Goal: Task Accomplishment & Management: Complete application form

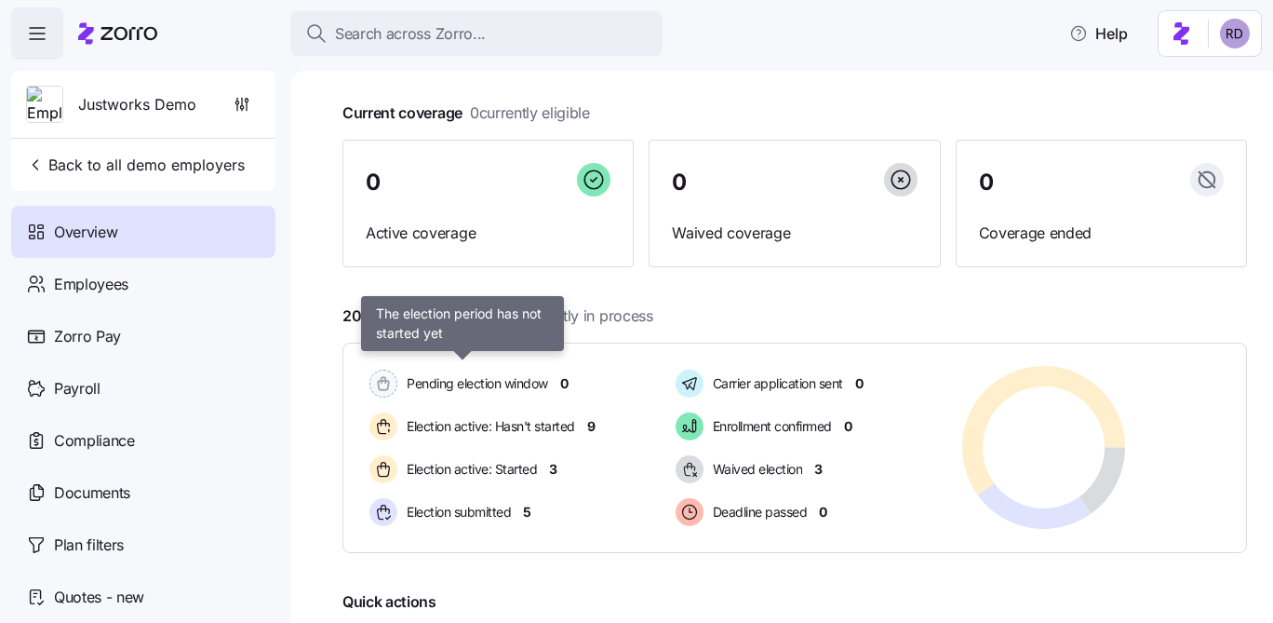
scroll to position [118, 0]
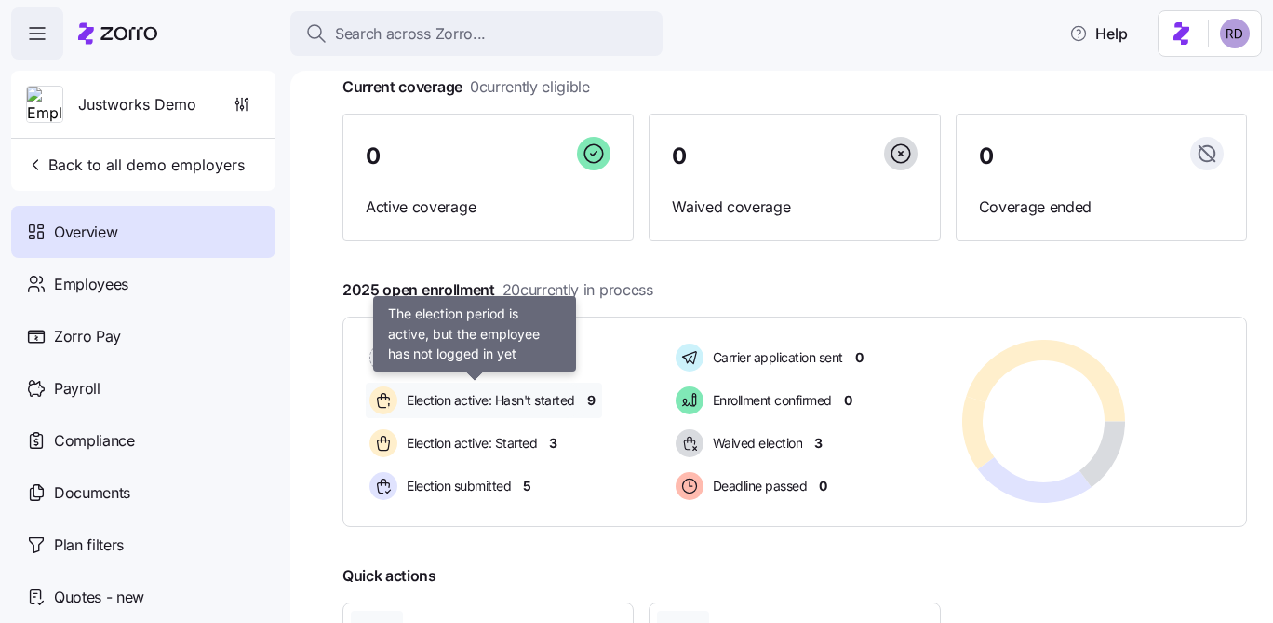
click at [474, 396] on span "Election active: Hasn't started" at bounding box center [488, 400] width 174 height 19
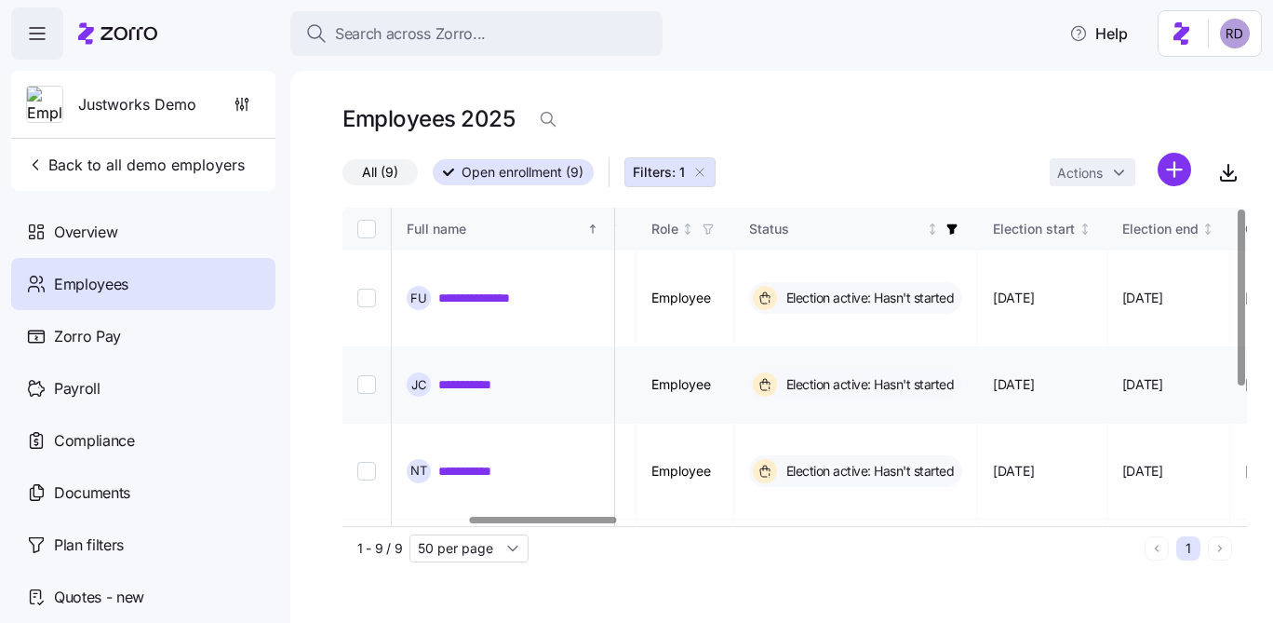
scroll to position [0, 1035]
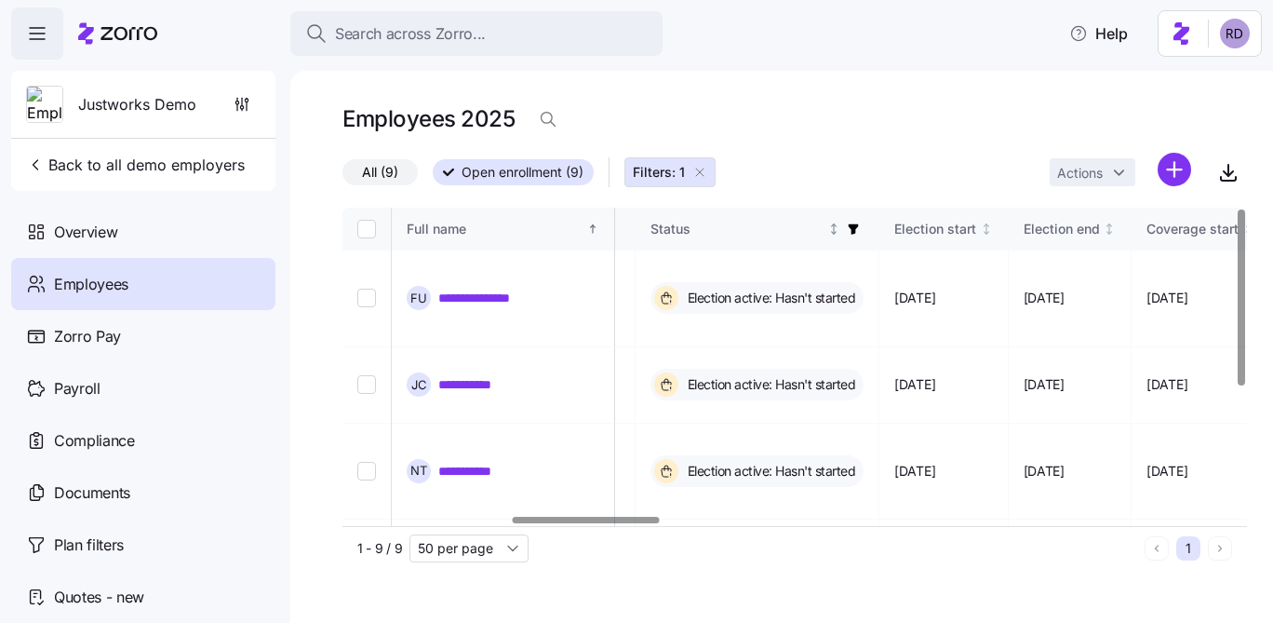
click at [860, 233] on icon "button" at bounding box center [853, 228] width 13 height 13
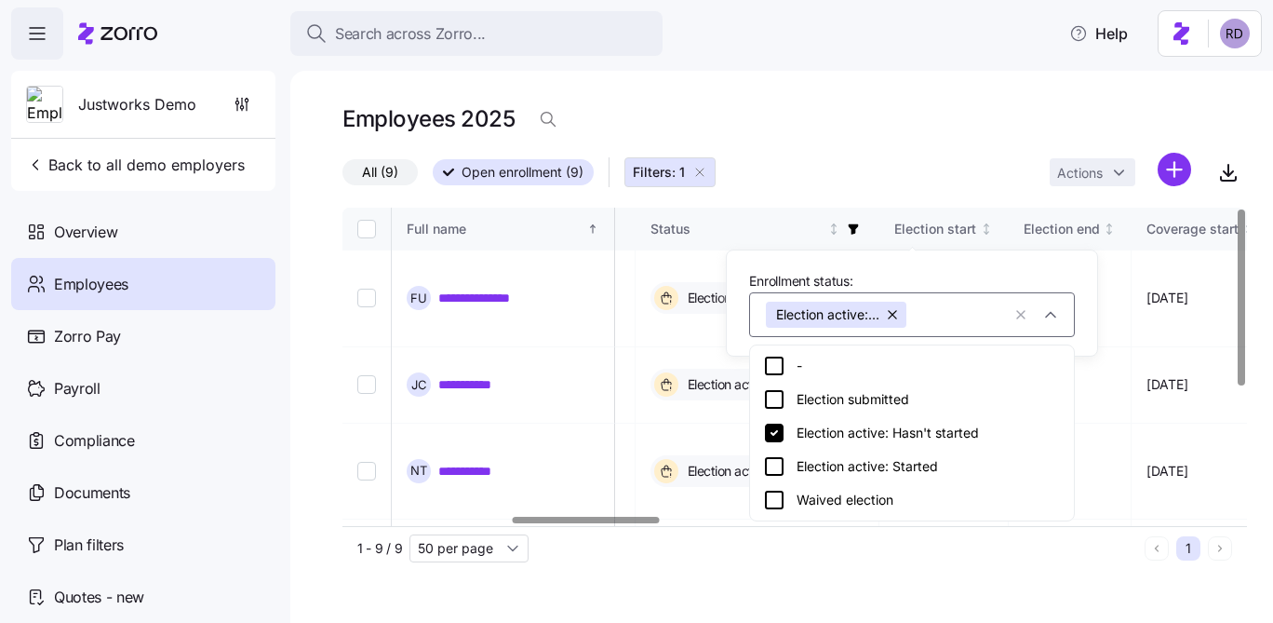
click at [850, 167] on div "All (9) Open enrollment (9) Filters: 1 Actions" at bounding box center [795, 173] width 905 height 40
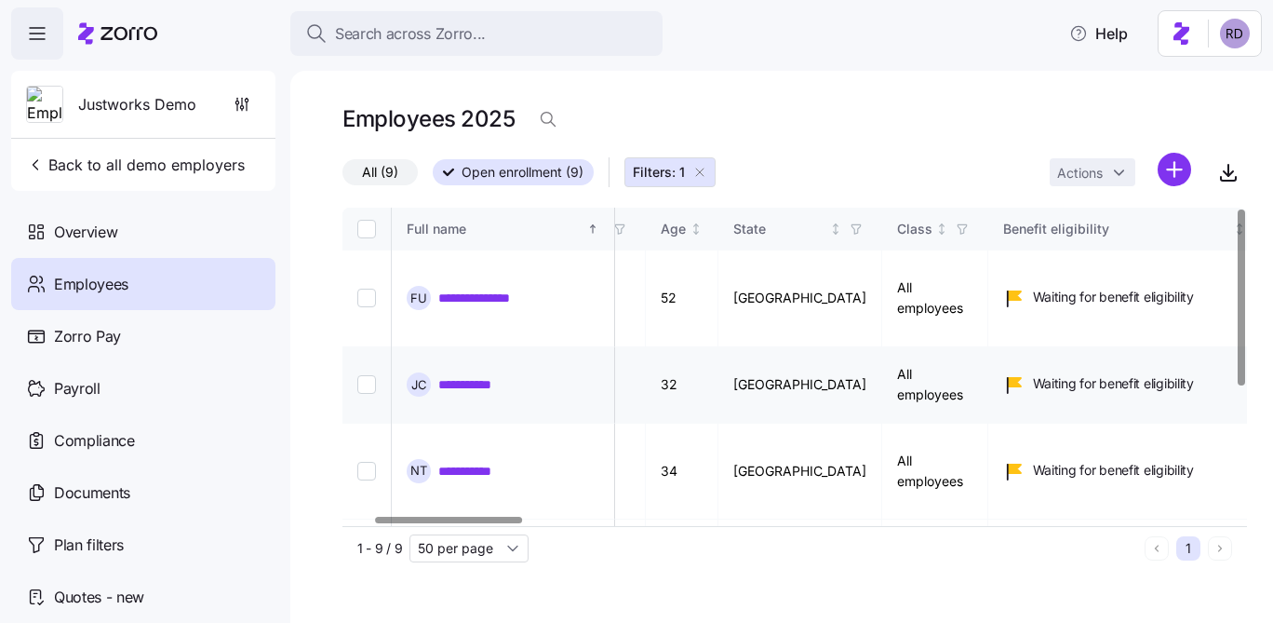
scroll to position [0, 70]
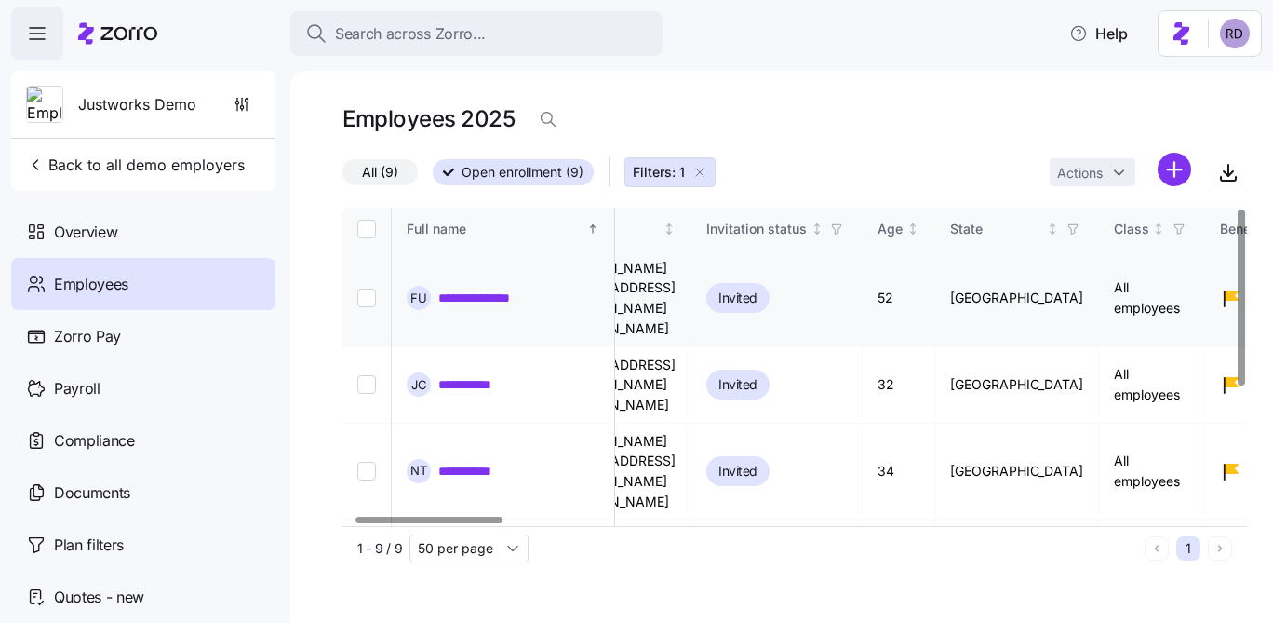
click at [361, 289] on input "Select record 1" at bounding box center [366, 298] width 19 height 19
checkbox input "true"
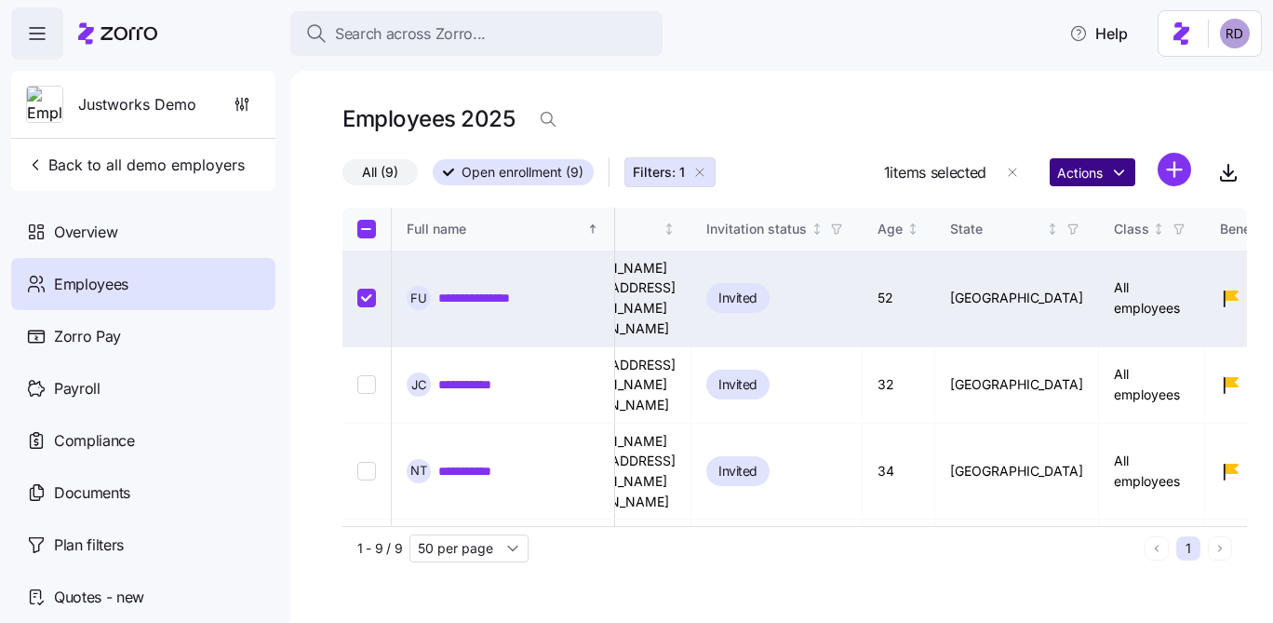
click at [1105, 167] on html "**********" at bounding box center [636, 306] width 1273 height 612
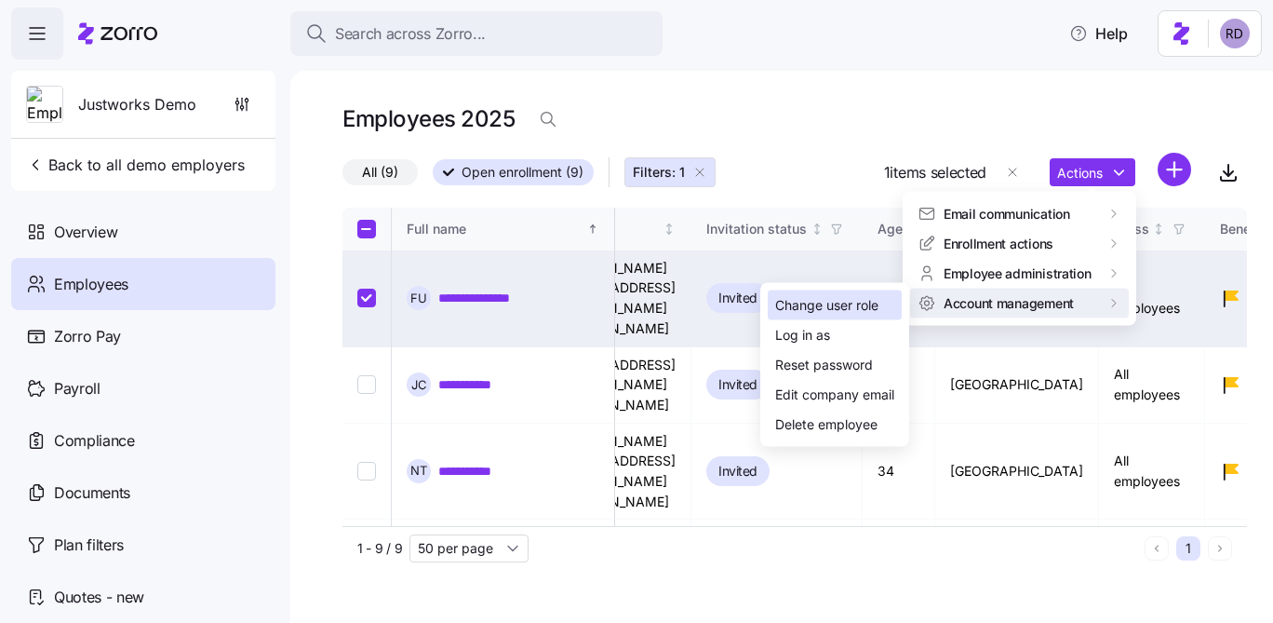
click at [884, 307] on div "Change user role" at bounding box center [835, 305] width 134 height 30
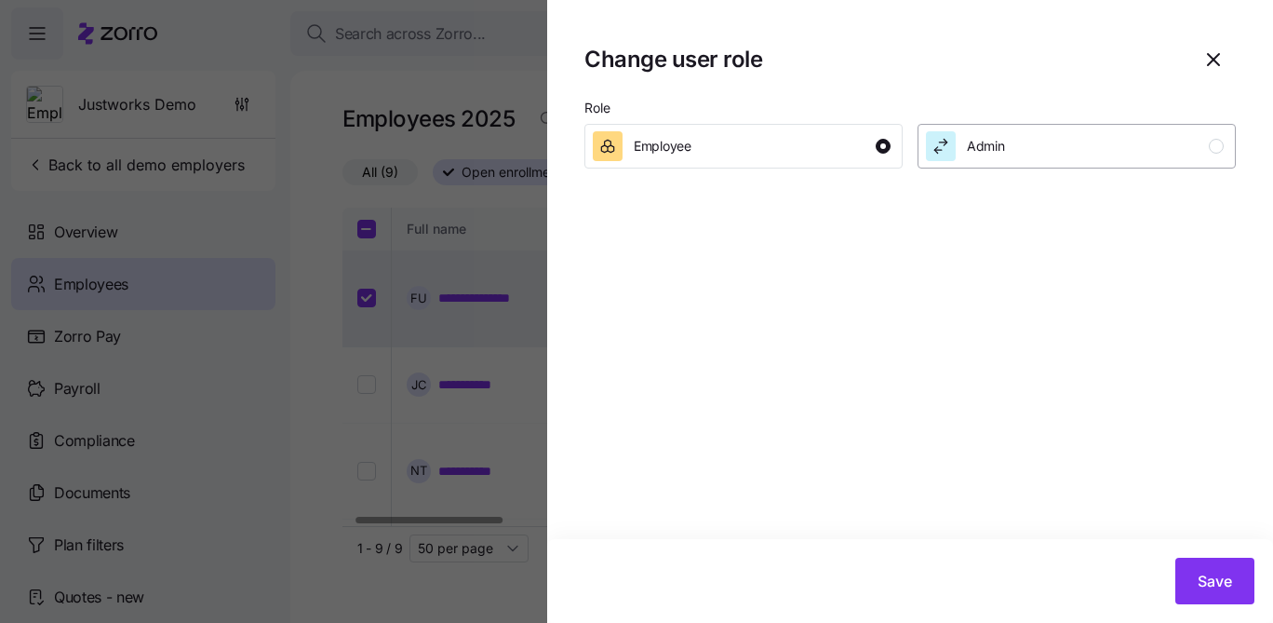
click at [1055, 150] on div "Admin" at bounding box center [1075, 146] width 298 height 30
click at [1235, 585] on button "Save" at bounding box center [1215, 581] width 79 height 47
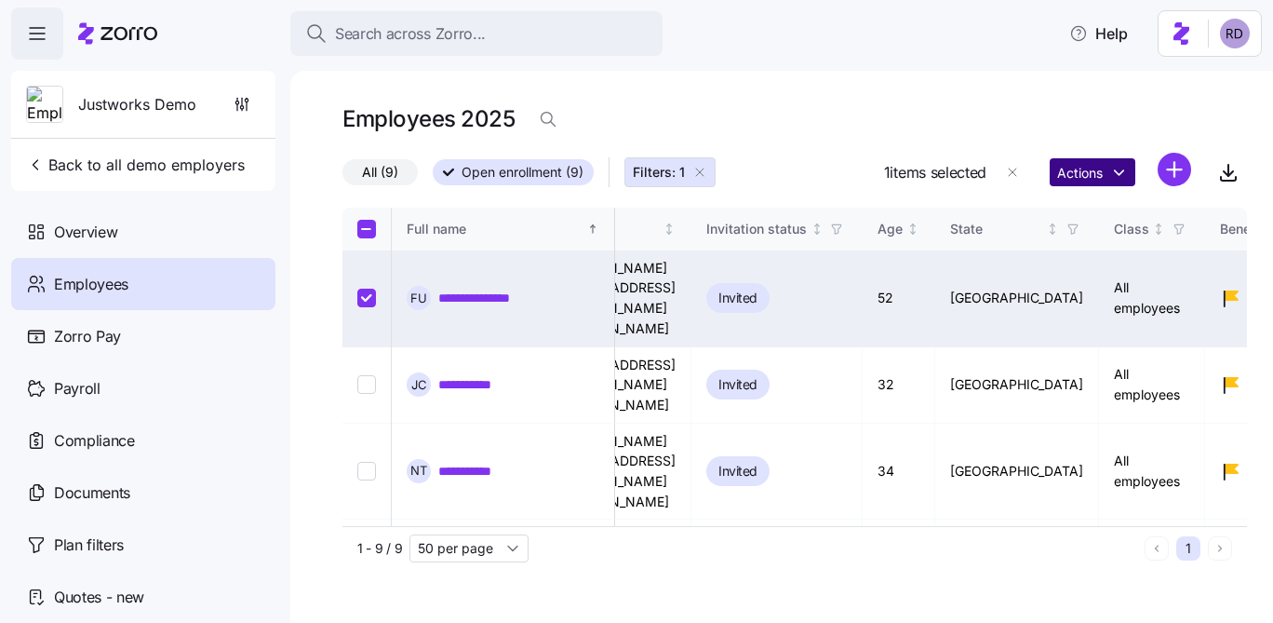
click at [1083, 160] on html "**********" at bounding box center [636, 306] width 1273 height 612
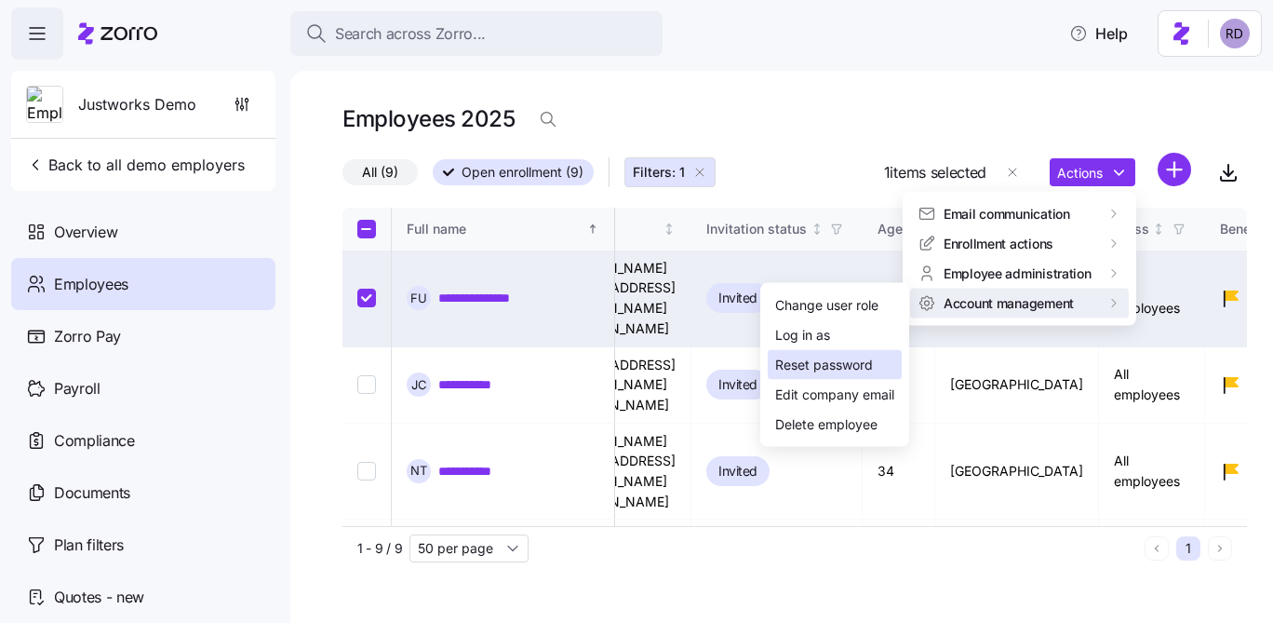
click at [856, 357] on div "Reset password" at bounding box center [824, 365] width 98 height 20
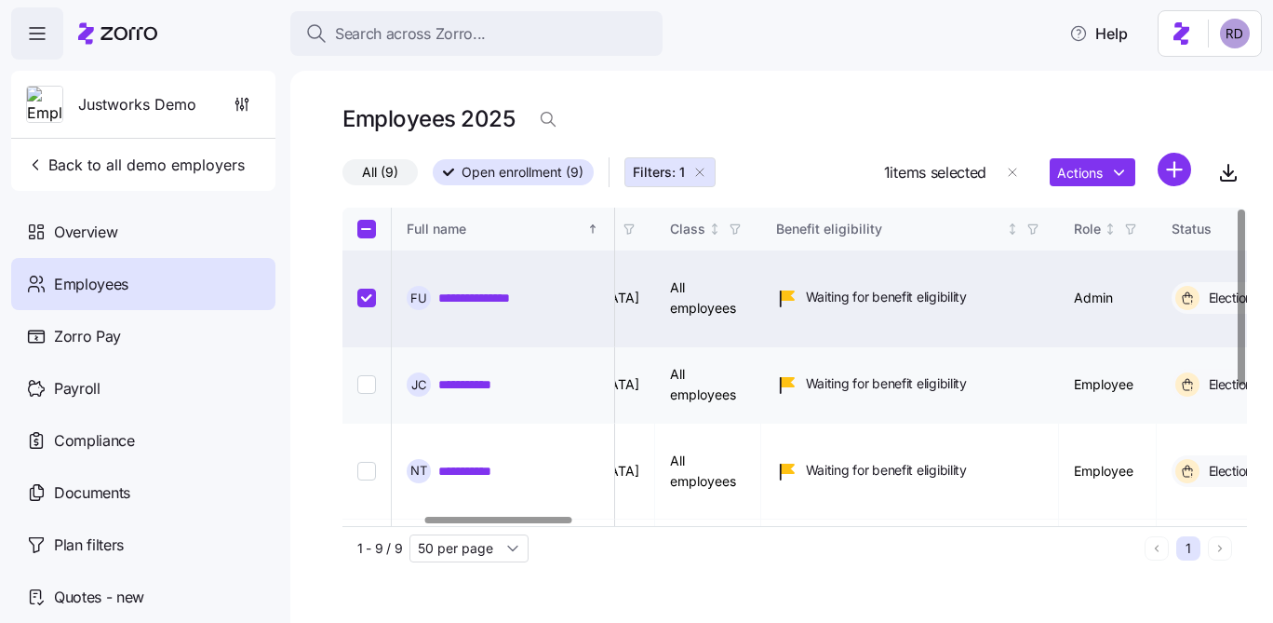
scroll to position [0, 557]
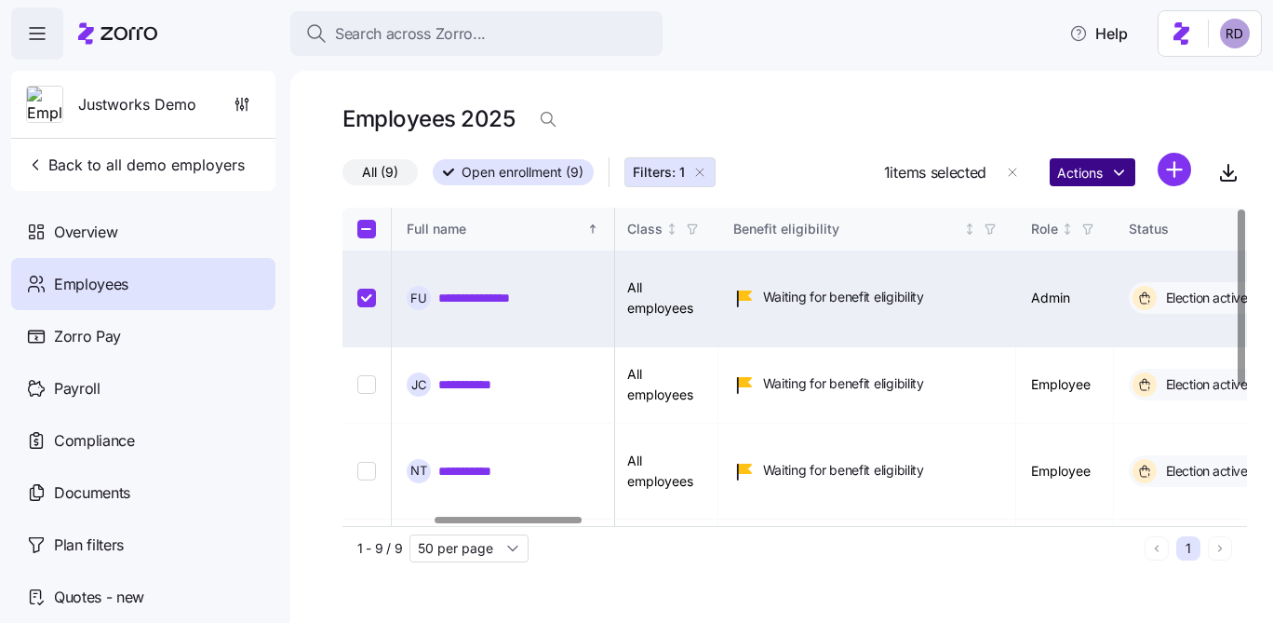
click at [1125, 166] on html "**********" at bounding box center [636, 306] width 1273 height 612
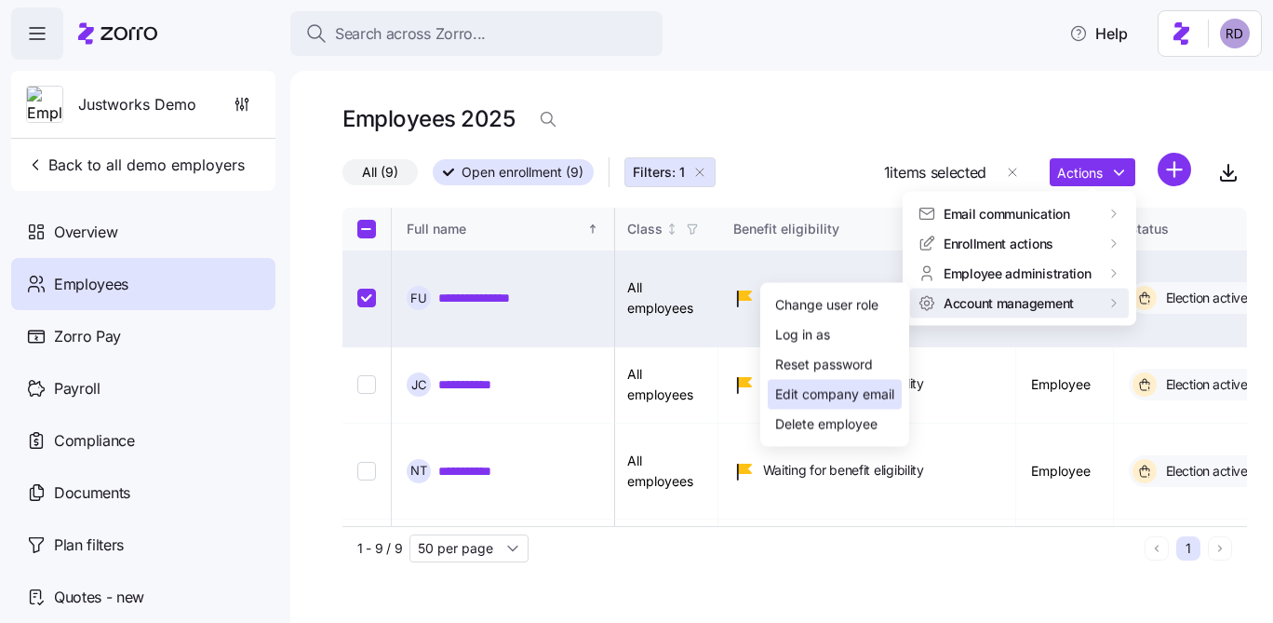
click at [853, 397] on div "Edit company email" at bounding box center [834, 394] width 119 height 20
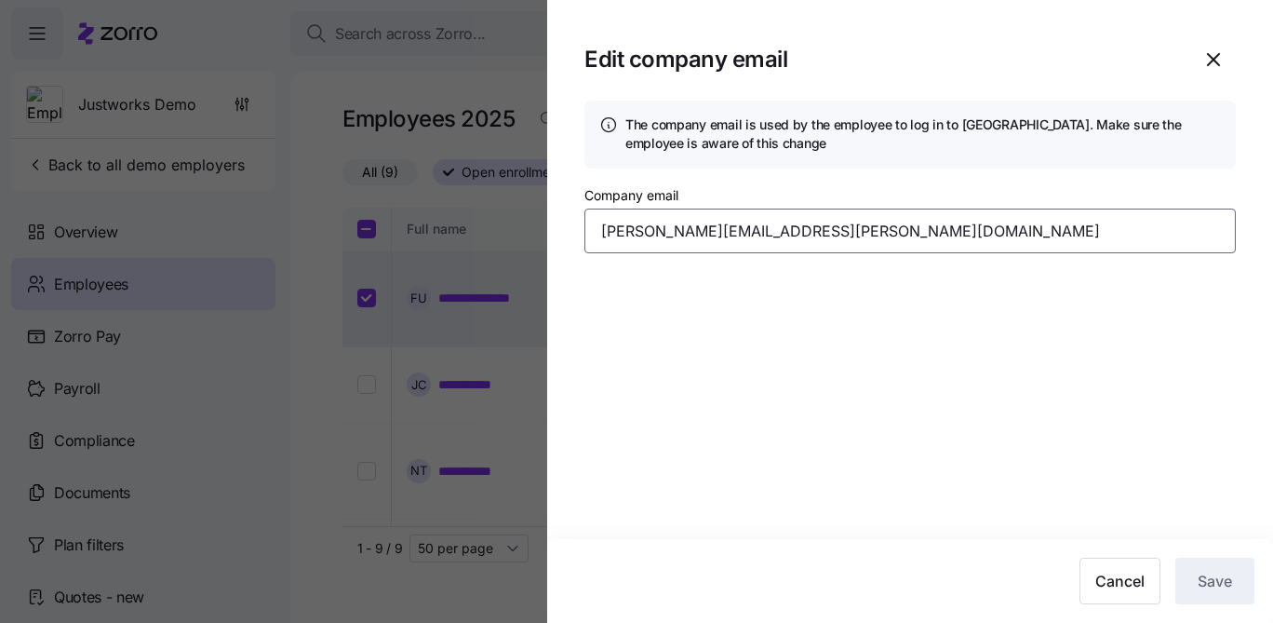
drag, startPoint x: 719, startPoint y: 231, endPoint x: 599, endPoint y: 233, distance: 120.1
click at [599, 233] on input "fiona.underwood@companyemail.com" at bounding box center [911, 230] width 652 height 45
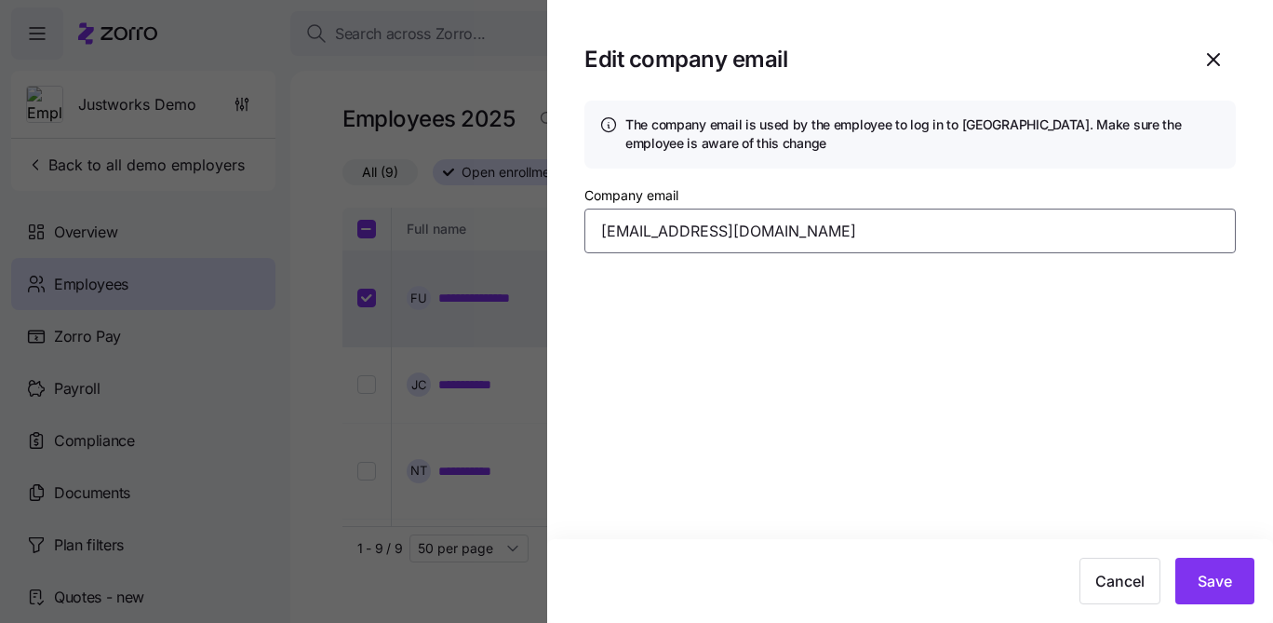
type input "pgindi+demo@justworks.com"
click at [1223, 566] on button "Save" at bounding box center [1215, 581] width 79 height 47
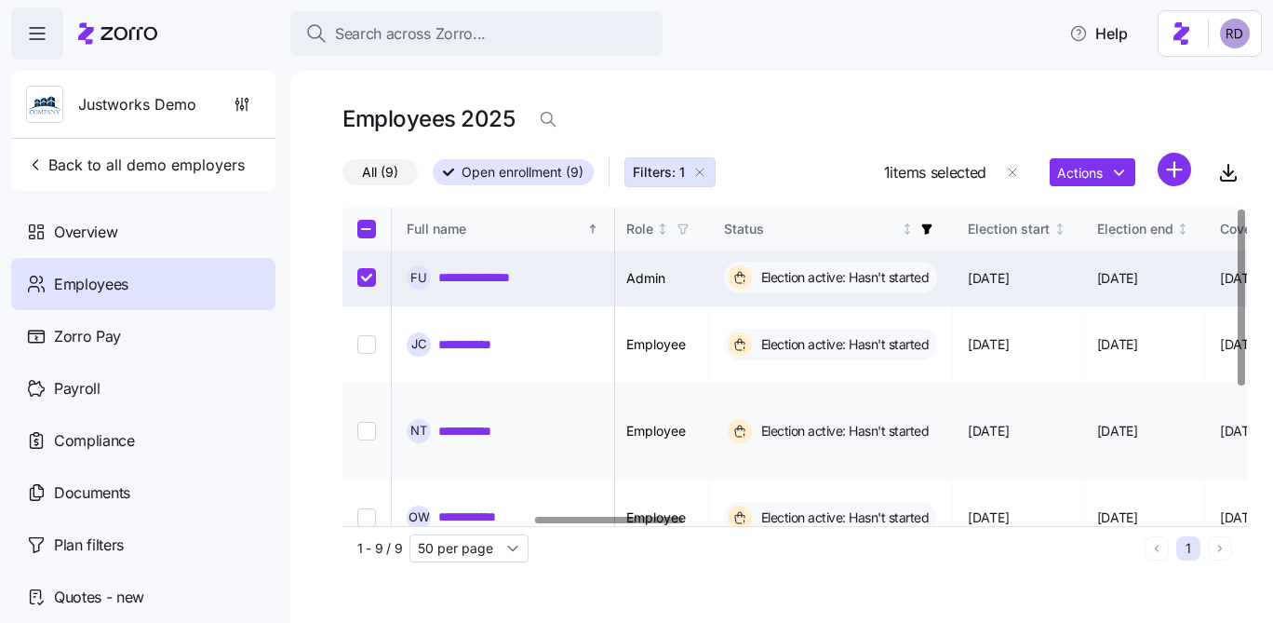
scroll to position [0, 886]
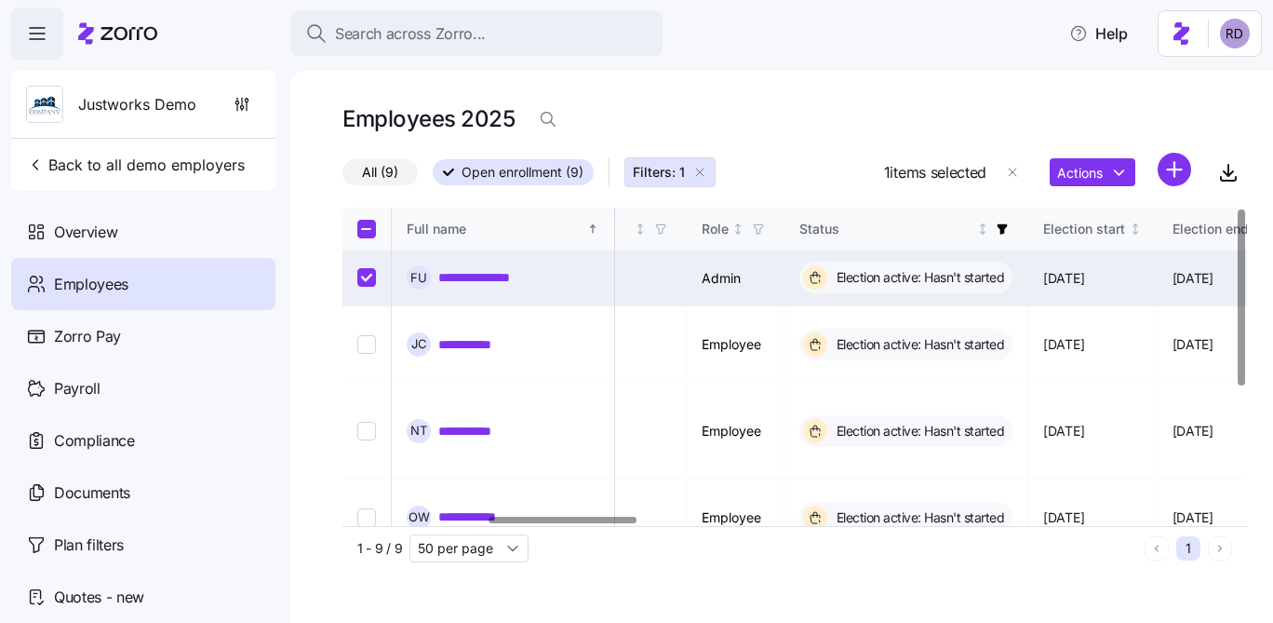
click at [371, 276] on input "Select record 1" at bounding box center [366, 277] width 19 height 19
checkbox input "false"
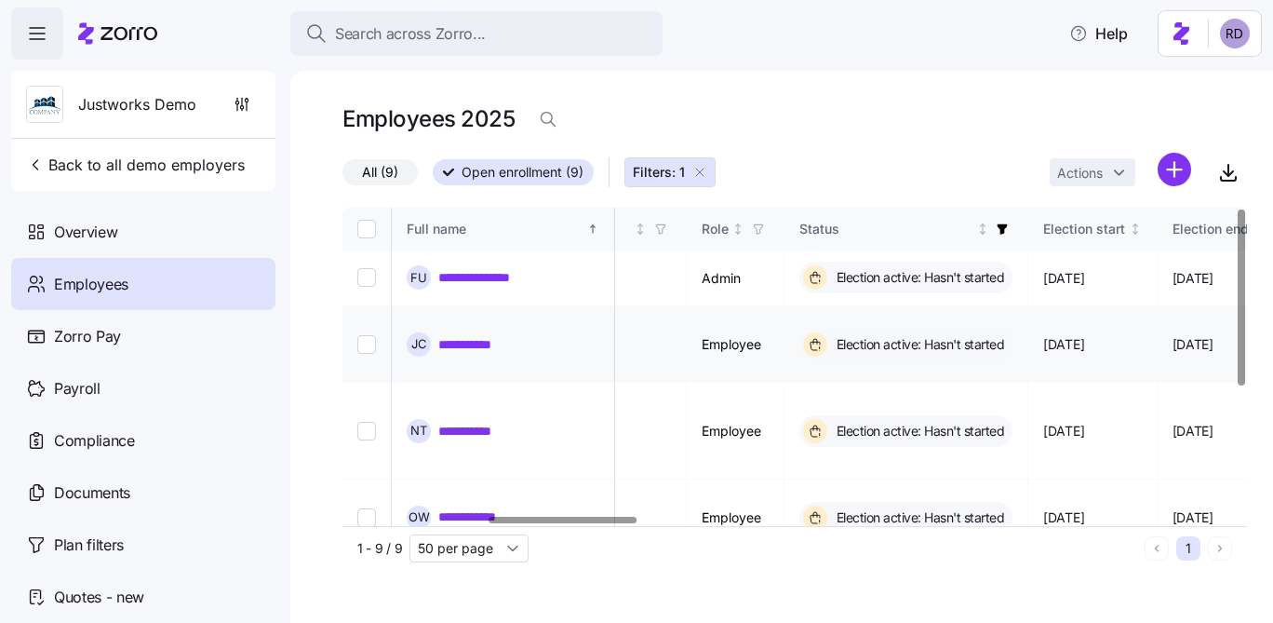
click at [370, 336] on input "Select record 2" at bounding box center [366, 344] width 19 height 19
checkbox input "true"
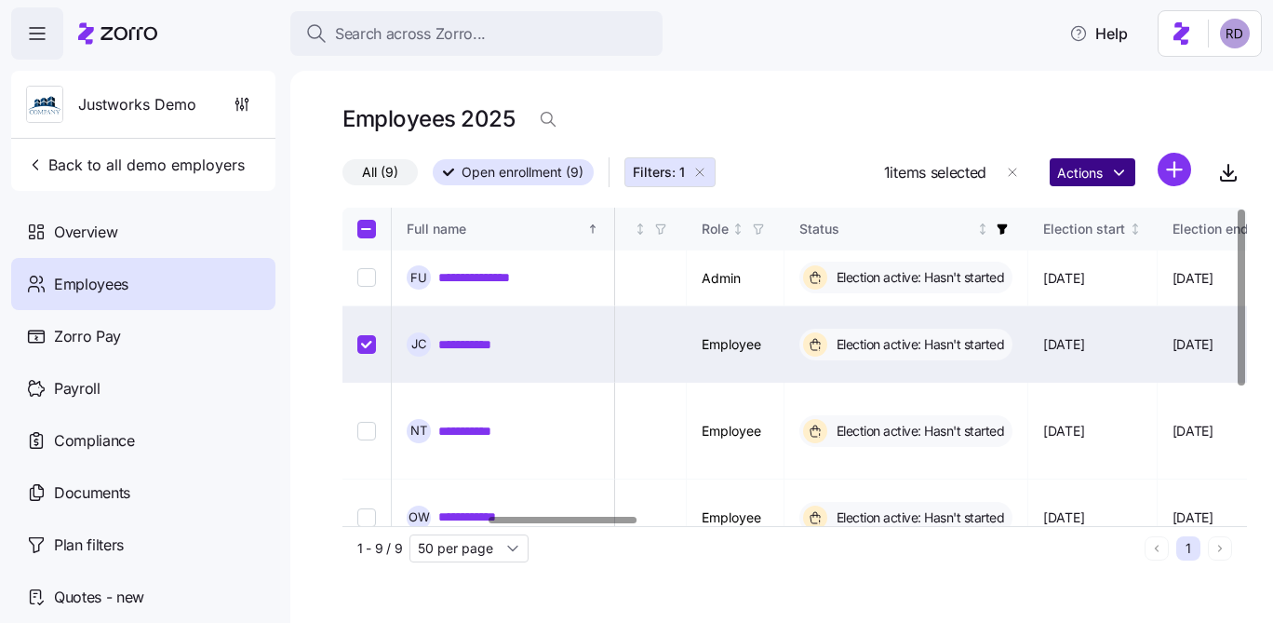
click at [1092, 184] on html "**********" at bounding box center [636, 306] width 1273 height 612
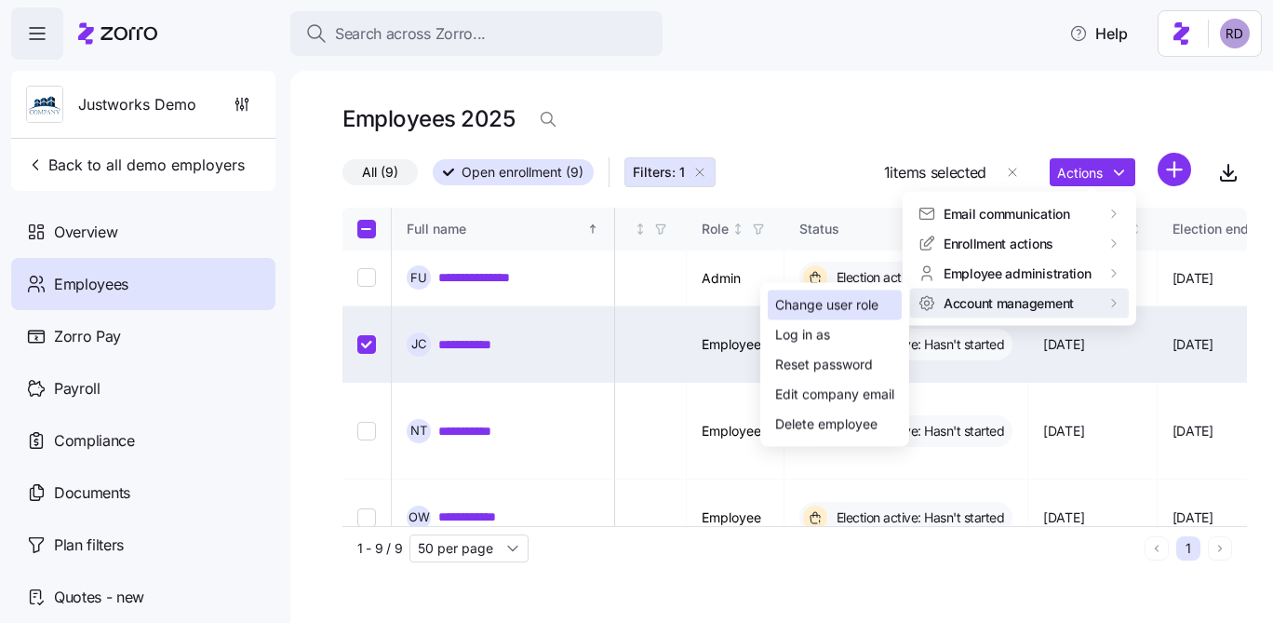
click at [872, 307] on div "Change user role" at bounding box center [826, 305] width 103 height 20
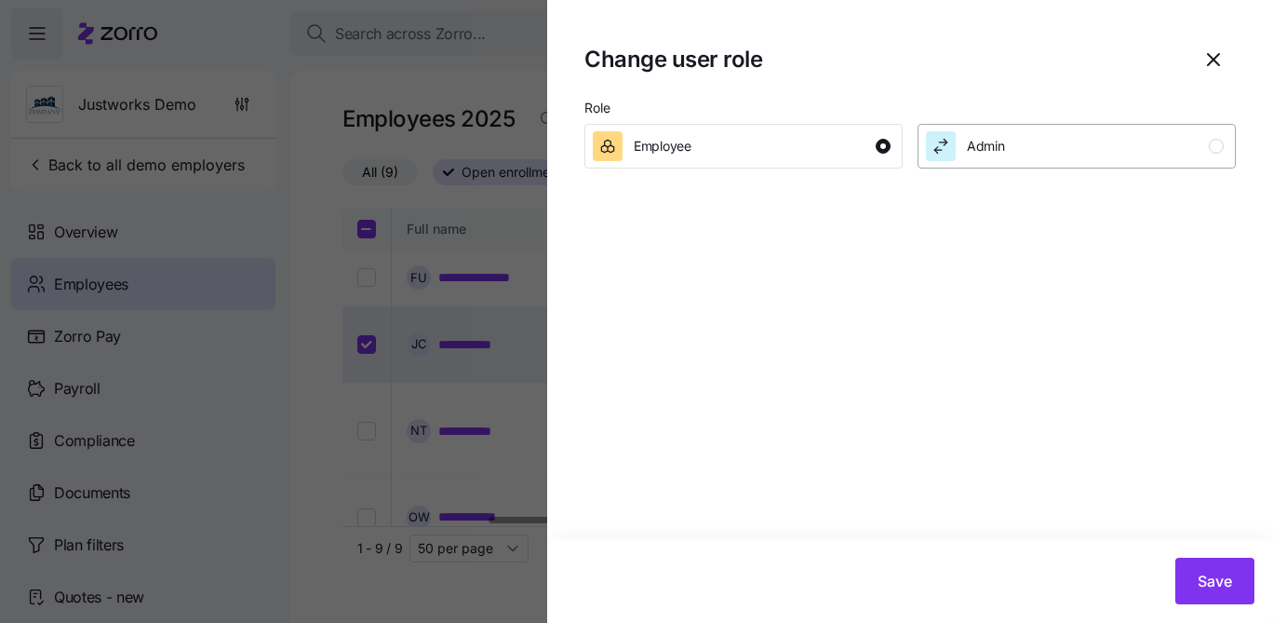
click at [1023, 160] on div "Admin" at bounding box center [1075, 146] width 298 height 30
click at [1210, 585] on span "Save" at bounding box center [1215, 581] width 34 height 22
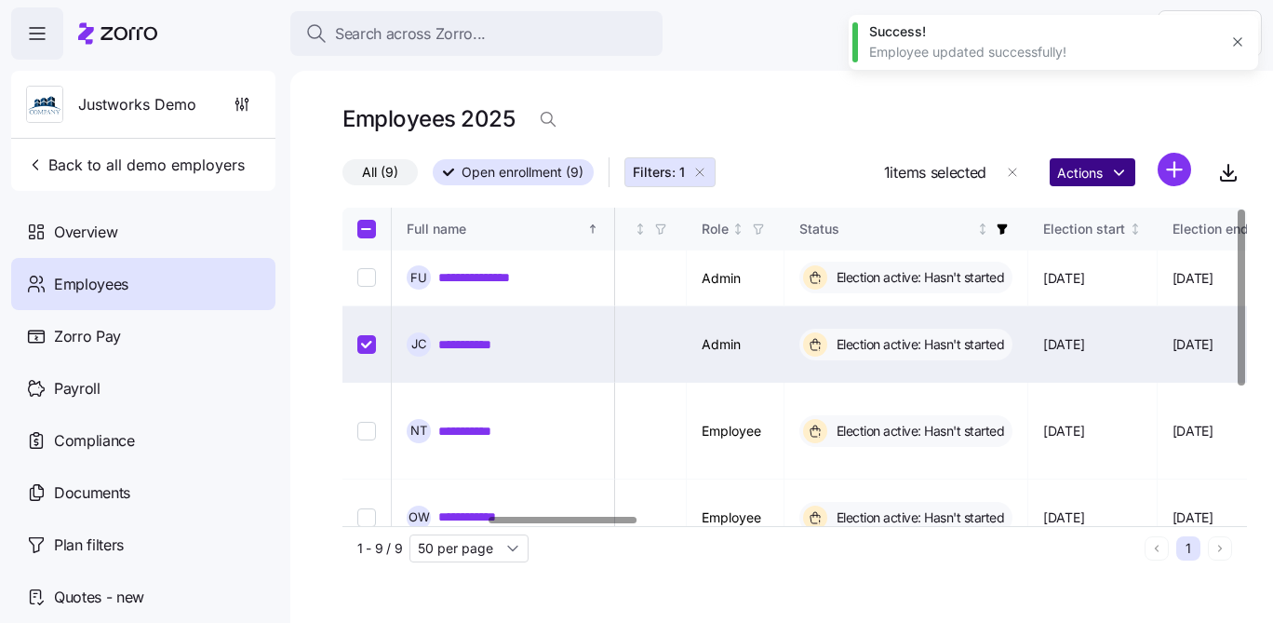
click at [1091, 182] on html "**********" at bounding box center [636, 306] width 1273 height 612
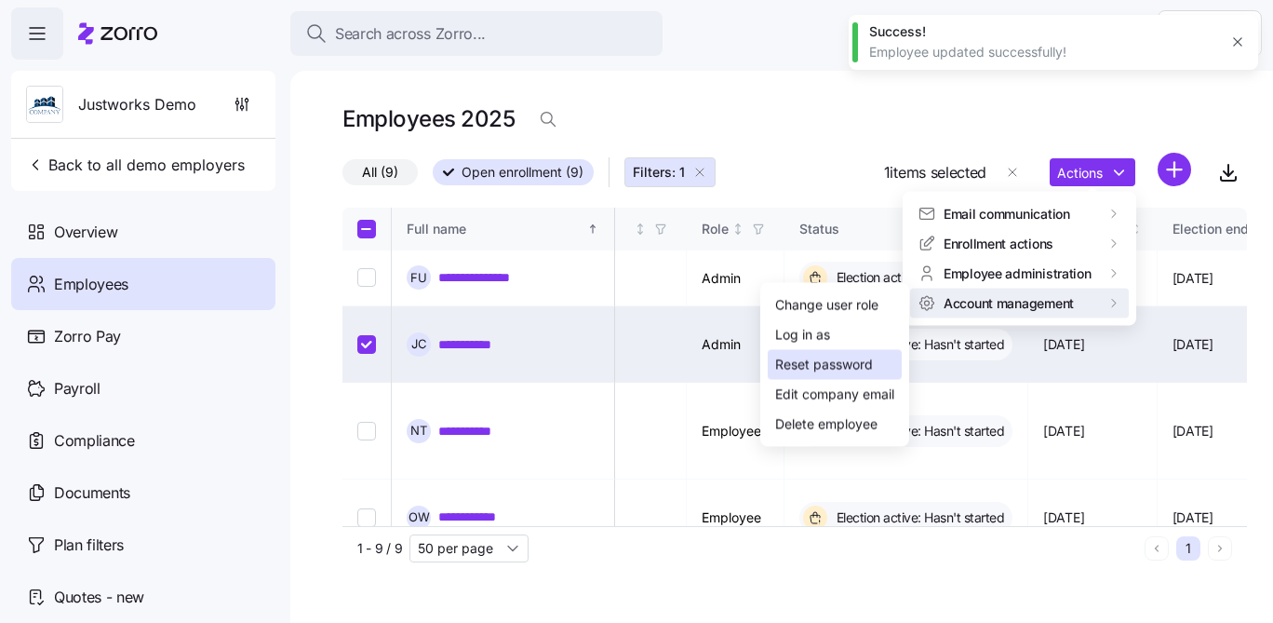
click at [812, 378] on div "Reset password" at bounding box center [835, 365] width 134 height 30
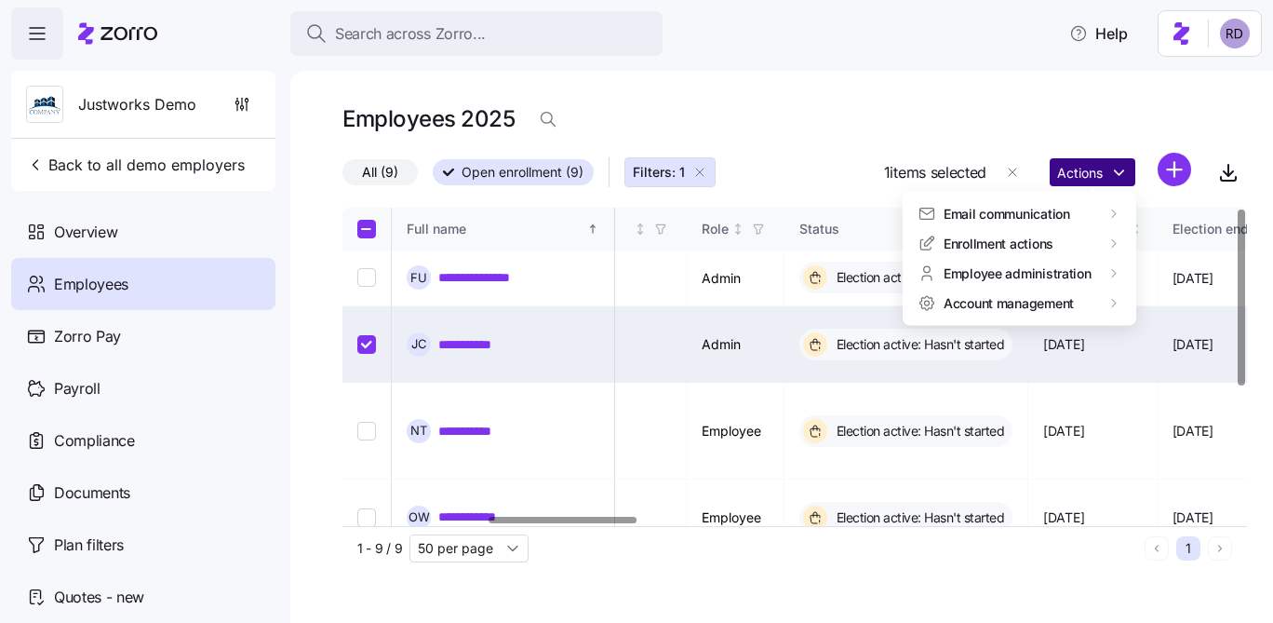
click at [1103, 181] on html "**********" at bounding box center [636, 306] width 1273 height 612
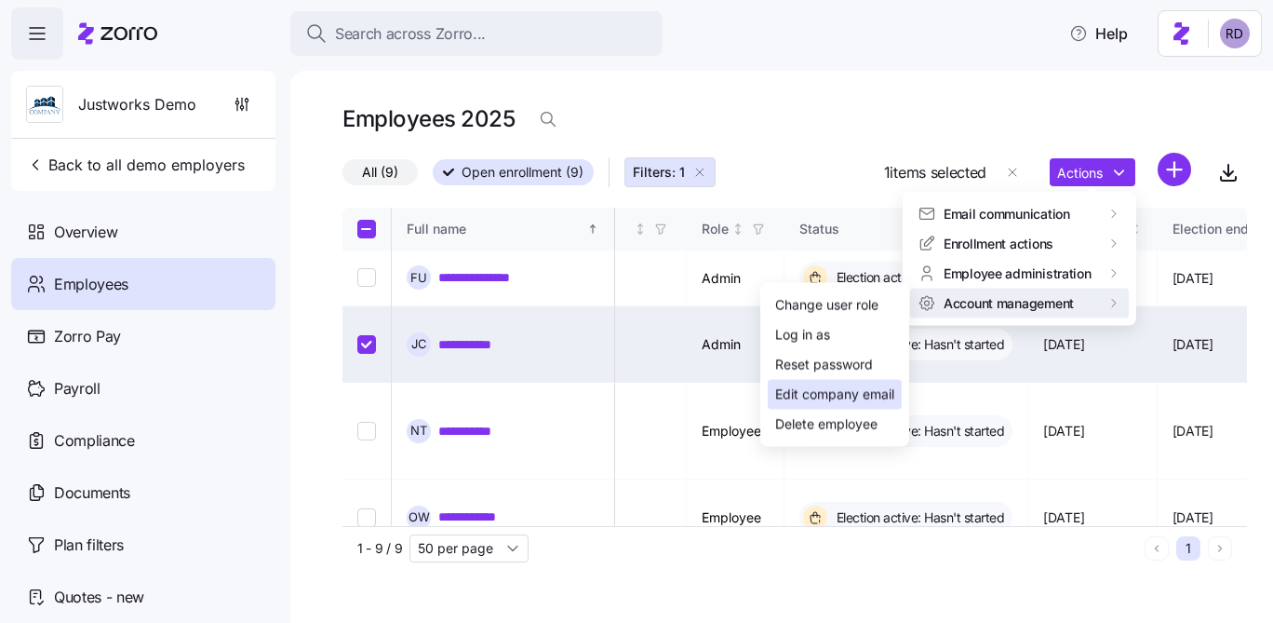
click at [846, 397] on div "Edit company email" at bounding box center [834, 394] width 119 height 20
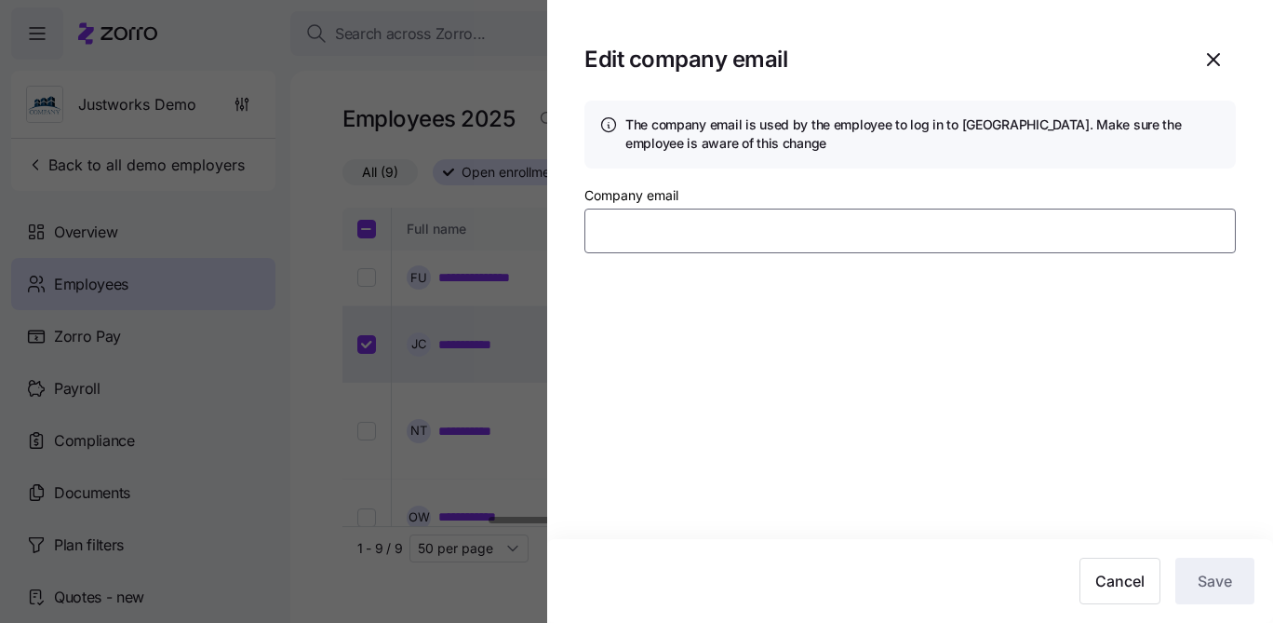
click at [701, 232] on input "Company email" at bounding box center [911, 230] width 652 height 45
click at [818, 235] on input "jade.carter@companyemail.com" at bounding box center [911, 230] width 652 height 45
paste input "cmacdonald@justworks"
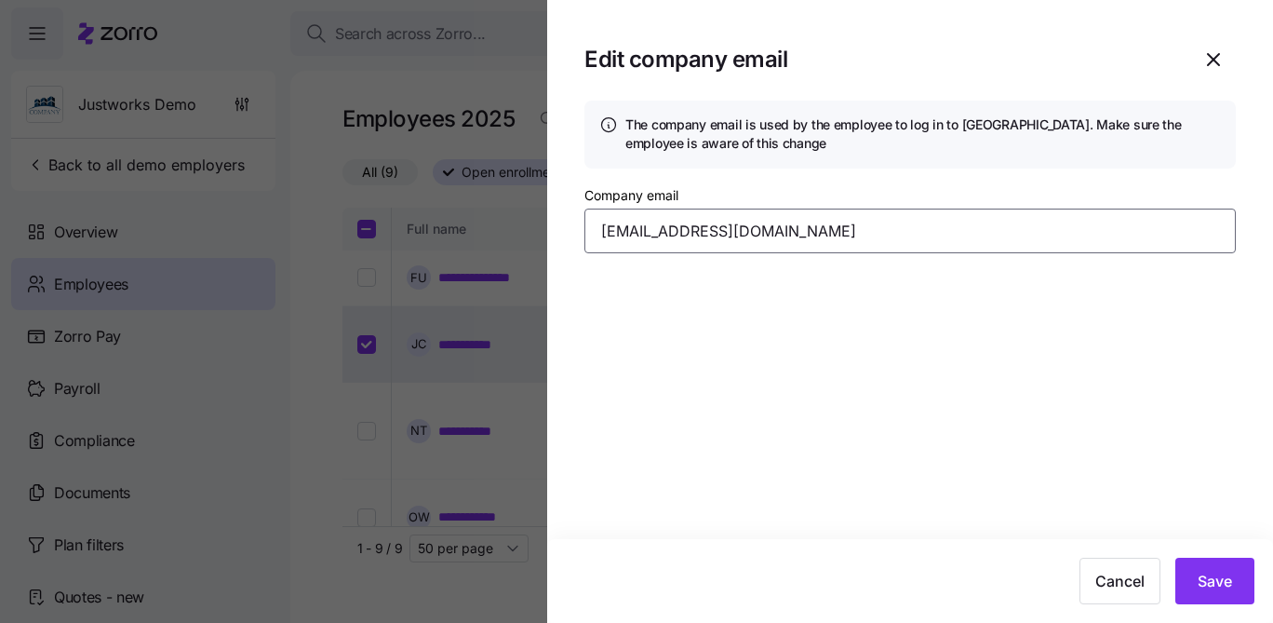
click at [692, 234] on input "cmacdonald@justworks.com" at bounding box center [911, 230] width 652 height 45
type input "cmacdonald+demo@justworks.com"
click at [894, 375] on section "Edit company email The company email is used by the employee to log in to Zorro…" at bounding box center [910, 311] width 726 height 623
click at [1227, 576] on span "Save" at bounding box center [1215, 581] width 34 height 22
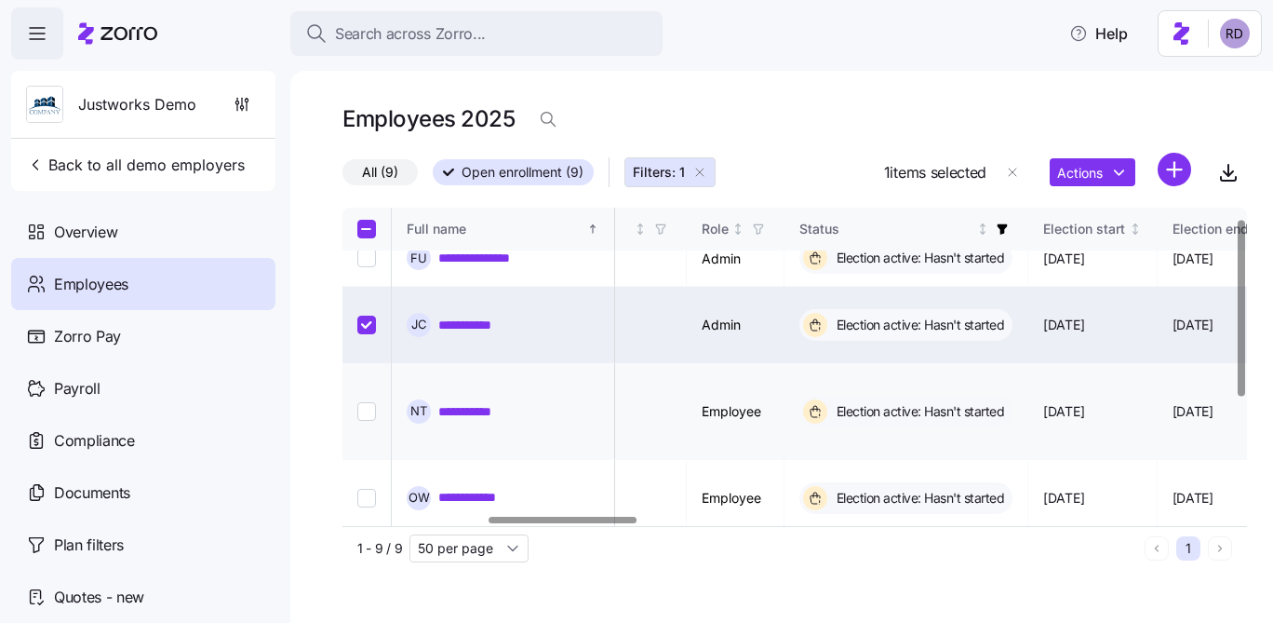
scroll to position [21, 886]
click at [373, 400] on input "Select record 3" at bounding box center [366, 409] width 19 height 19
checkbox input "true"
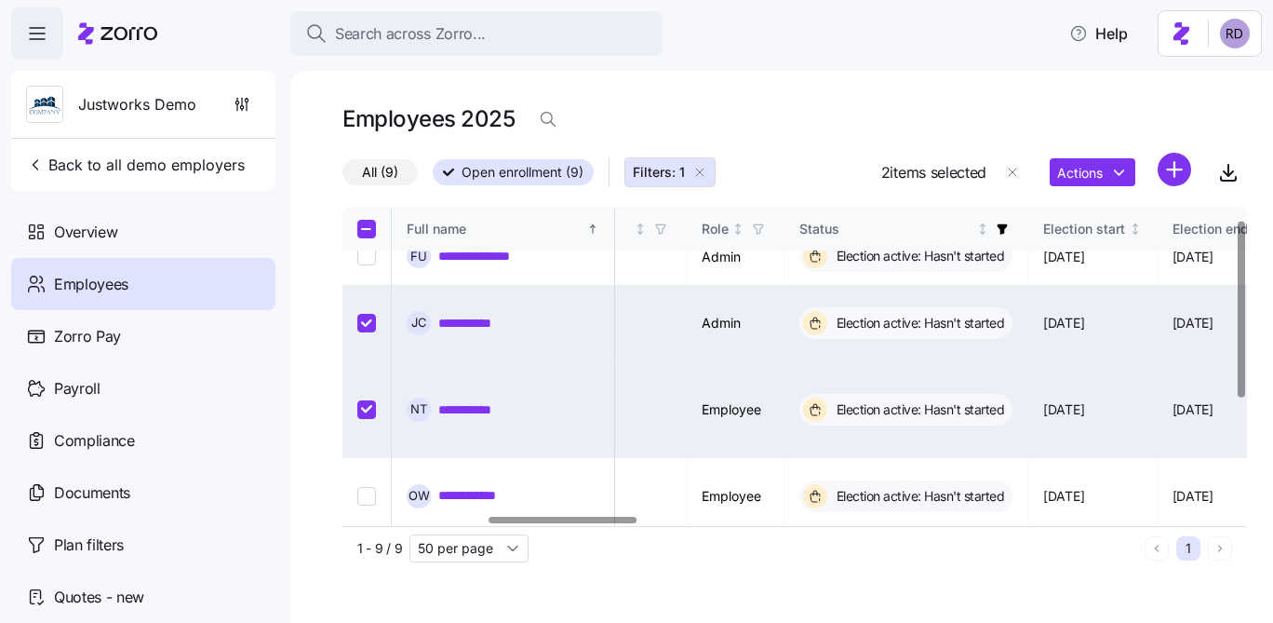
click at [367, 314] on input "Select record 2" at bounding box center [366, 323] width 19 height 19
checkbox input "false"
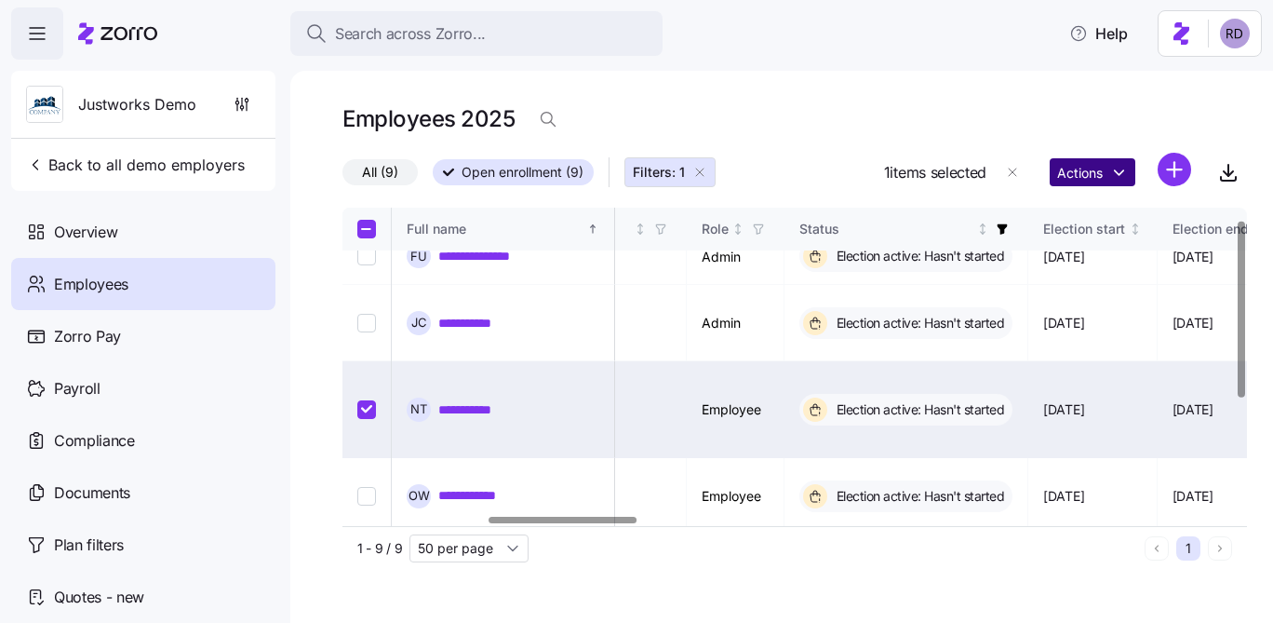
click at [1079, 175] on html "**********" at bounding box center [636, 306] width 1273 height 612
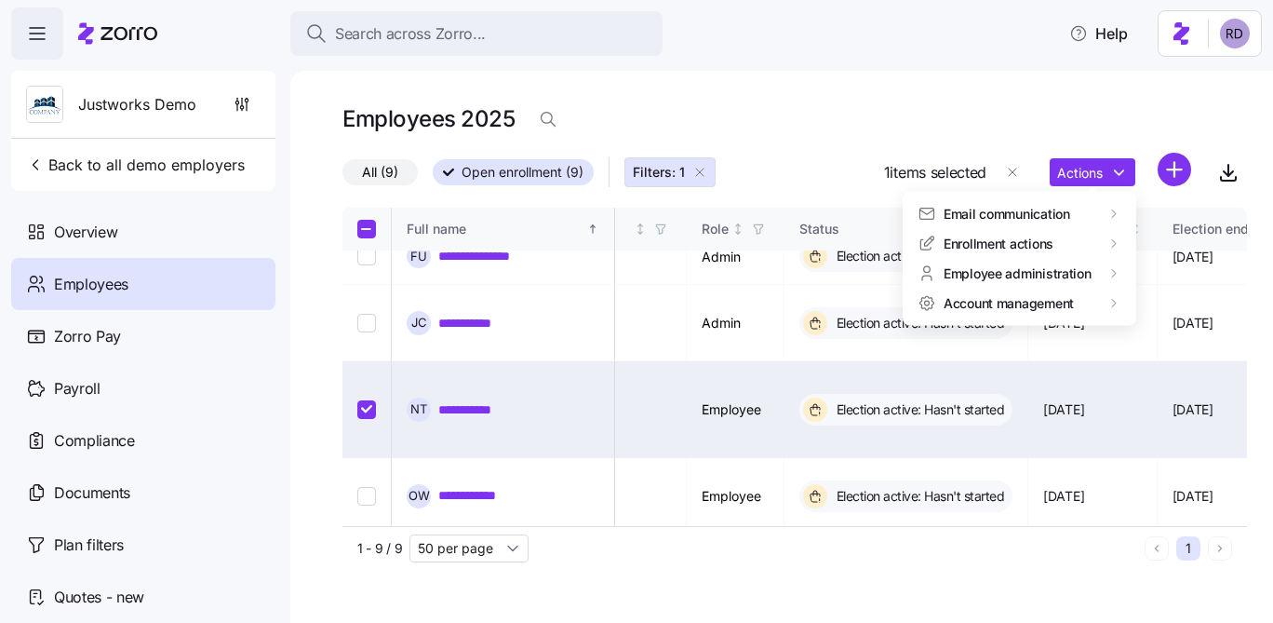
click at [1089, 168] on html "**********" at bounding box center [636, 306] width 1273 height 612
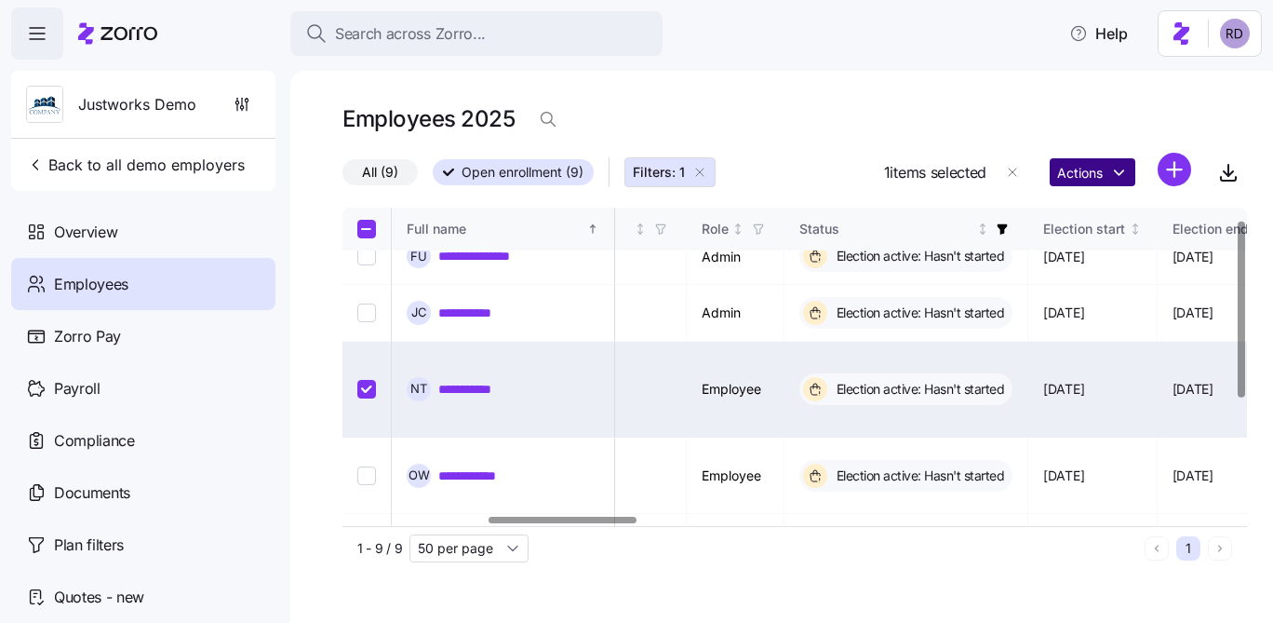
click at [1106, 180] on html "**********" at bounding box center [636, 306] width 1273 height 612
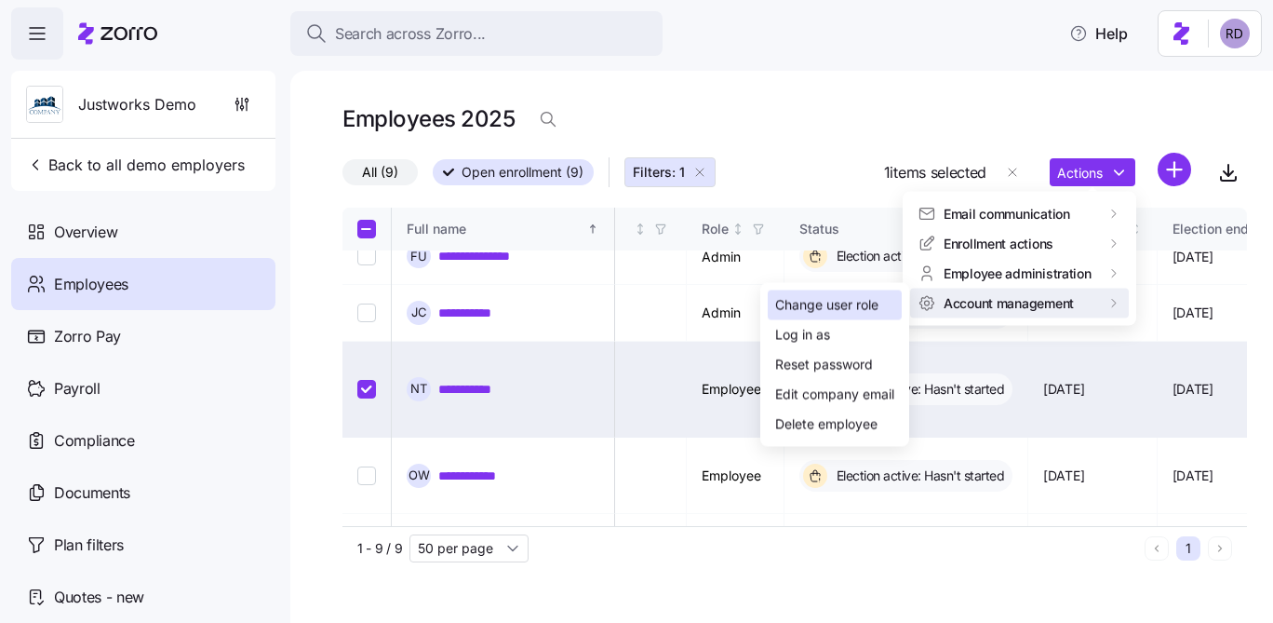
click at [865, 313] on div "Change user role" at bounding box center [826, 305] width 103 height 20
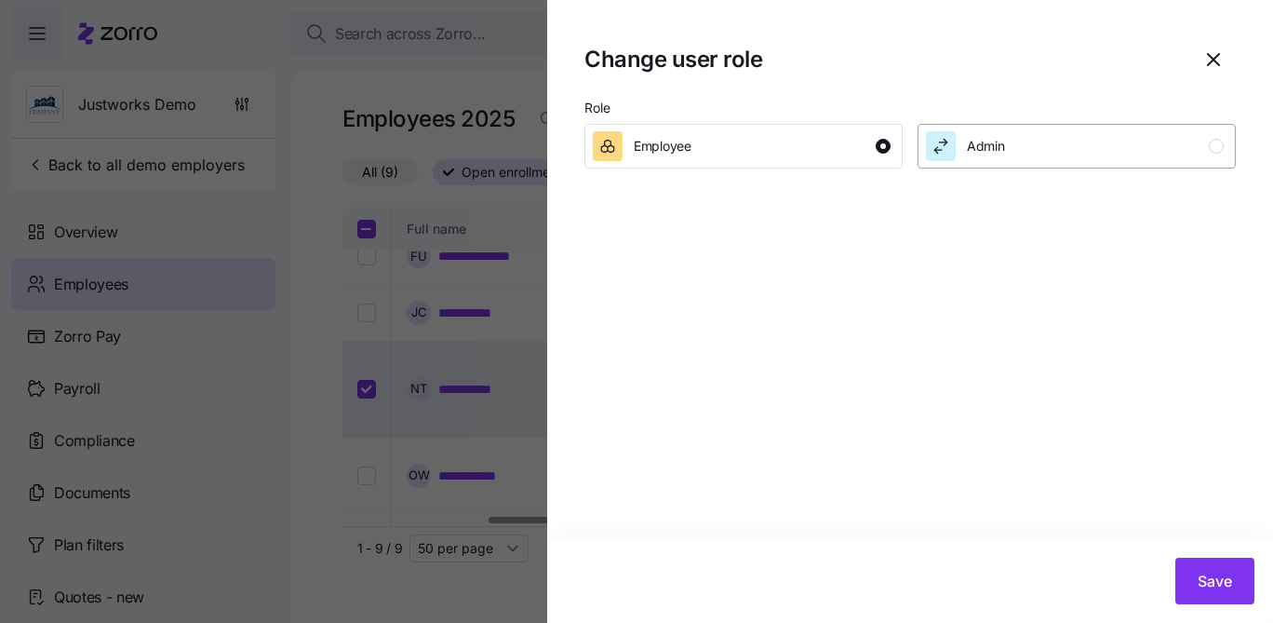
click at [1036, 145] on div "Admin" at bounding box center [1075, 146] width 298 height 30
click at [1204, 574] on span "Save" at bounding box center [1215, 581] width 34 height 22
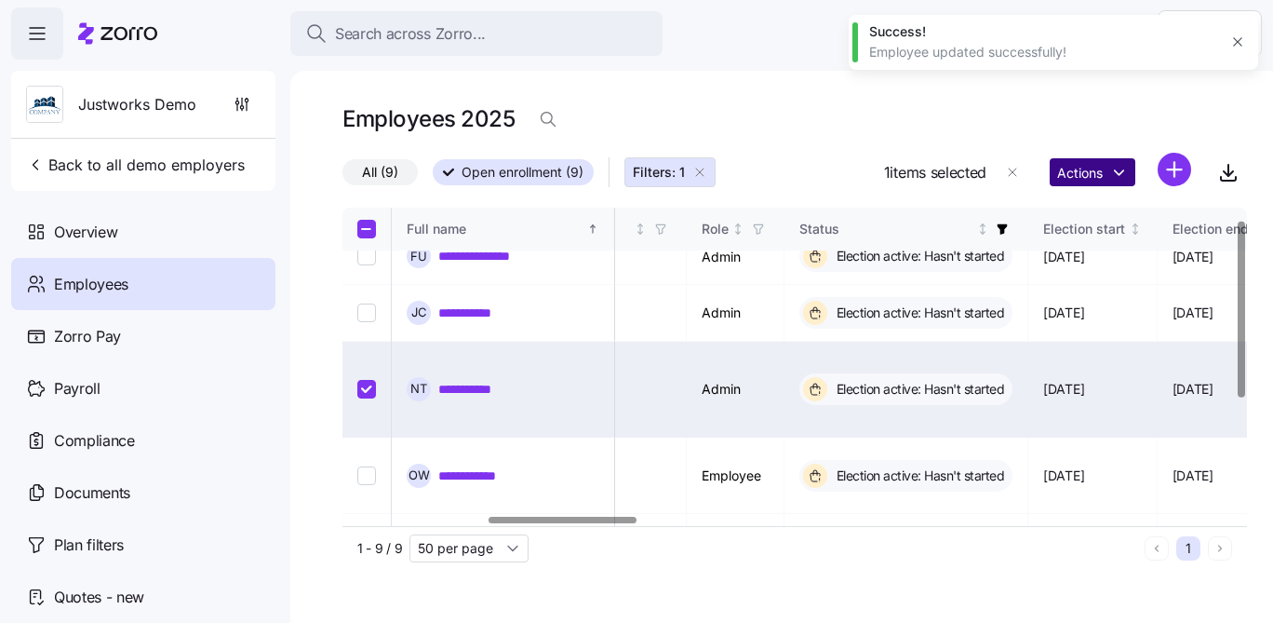
click at [1068, 182] on html "**********" at bounding box center [636, 306] width 1273 height 612
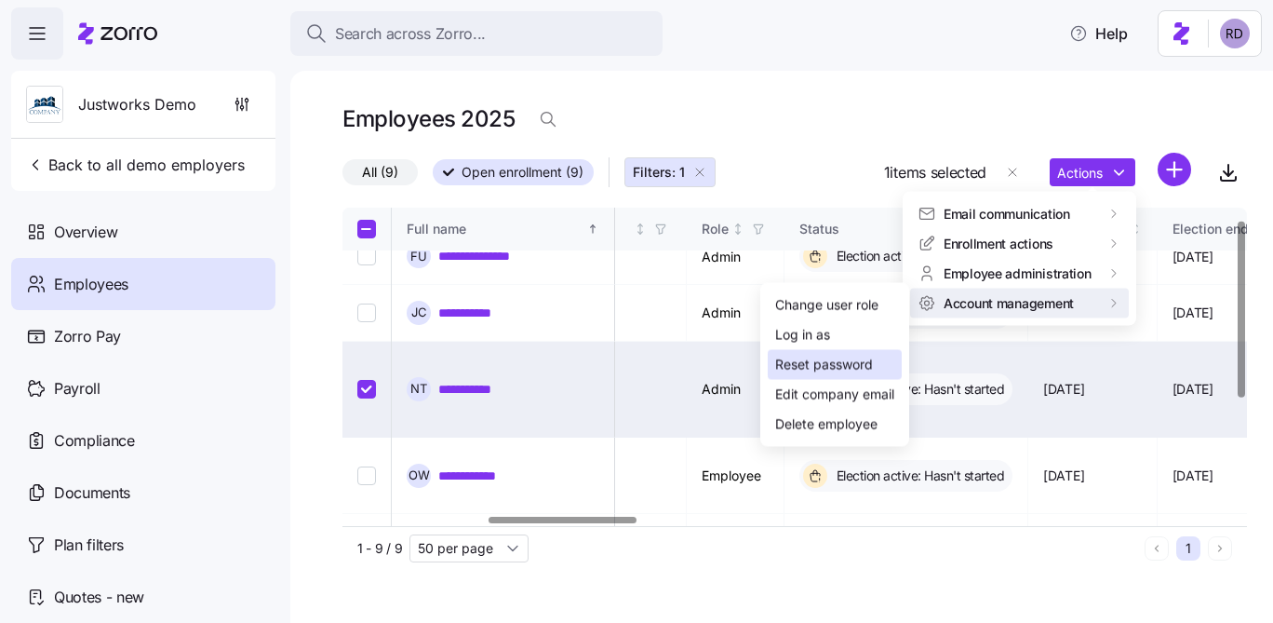
click at [860, 366] on div "Reset password" at bounding box center [824, 365] width 98 height 20
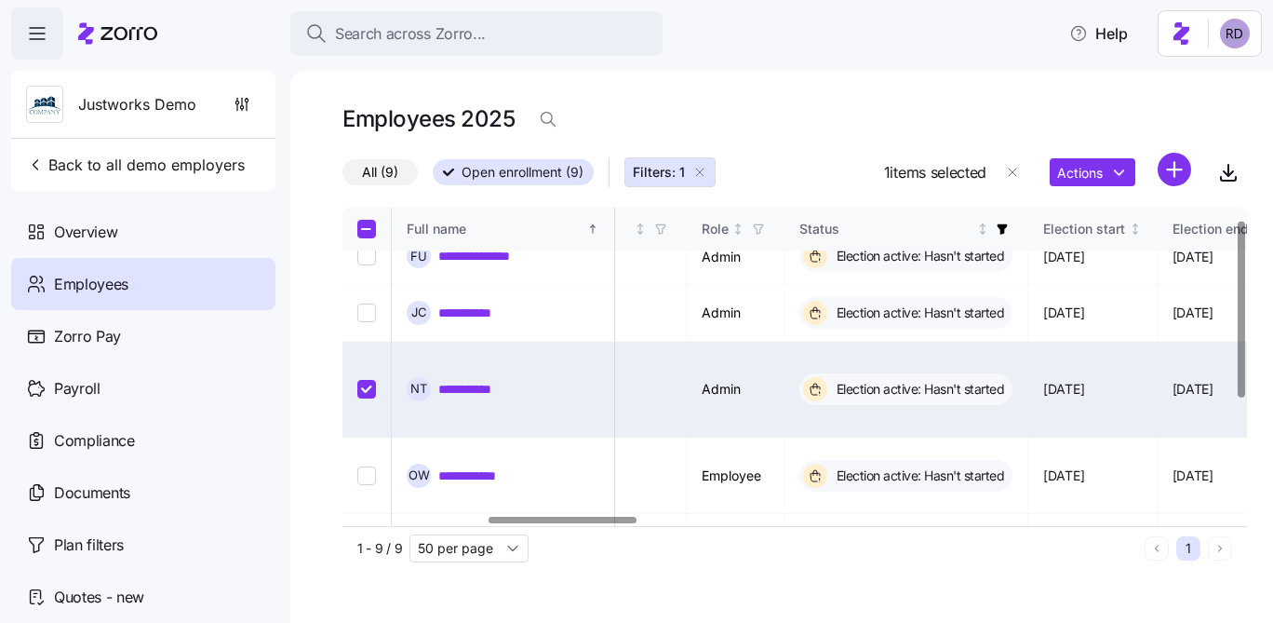
scroll to position [0, 886]
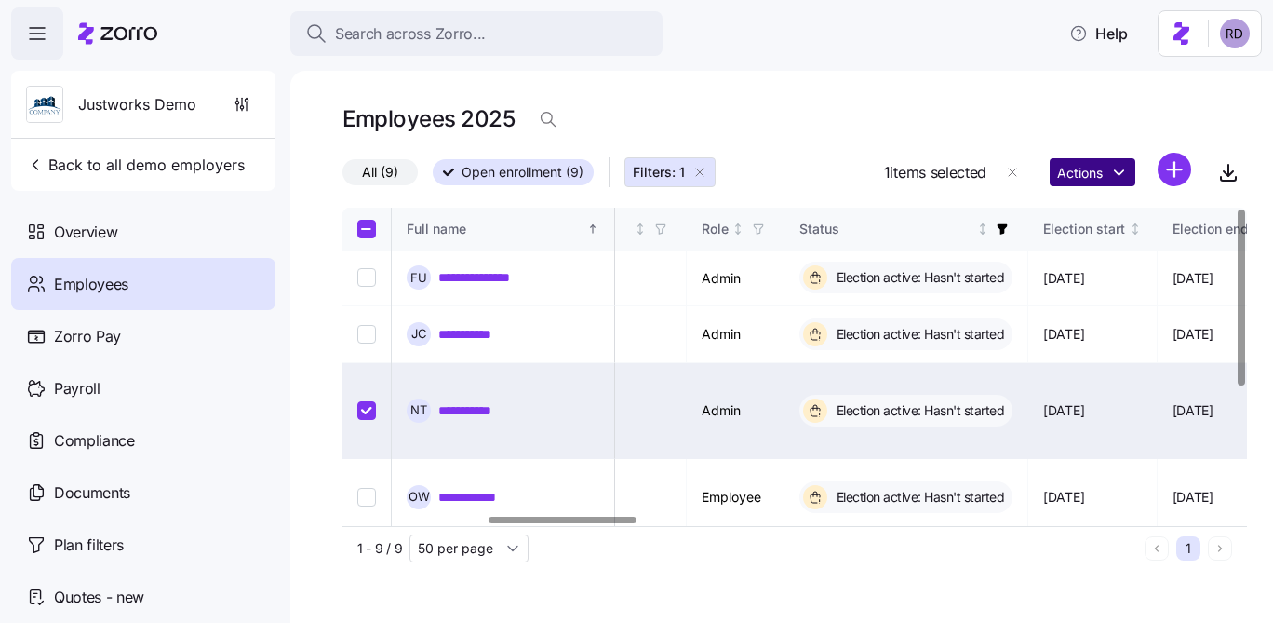
click at [1078, 181] on html "**********" at bounding box center [636, 306] width 1273 height 612
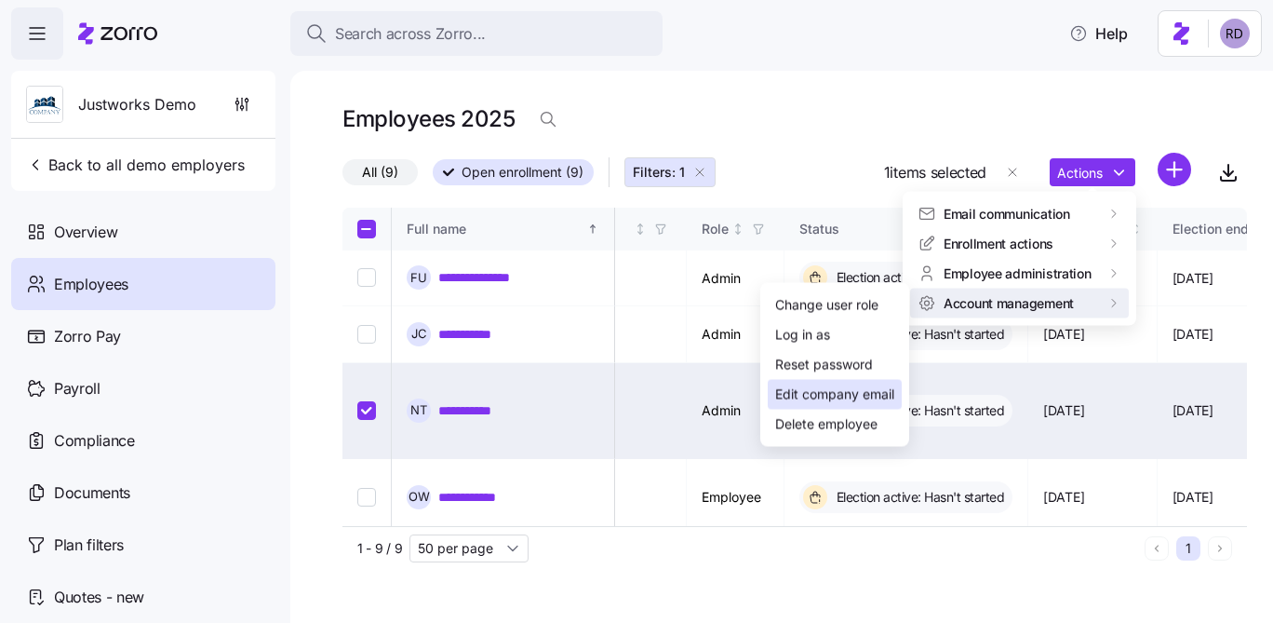
click at [868, 397] on div "Edit company email" at bounding box center [834, 394] width 119 height 20
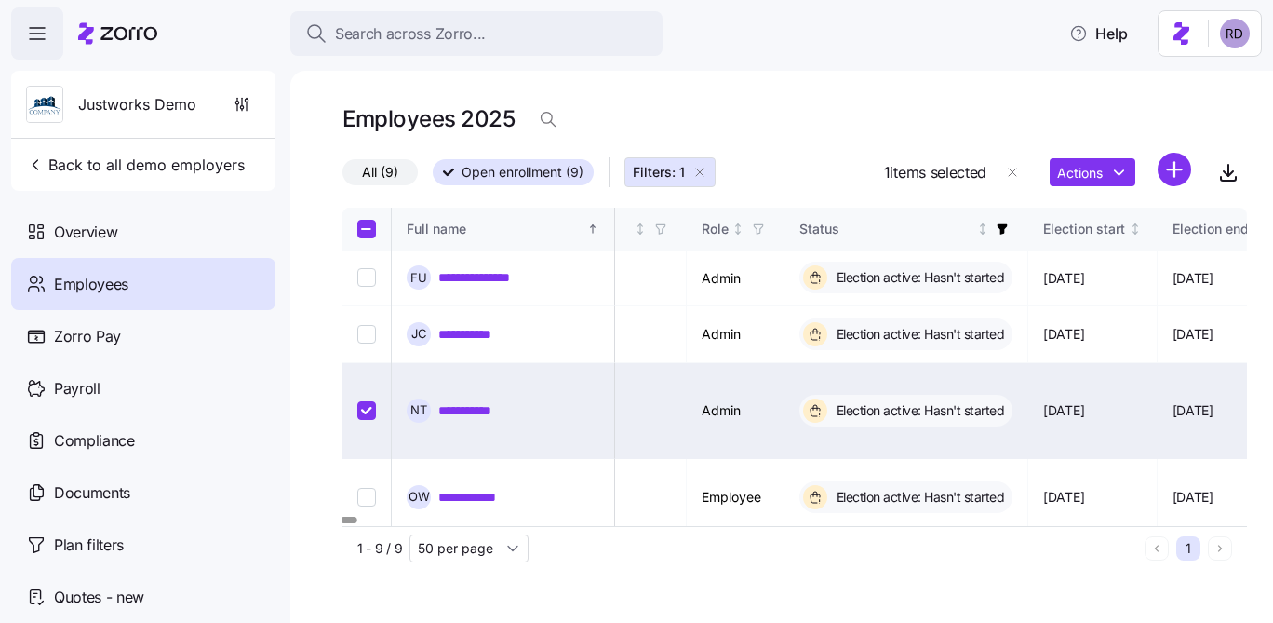
type input "nora.turner@companyemail.com"
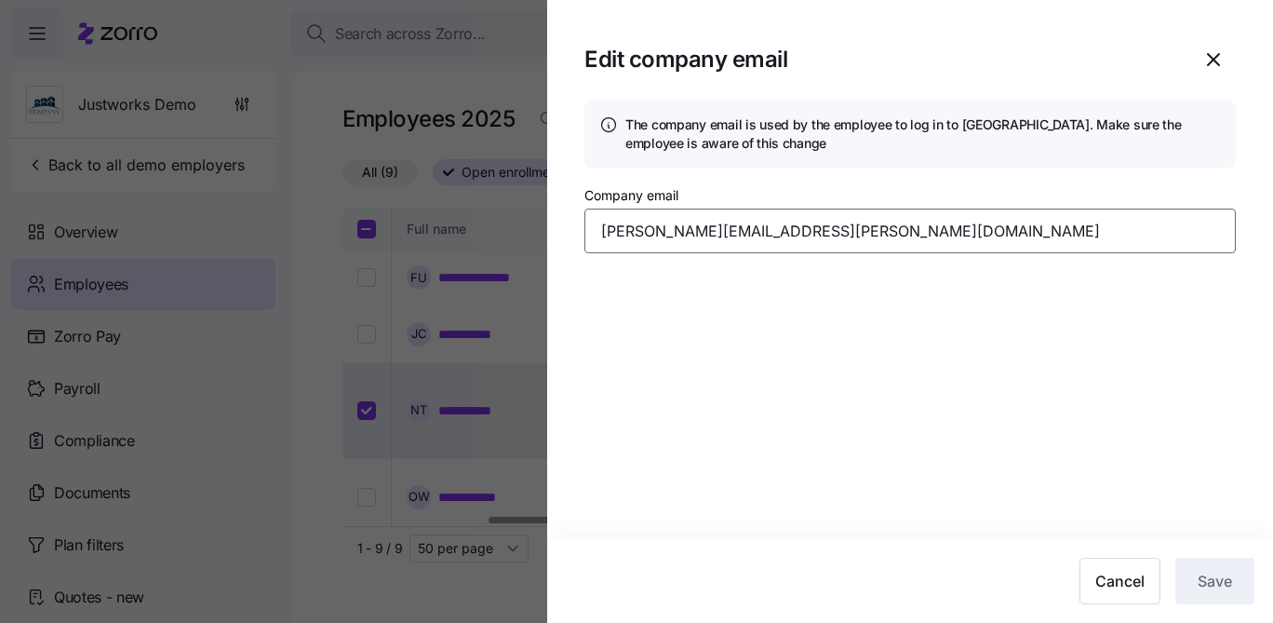
click at [760, 222] on input "nora.turner@companyemail.com" at bounding box center [911, 230] width 652 height 45
type input "david+demo@justworks.com"
click at [1201, 571] on span "Save" at bounding box center [1215, 581] width 34 height 22
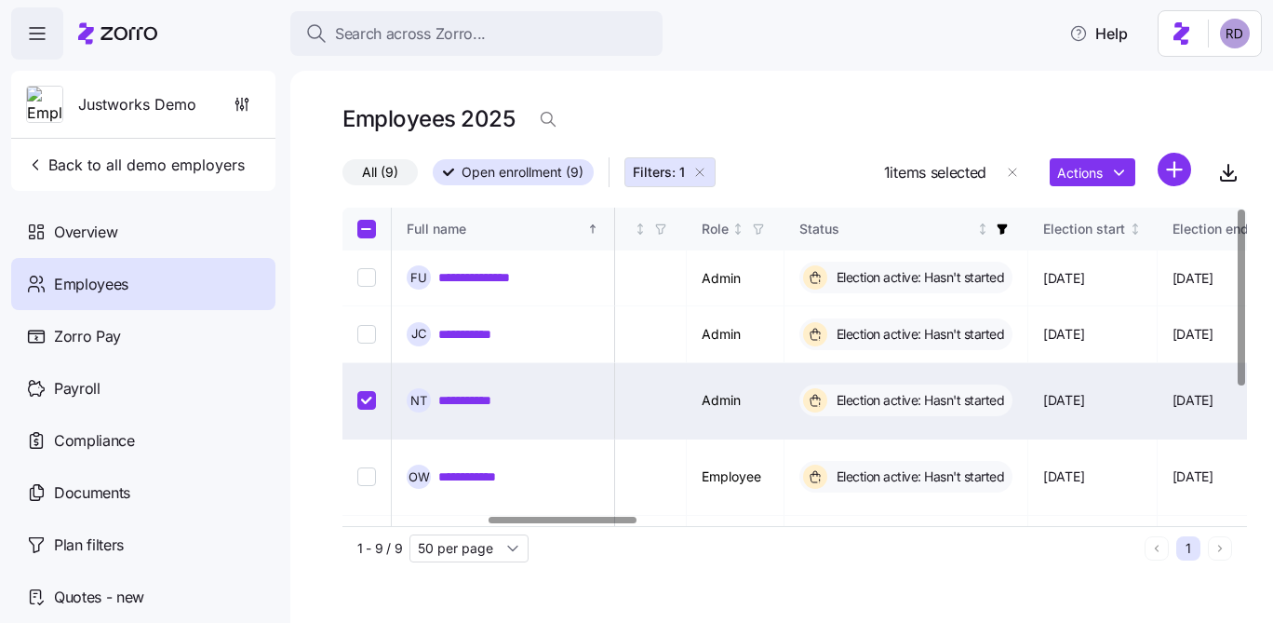
click at [360, 391] on input "Select record 3" at bounding box center [366, 400] width 19 height 19
checkbox input "false"
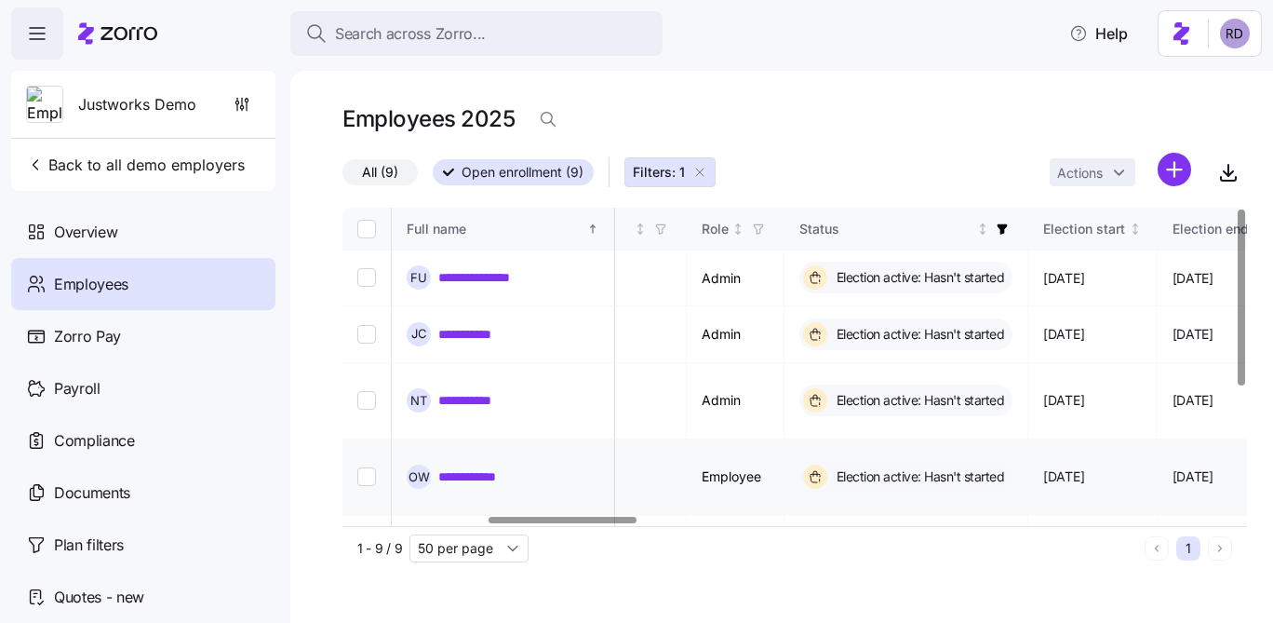
click at [364, 467] on input "Select record 4" at bounding box center [366, 476] width 19 height 19
checkbox input "true"
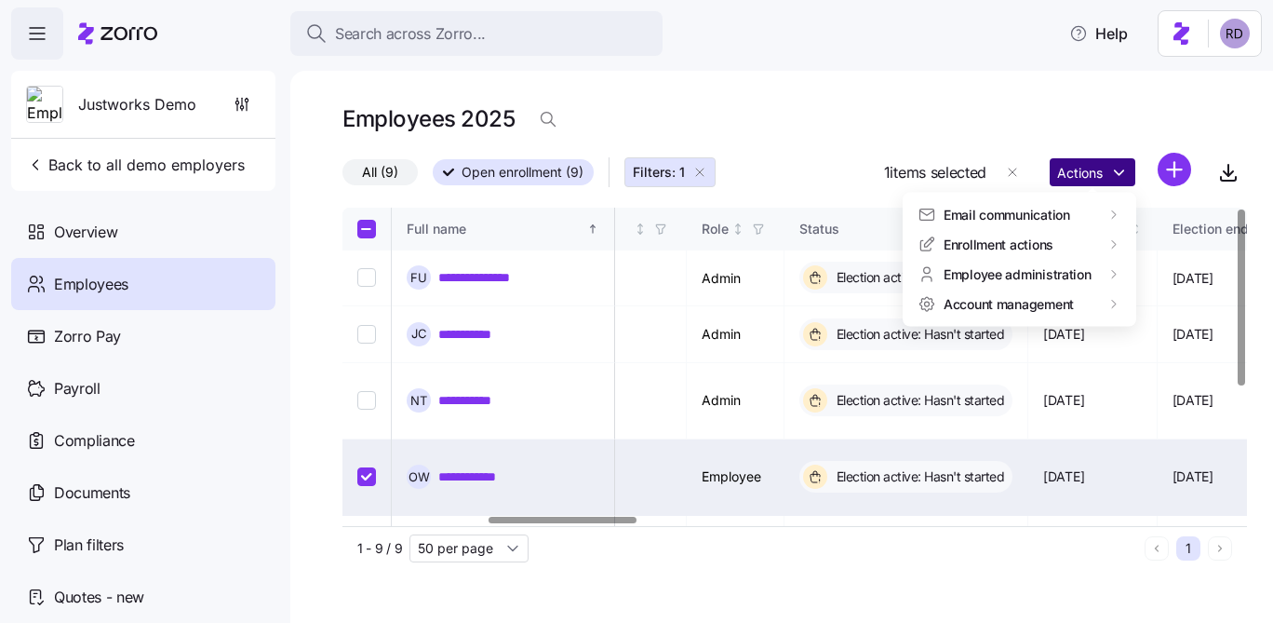
click at [1093, 176] on html "**********" at bounding box center [636, 306] width 1273 height 612
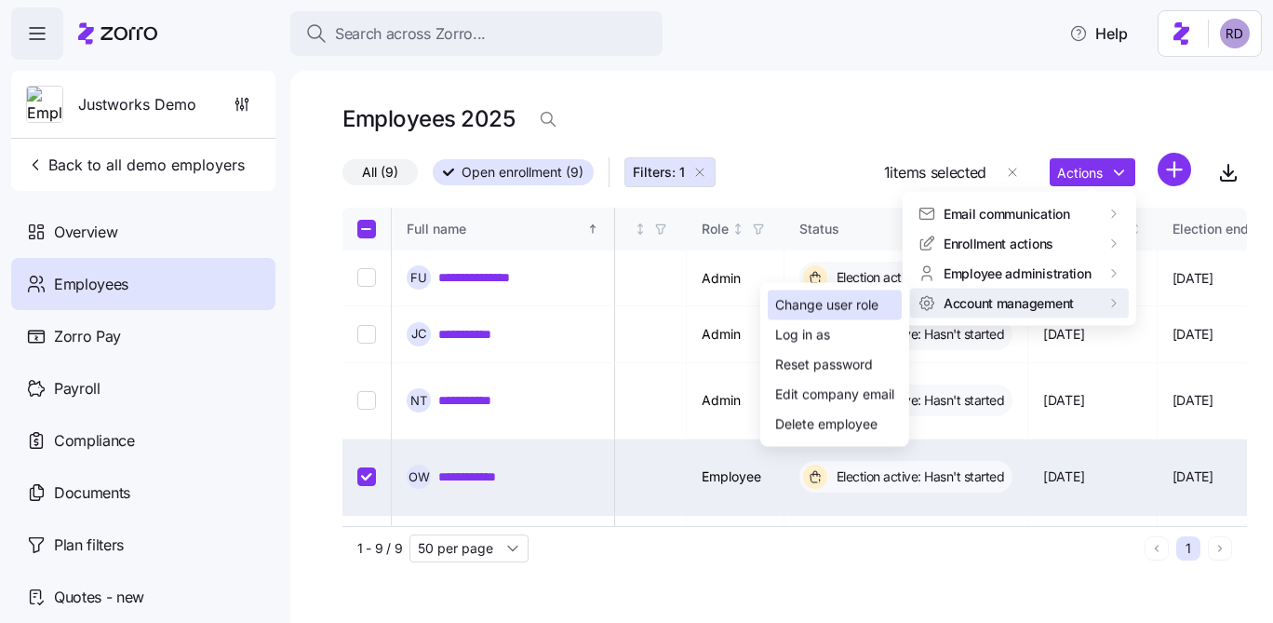
click at [884, 304] on div "Change user role" at bounding box center [835, 305] width 134 height 30
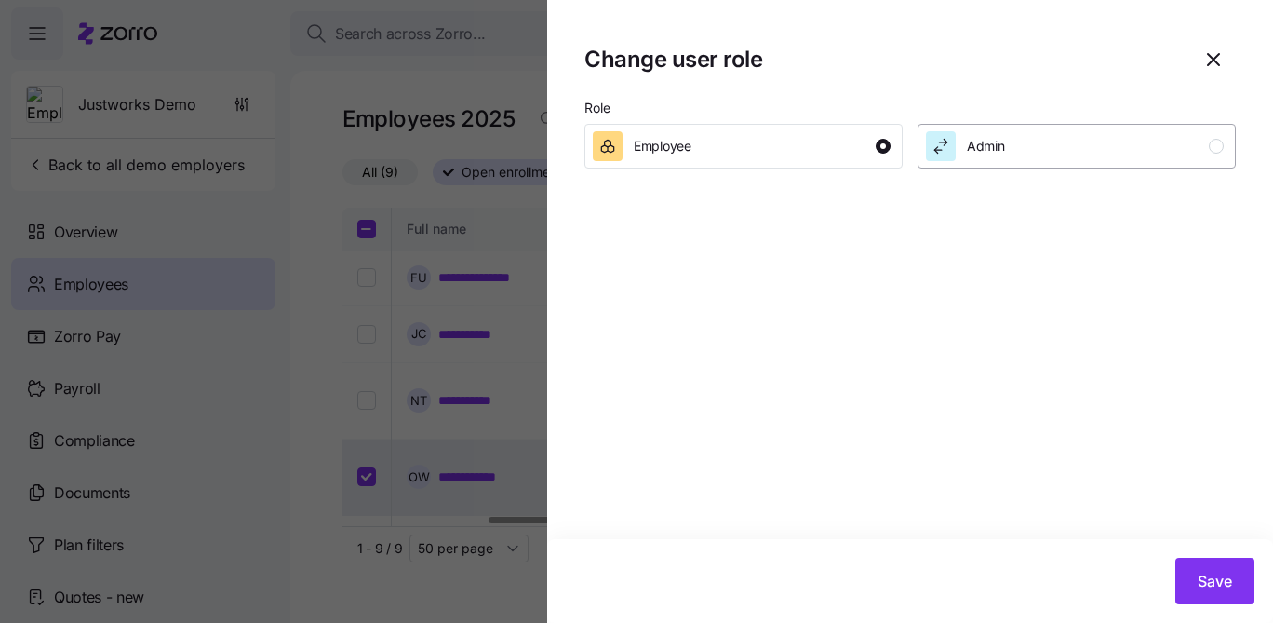
click at [1033, 148] on div "Admin" at bounding box center [1075, 146] width 298 height 30
click at [1194, 582] on button "Save" at bounding box center [1215, 581] width 79 height 47
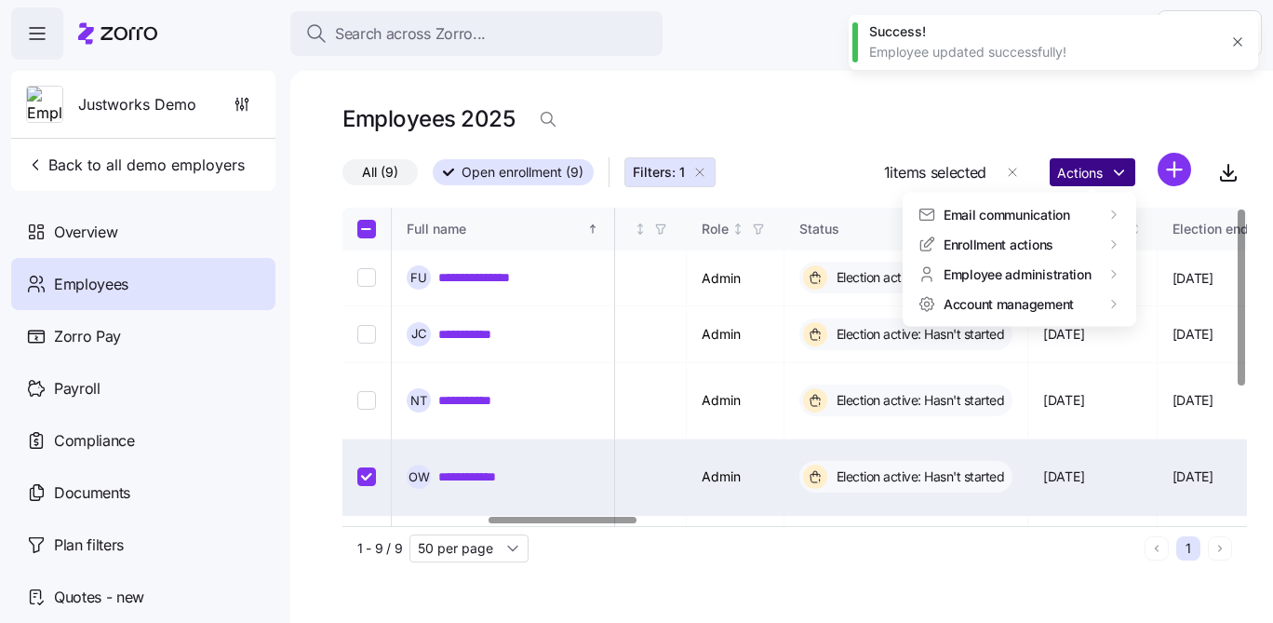
click at [1088, 169] on html "**********" at bounding box center [636, 306] width 1273 height 612
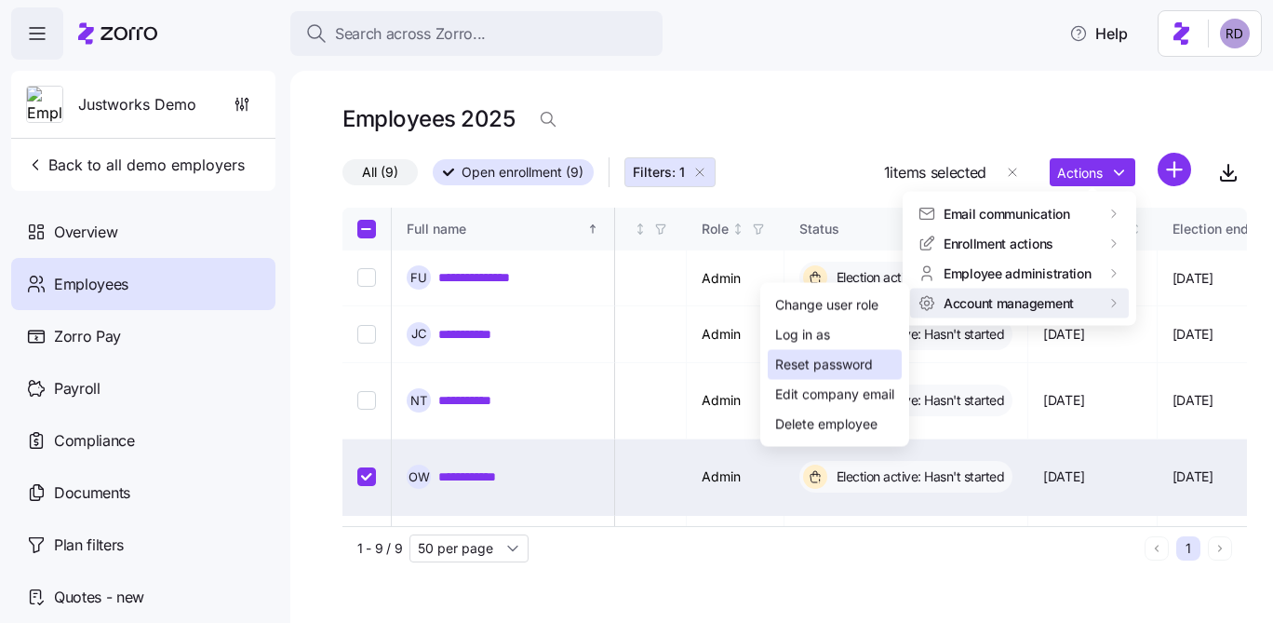
click at [868, 370] on div "Reset password" at bounding box center [824, 365] width 98 height 20
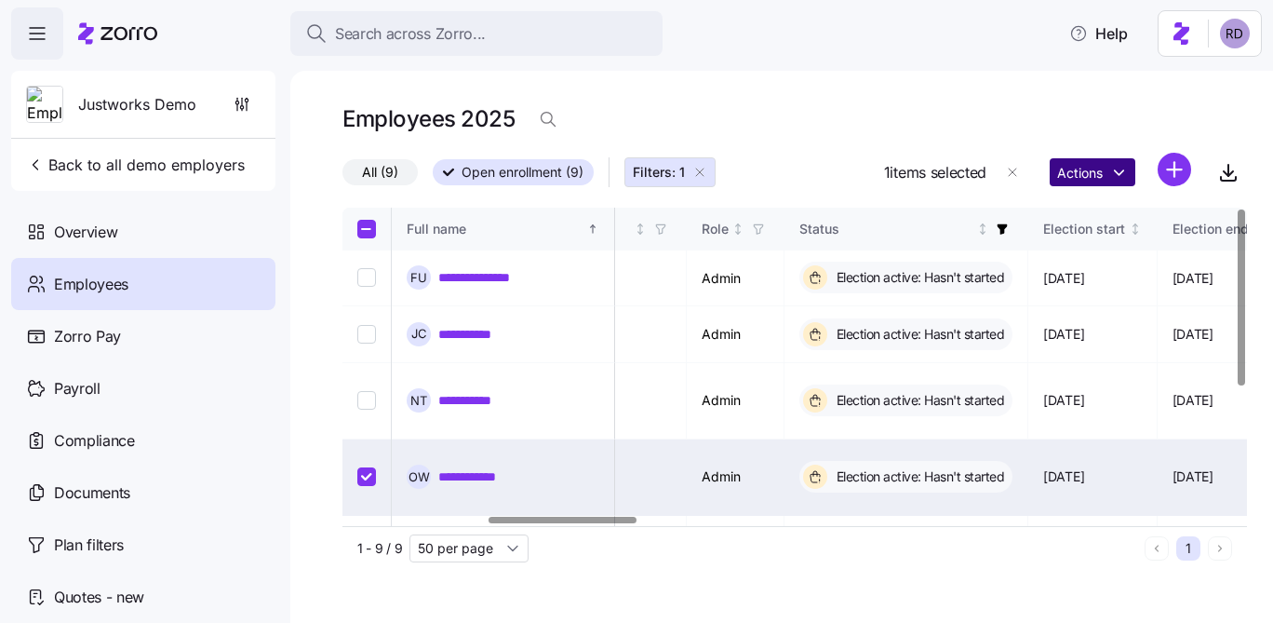
click at [1110, 176] on html "**********" at bounding box center [636, 306] width 1273 height 612
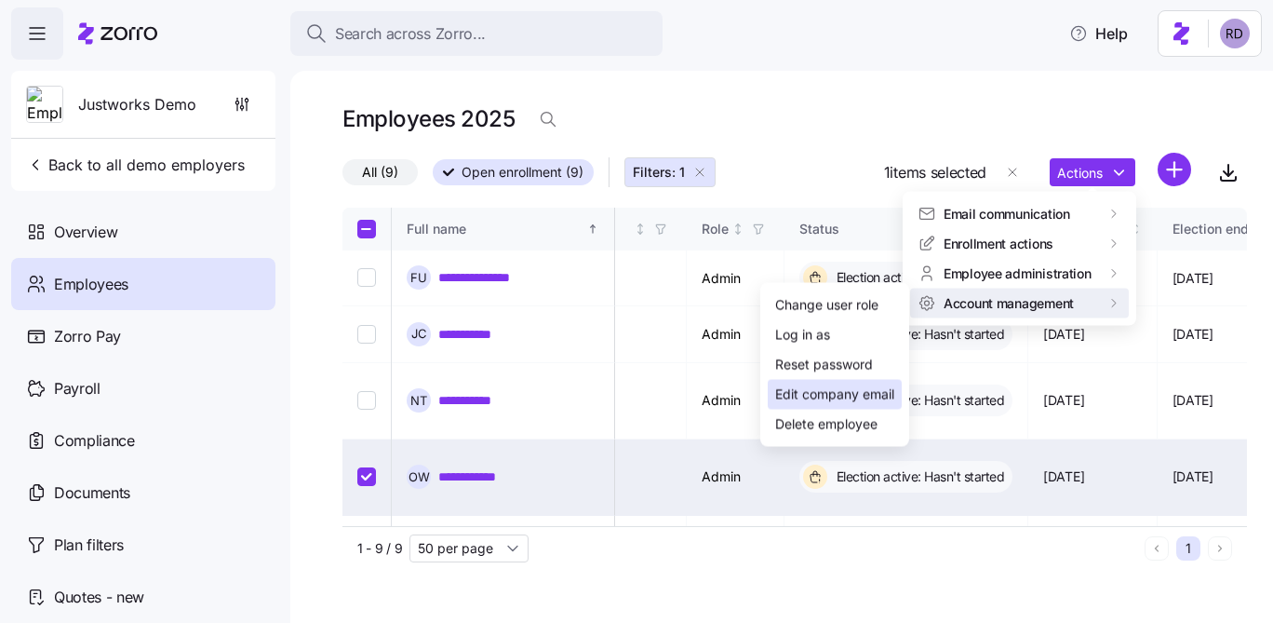
click at [873, 398] on div "Edit company email" at bounding box center [834, 394] width 119 height 20
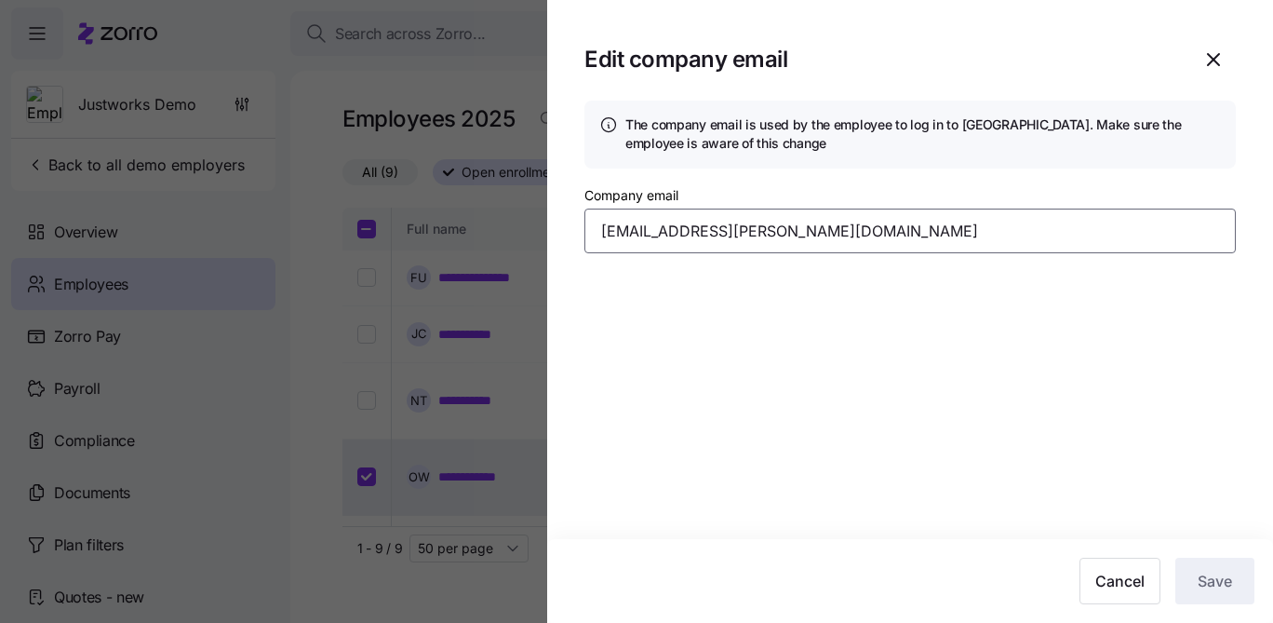
click at [612, 237] on input "oscar.wagner@companyemail.com" at bounding box center [911, 230] width 652 height 45
type input "jdamico+demo@justworks.com"
click at [1236, 585] on button "Save" at bounding box center [1215, 581] width 79 height 47
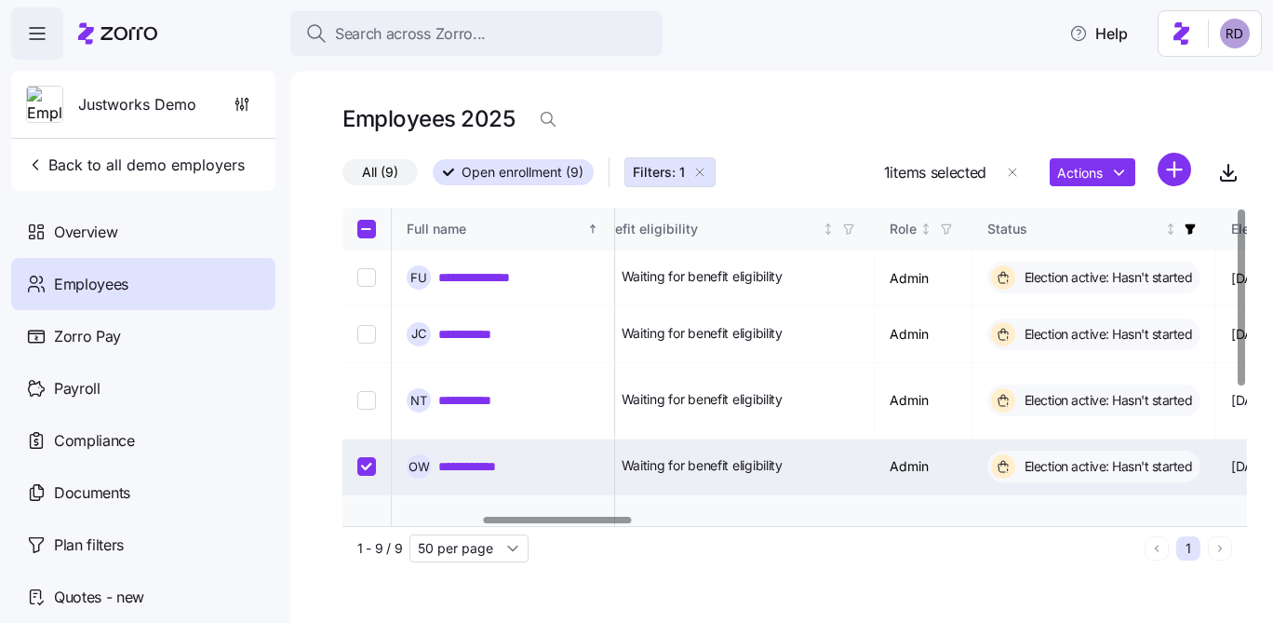
scroll to position [0, 631]
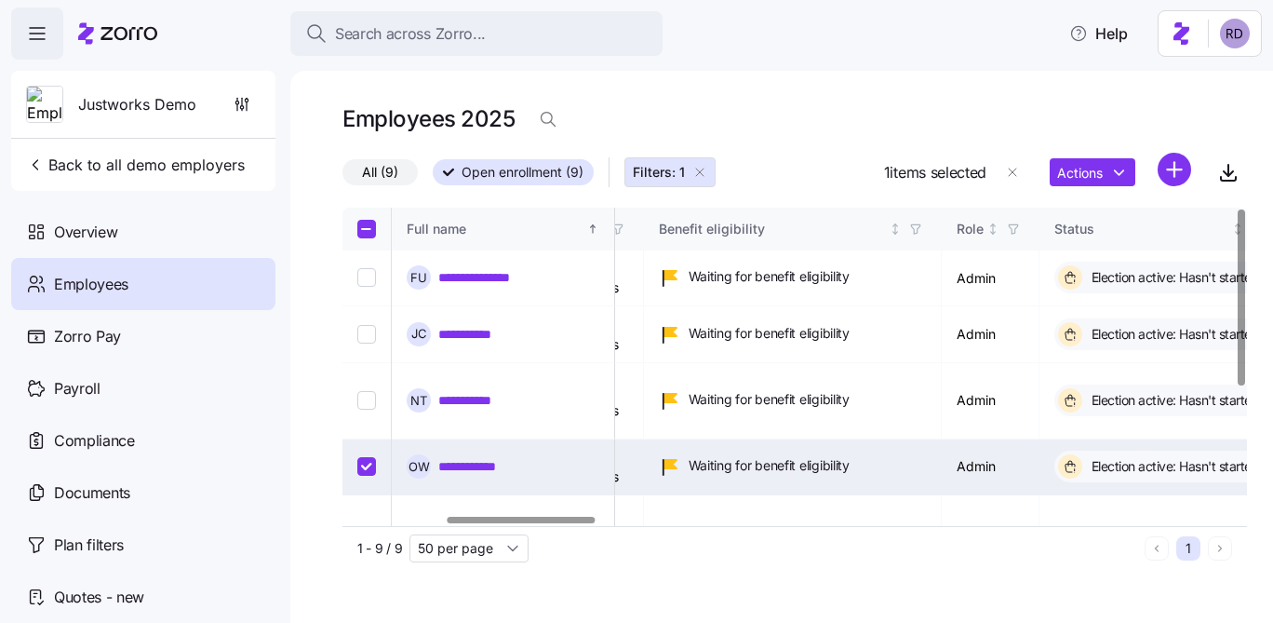
click at [370, 457] on input "Select record 4" at bounding box center [366, 466] width 19 height 19
checkbox input "false"
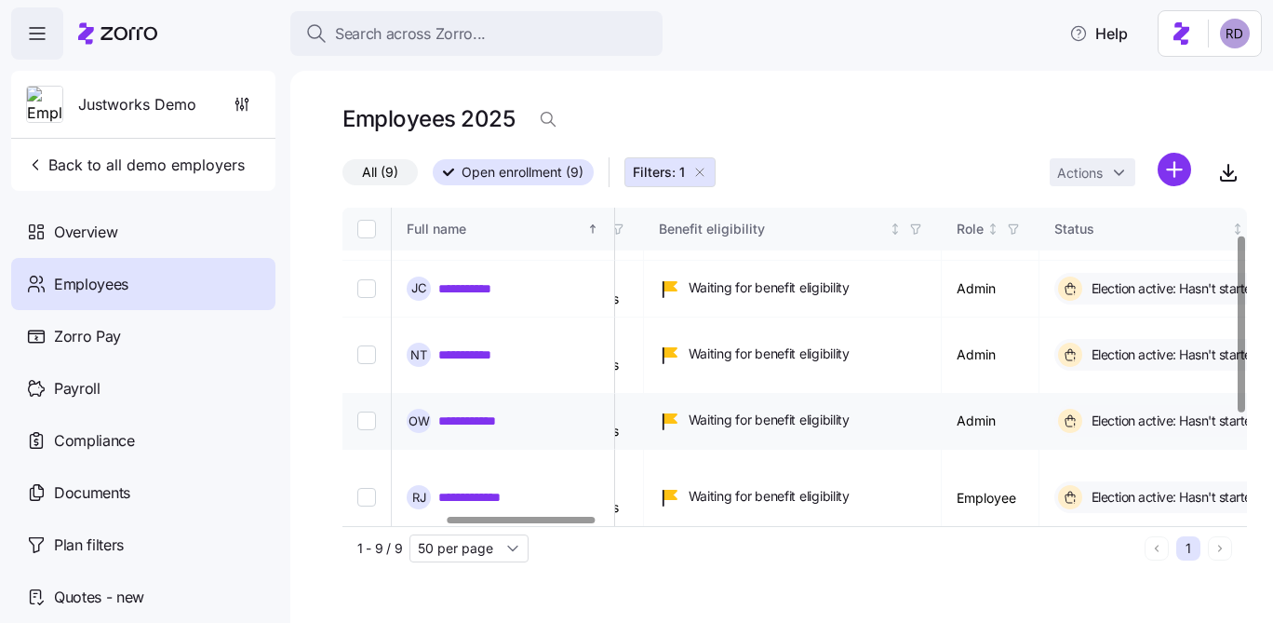
scroll to position [56, 631]
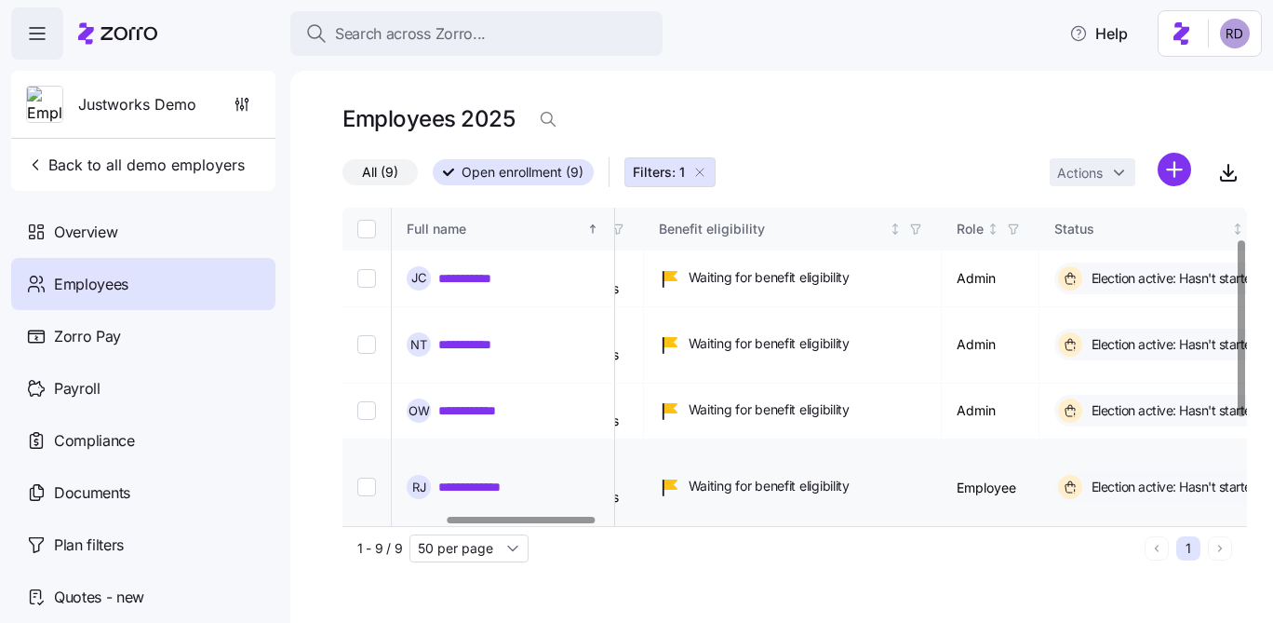
click at [368, 477] on input "Select record 5" at bounding box center [366, 486] width 19 height 19
checkbox input "true"
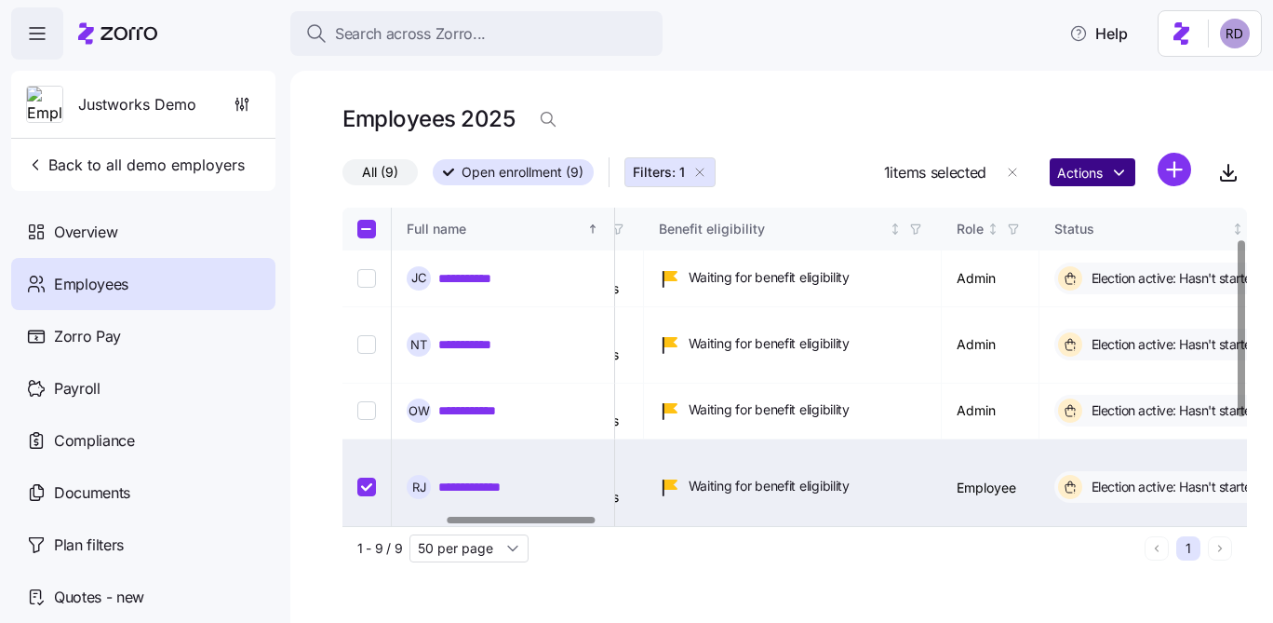
click at [1120, 166] on html "**********" at bounding box center [636, 306] width 1273 height 612
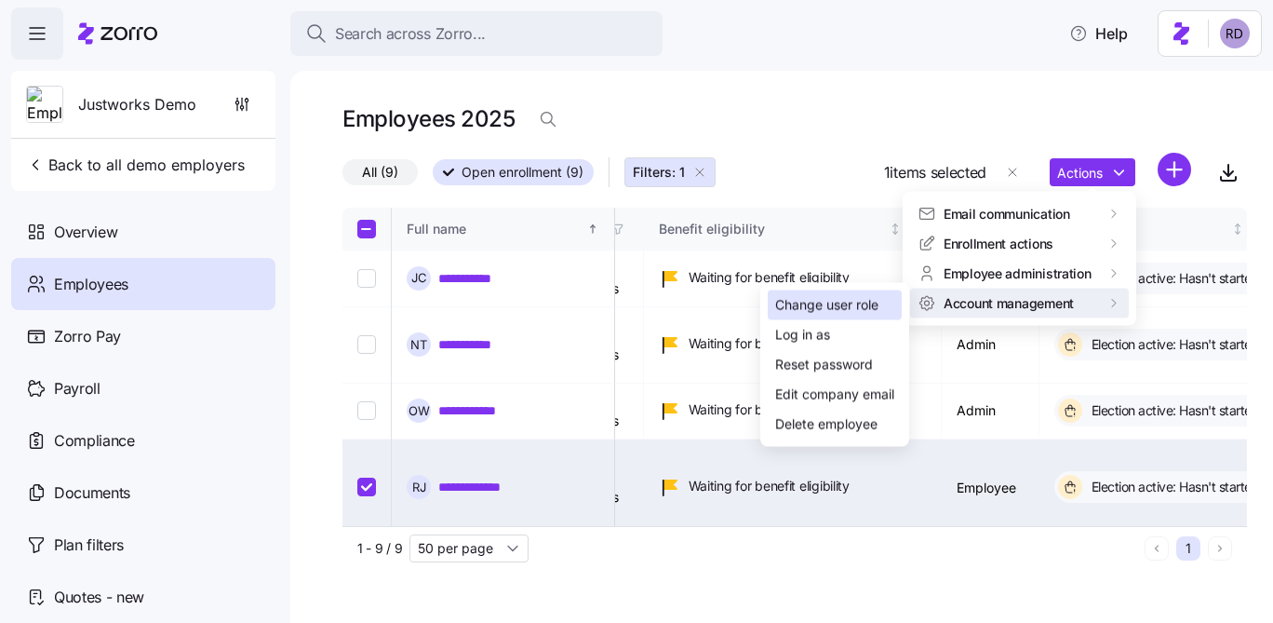
click at [879, 307] on div "Change user role" at bounding box center [826, 305] width 103 height 20
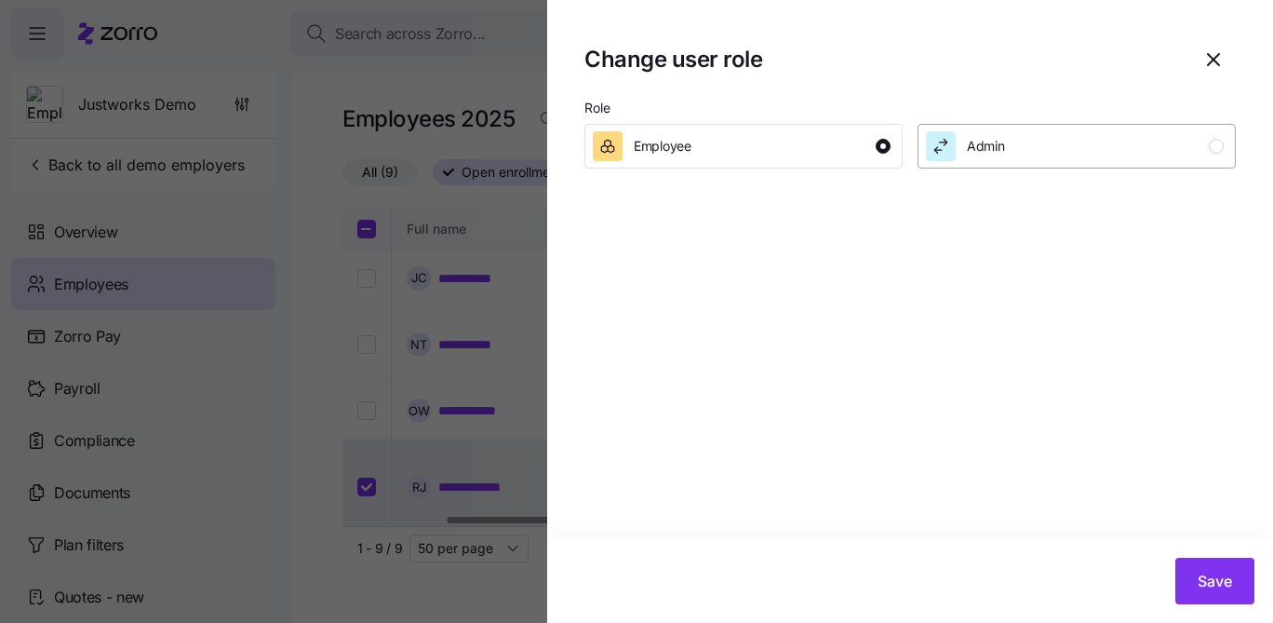
click at [1055, 147] on div "Admin" at bounding box center [1075, 146] width 298 height 30
click at [1212, 573] on span "Save" at bounding box center [1215, 581] width 34 height 22
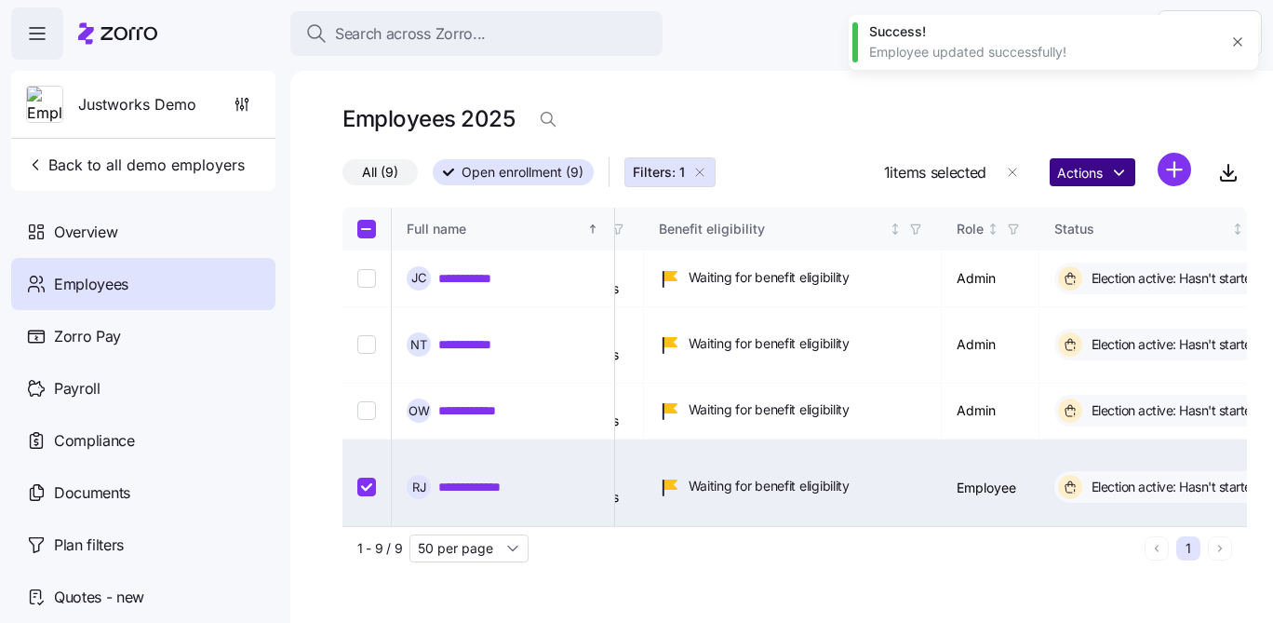
click at [1088, 181] on html "**********" at bounding box center [636, 306] width 1273 height 612
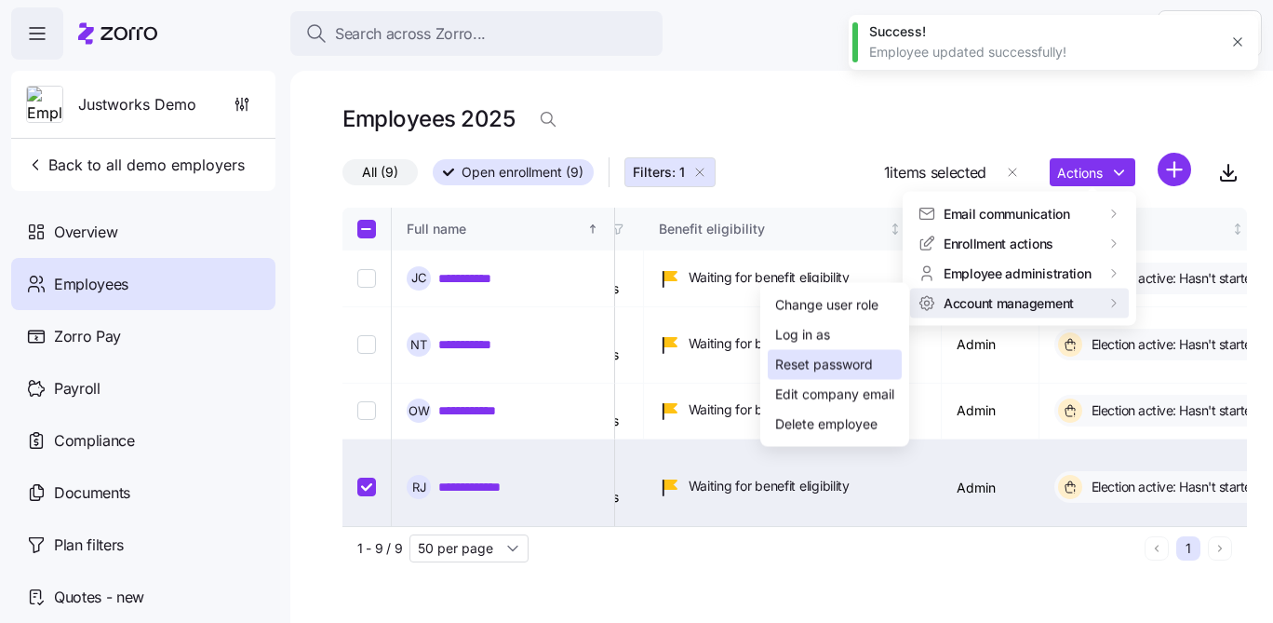
click at [836, 371] on div "Reset password" at bounding box center [824, 365] width 98 height 20
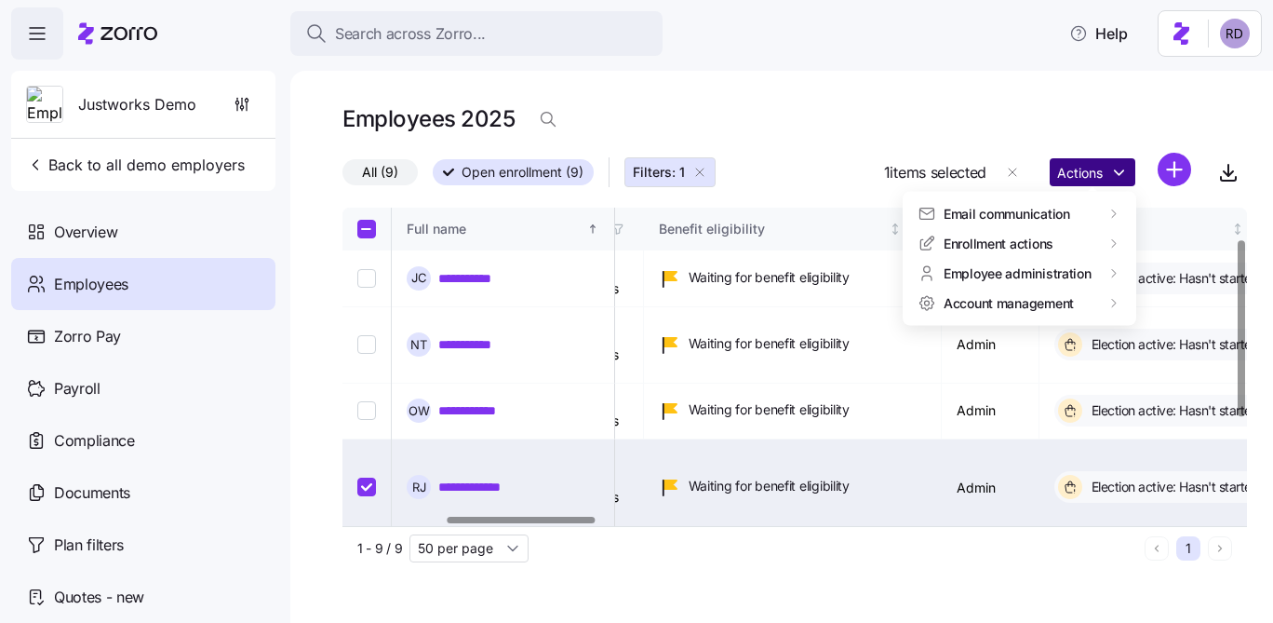
click at [1086, 170] on html "**********" at bounding box center [636, 306] width 1273 height 612
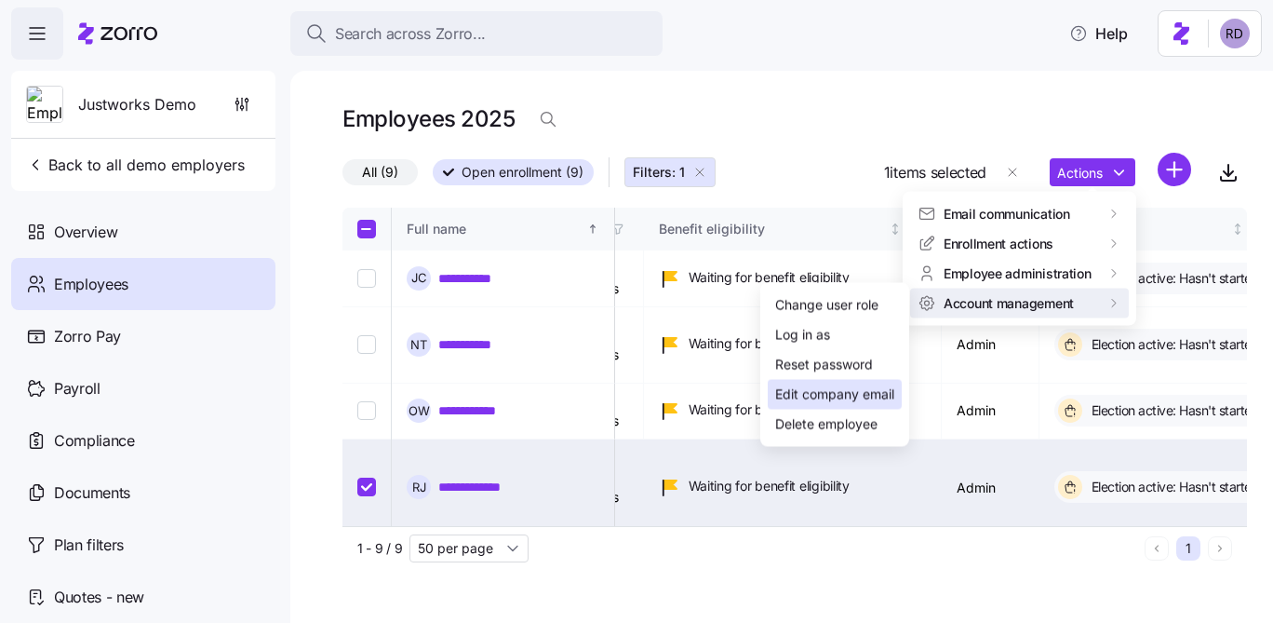
click at [827, 402] on div "Edit company email" at bounding box center [834, 394] width 119 height 20
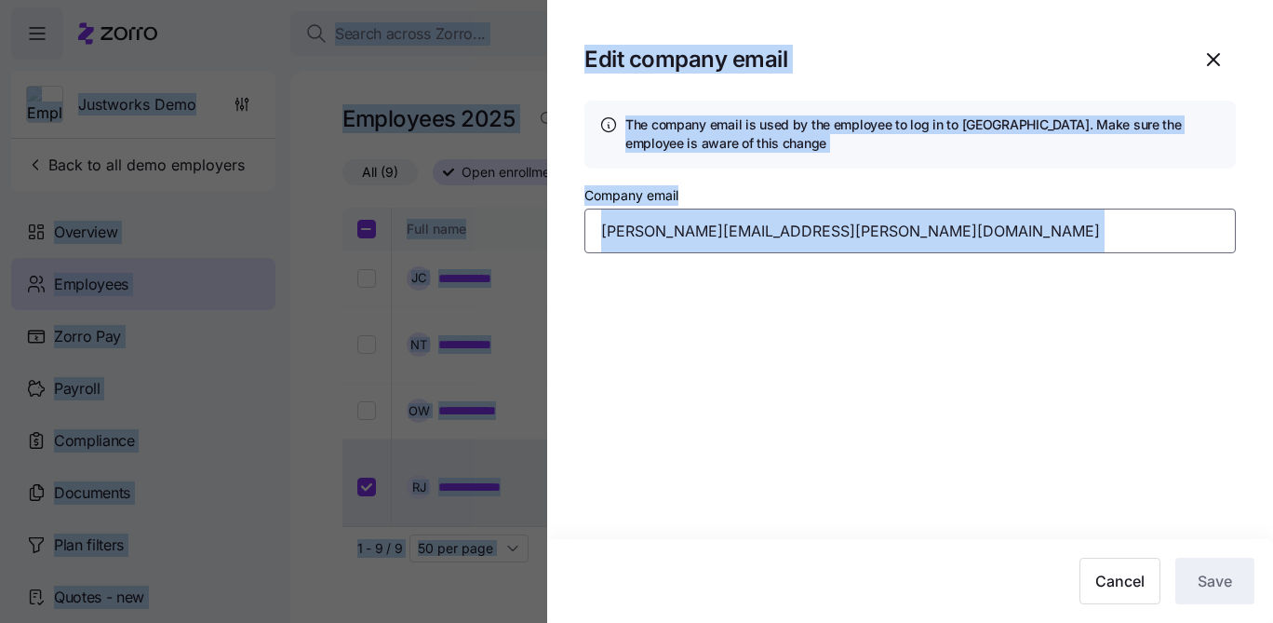
click at [691, 232] on input "riley.johnson@companyemail.com" at bounding box center [911, 230] width 652 height 45
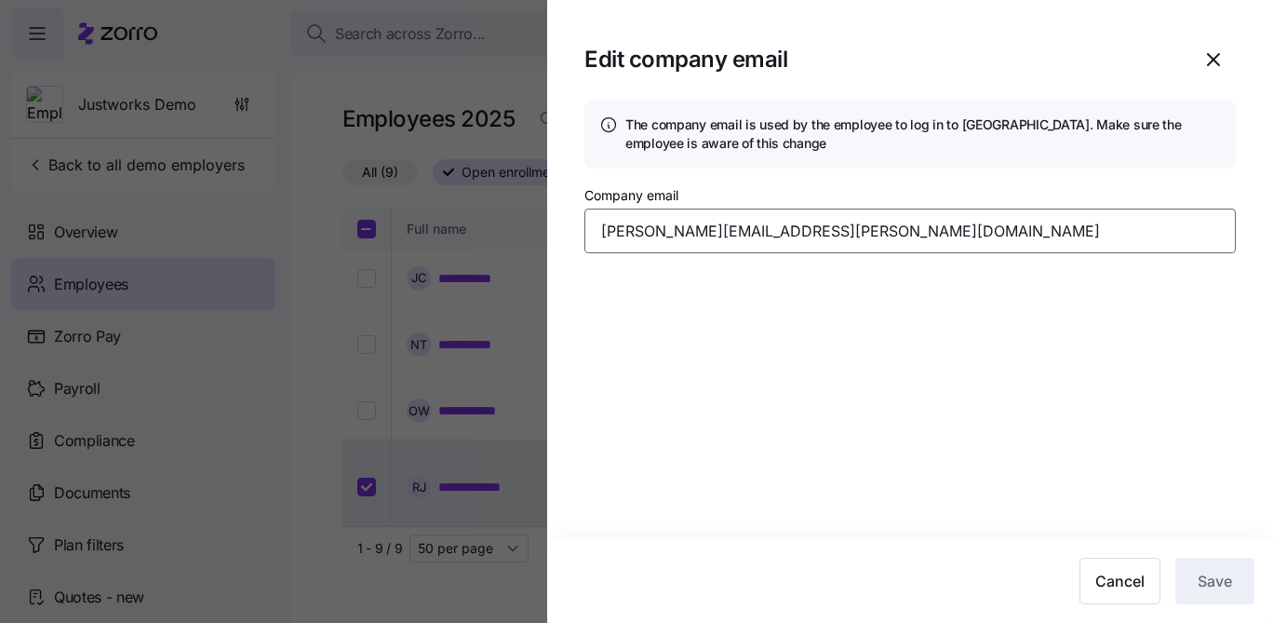
click at [691, 232] on input "riley.johnson@companyemail.com" at bounding box center [911, 230] width 652 height 45
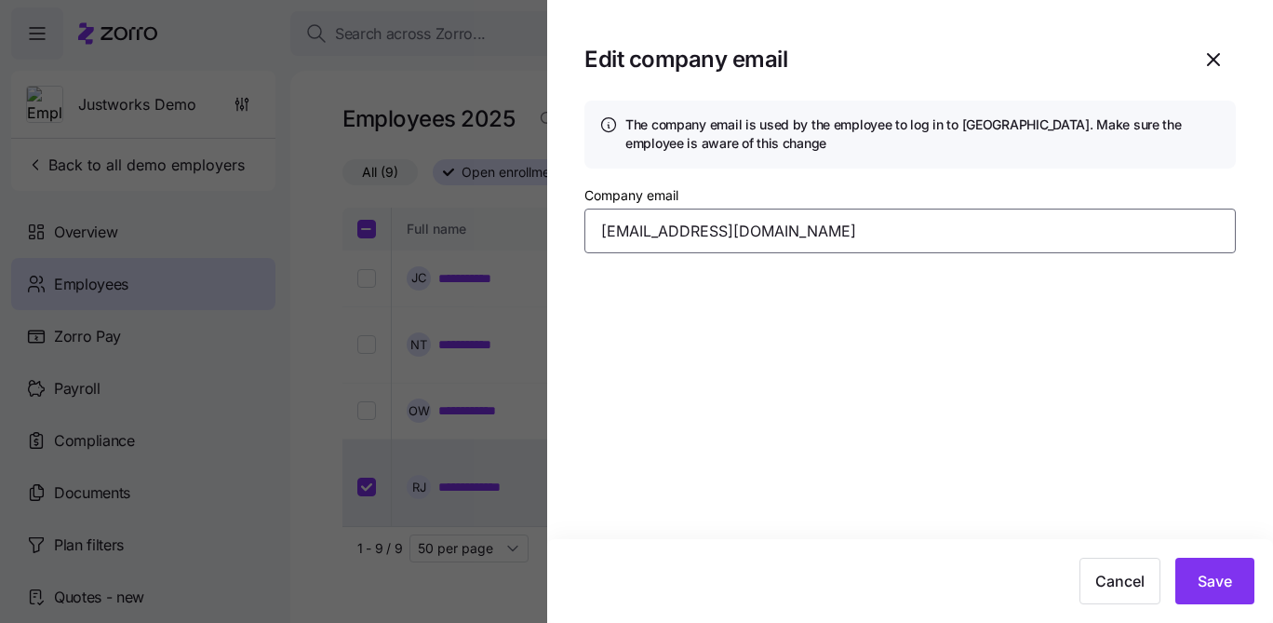
type input "jekim+demo@justworks.com"
click at [1239, 591] on button "Save" at bounding box center [1215, 581] width 79 height 47
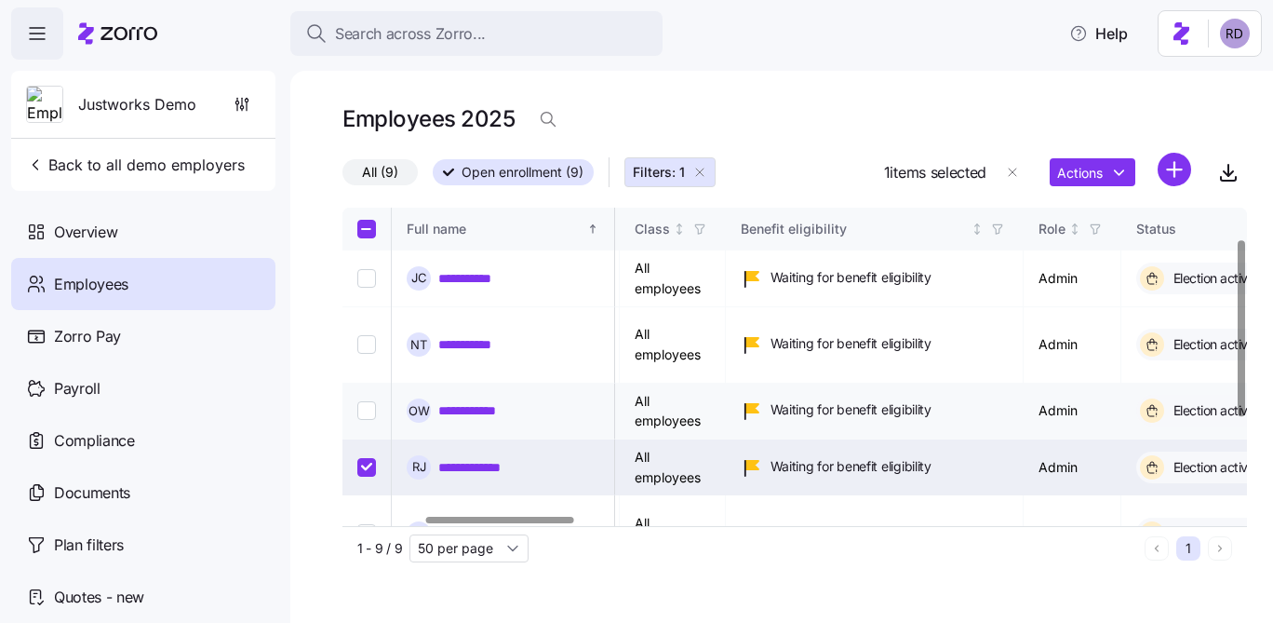
scroll to position [56, 307]
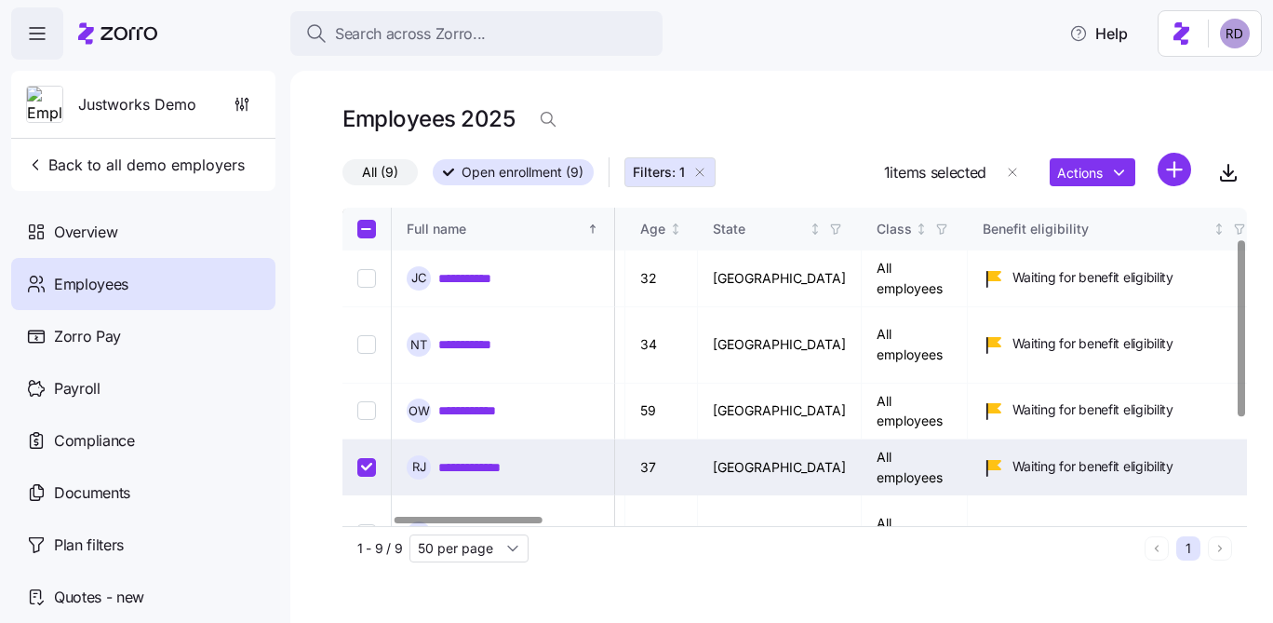
click at [365, 458] on input "Select record 5" at bounding box center [366, 467] width 19 height 19
checkbox input "false"
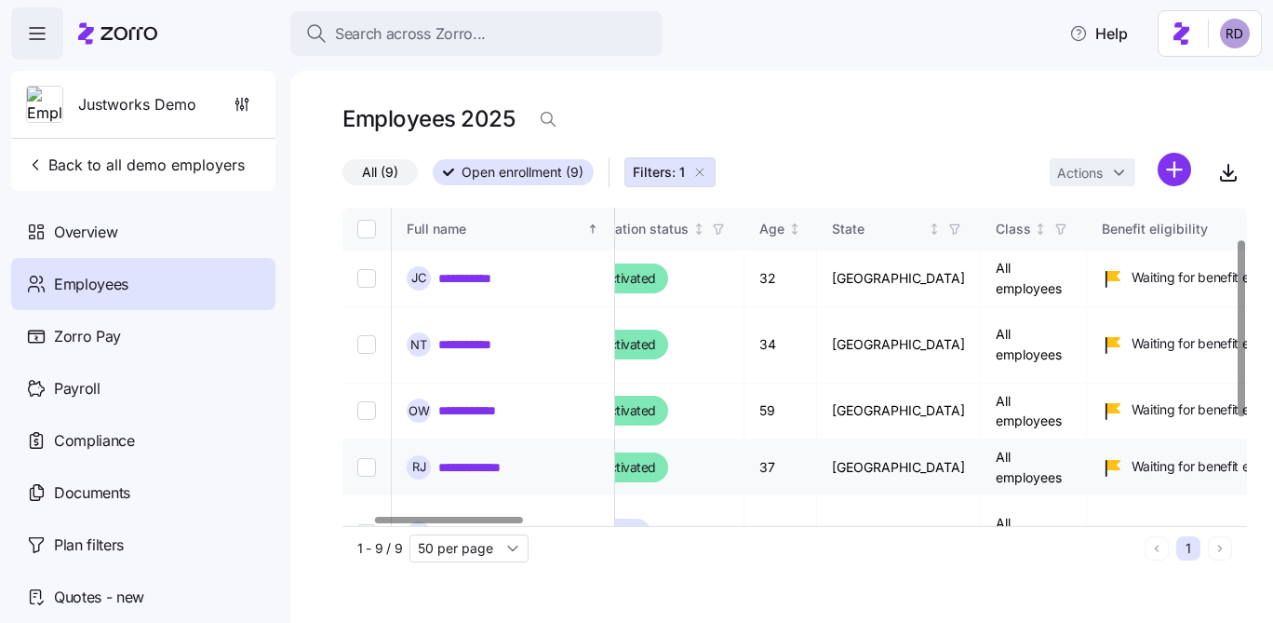
scroll to position [56, 177]
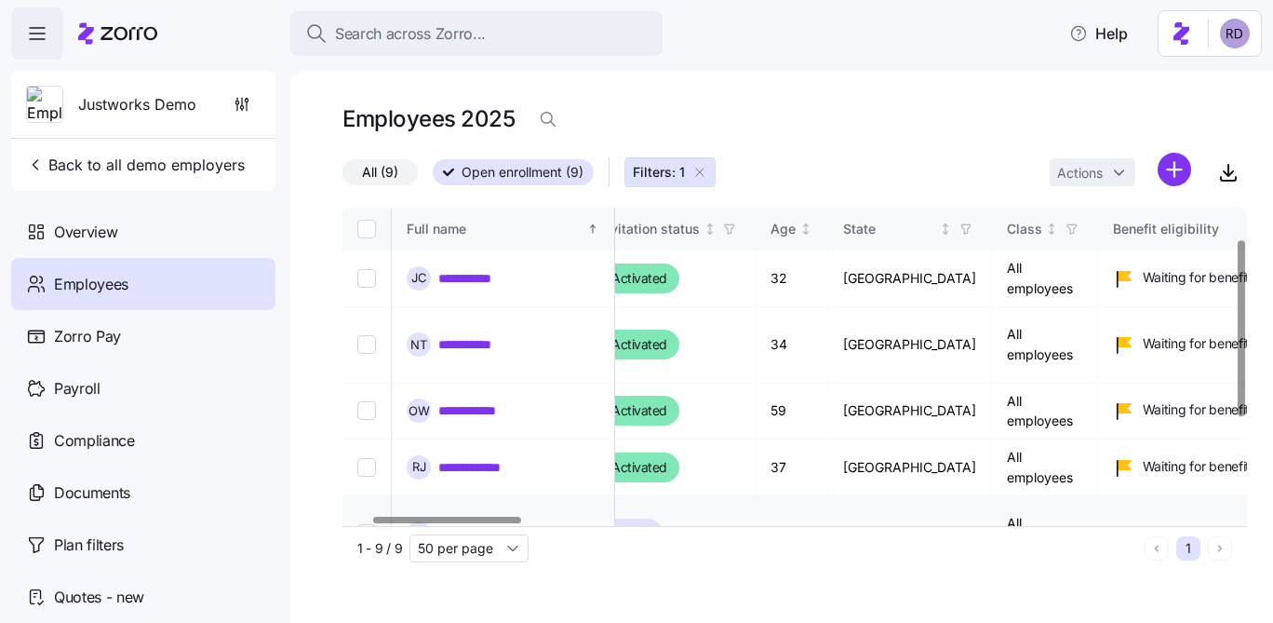
click at [370, 524] on input "Select record 6" at bounding box center [366, 533] width 19 height 19
checkbox input "true"
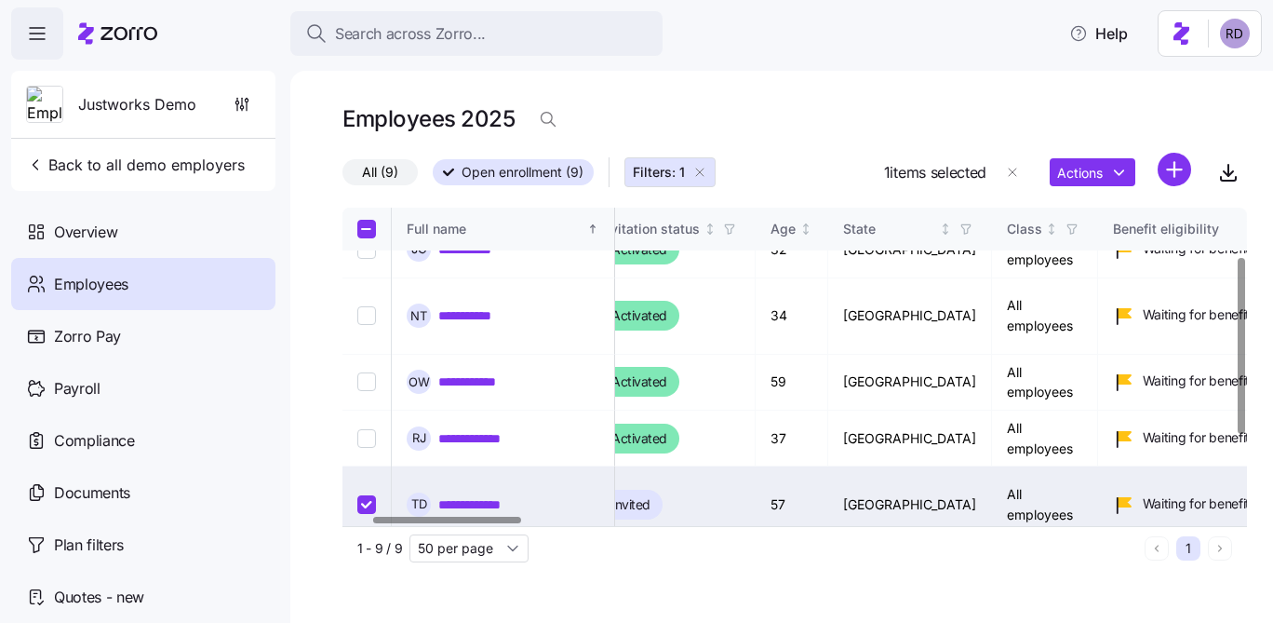
scroll to position [88, 177]
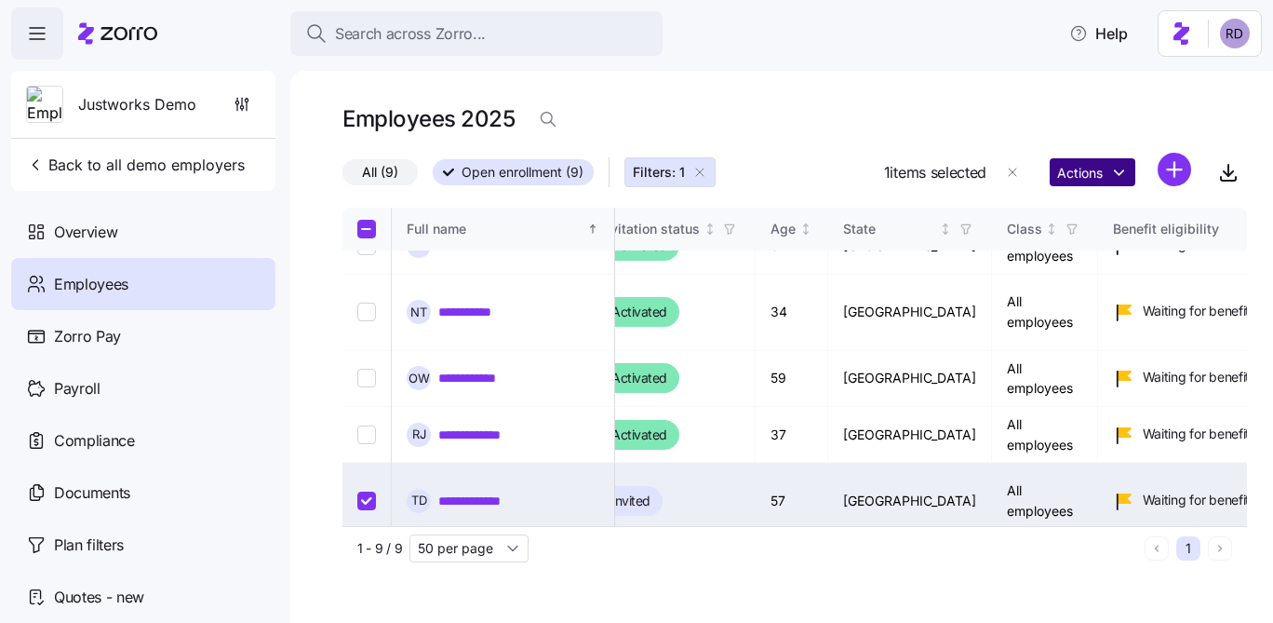
click at [1110, 181] on html "**********" at bounding box center [636, 306] width 1273 height 612
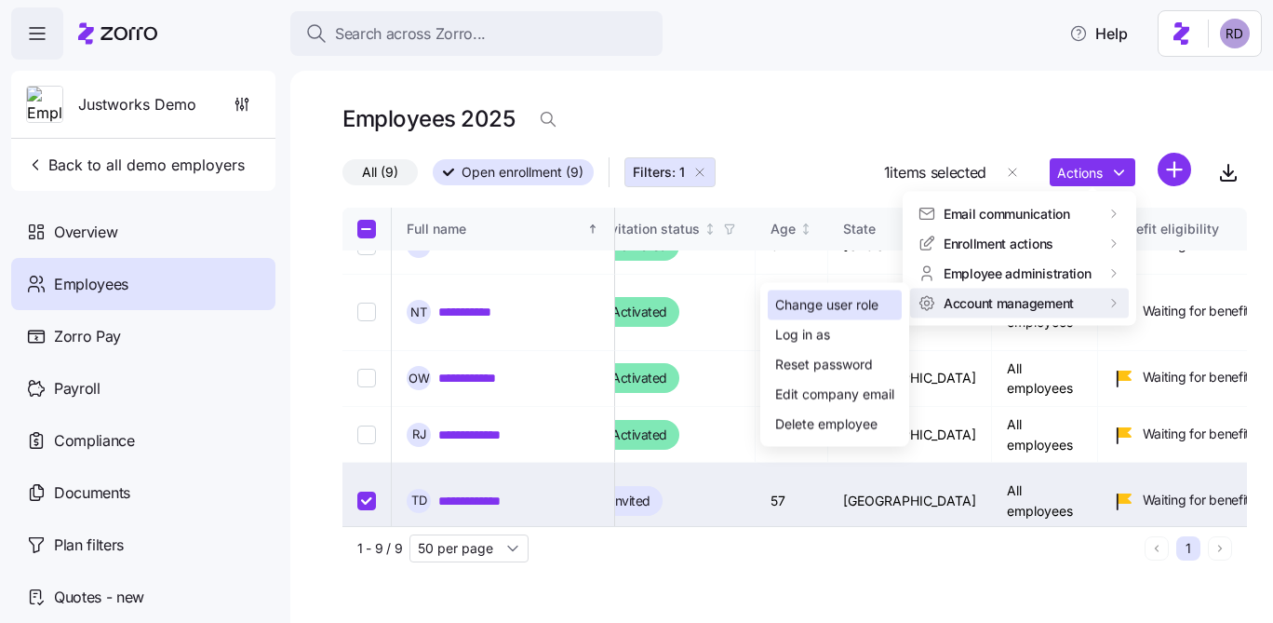
click at [868, 309] on div "Change user role" at bounding box center [826, 305] width 103 height 20
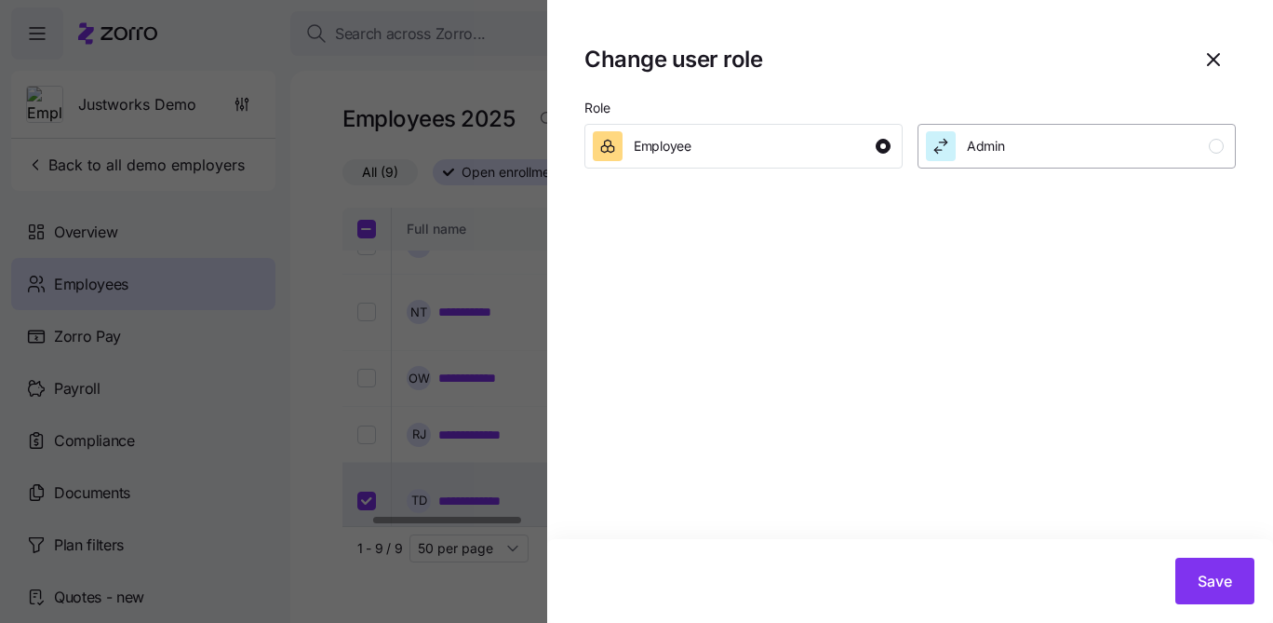
click at [1029, 155] on div "Admin" at bounding box center [1075, 146] width 298 height 30
click at [1216, 575] on span "Save" at bounding box center [1215, 581] width 34 height 22
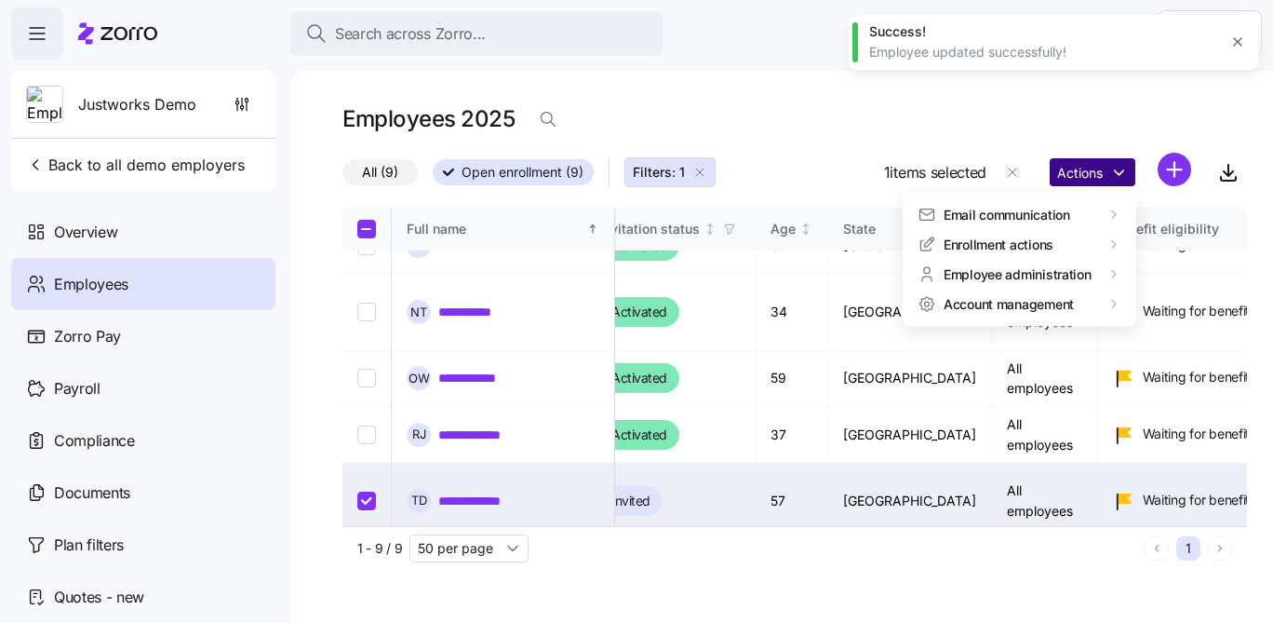
click at [1082, 169] on html "**********" at bounding box center [636, 306] width 1273 height 612
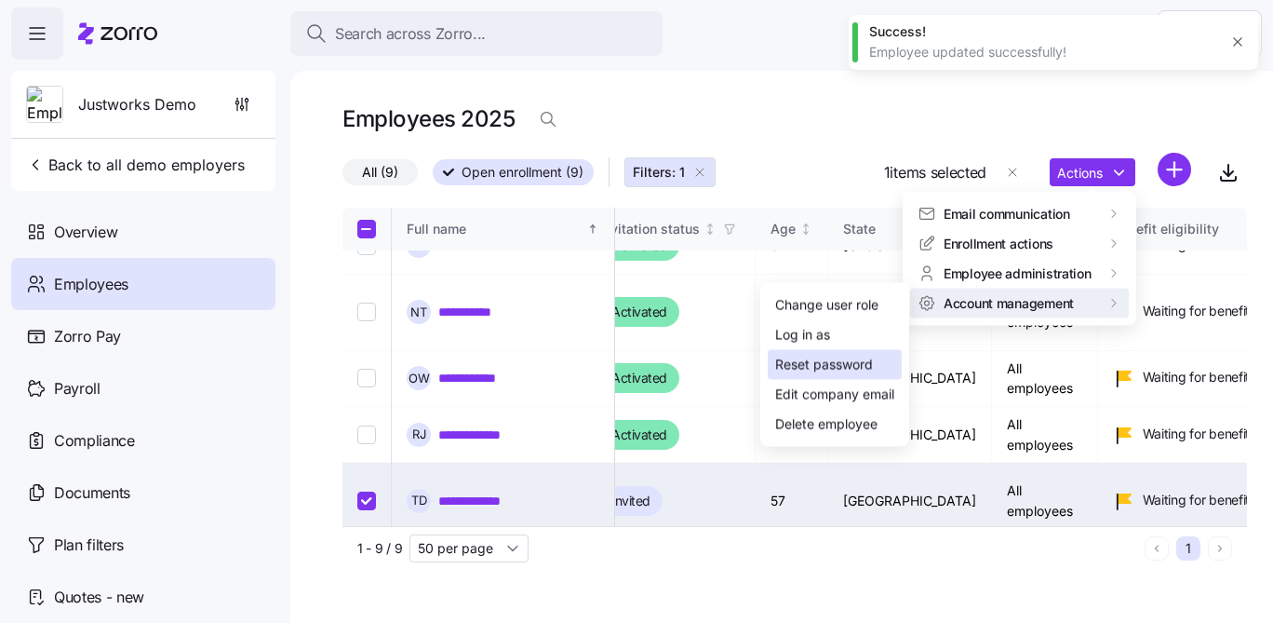
click at [839, 356] on div "Reset password" at bounding box center [824, 365] width 98 height 20
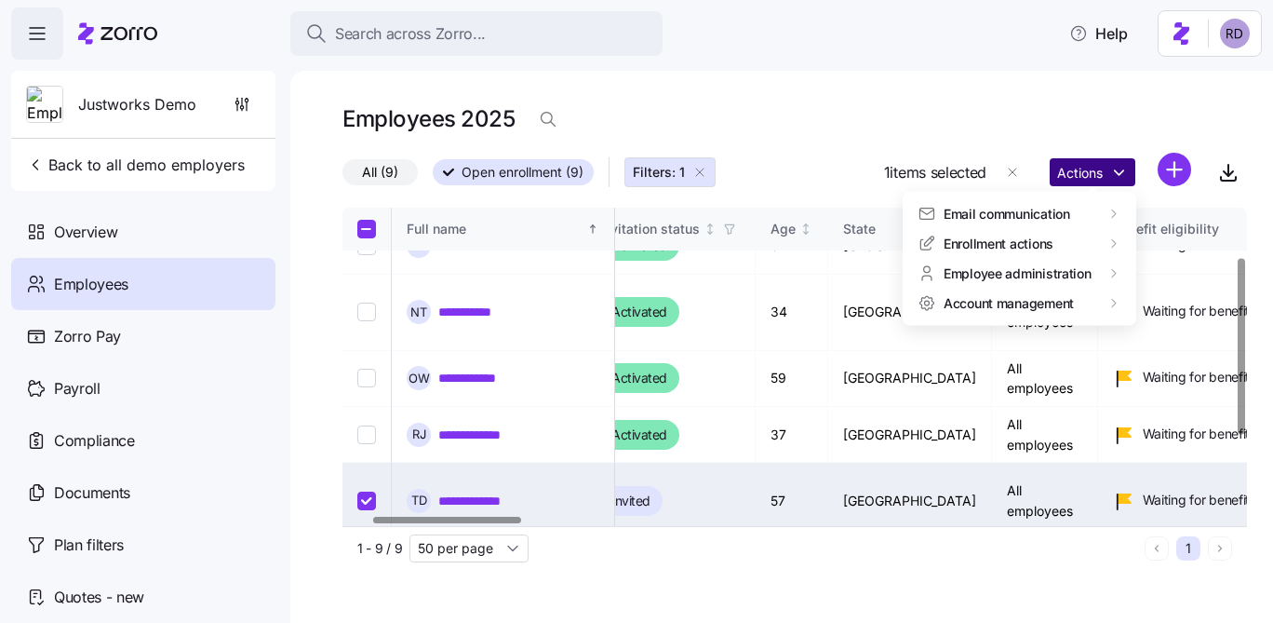
click at [1083, 171] on html "**********" at bounding box center [636, 306] width 1273 height 612
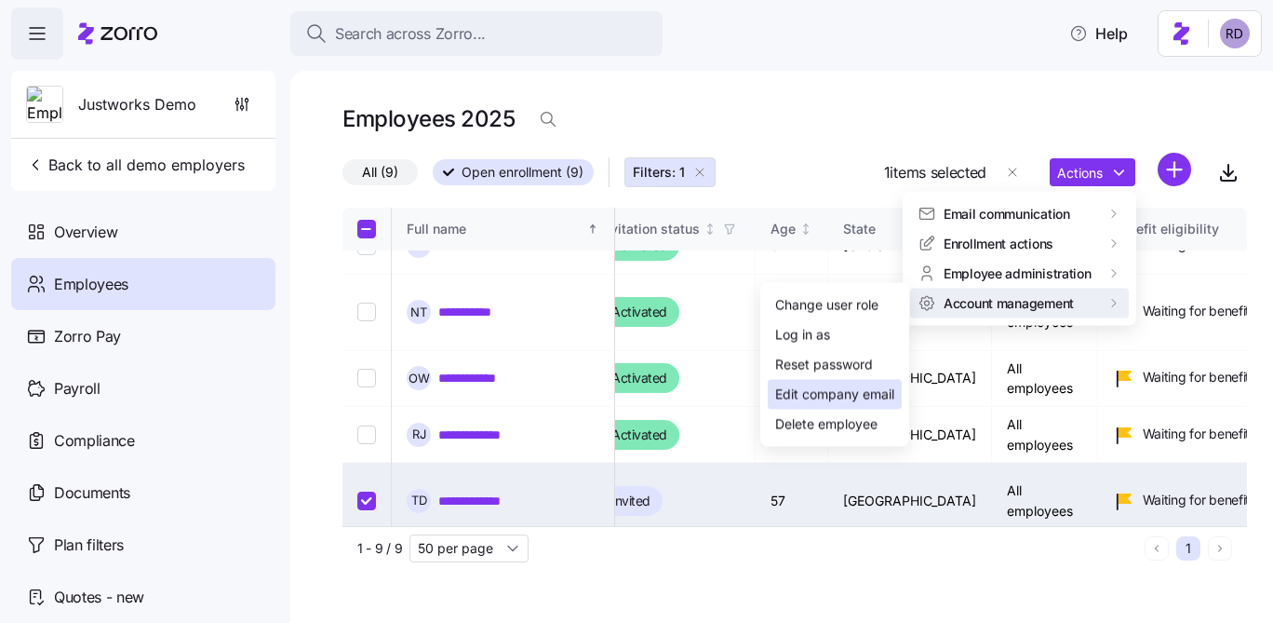
click at [840, 391] on div "Edit company email" at bounding box center [834, 394] width 119 height 20
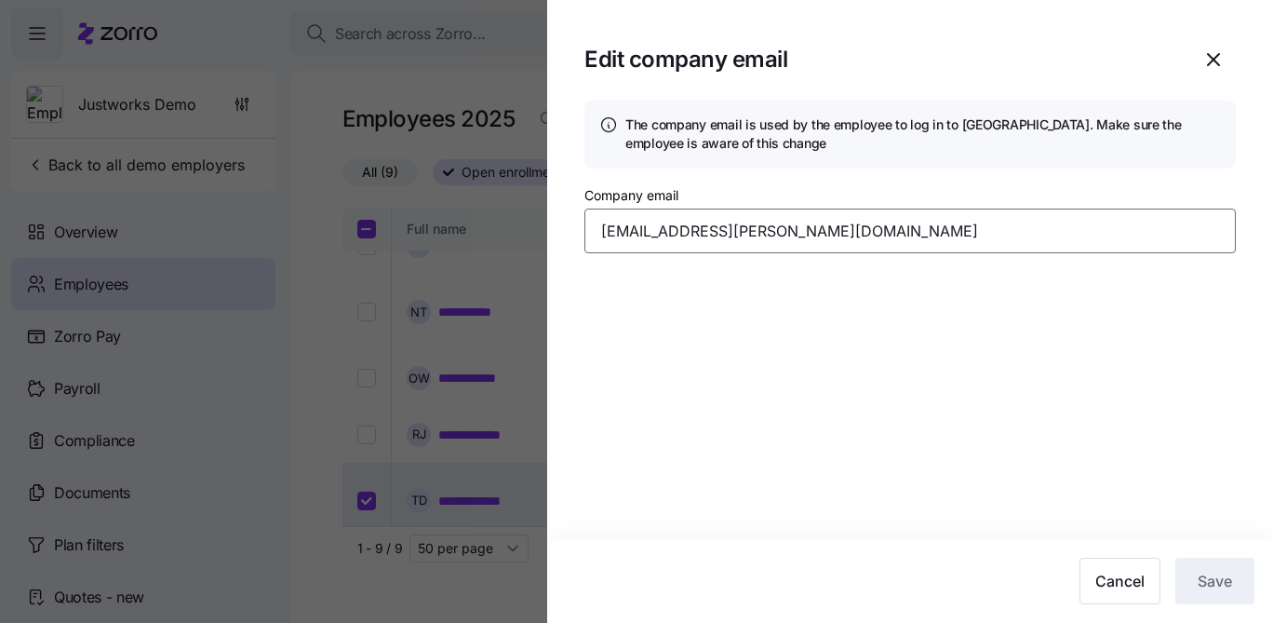
click at [704, 219] on input "trent.donovan@companyemail.com" at bounding box center [911, 230] width 652 height 45
type input "deidre+demo@justworks.com"
click at [1215, 583] on span "Save" at bounding box center [1215, 581] width 34 height 22
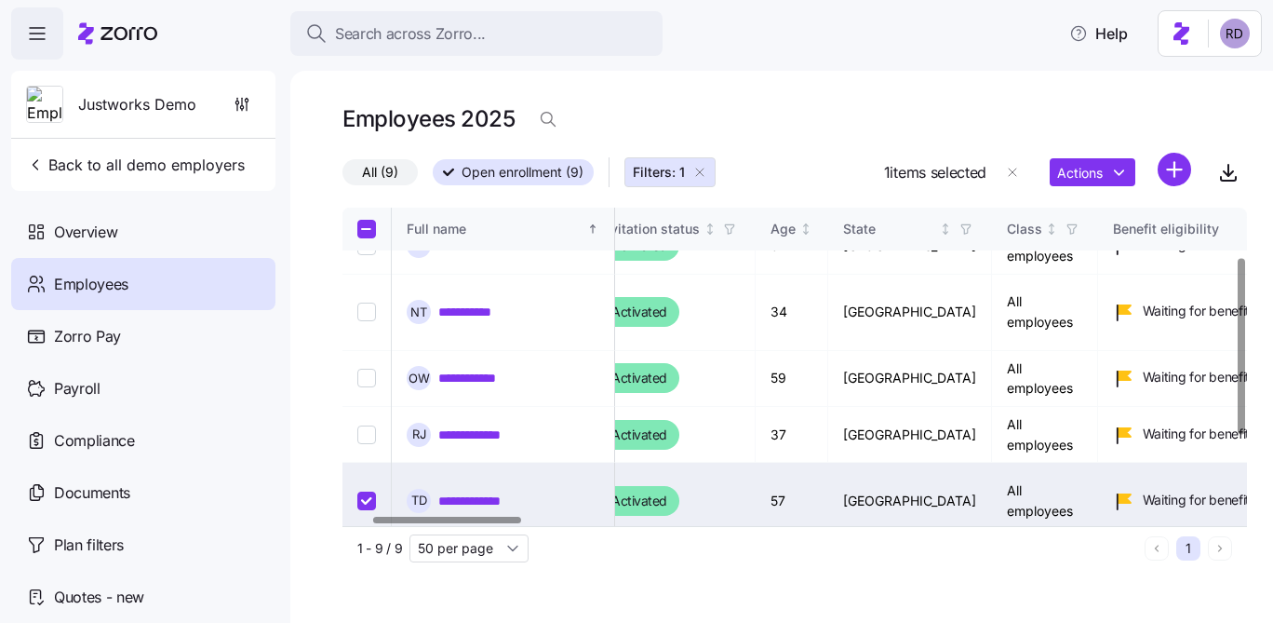
click at [373, 491] on input "Select record 6" at bounding box center [366, 500] width 19 height 19
checkbox input "false"
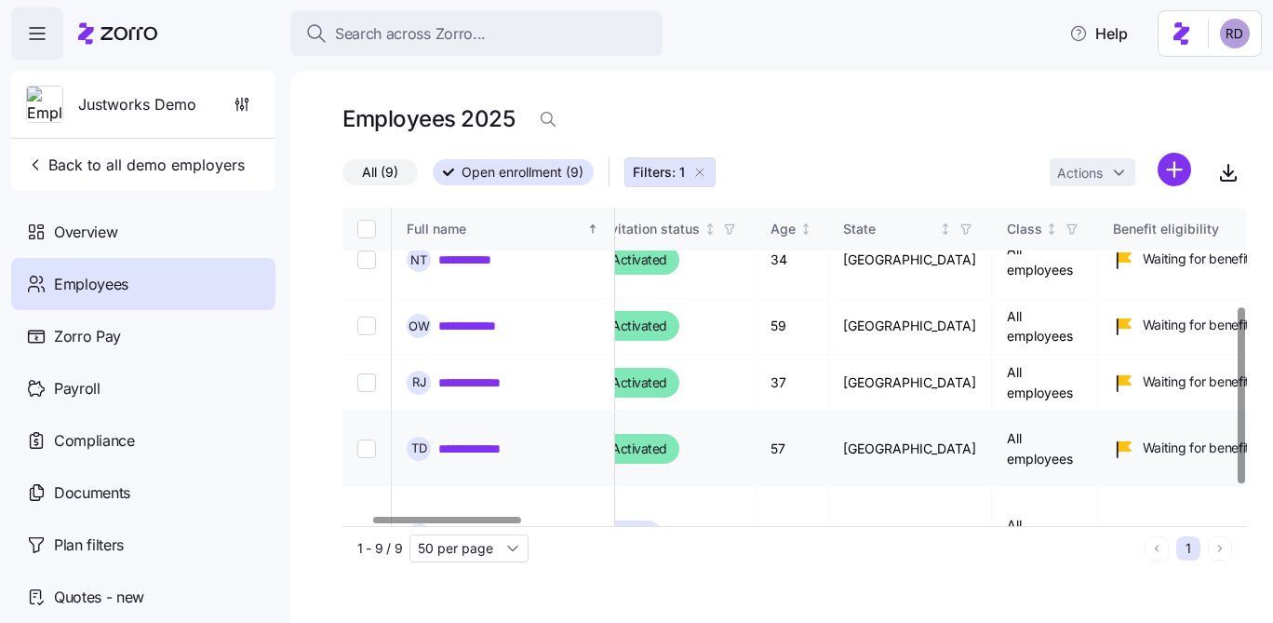
scroll to position [204, 177]
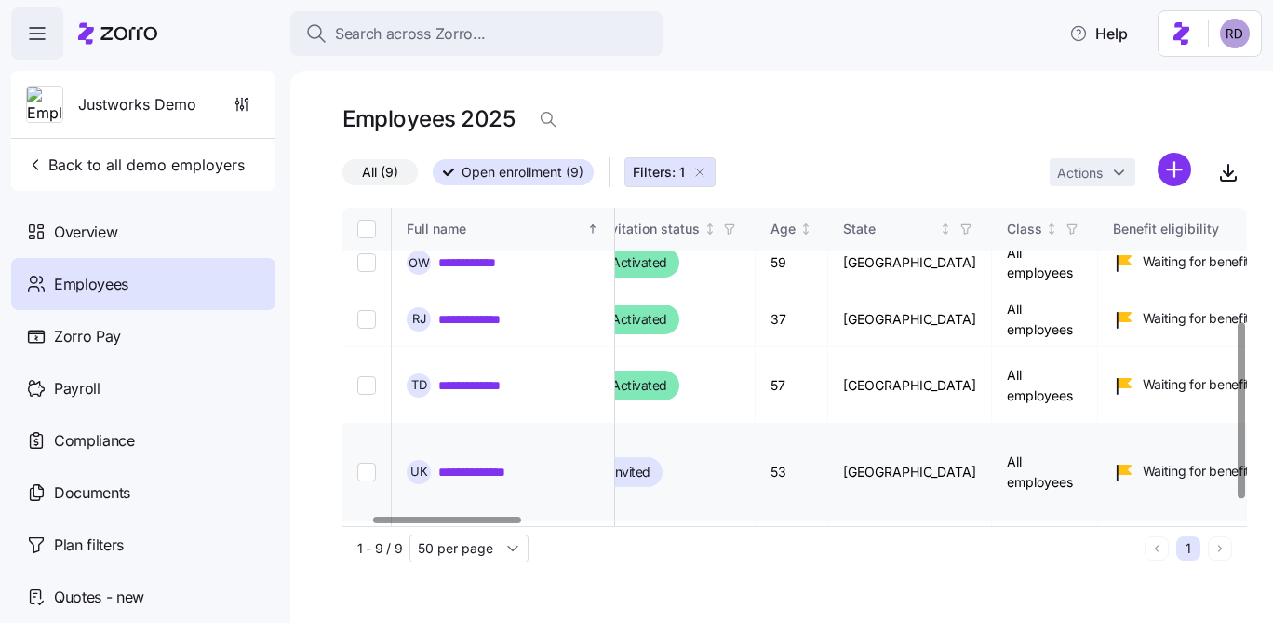
click at [357, 463] on input "Select record 7" at bounding box center [366, 472] width 19 height 19
checkbox input "true"
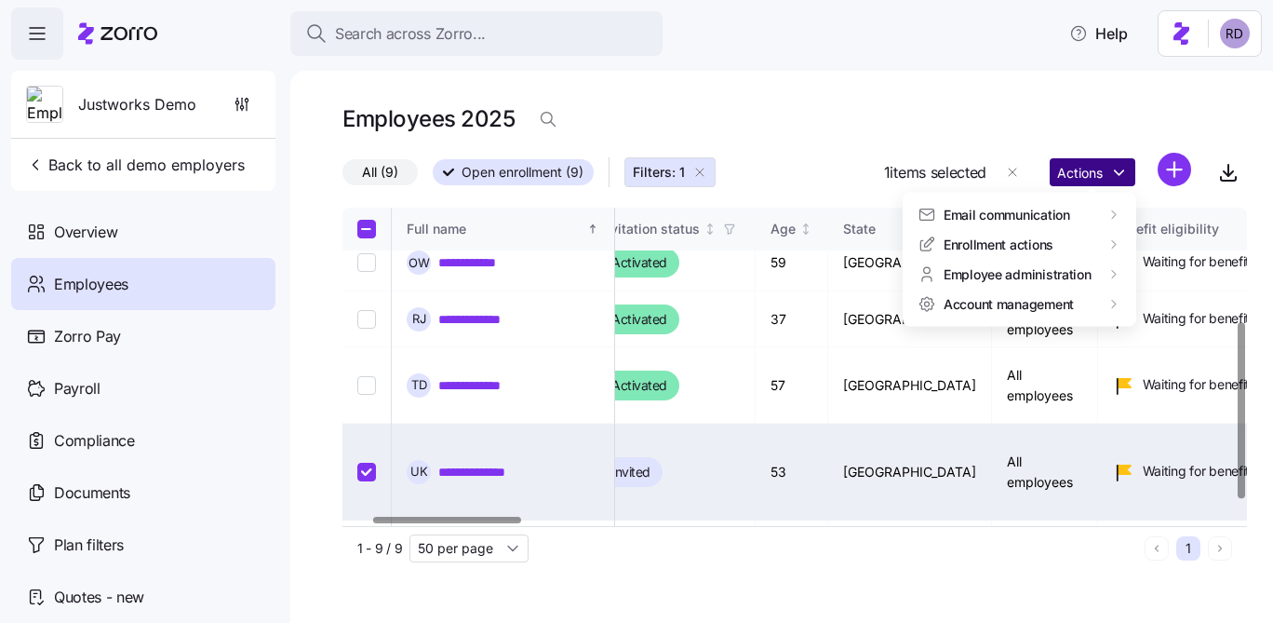
click at [1076, 184] on html "**********" at bounding box center [636, 306] width 1273 height 612
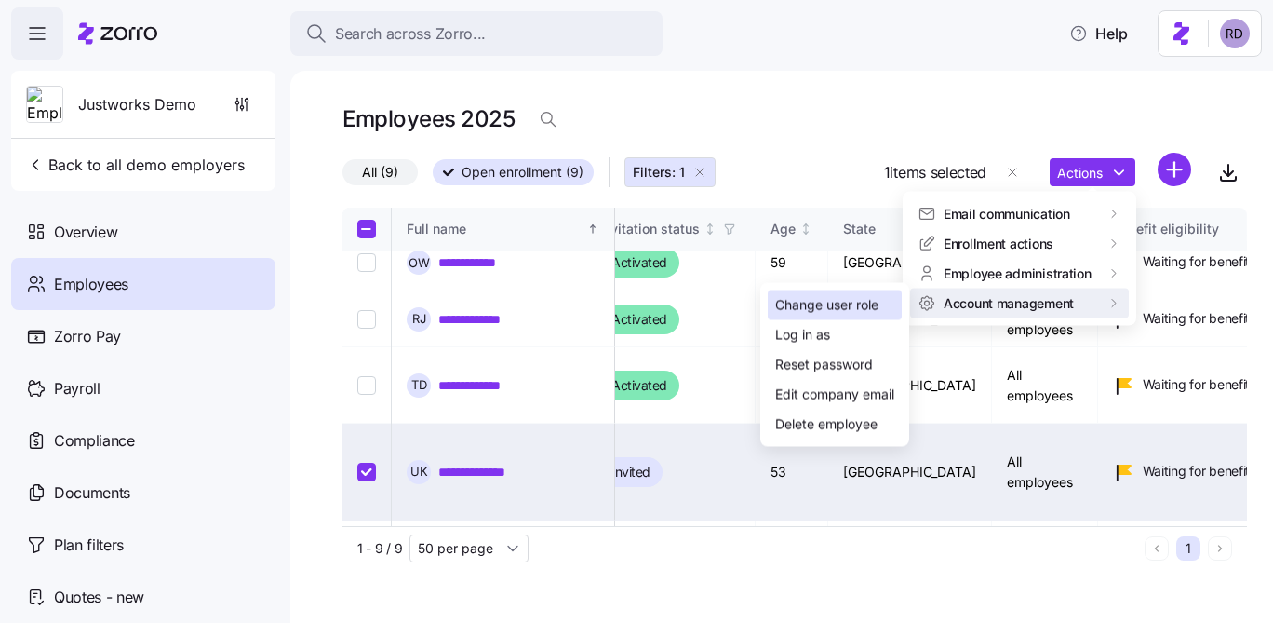
click at [866, 308] on div "Change user role" at bounding box center [826, 305] width 103 height 20
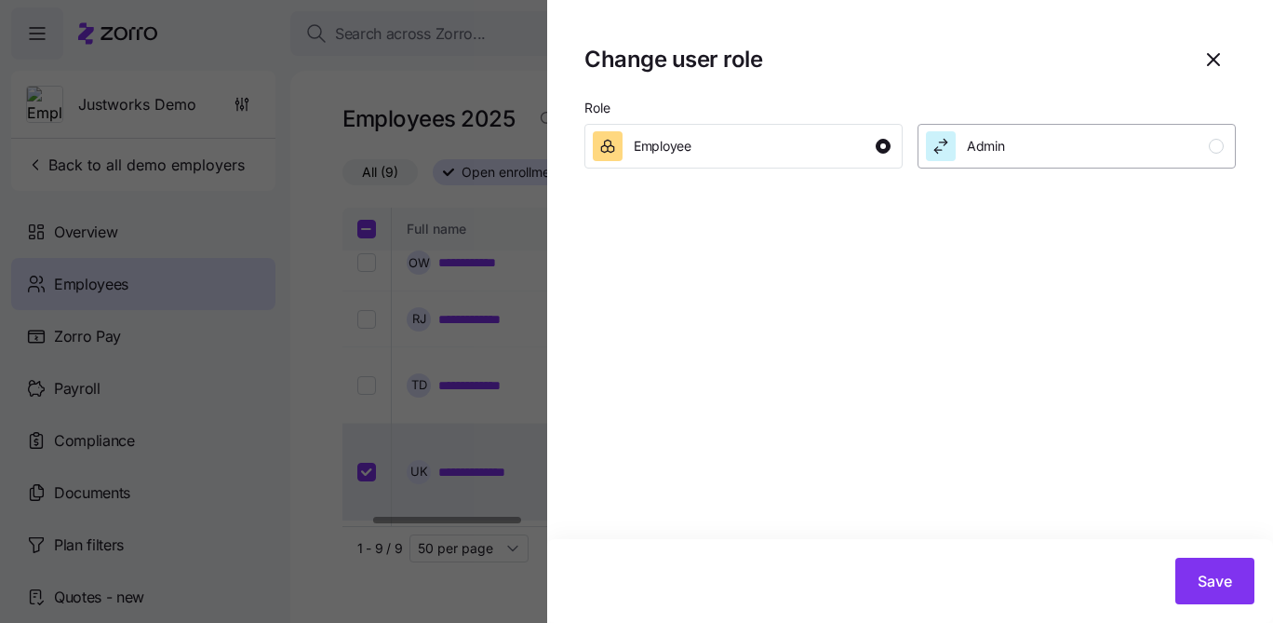
click at [1082, 152] on div "Admin" at bounding box center [1075, 146] width 298 height 30
click at [1222, 587] on span "Save" at bounding box center [1215, 581] width 34 height 22
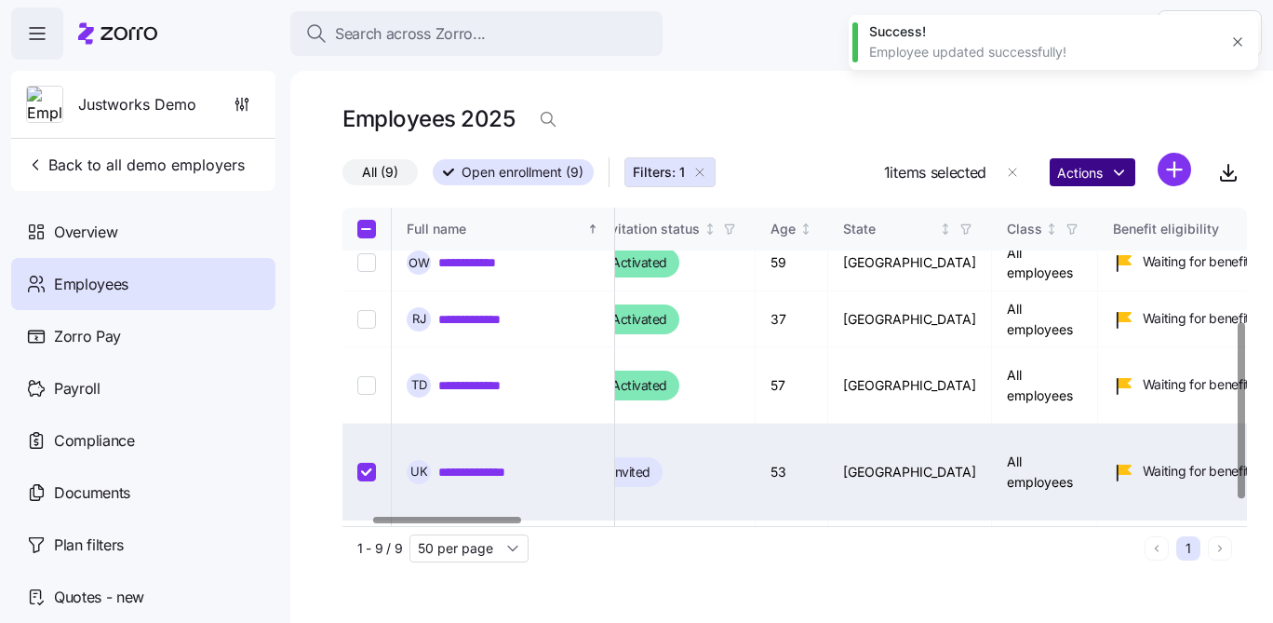
click at [1061, 174] on html "**********" at bounding box center [636, 306] width 1273 height 612
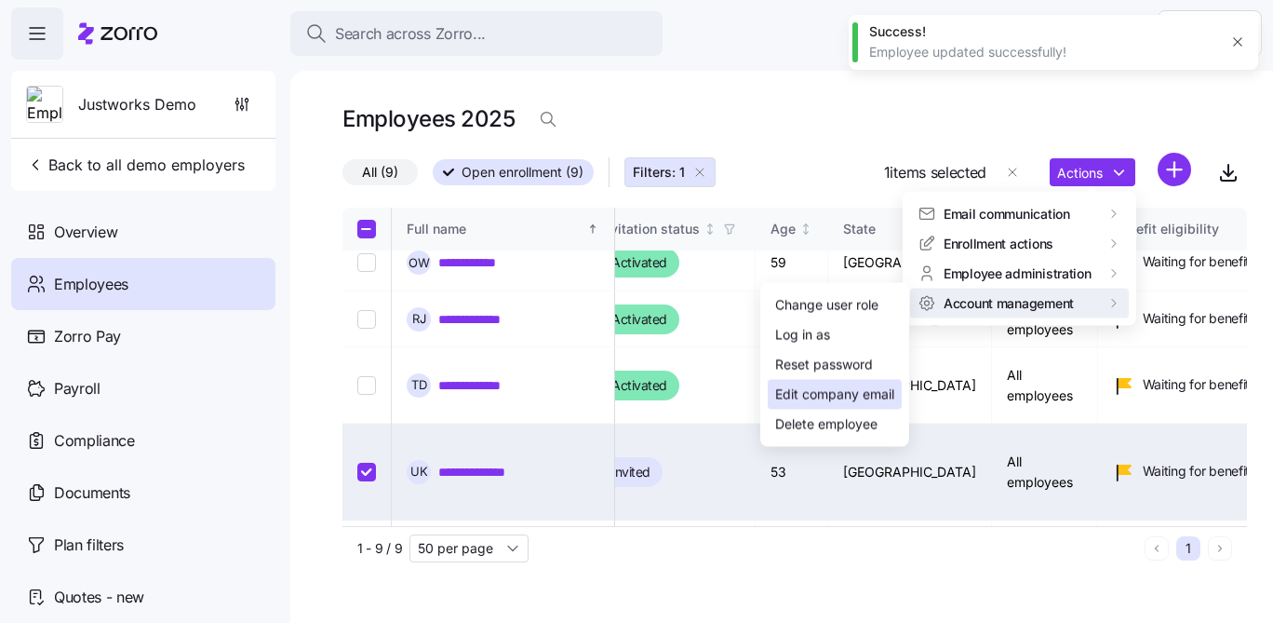
click at [821, 391] on div "Edit company email" at bounding box center [834, 394] width 119 height 20
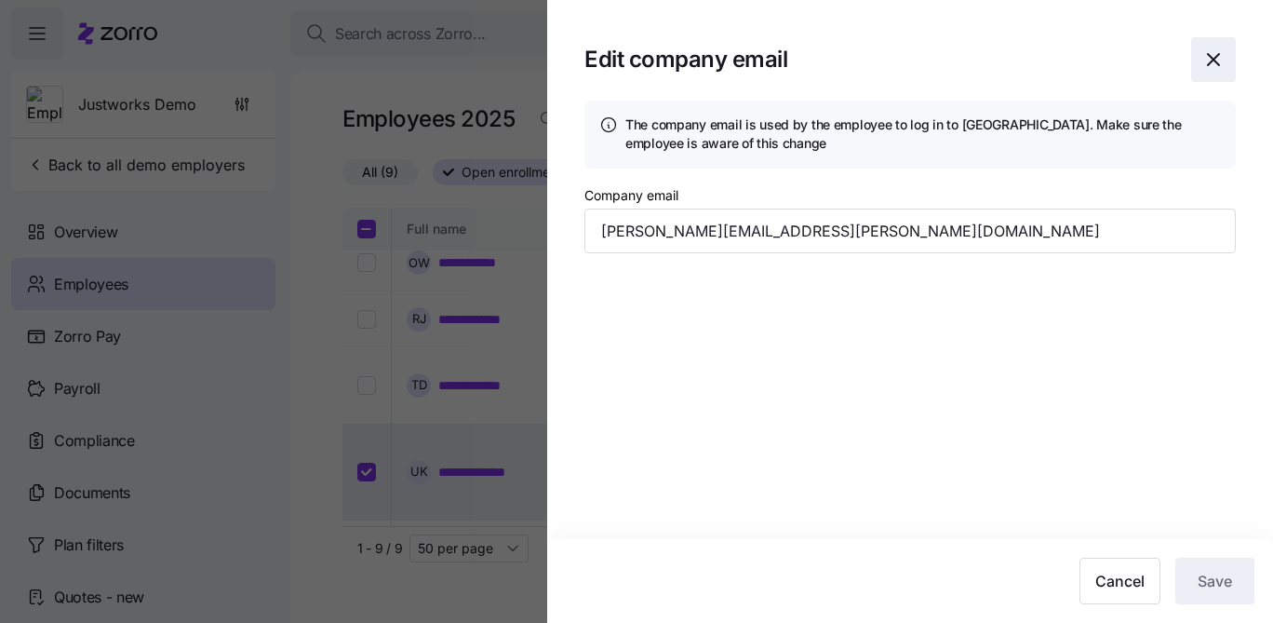
click at [1208, 52] on icon "button" at bounding box center [1214, 59] width 22 height 22
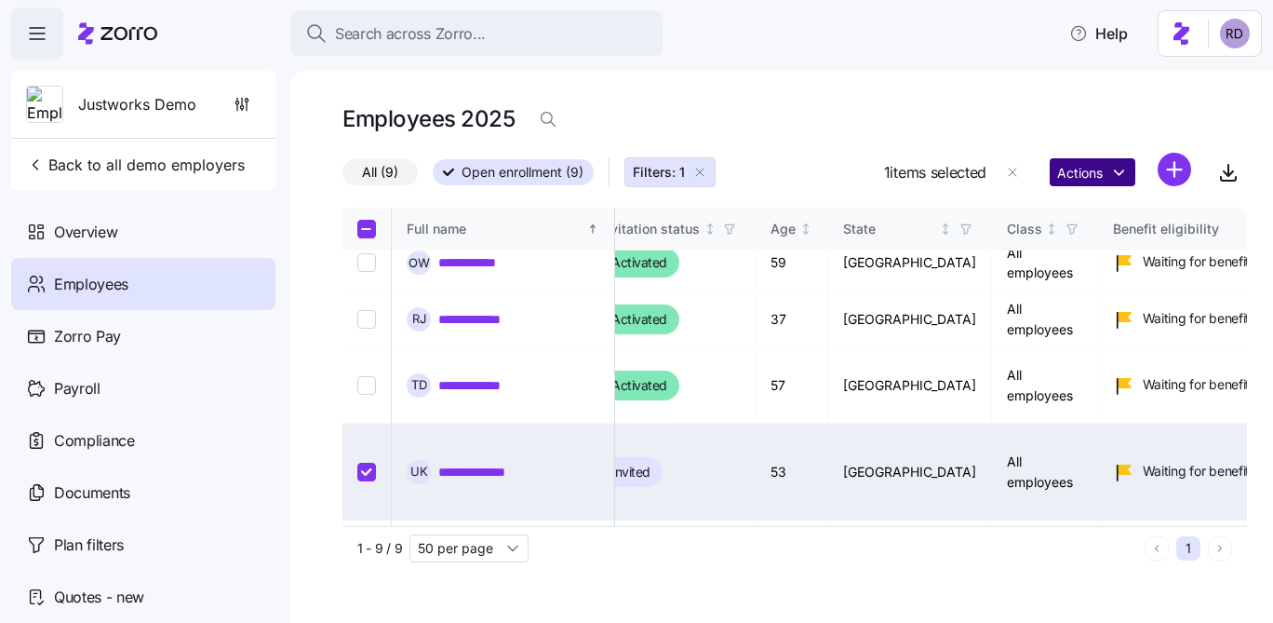
click at [1082, 171] on html "**********" at bounding box center [636, 306] width 1273 height 612
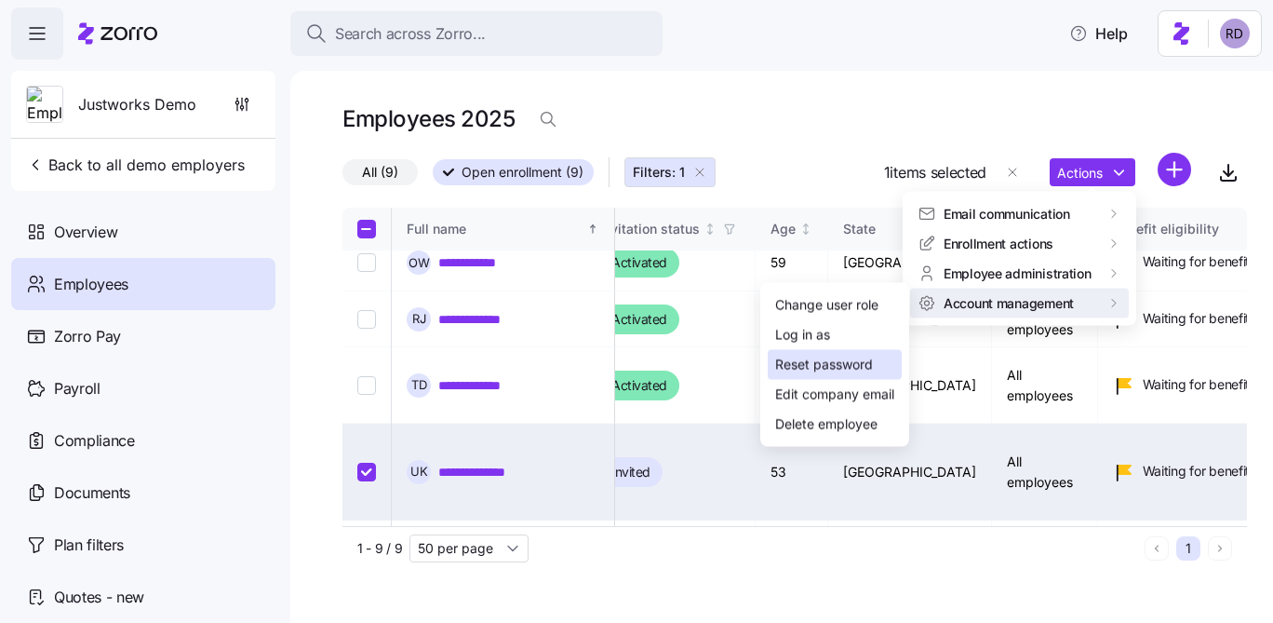
click at [848, 377] on div "Reset password" at bounding box center [835, 365] width 134 height 30
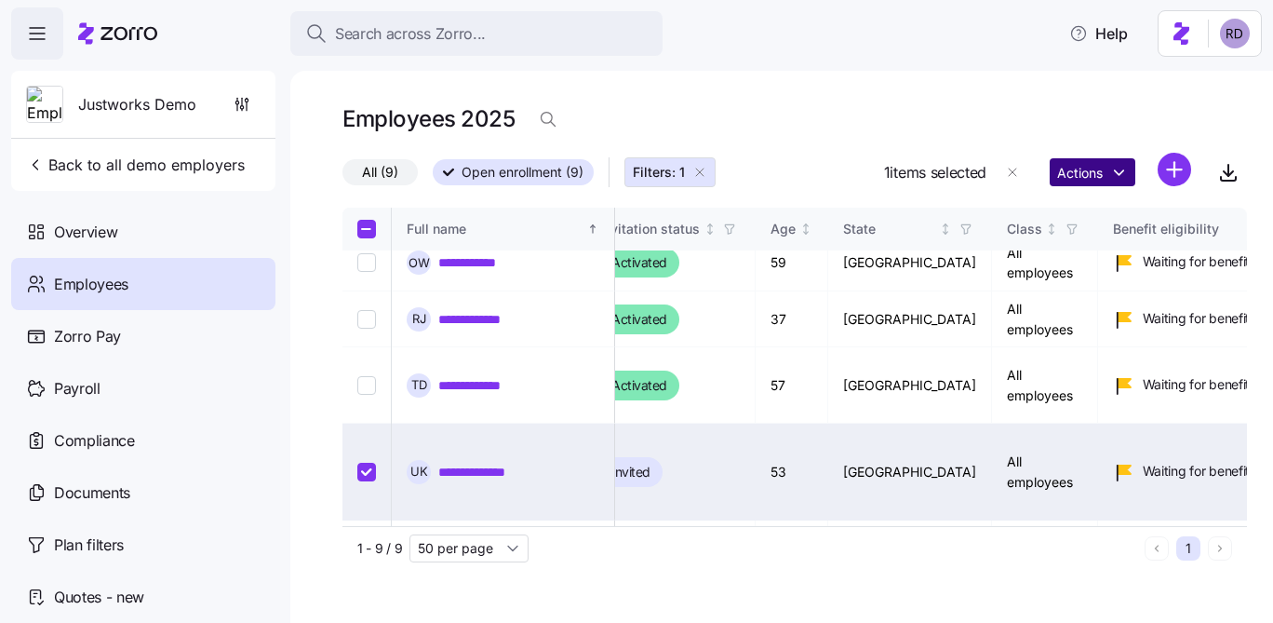
click at [1104, 173] on html "**********" at bounding box center [636, 306] width 1273 height 612
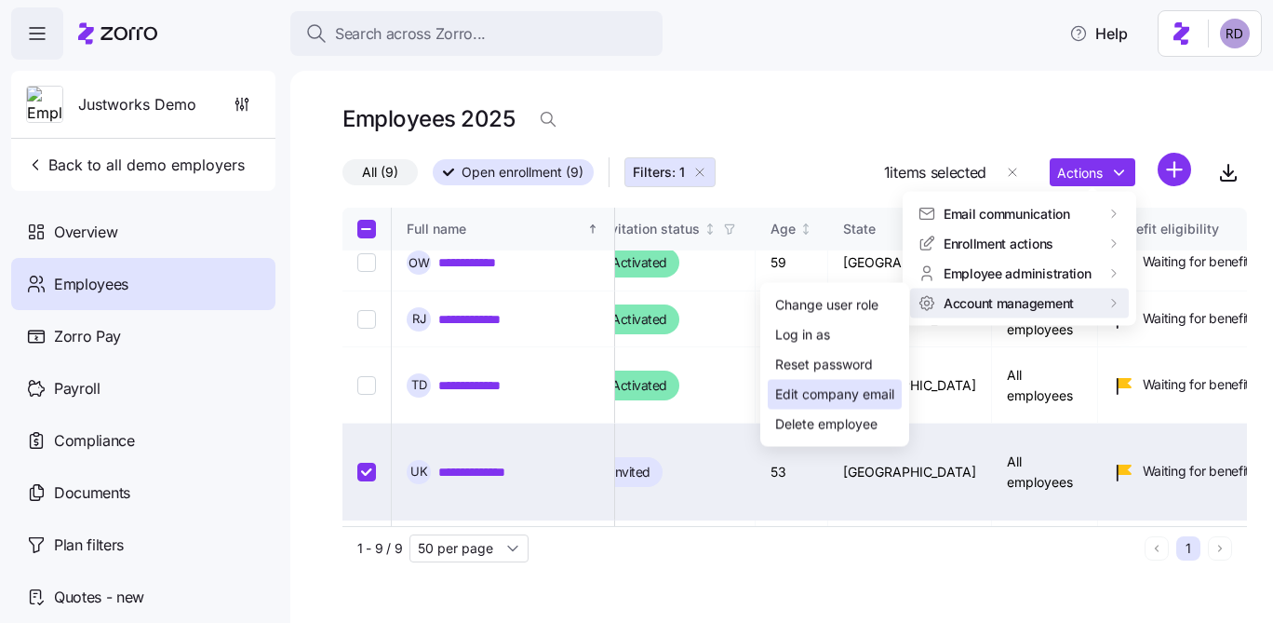
click at [867, 386] on div "Edit company email" at bounding box center [834, 394] width 119 height 20
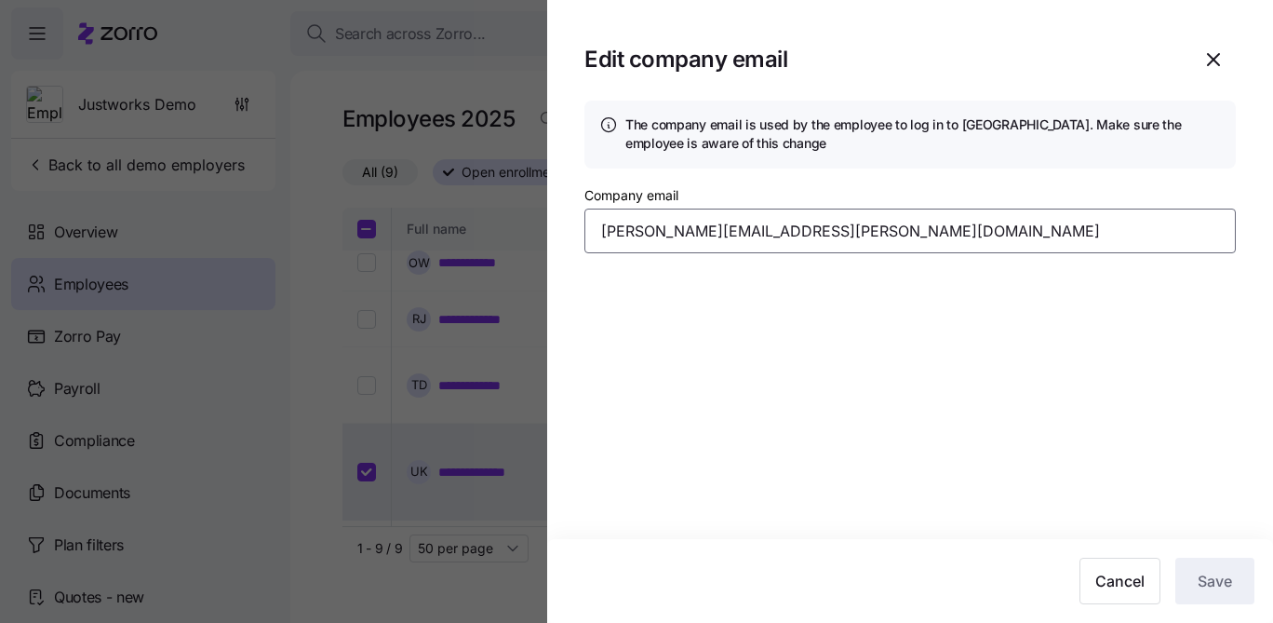
click at [710, 232] on input "ulysses.keller@companyemail.com" at bounding box center [911, 230] width 652 height 45
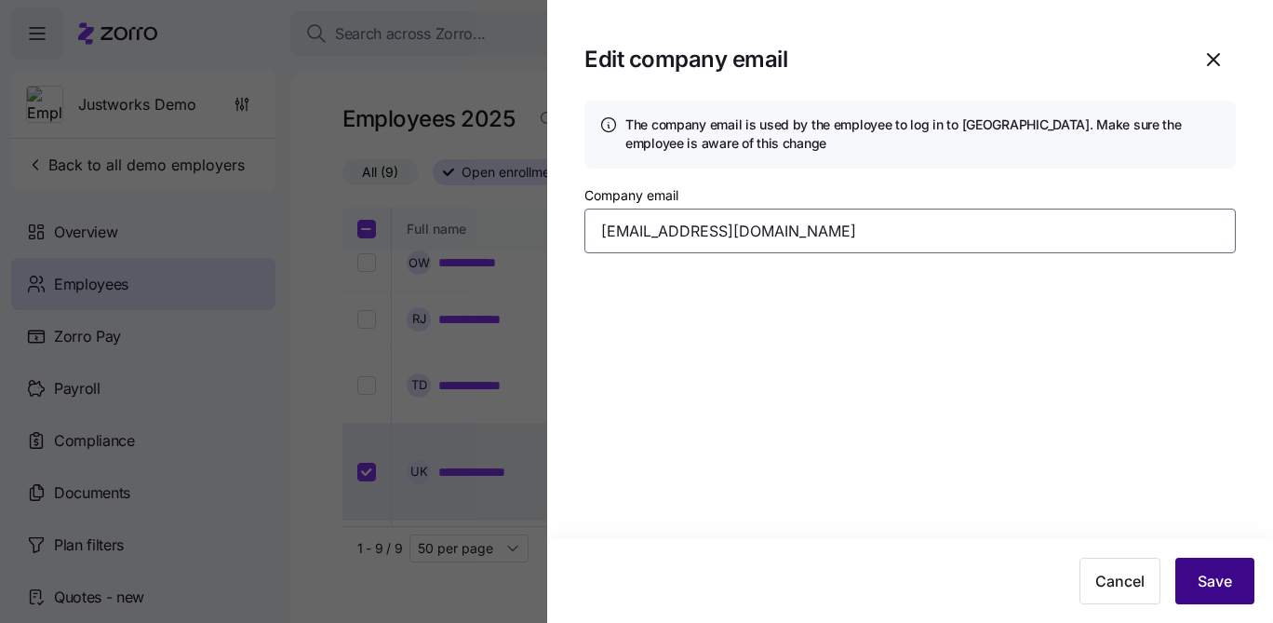
type input "jkaplan+demo@justworks.com"
click at [1206, 571] on span "Save" at bounding box center [1215, 581] width 34 height 22
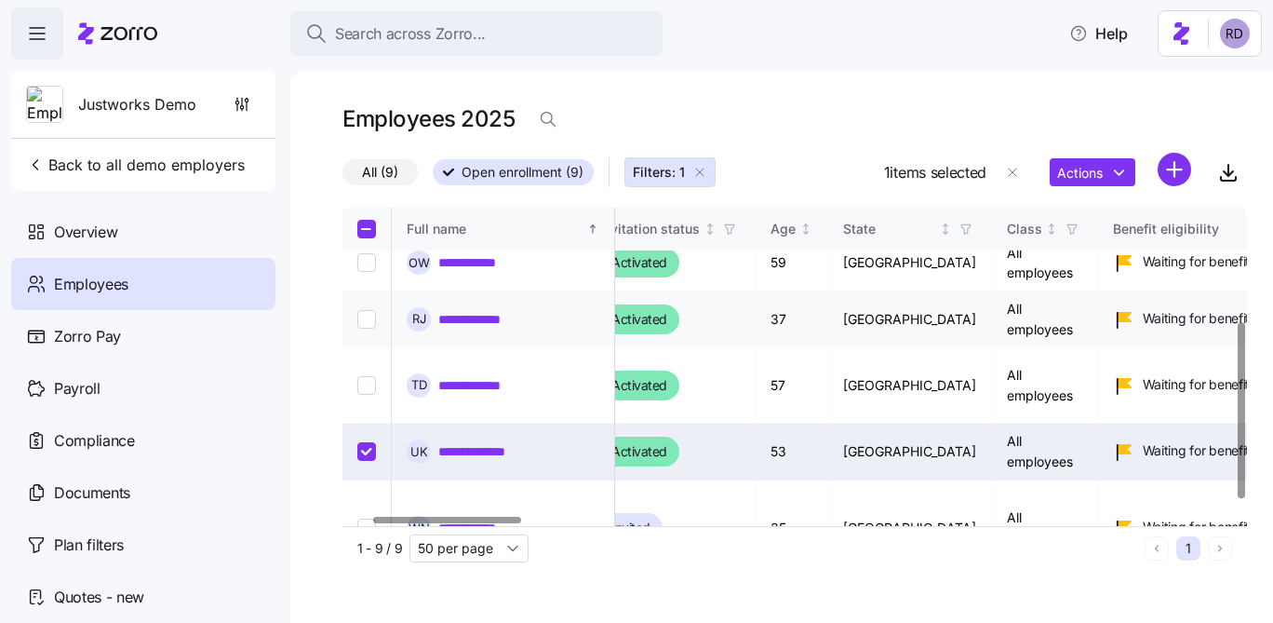
scroll to position [229, 177]
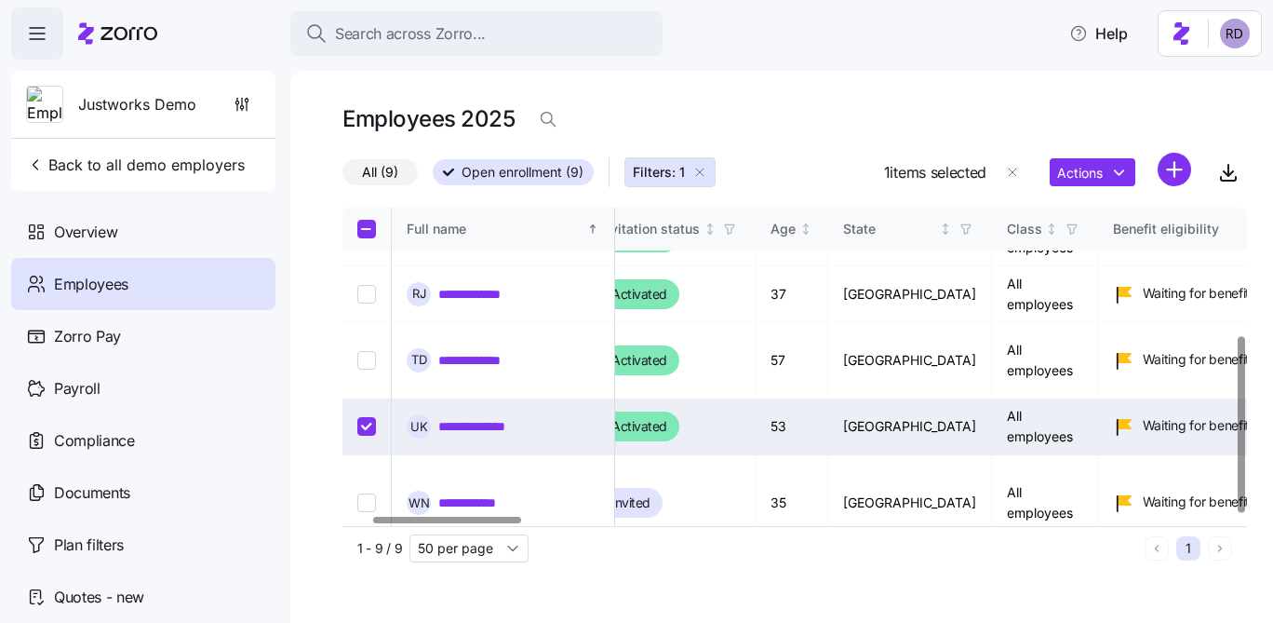
click at [368, 417] on input "Select record 7" at bounding box center [366, 426] width 19 height 19
checkbox input "false"
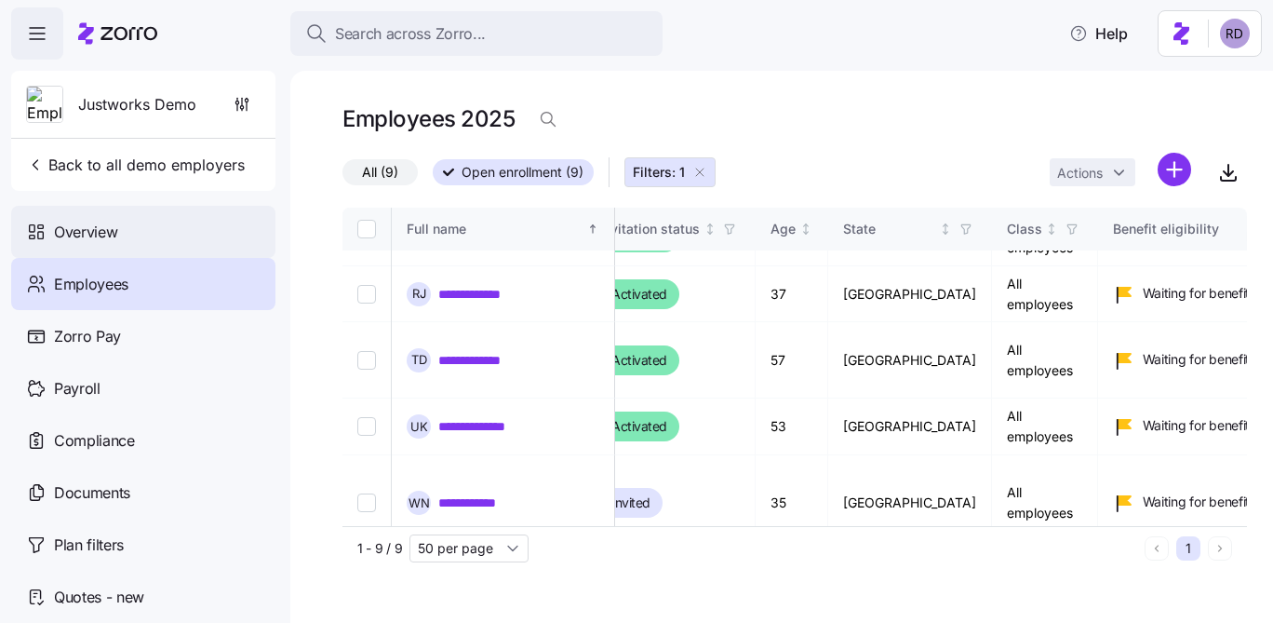
click at [189, 209] on div "Overview" at bounding box center [143, 232] width 264 height 52
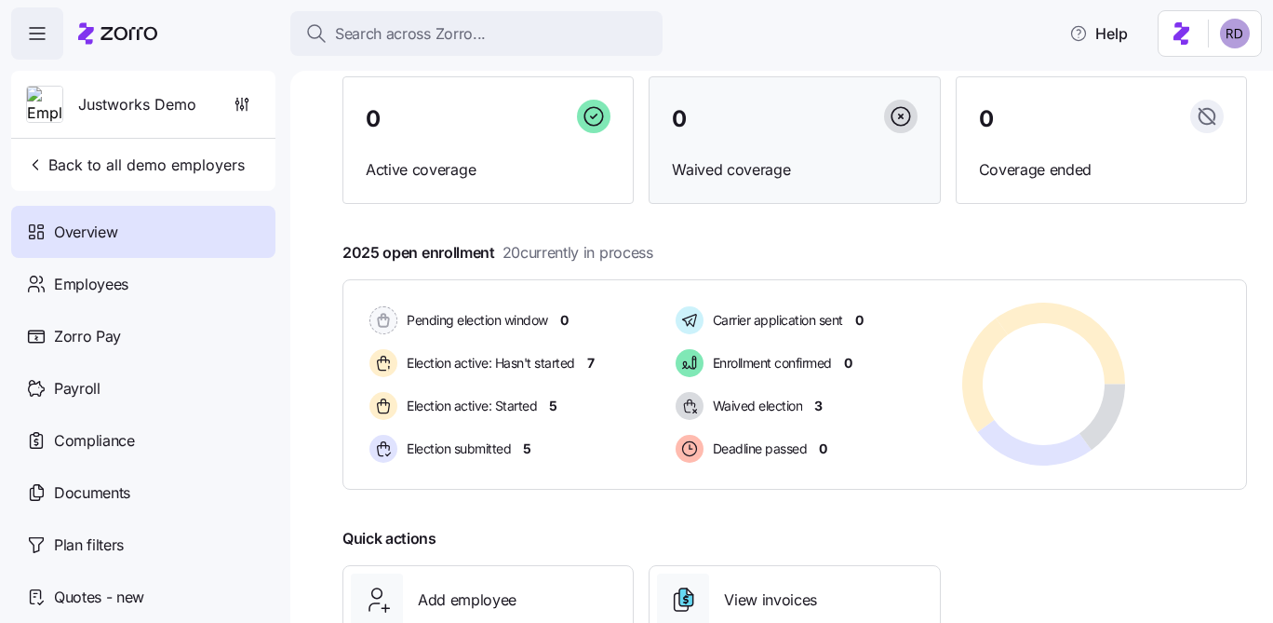
scroll to position [156, 0]
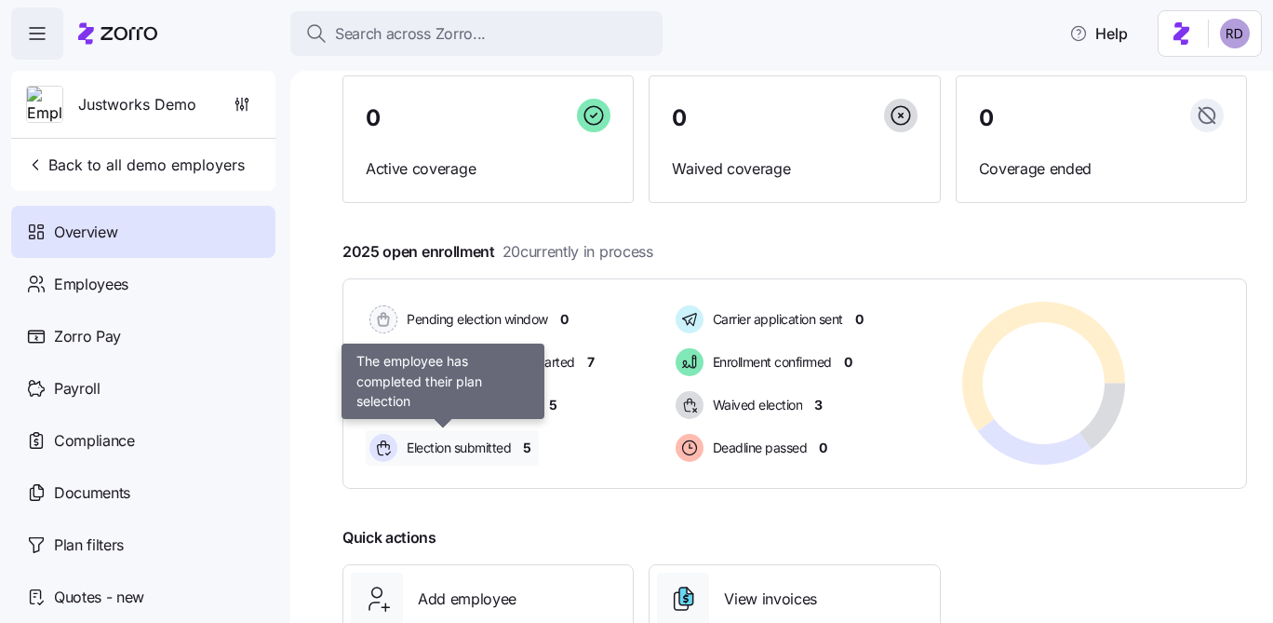
click at [480, 448] on span "Election submitted" at bounding box center [456, 447] width 110 height 19
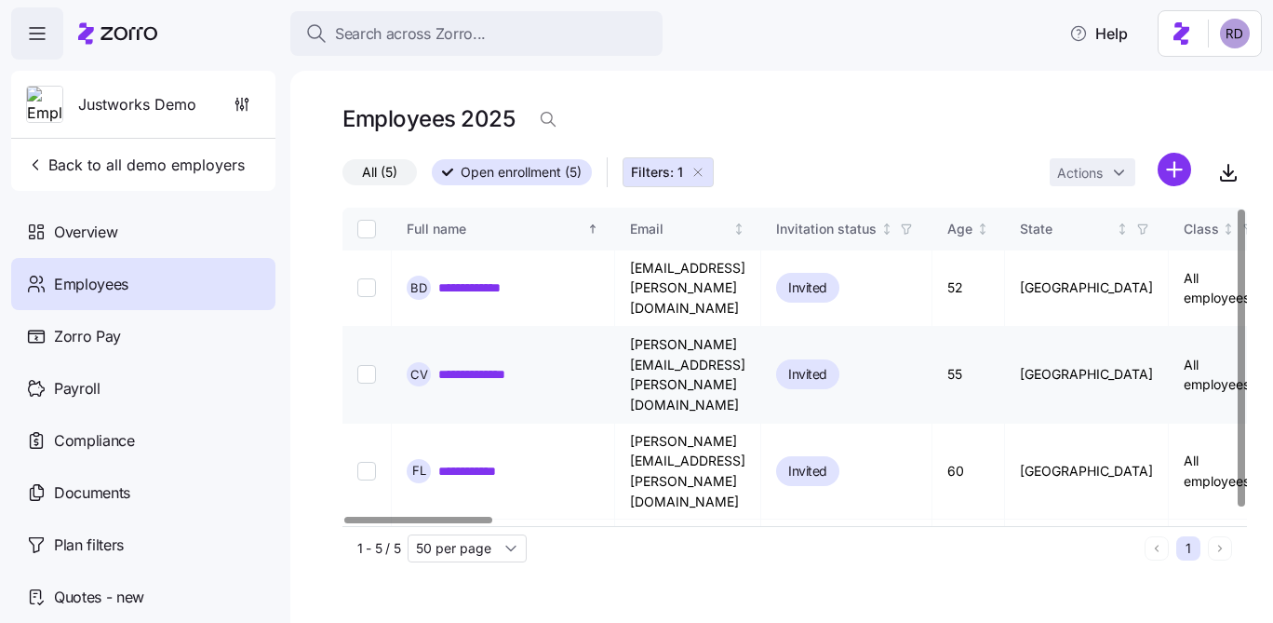
scroll to position [7, 0]
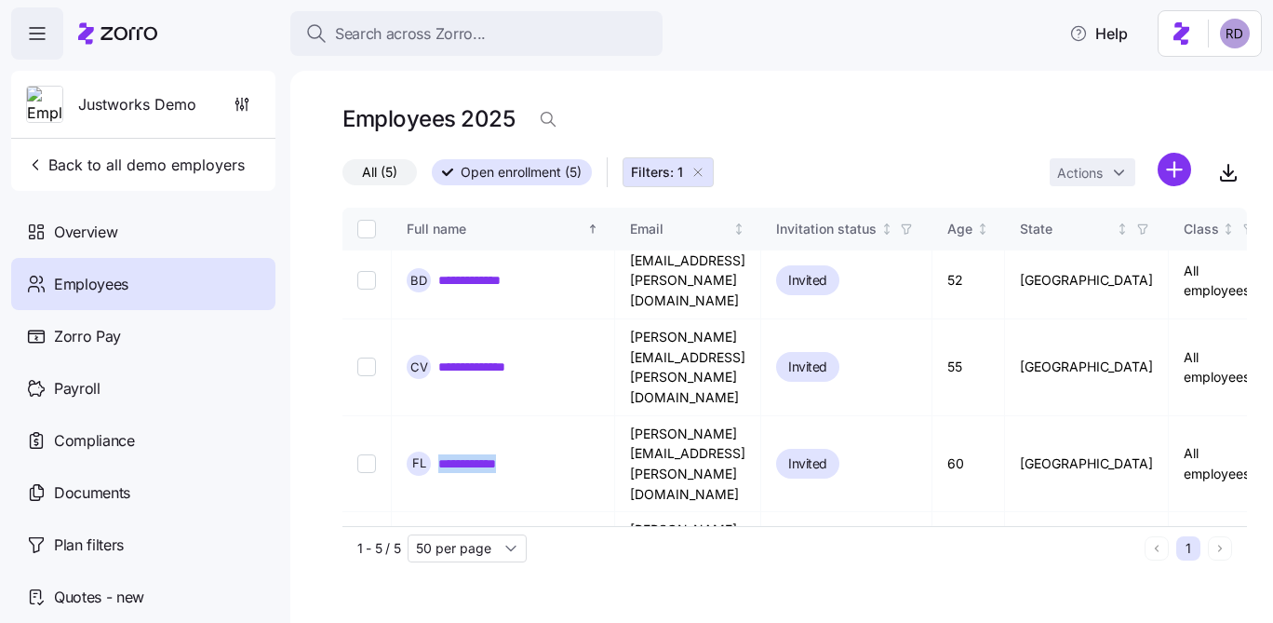
click at [166, 266] on div "Employees" at bounding box center [143, 284] width 264 height 52
click at [166, 235] on div "Overview" at bounding box center [143, 232] width 264 height 52
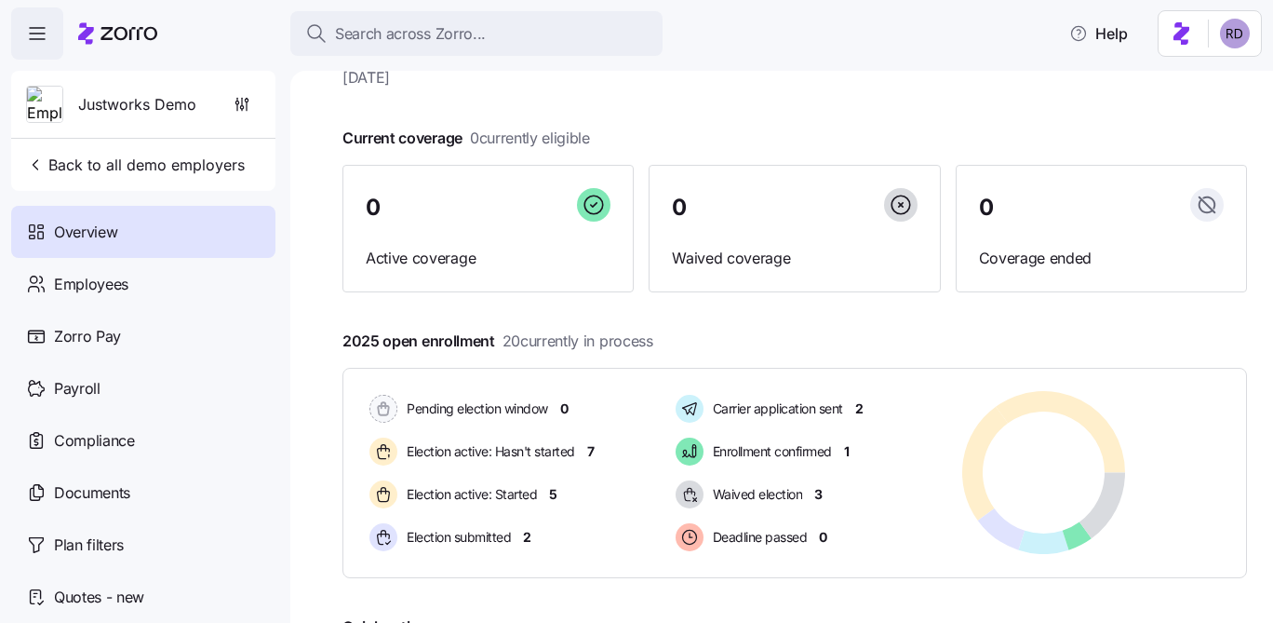
scroll to position [83, 0]
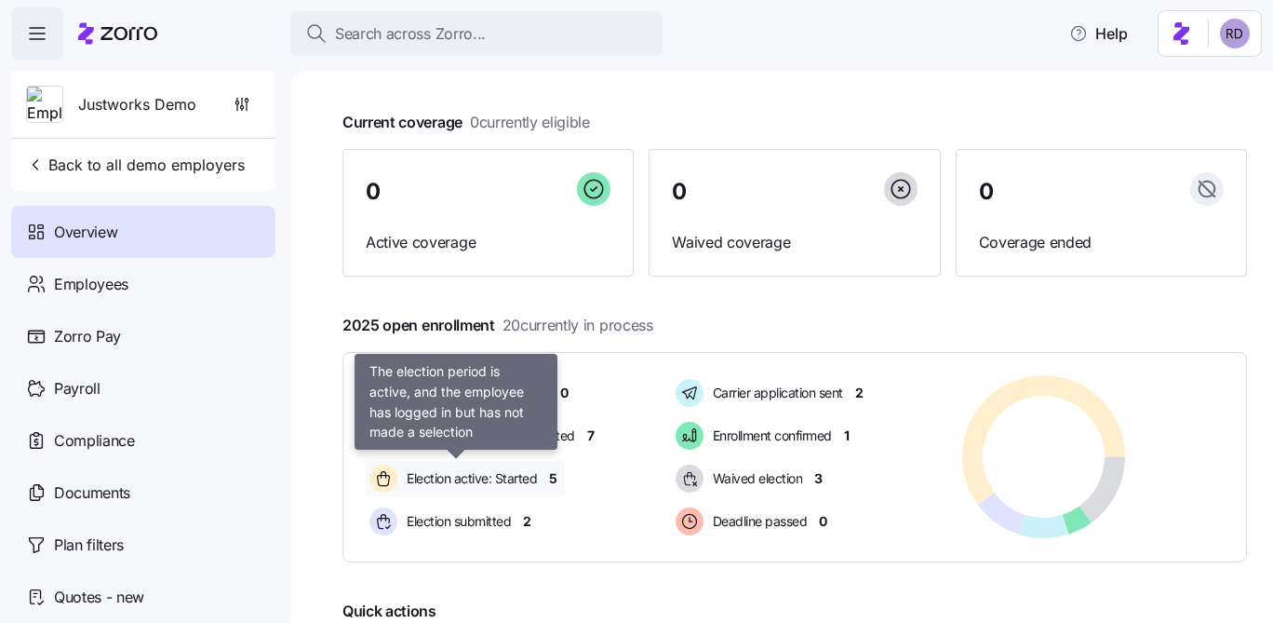
click at [507, 482] on span "Election active: Started" at bounding box center [469, 478] width 136 height 19
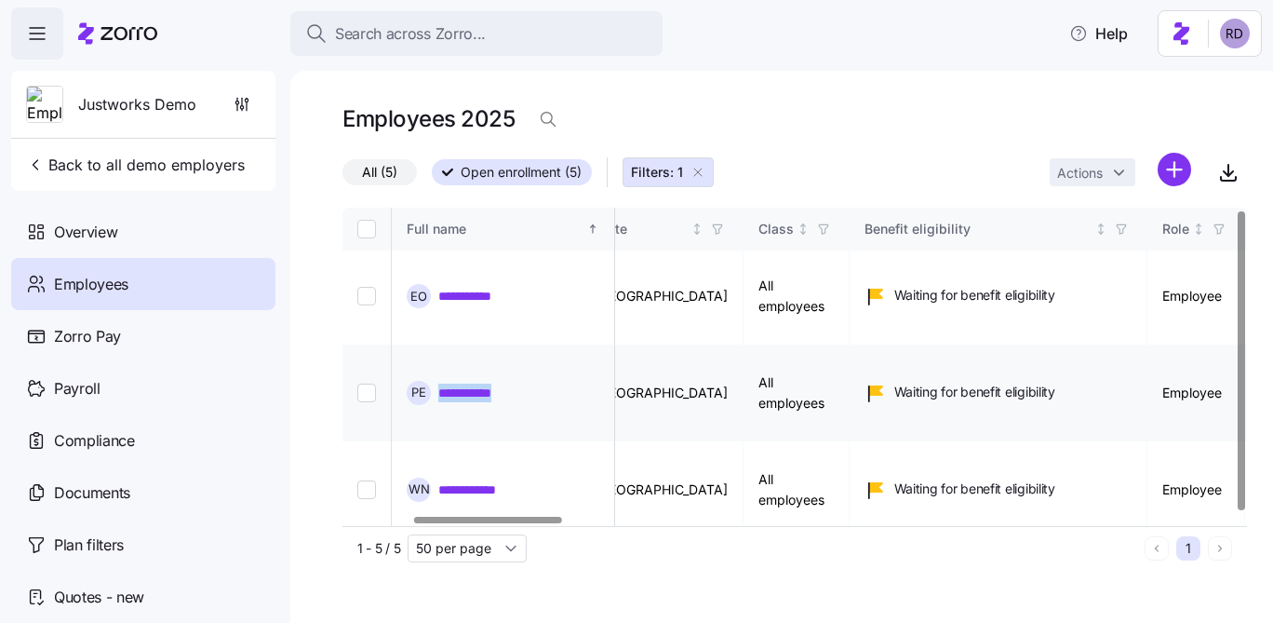
scroll to position [5, 425]
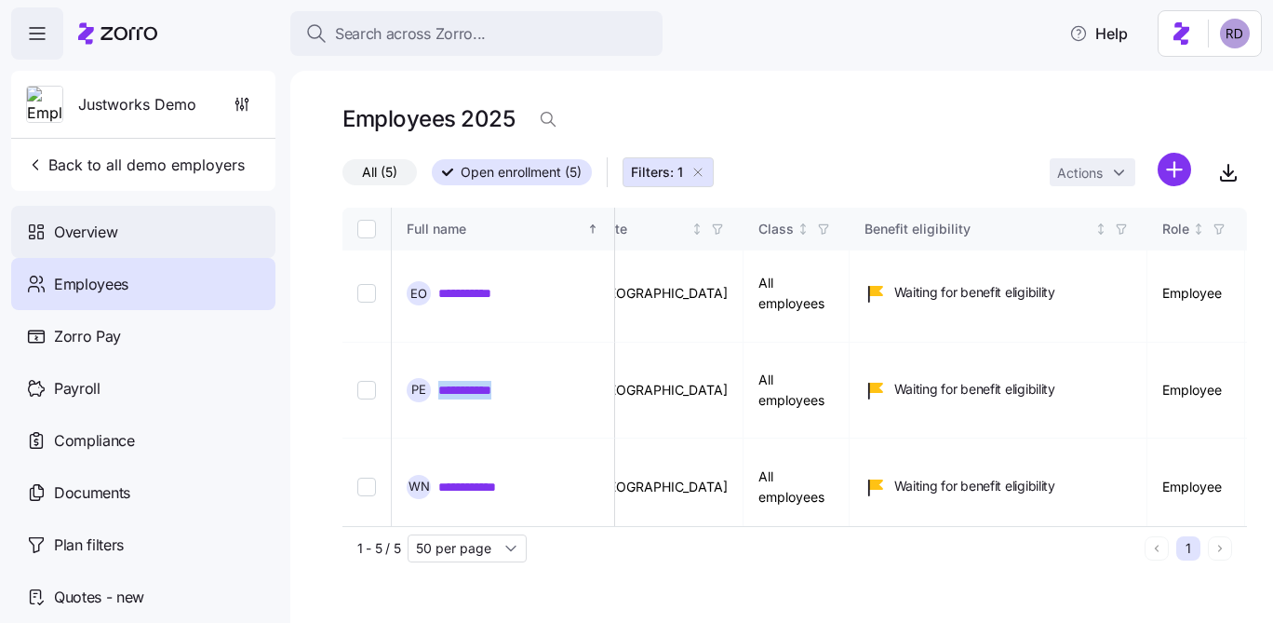
click at [146, 226] on div "Overview" at bounding box center [143, 232] width 264 height 52
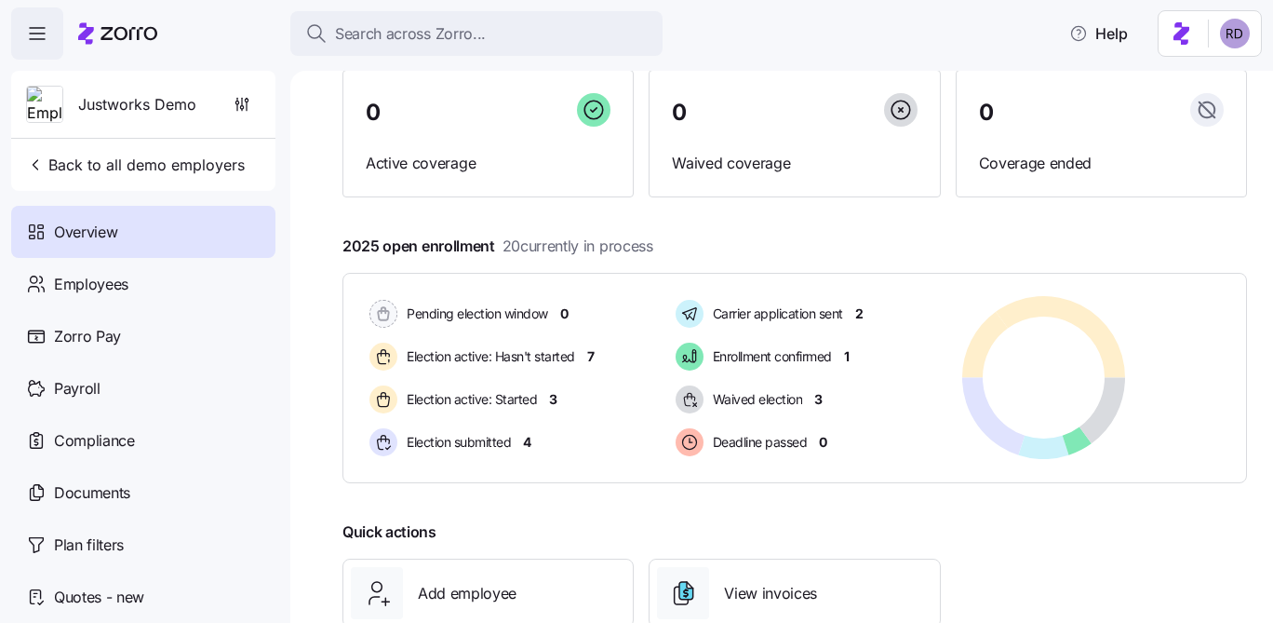
scroll to position [295, 0]
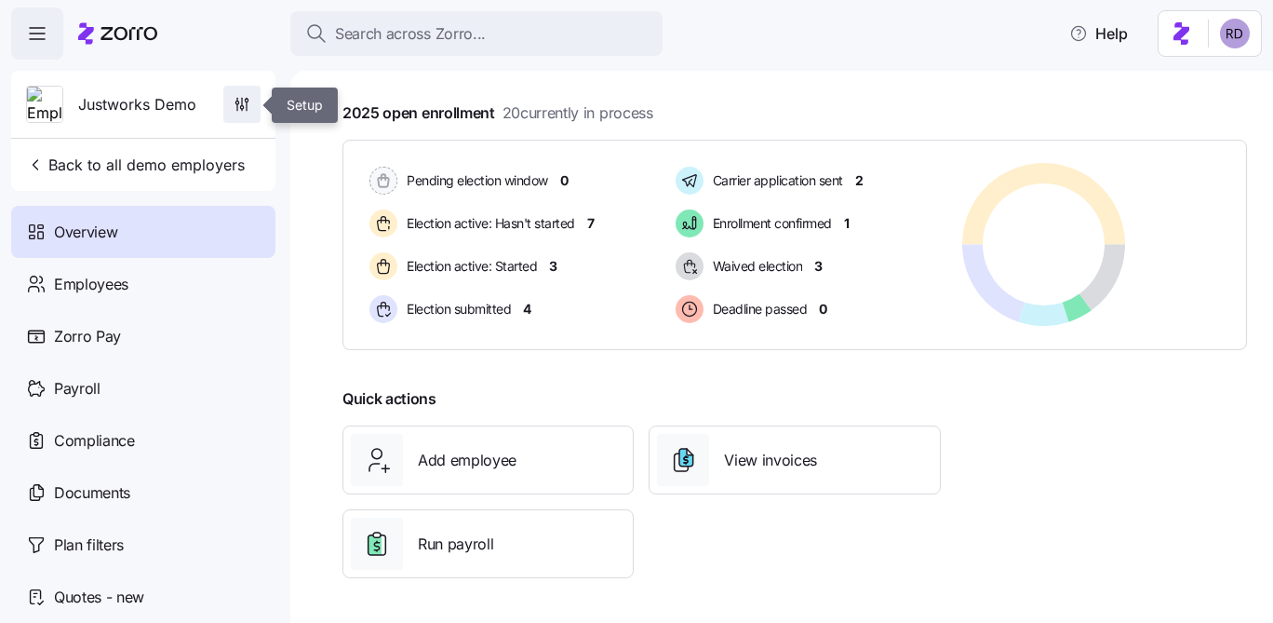
click at [249, 113] on icon "button" at bounding box center [242, 104] width 19 height 19
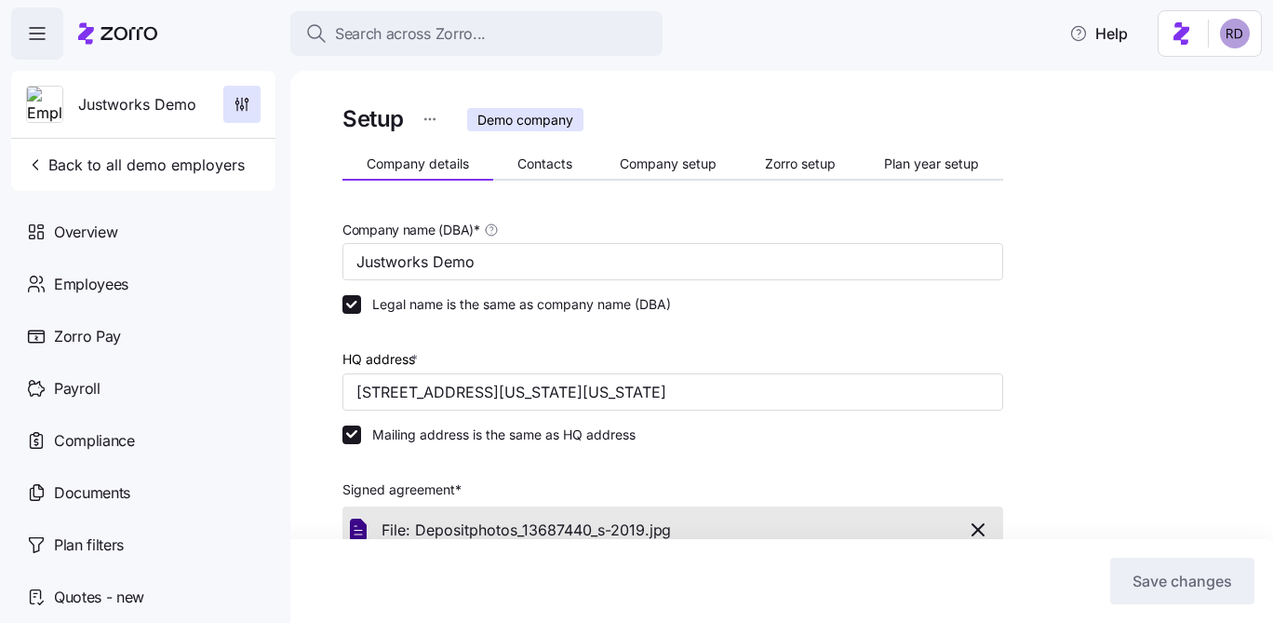
click at [430, 119] on html "Search across Zorro... Help Justworks Demo Back to all demo employers Overview …" at bounding box center [636, 306] width 1273 height 612
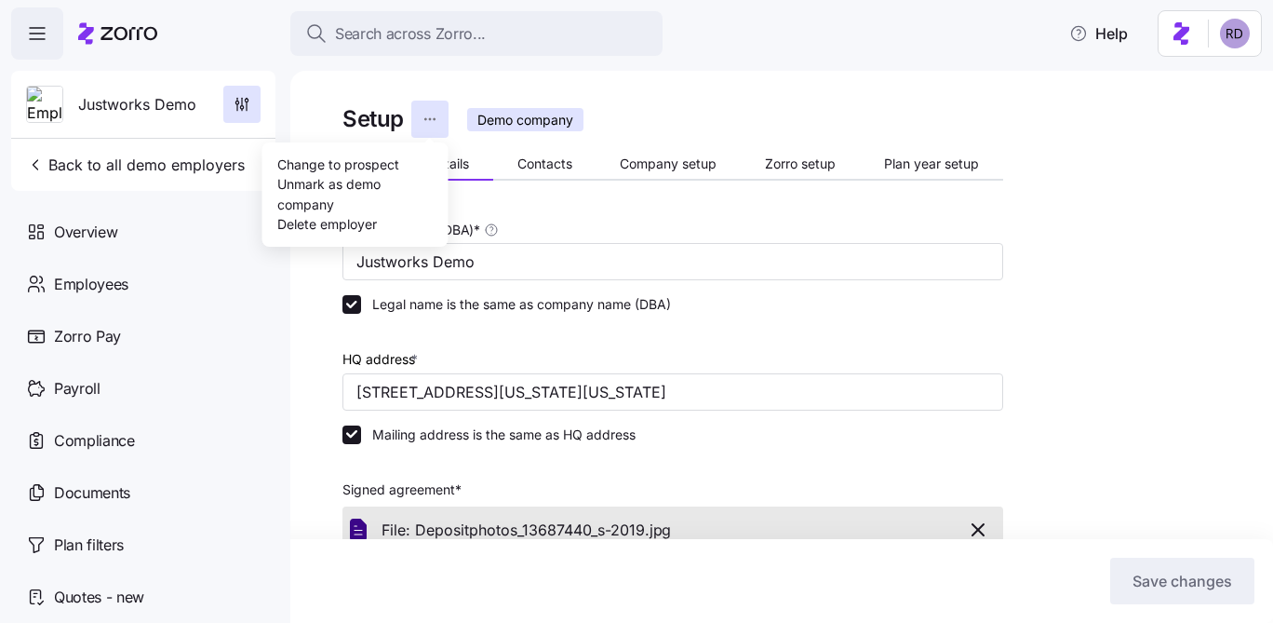
click at [572, 204] on html "Search across Zorro... Help Justworks Demo Back to all demo employers Overview …" at bounding box center [636, 306] width 1273 height 612
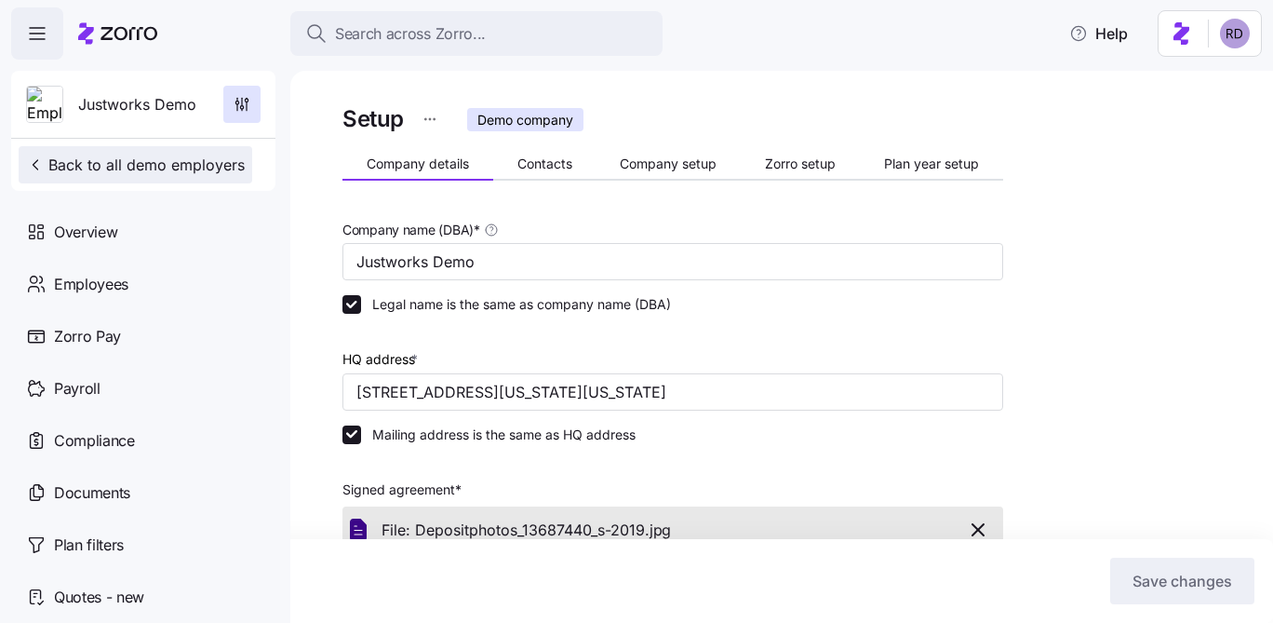
click at [38, 165] on icon "button" at bounding box center [35, 164] width 19 height 19
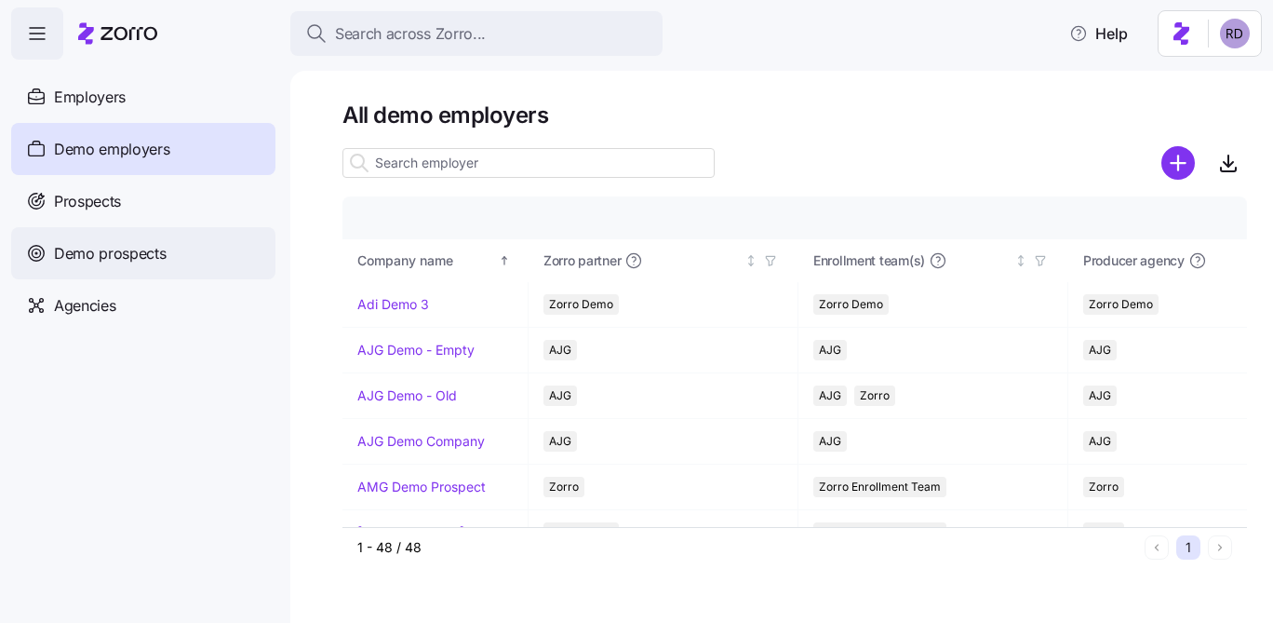
click at [80, 273] on div "Demo prospects" at bounding box center [143, 253] width 264 height 52
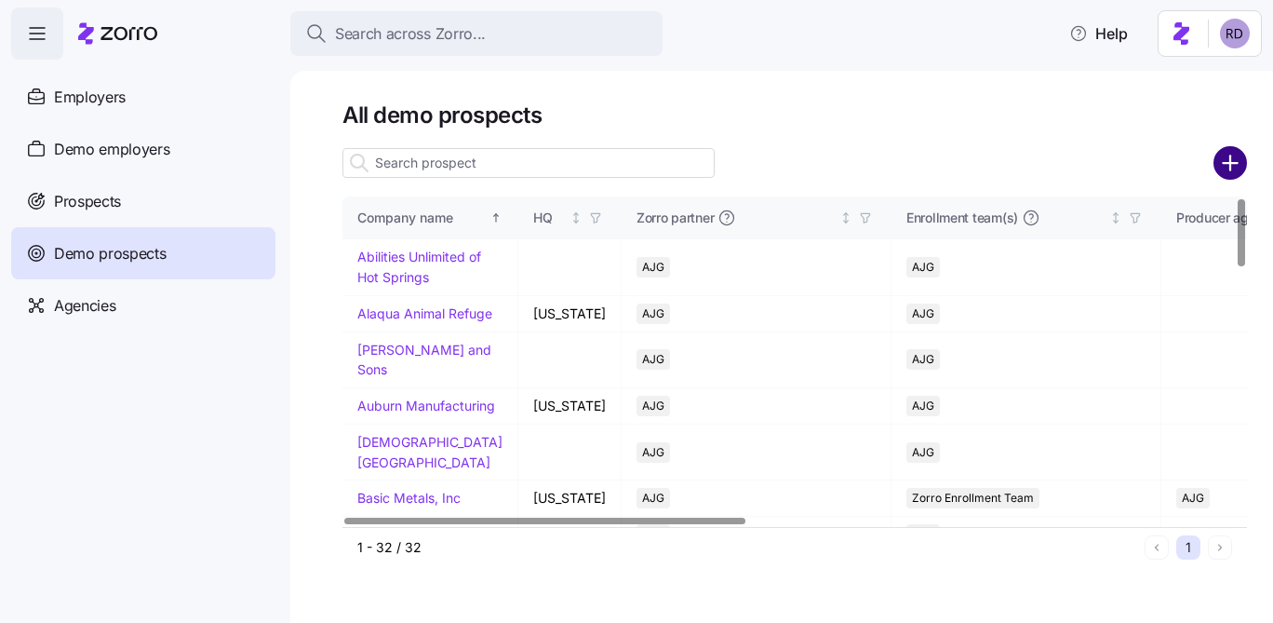
click at [1235, 154] on circle "add icon" at bounding box center [1231, 163] width 31 height 31
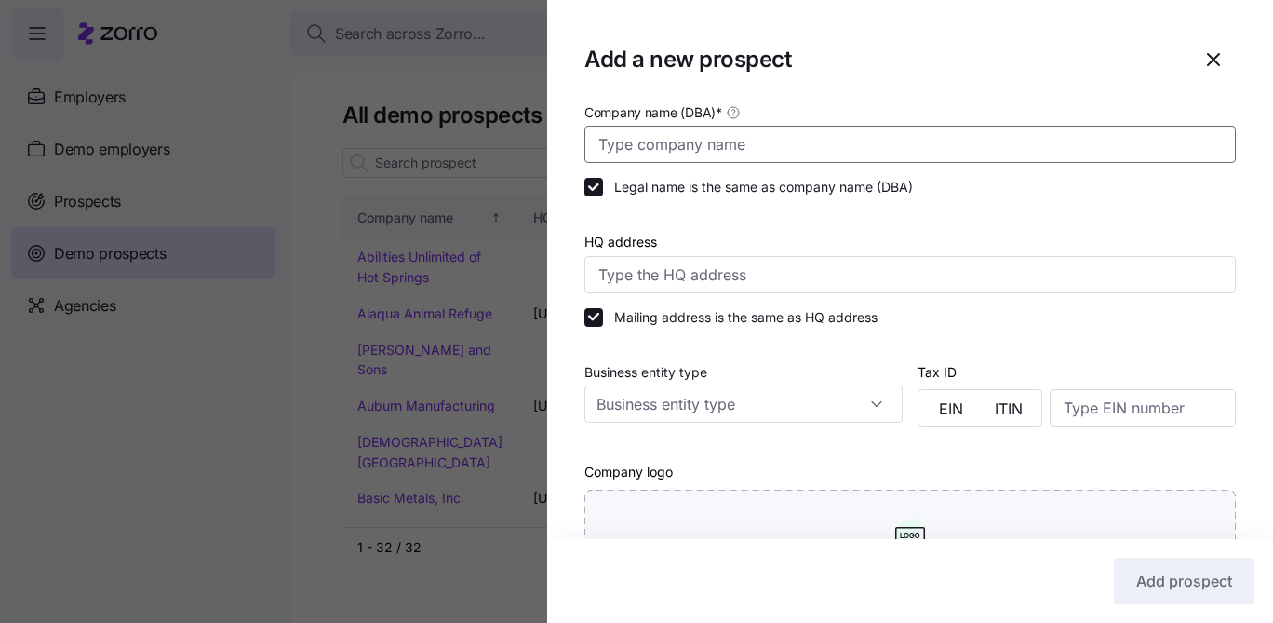
click at [671, 149] on input "Company name (DBA) *" at bounding box center [911, 144] width 652 height 37
type input "Justworks demo"
click at [708, 276] on input "HQ address" at bounding box center [911, 274] width 652 height 37
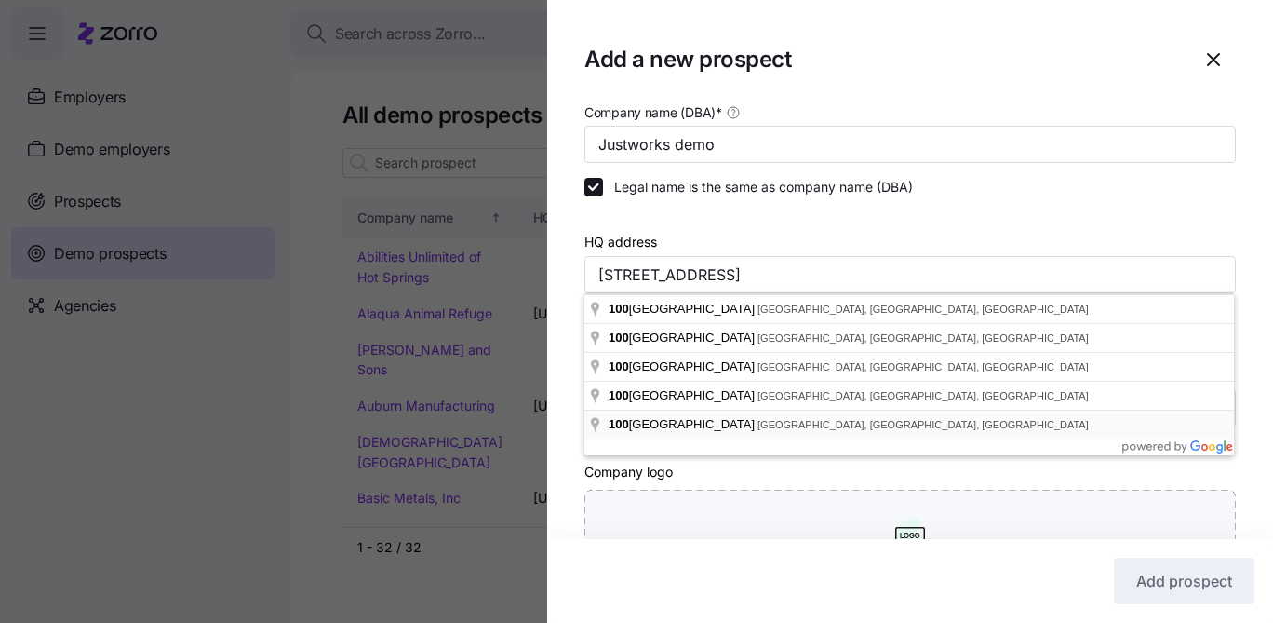
type input "100 Binney St, Cambridge, MA 02142, USA"
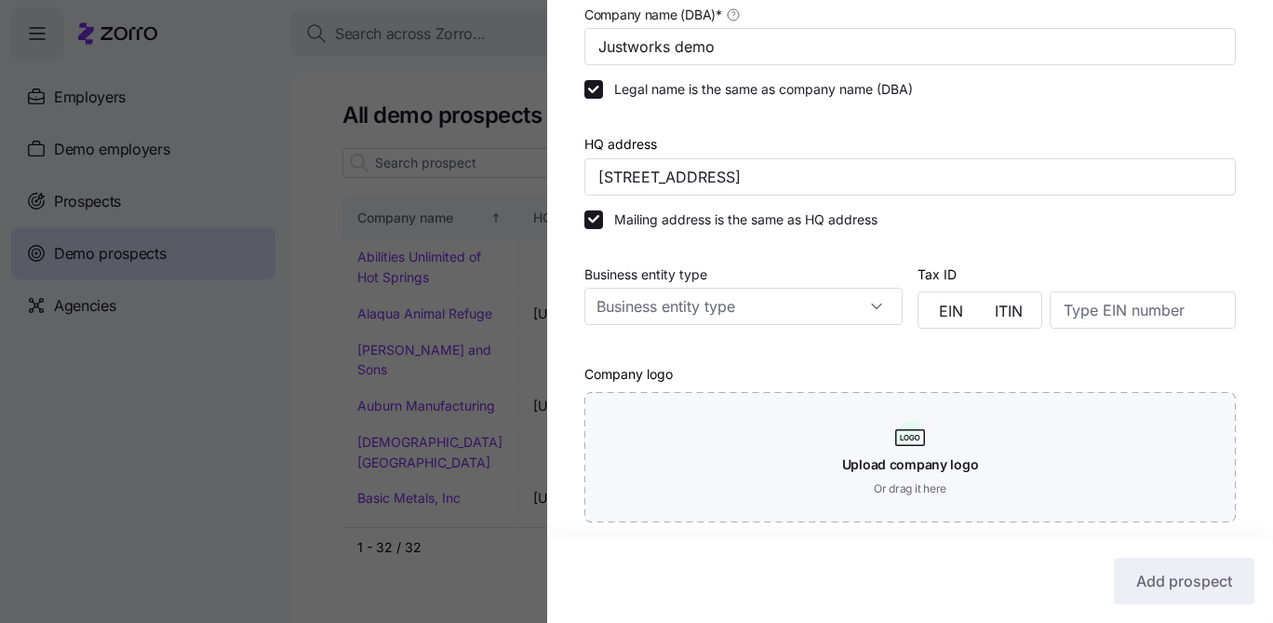
scroll to position [125, 0]
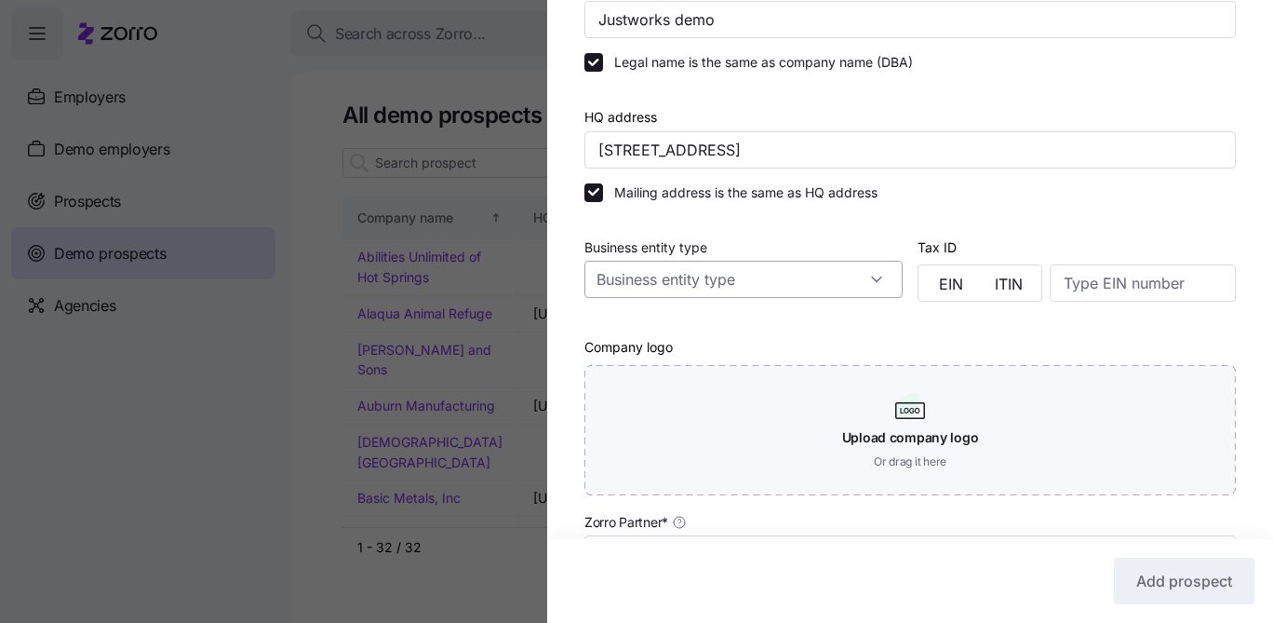
click at [783, 276] on input "Business entity type" at bounding box center [744, 279] width 318 height 37
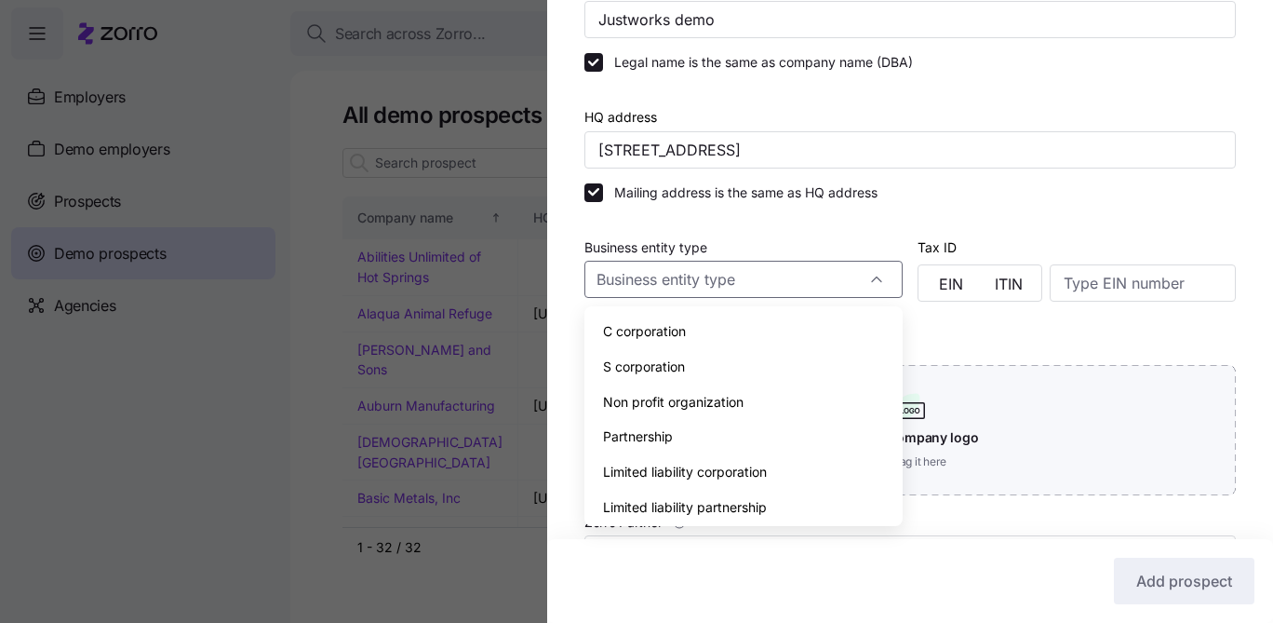
click at [749, 318] on div "C corporation" at bounding box center [743, 331] width 303 height 35
type input "C corporation"
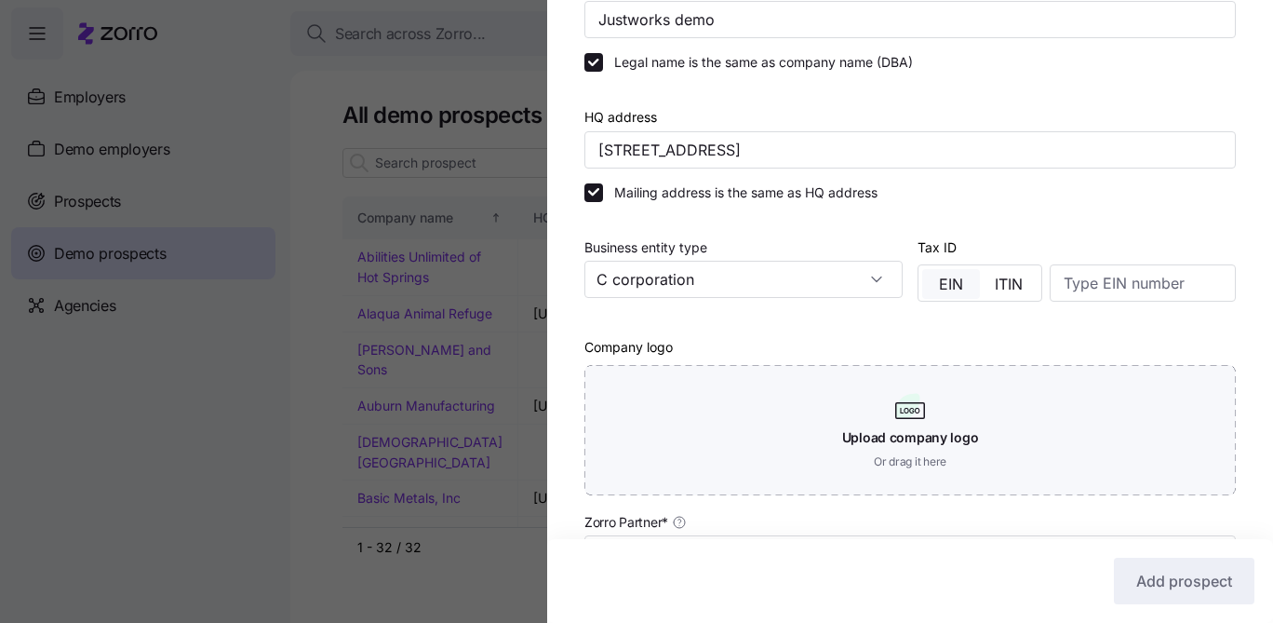
click at [955, 286] on span "EIN" at bounding box center [951, 283] width 24 height 15
click at [1087, 280] on input at bounding box center [1143, 282] width 186 height 37
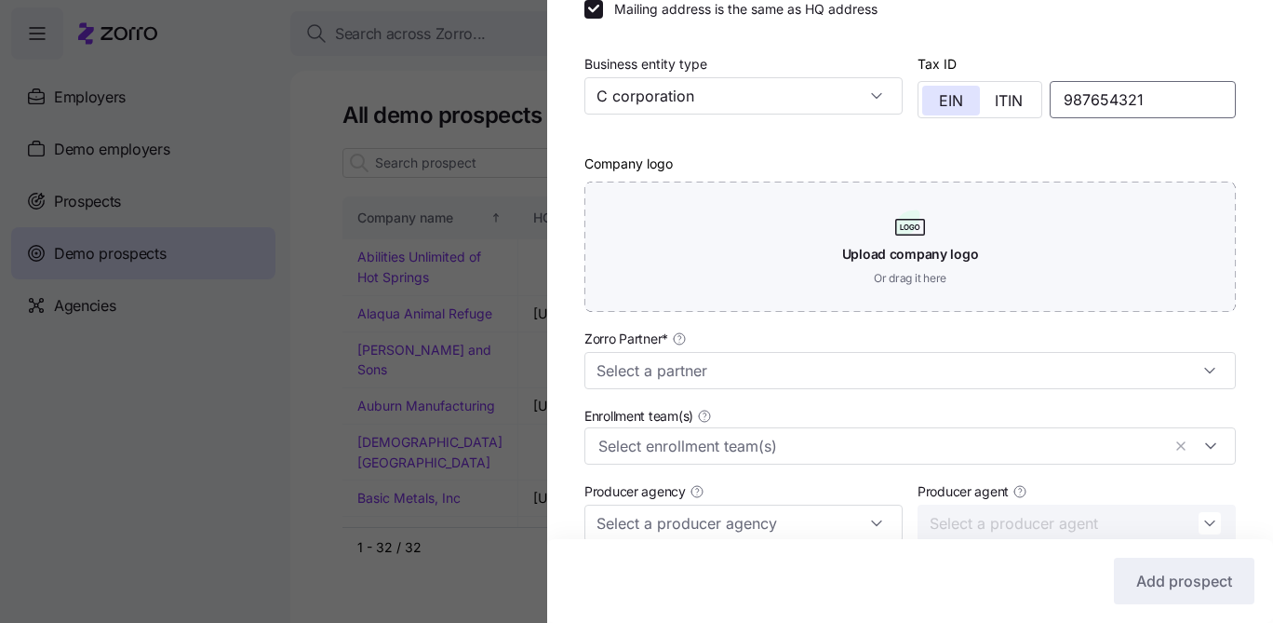
scroll to position [338, 0]
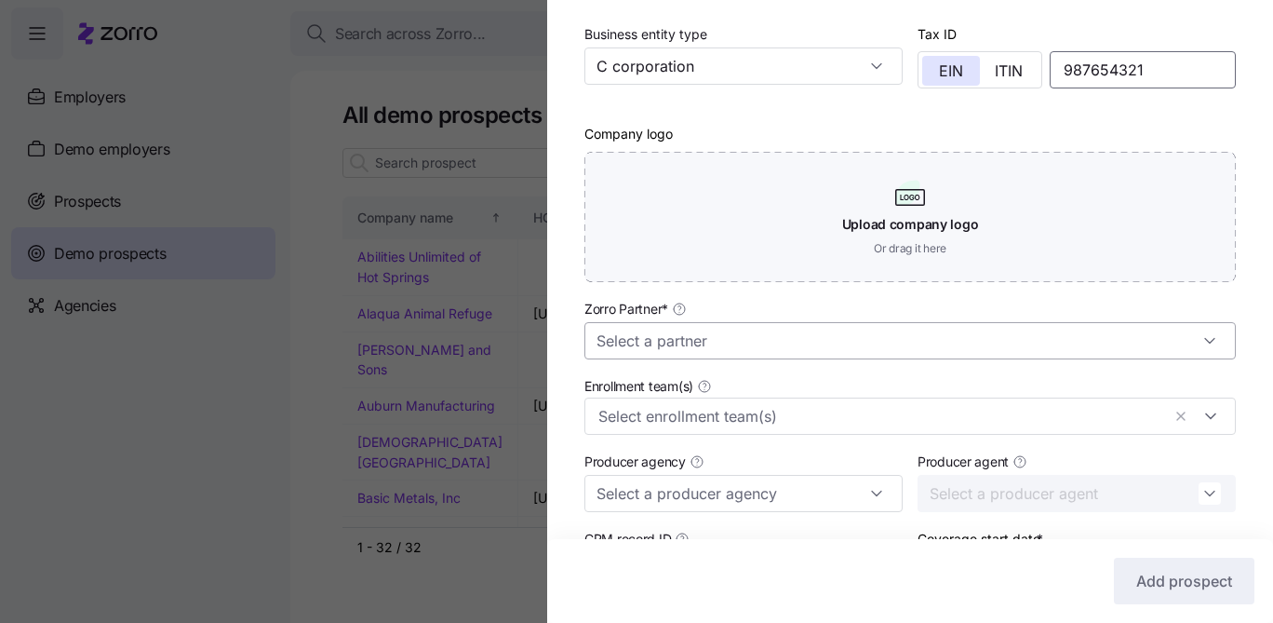
type input "987654321"
click at [800, 328] on input "Zorro Partner *" at bounding box center [911, 340] width 652 height 37
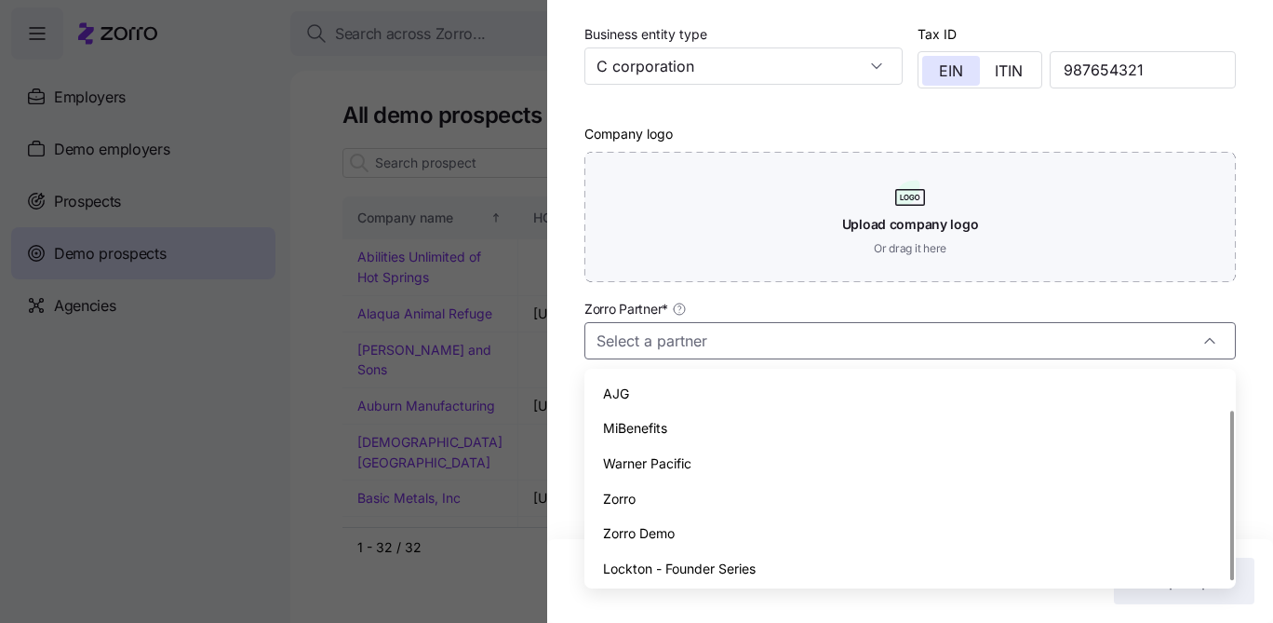
scroll to position [41, 0]
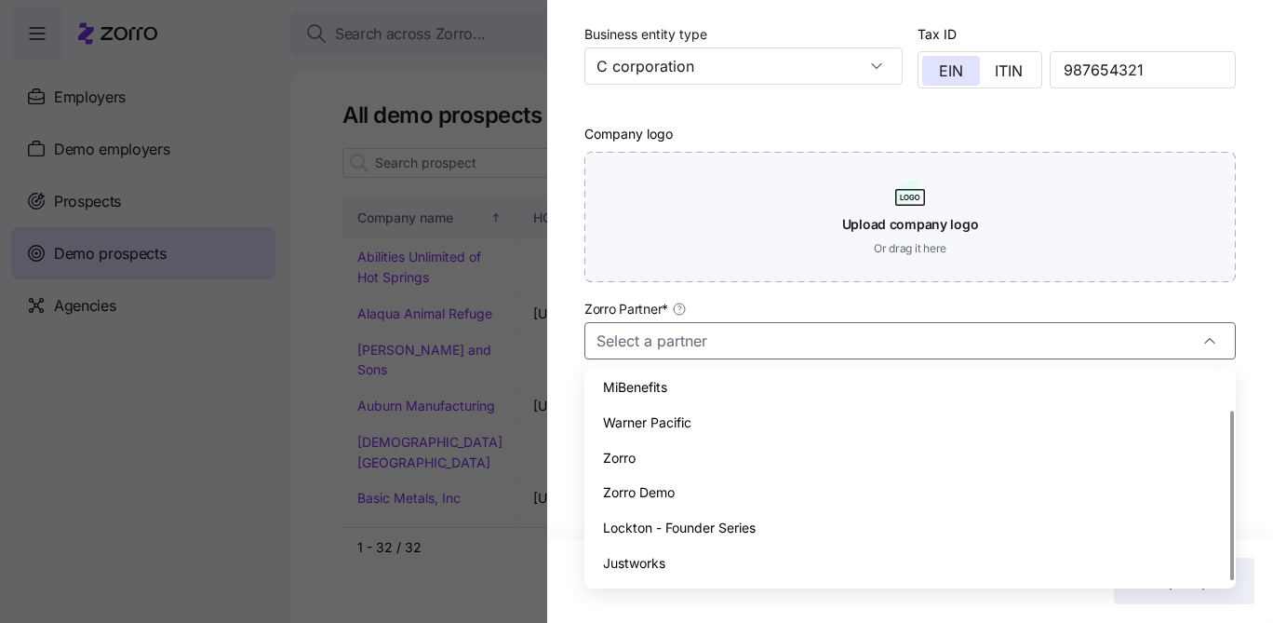
click at [687, 563] on div "Justworks" at bounding box center [910, 562] width 637 height 35
type input "Justworks"
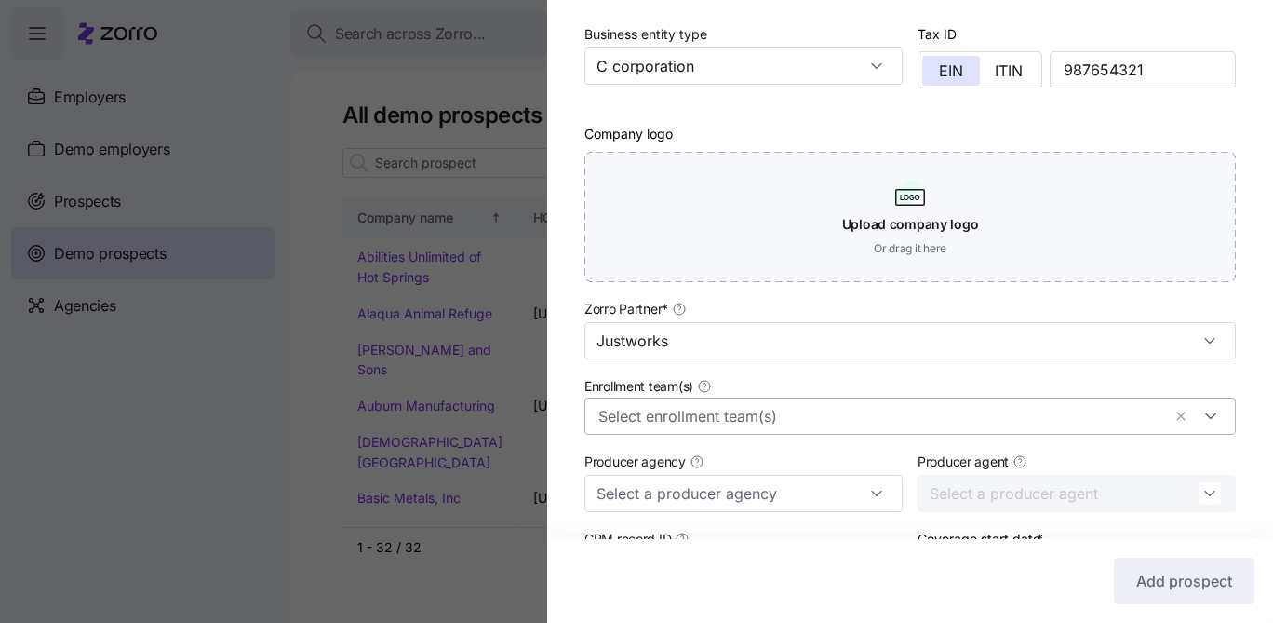
click at [707, 417] on input "Enrollment team(s)" at bounding box center [879, 416] width 562 height 24
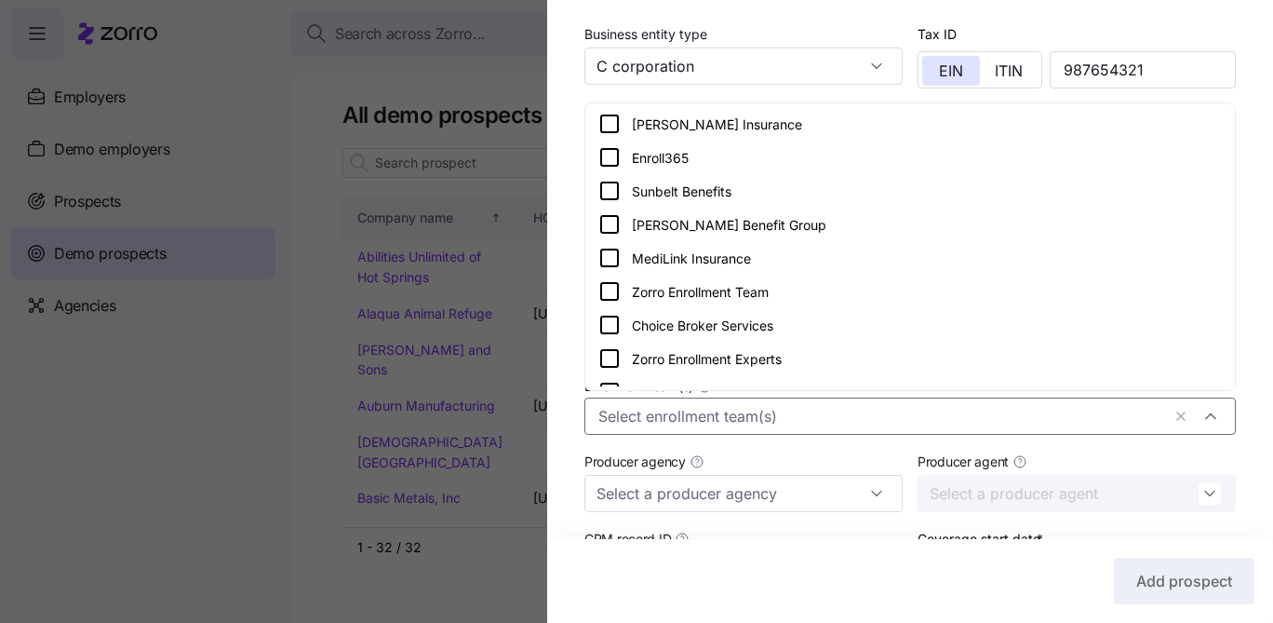
click at [725, 448] on div "Producer agency" at bounding box center [743, 480] width 333 height 77
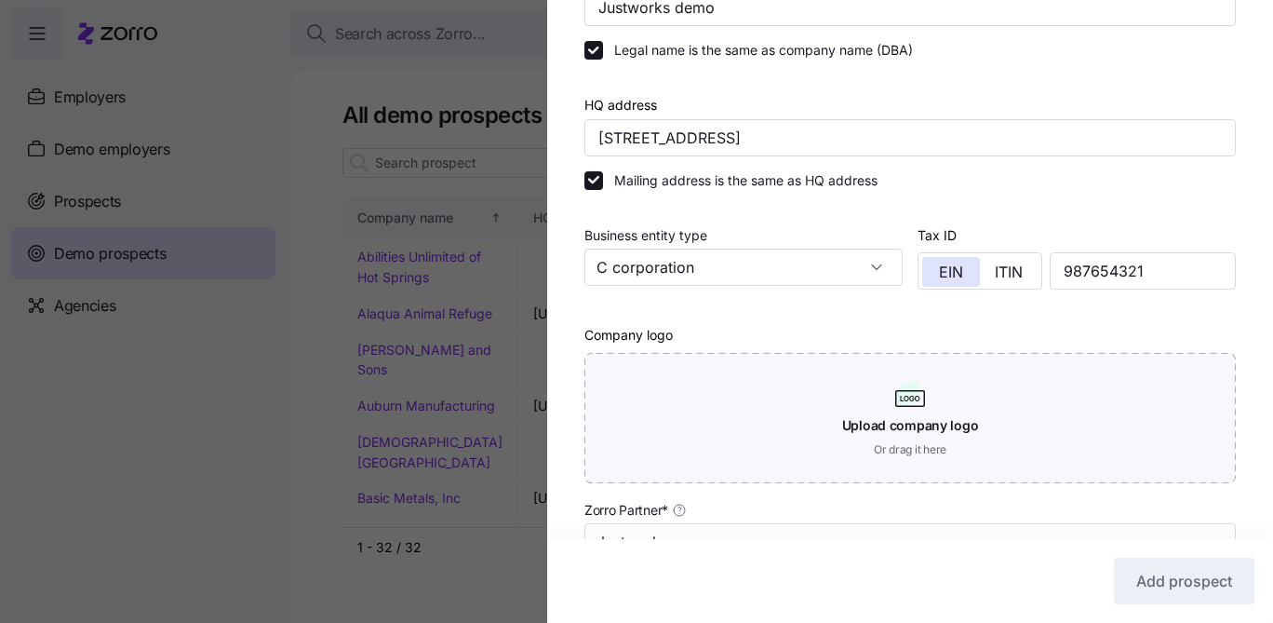
scroll to position [2, 0]
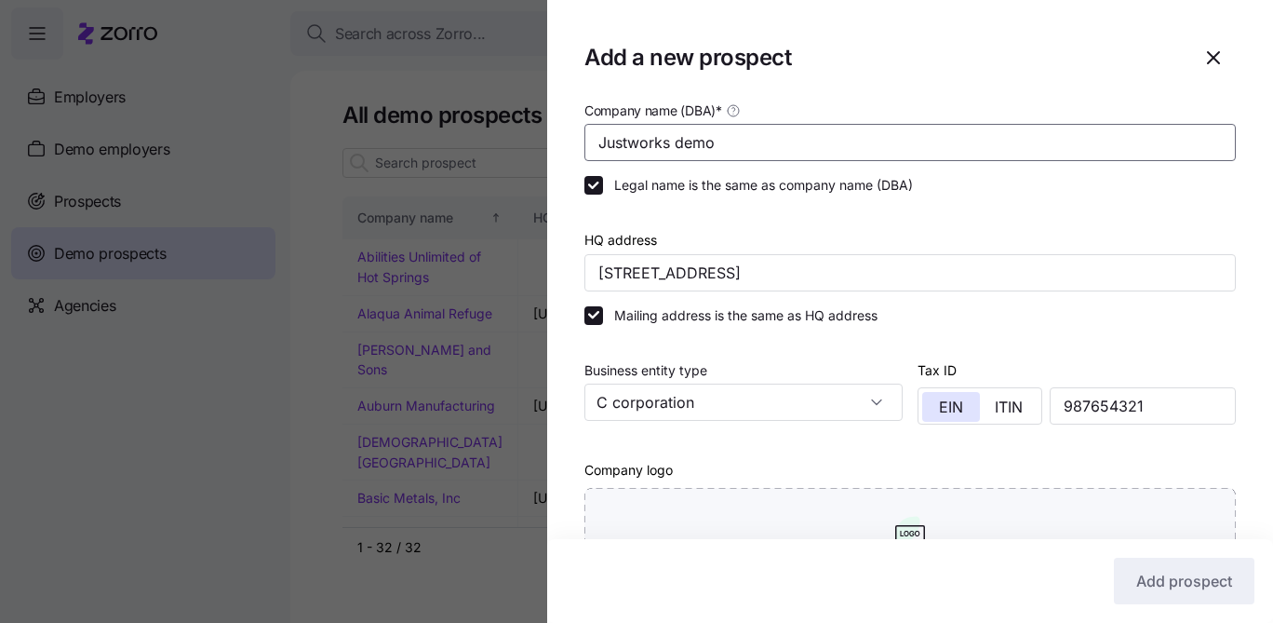
click at [724, 156] on input "Justworks demo" at bounding box center [911, 142] width 652 height 37
type input "Ignition"
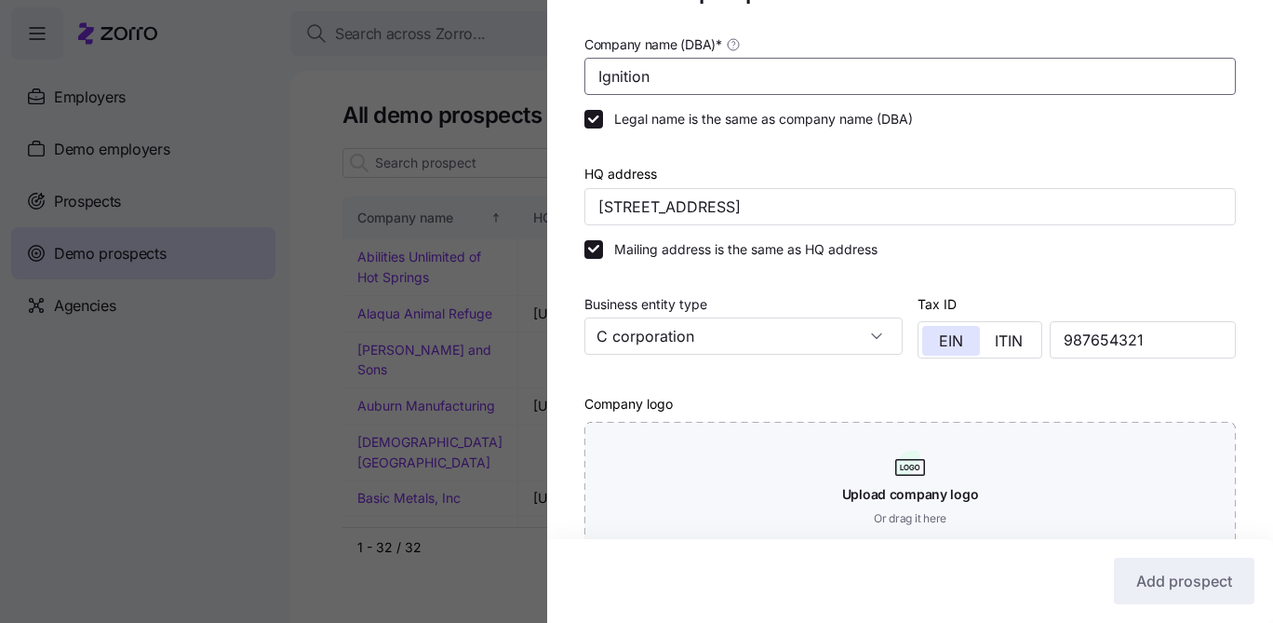
scroll to position [235, 0]
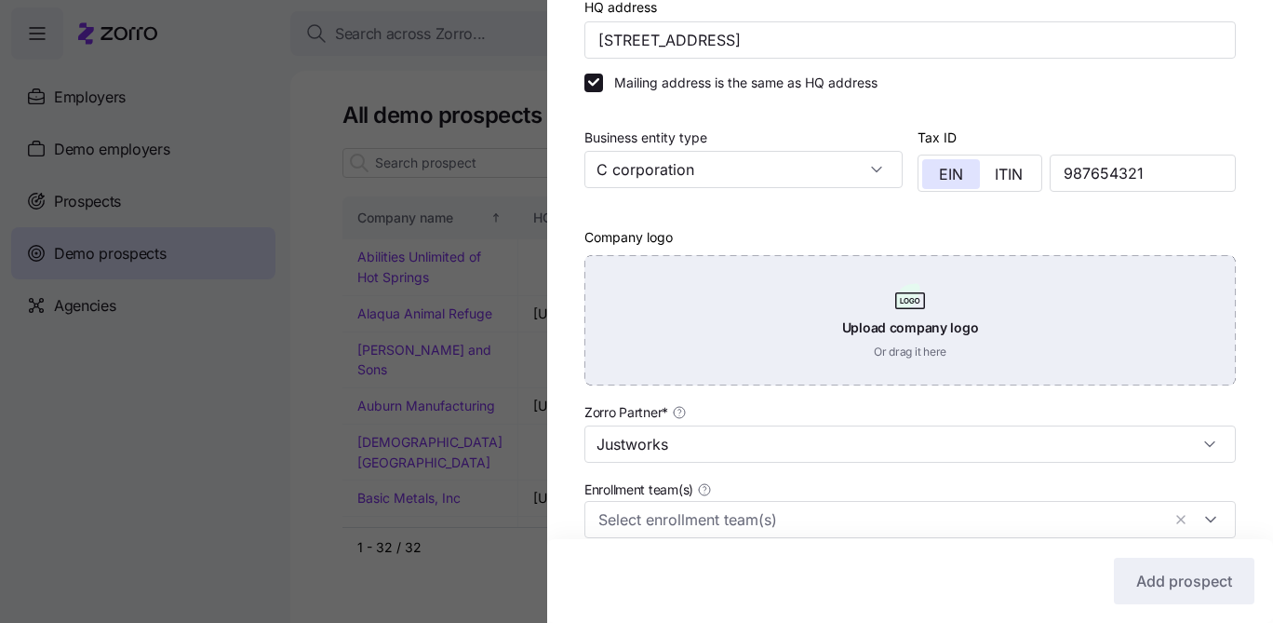
click at [860, 320] on div "Upload company logo Or drag it here" at bounding box center [911, 320] width 652 height 130
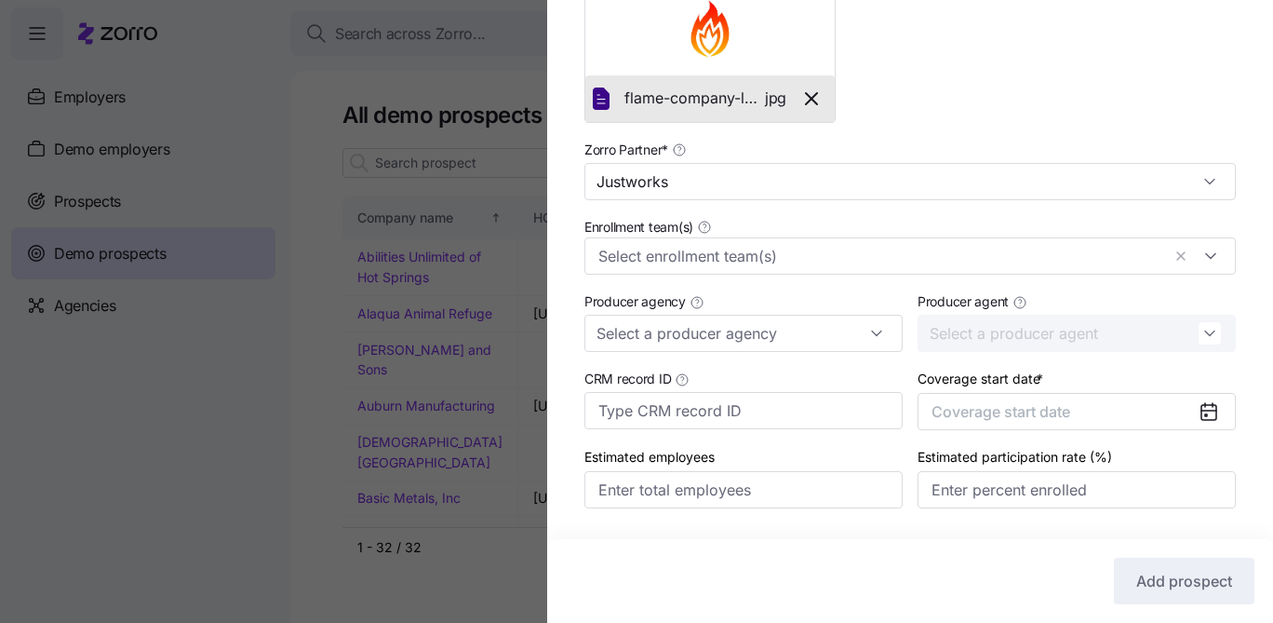
scroll to position [514, 0]
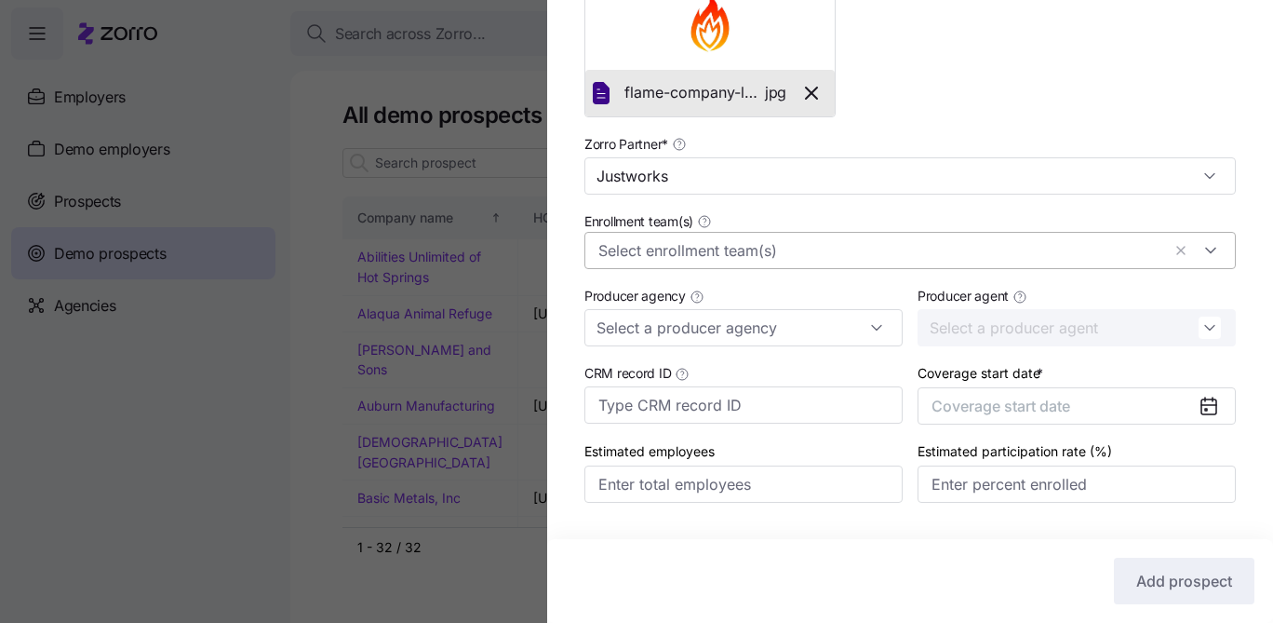
click at [751, 248] on input "Enrollment team(s)" at bounding box center [879, 251] width 562 height 24
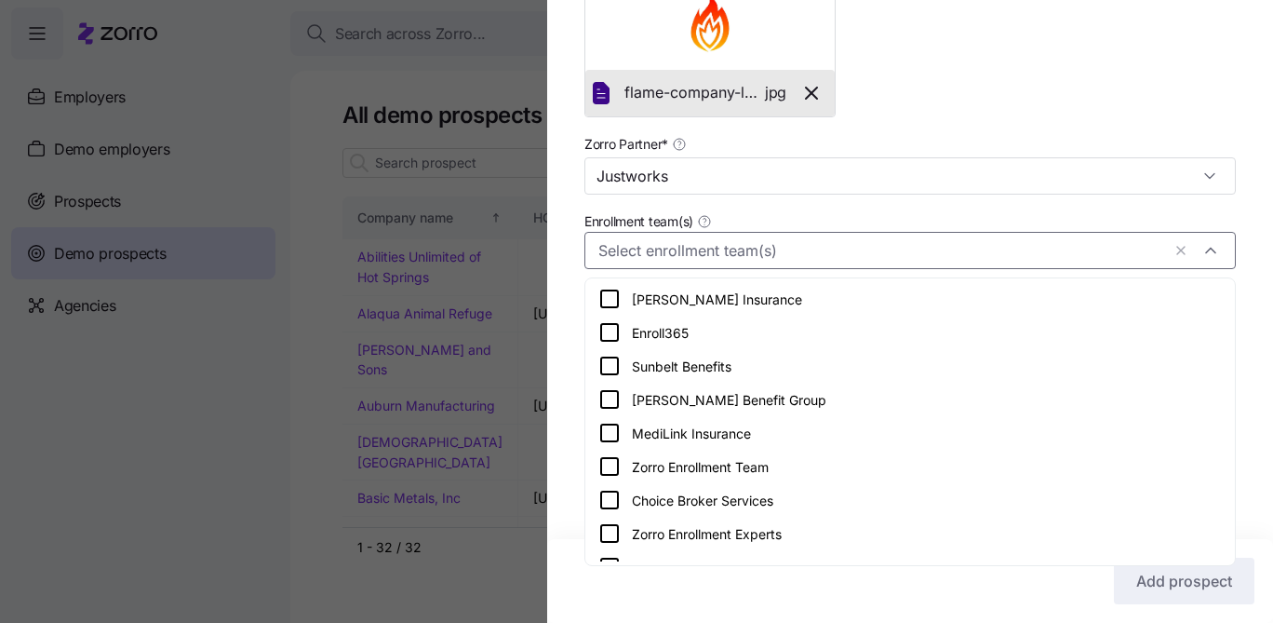
click at [768, 208] on div "Enrollment team(s)" at bounding box center [910, 239] width 666 height 75
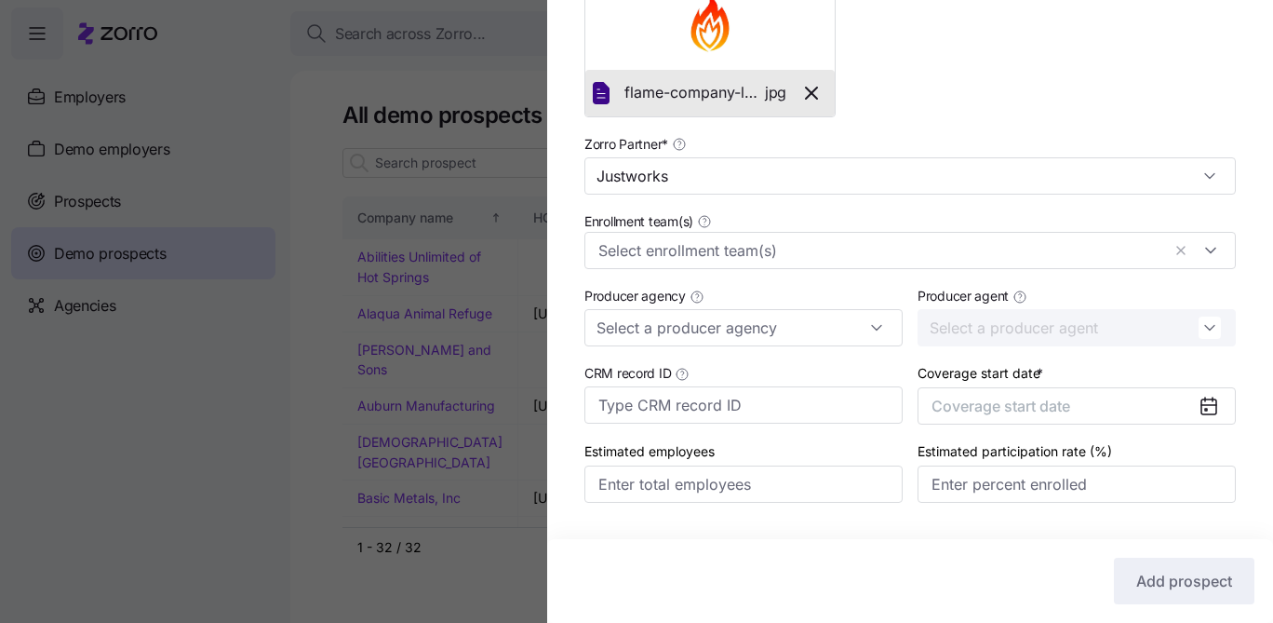
scroll to position [561, 0]
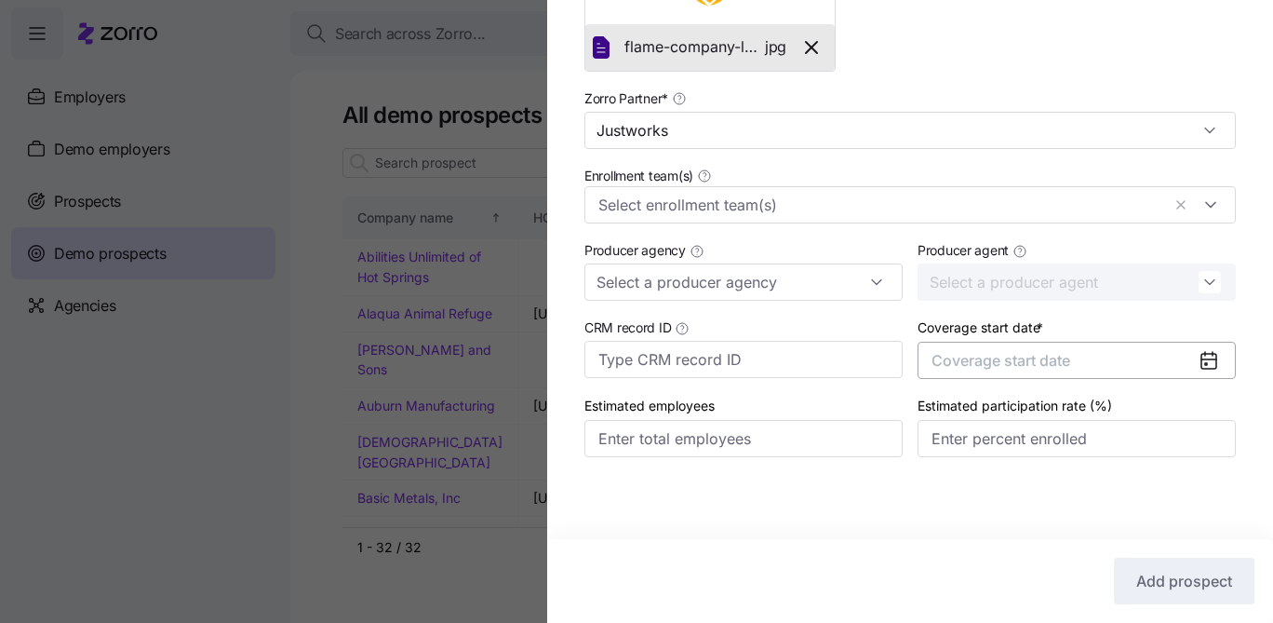
click at [1123, 357] on button "Coverage start date" at bounding box center [1077, 360] width 318 height 37
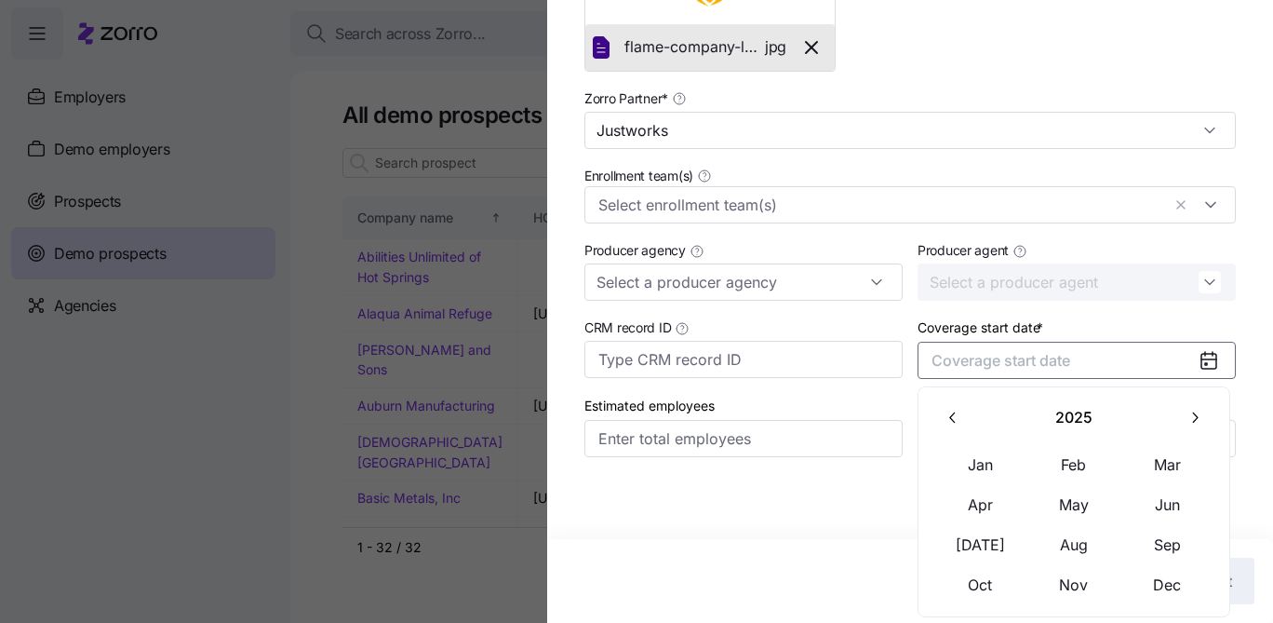
click at [1204, 420] on button "button" at bounding box center [1195, 417] width 39 height 39
click at [978, 462] on button "Jan" at bounding box center [980, 464] width 93 height 39
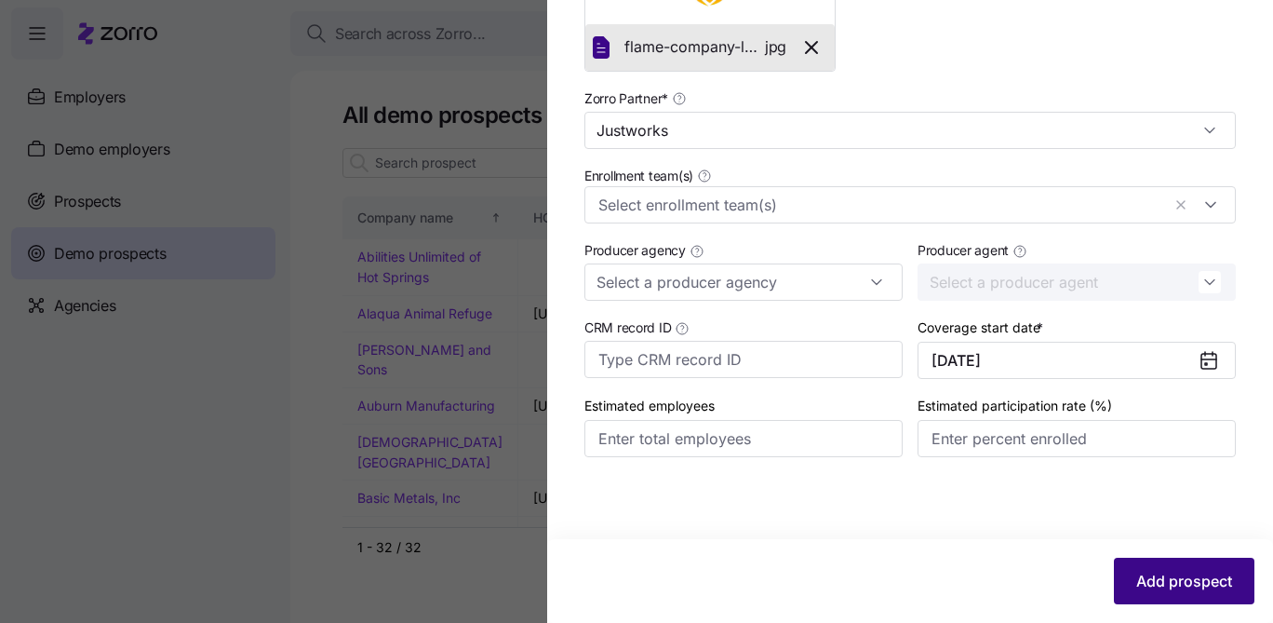
click at [1137, 561] on button "Add prospect" at bounding box center [1184, 581] width 141 height 47
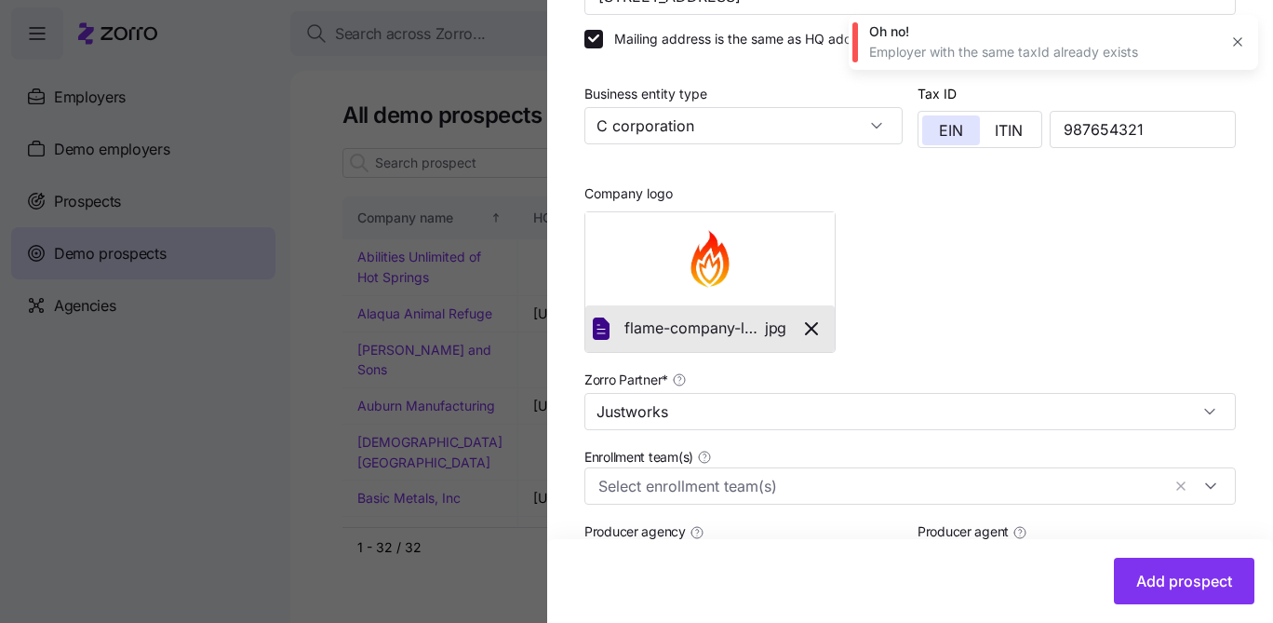
scroll to position [206, 0]
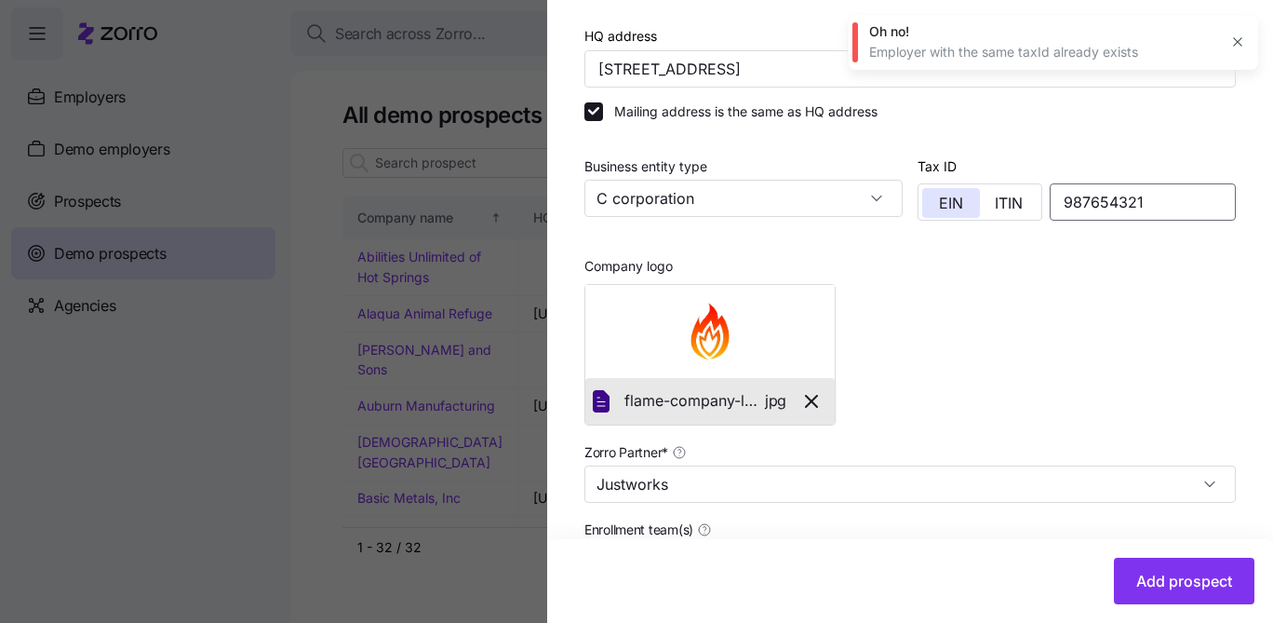
click at [1104, 211] on input "987654321" at bounding box center [1143, 201] width 186 height 37
click at [1103, 210] on input "987654321" at bounding box center [1143, 201] width 186 height 37
type input "987684321"
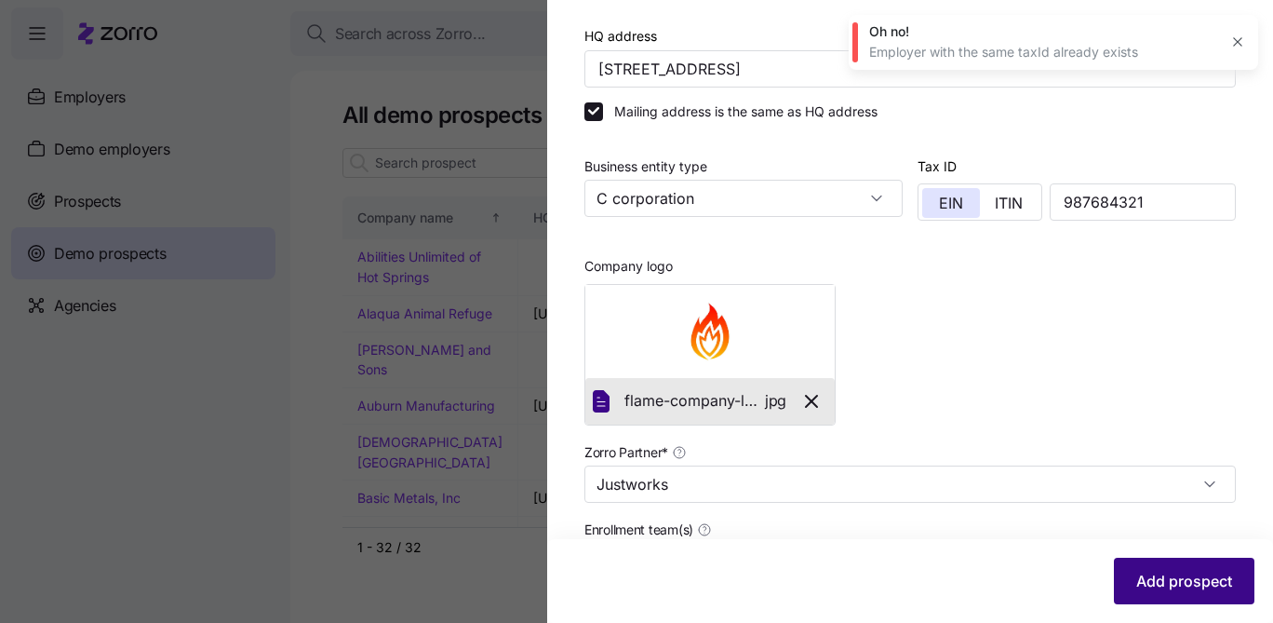
click at [1187, 570] on button "Add prospect" at bounding box center [1184, 581] width 141 height 47
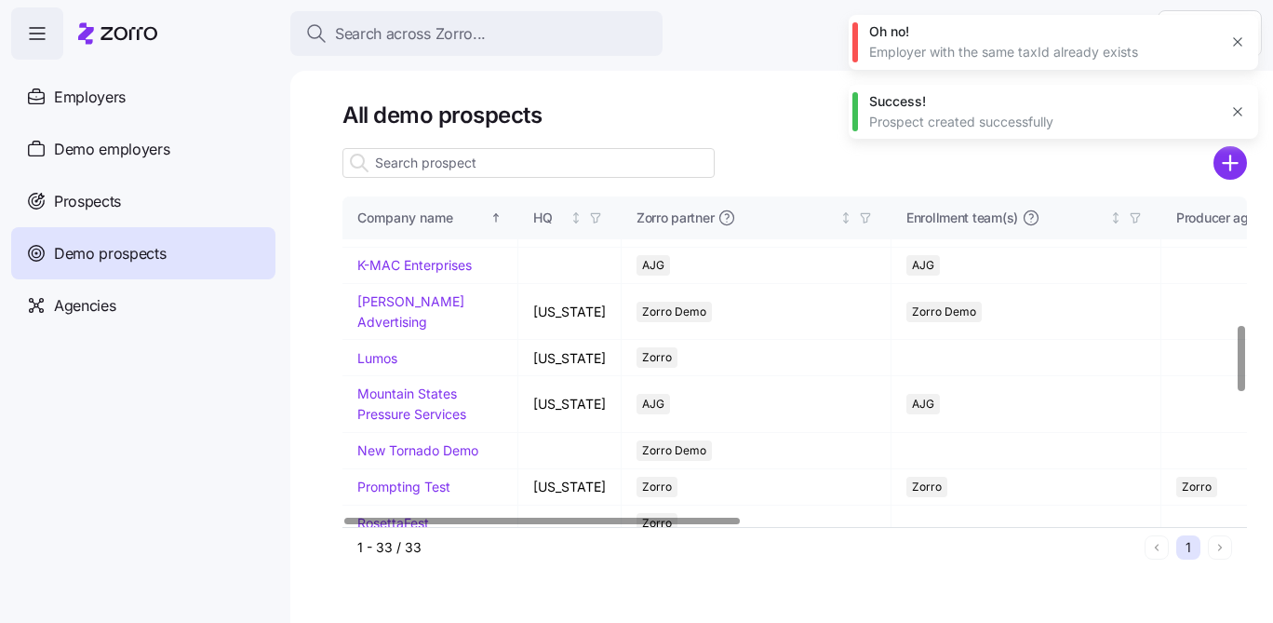
scroll to position [632, 0]
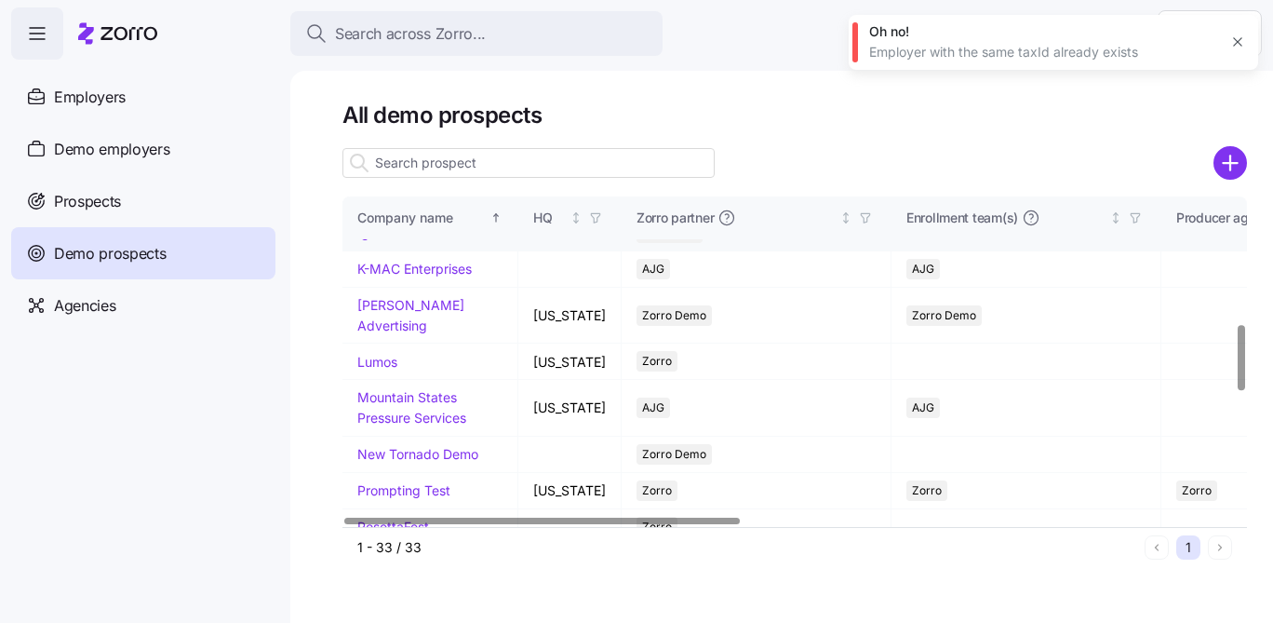
click at [390, 240] on link "Ignition" at bounding box center [379, 232] width 45 height 16
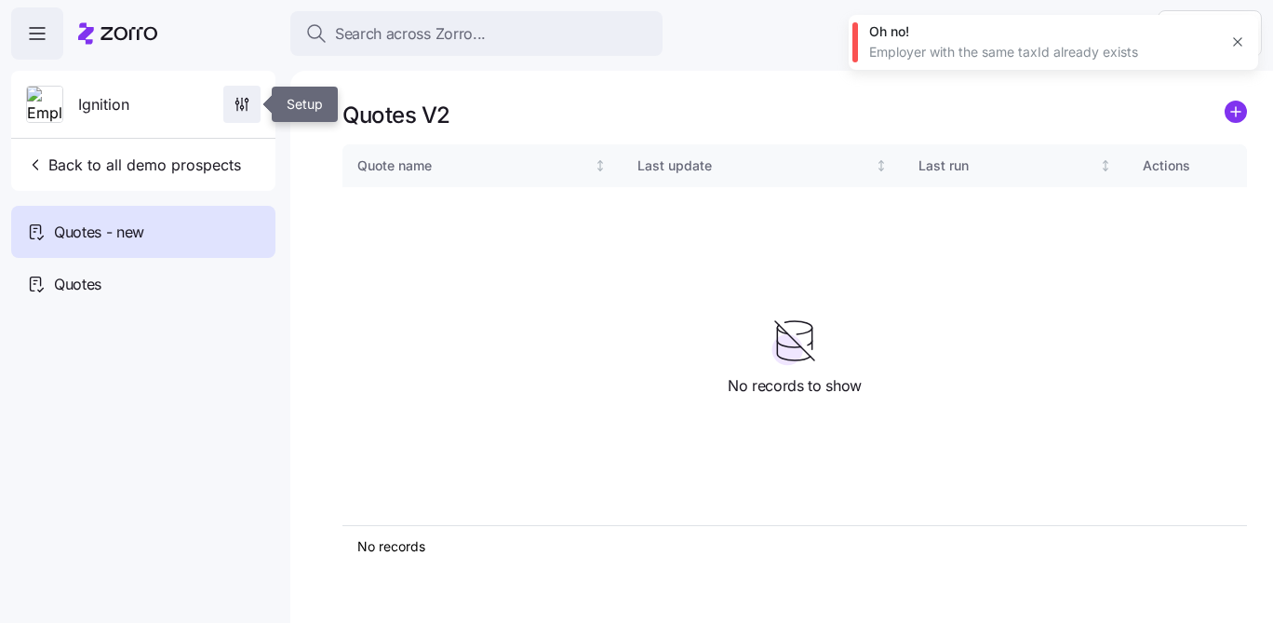
click at [239, 92] on span "button" at bounding box center [241, 104] width 35 height 35
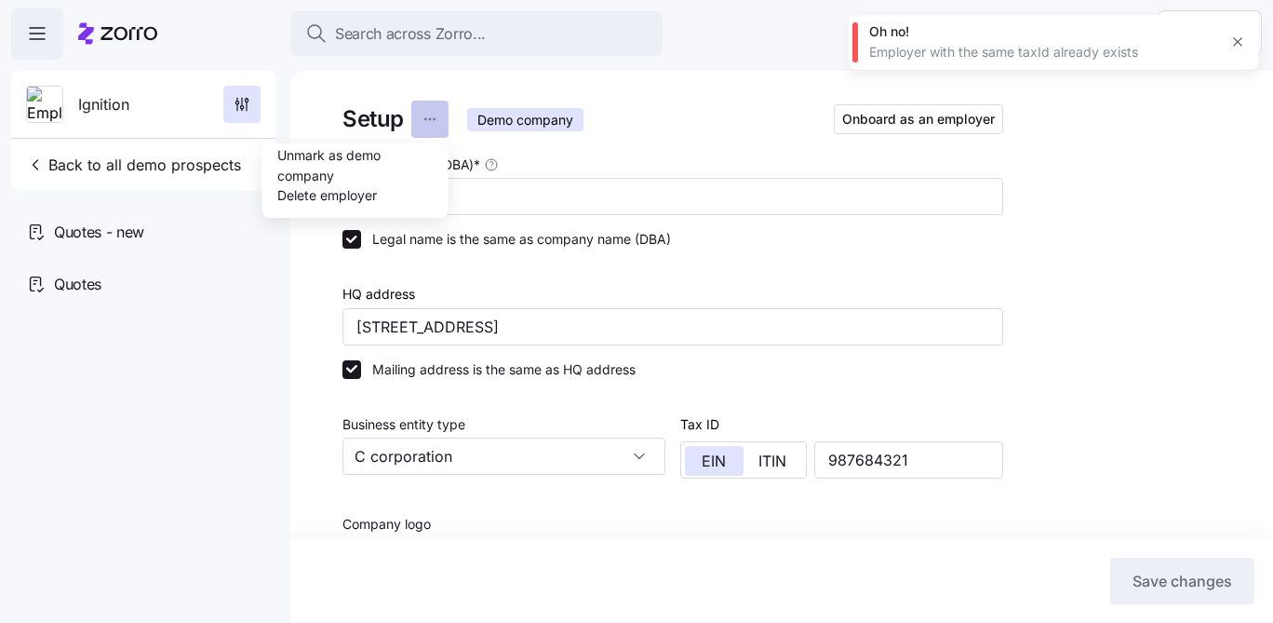
click at [423, 113] on html "Search across Zorro... Help Ignition Back to all demo prospects Quotes - new Qu…" at bounding box center [636, 306] width 1273 height 612
click at [211, 283] on html "Search across Zorro... Help Ignition Back to all demo prospects Quotes - new Qu…" at bounding box center [636, 306] width 1273 height 612
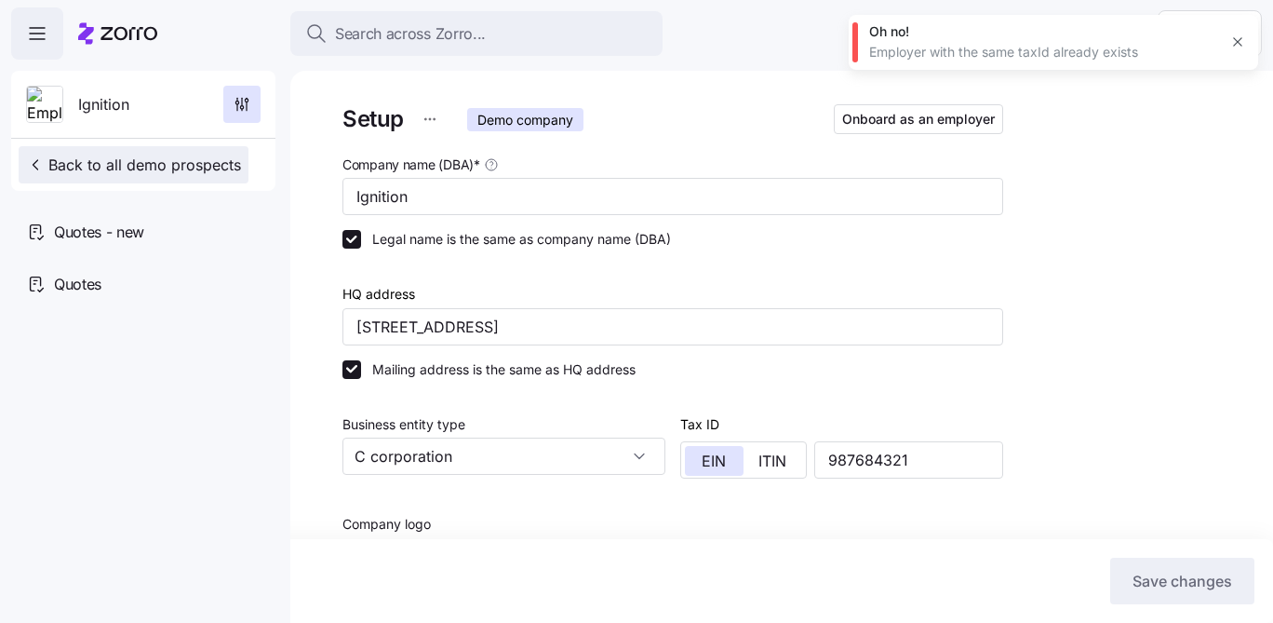
click at [186, 167] on span "Back to all demo prospects" at bounding box center [133, 165] width 215 height 22
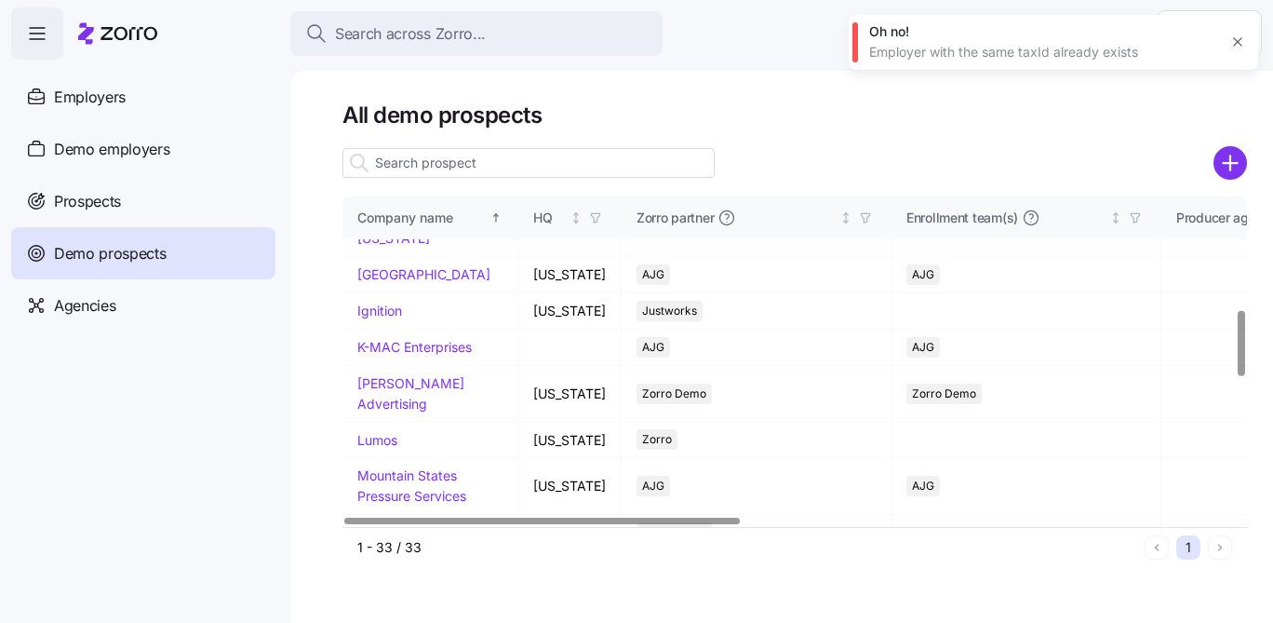
scroll to position [615, 0]
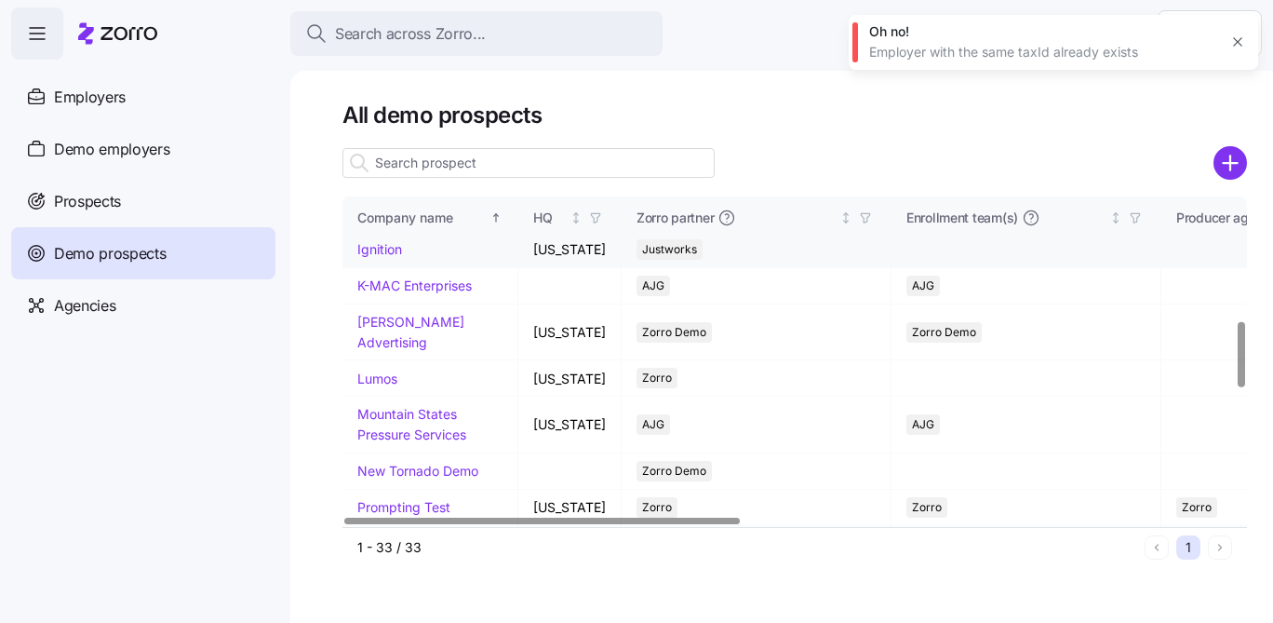
click at [374, 257] on link "Ignition" at bounding box center [379, 249] width 45 height 16
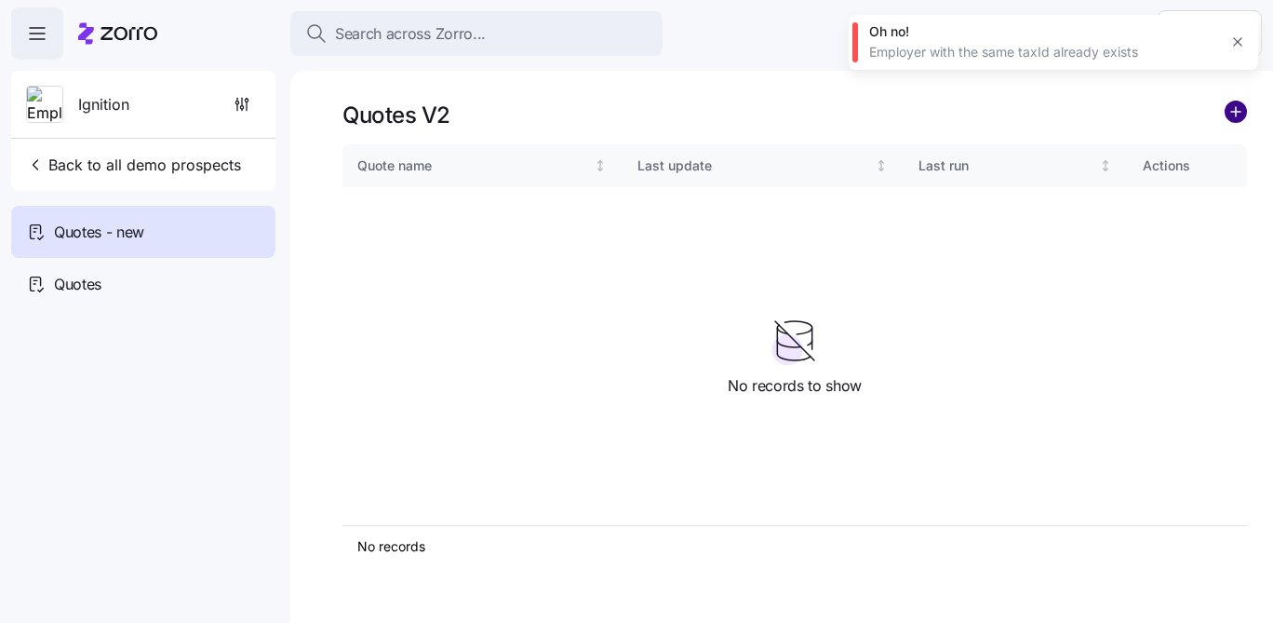
click at [1230, 113] on circle "add icon" at bounding box center [1236, 111] width 20 height 20
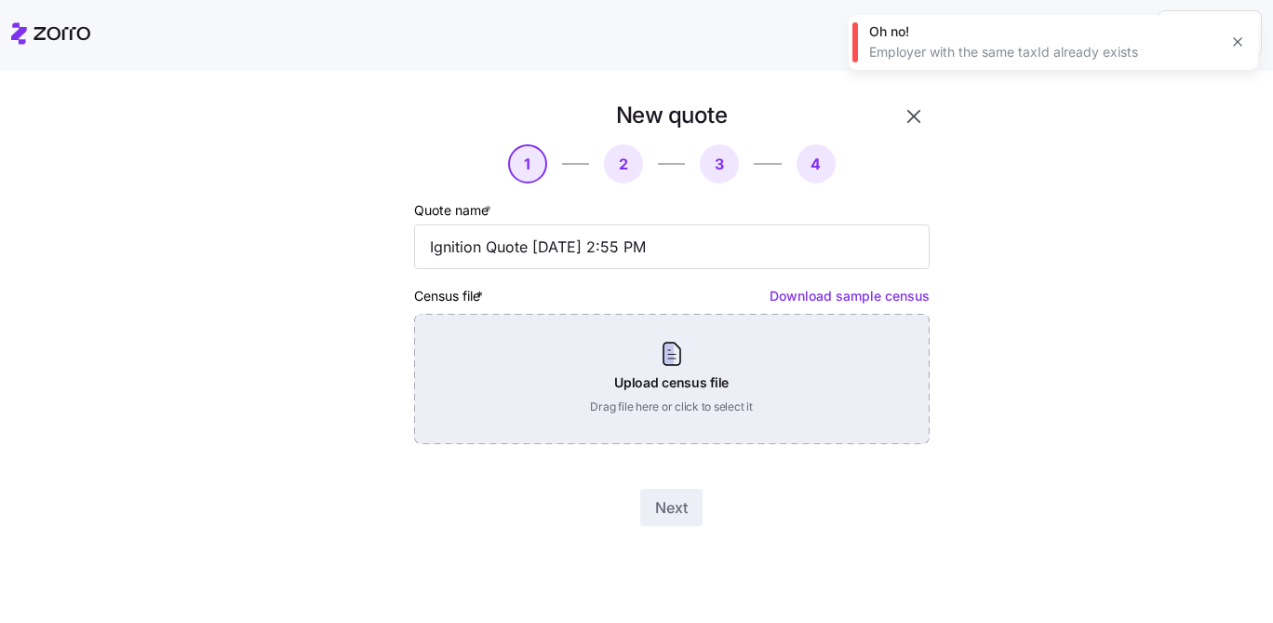
click at [609, 333] on div "Upload census file Drag file here or click to select it" at bounding box center [672, 379] width 516 height 130
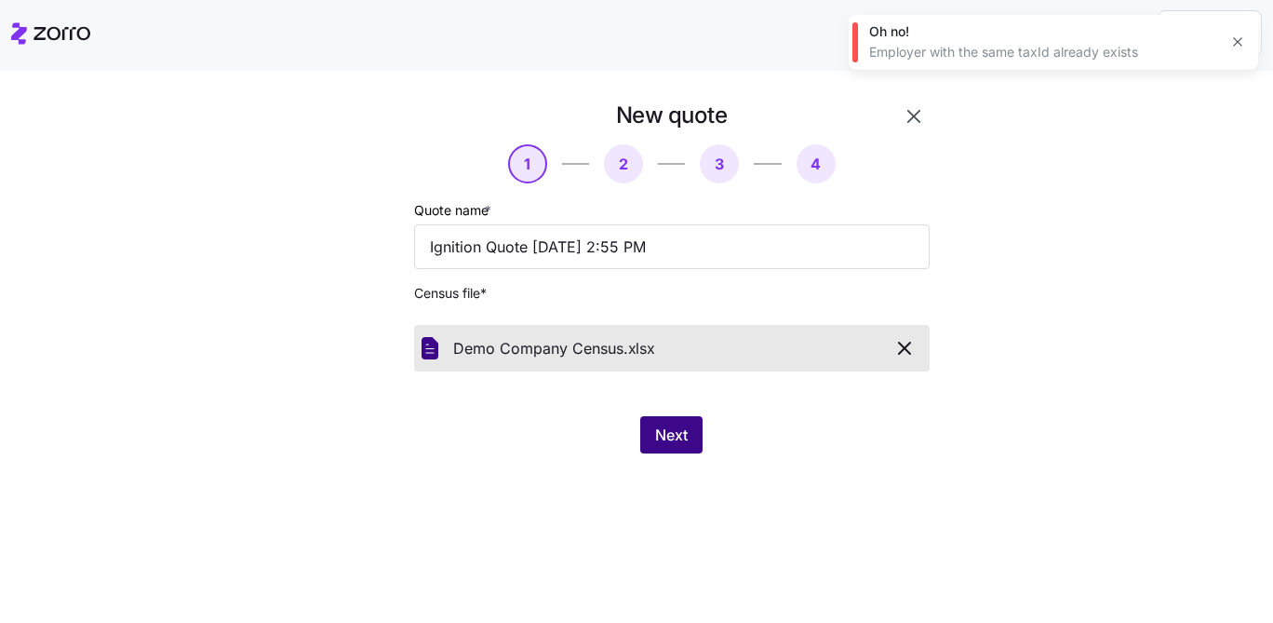
click at [660, 426] on span "Next" at bounding box center [671, 434] width 33 height 22
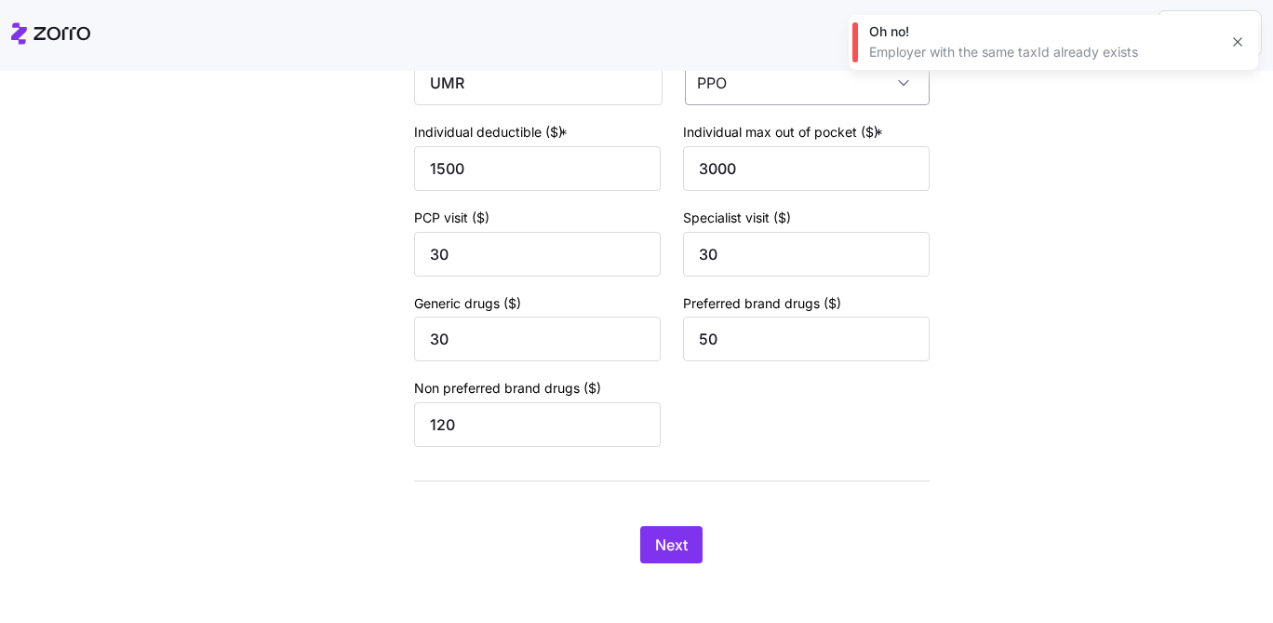
scroll to position [289, 0]
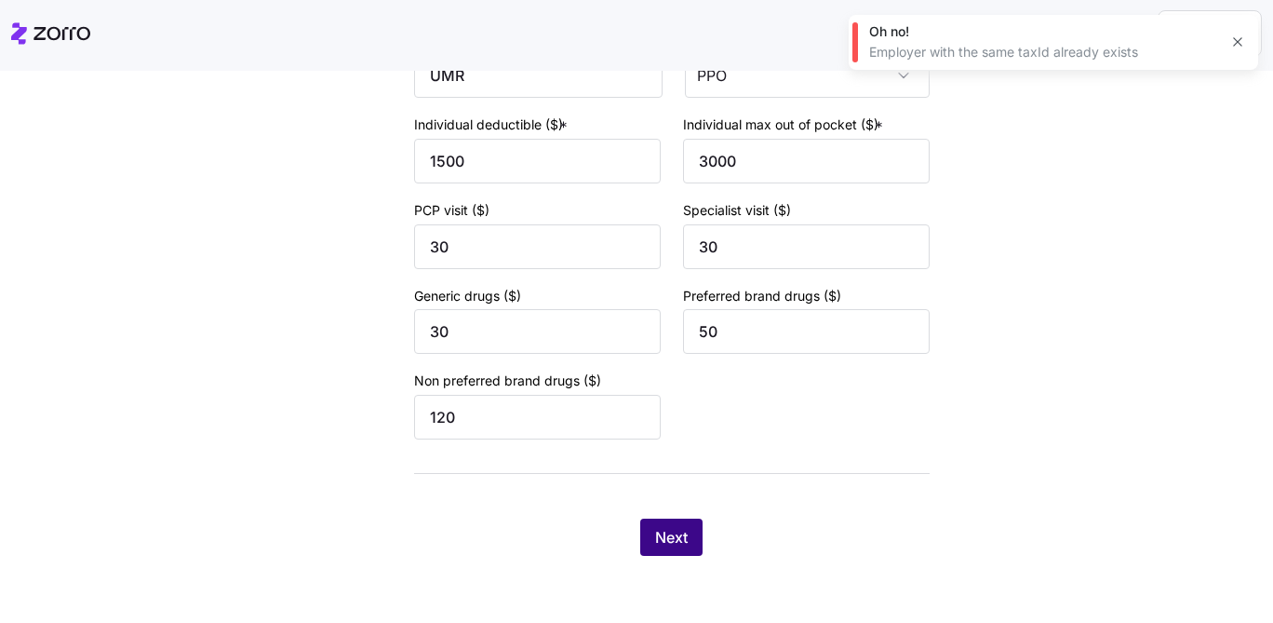
click at [665, 526] on button "Next" at bounding box center [671, 536] width 62 height 37
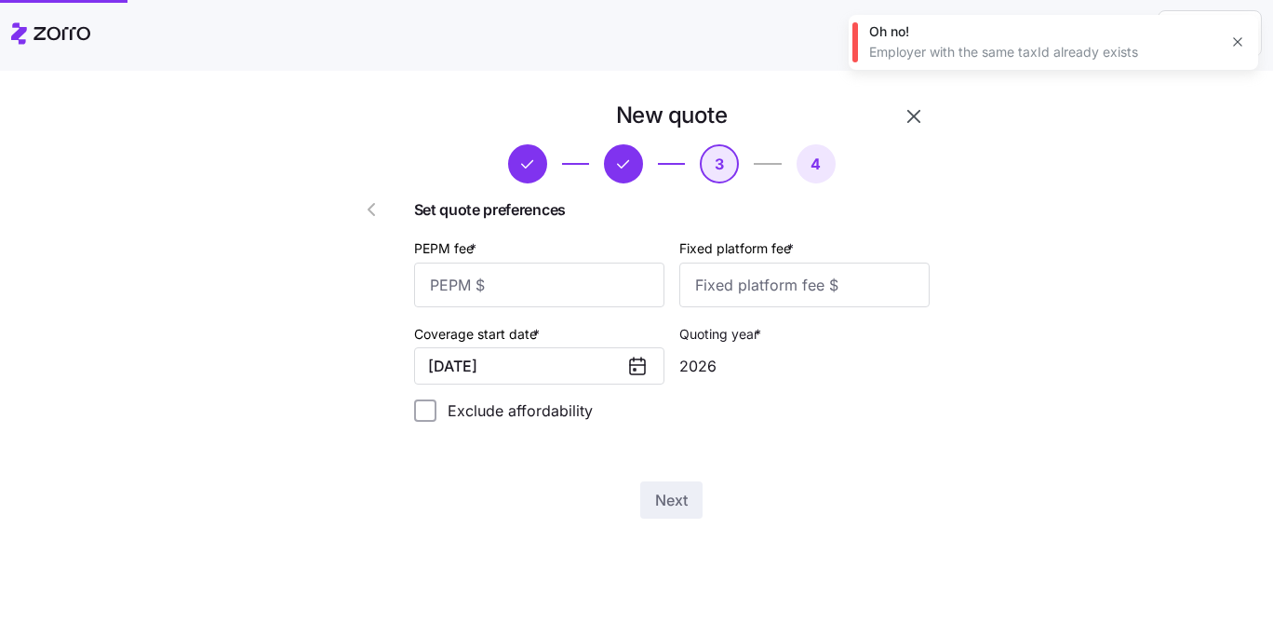
scroll to position [0, 0]
click at [576, 287] on input "PEPM fee *" at bounding box center [539, 284] width 250 height 45
click at [546, 285] on input "PEPM fee *" at bounding box center [539, 284] width 250 height 45
click at [744, 292] on input "Fixed platform fee *" at bounding box center [804, 284] width 250 height 45
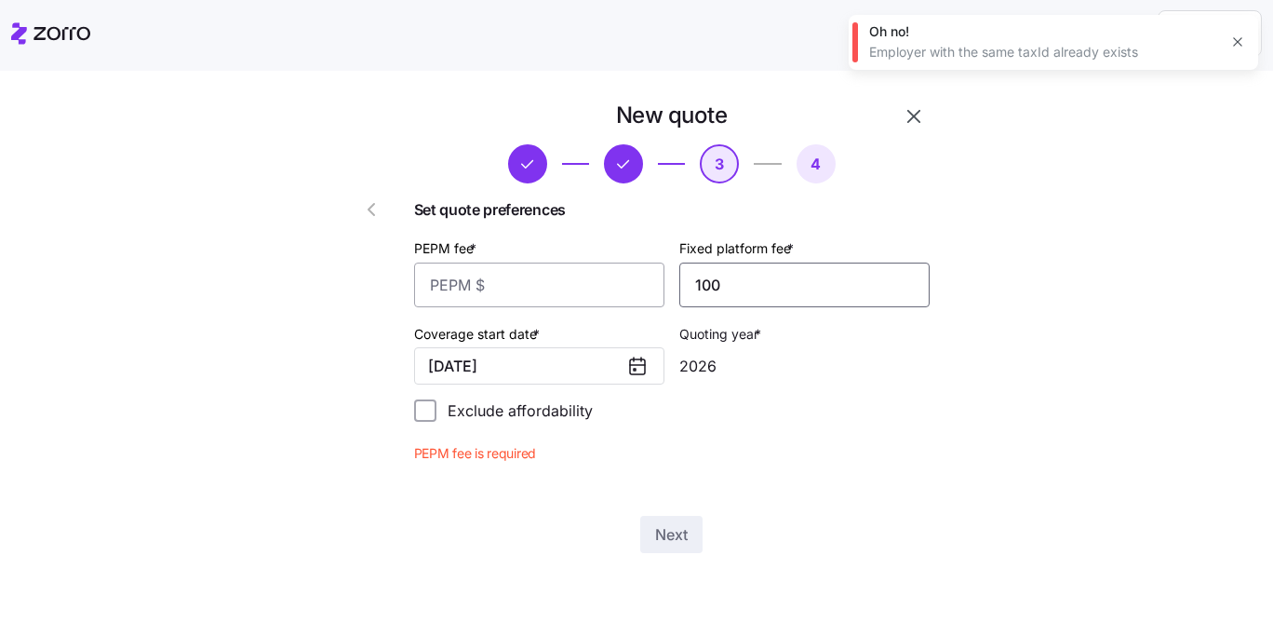
type input "100"
click at [581, 301] on input "PEPM fee *" at bounding box center [539, 284] width 250 height 45
type input "50"
click at [684, 494] on span "Next" at bounding box center [671, 500] width 33 height 22
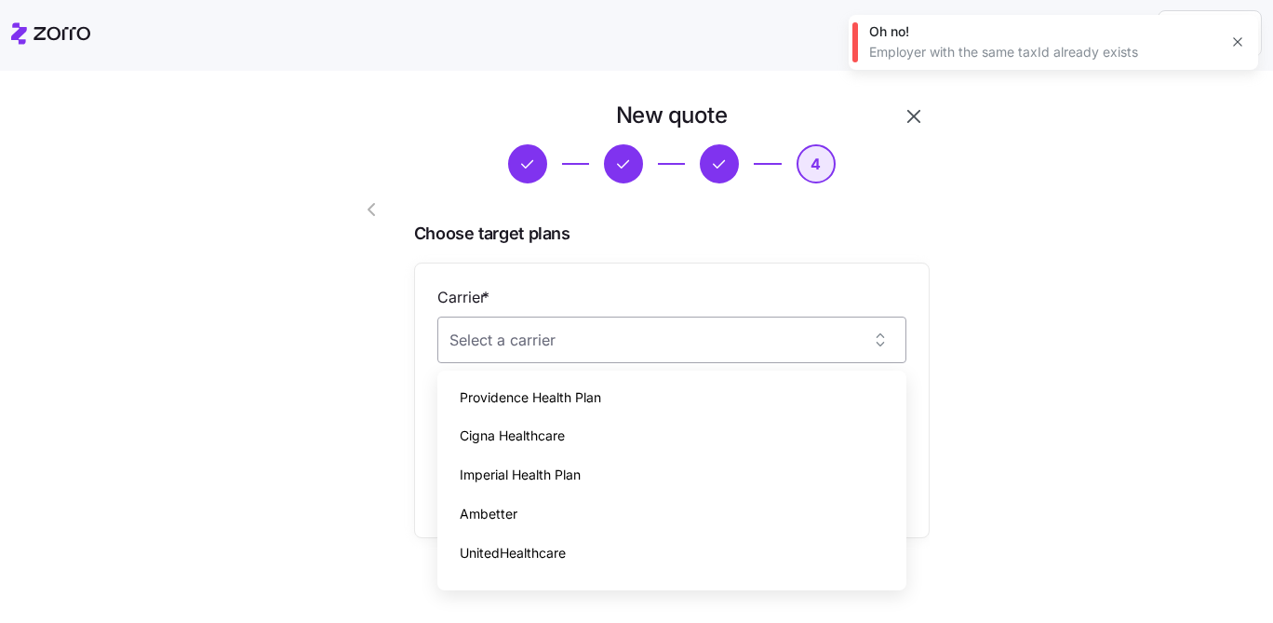
click at [693, 336] on input "Carrier *" at bounding box center [671, 339] width 469 height 47
click at [715, 254] on div "Choose target plans Carrier * Plan * Add another plan" at bounding box center [672, 409] width 516 height 376
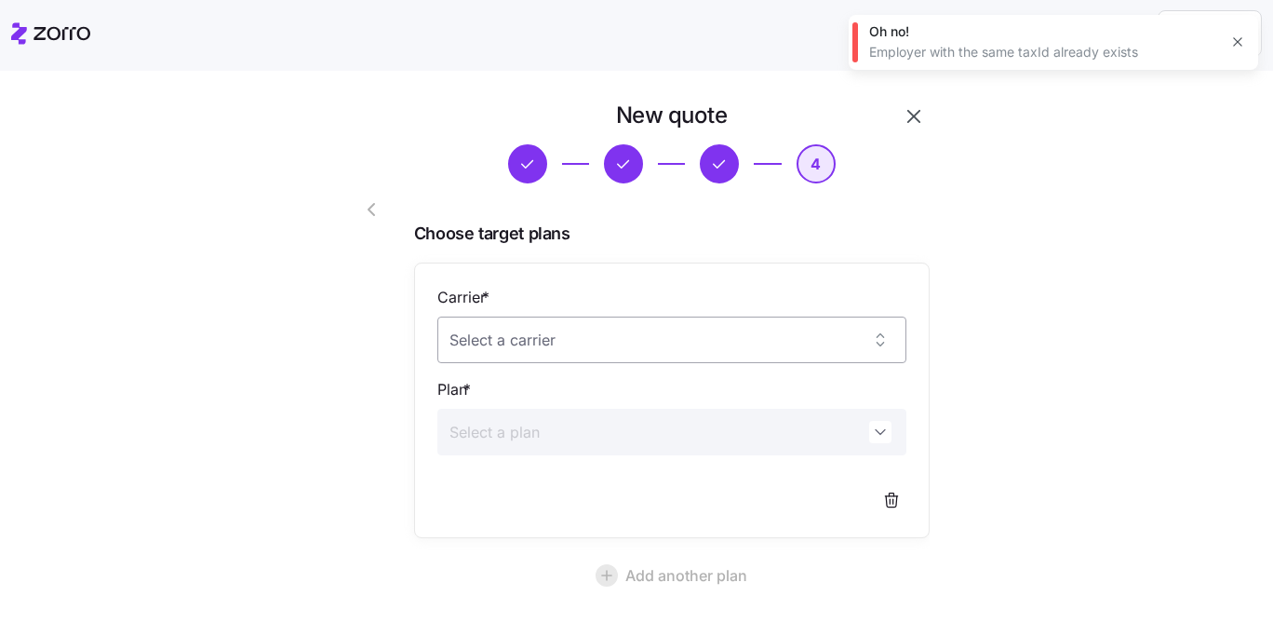
click at [502, 342] on input "Carrier *" at bounding box center [671, 339] width 469 height 47
type input "U"
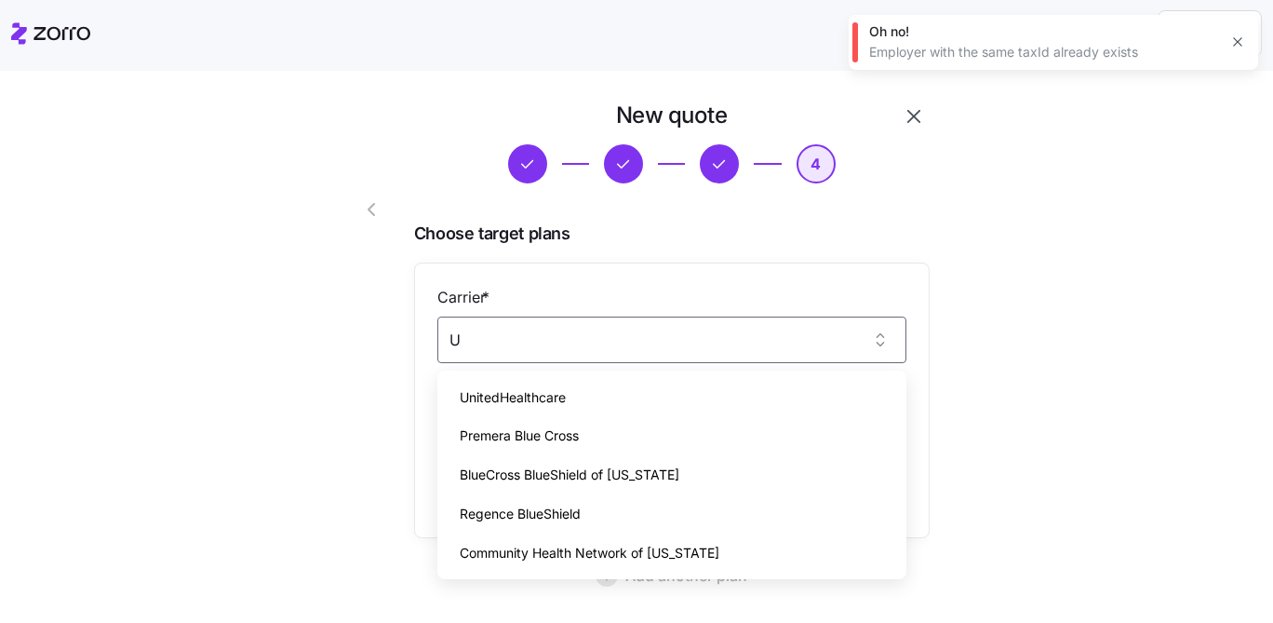
click at [548, 403] on span "UnitedHealthcare" at bounding box center [513, 397] width 106 height 20
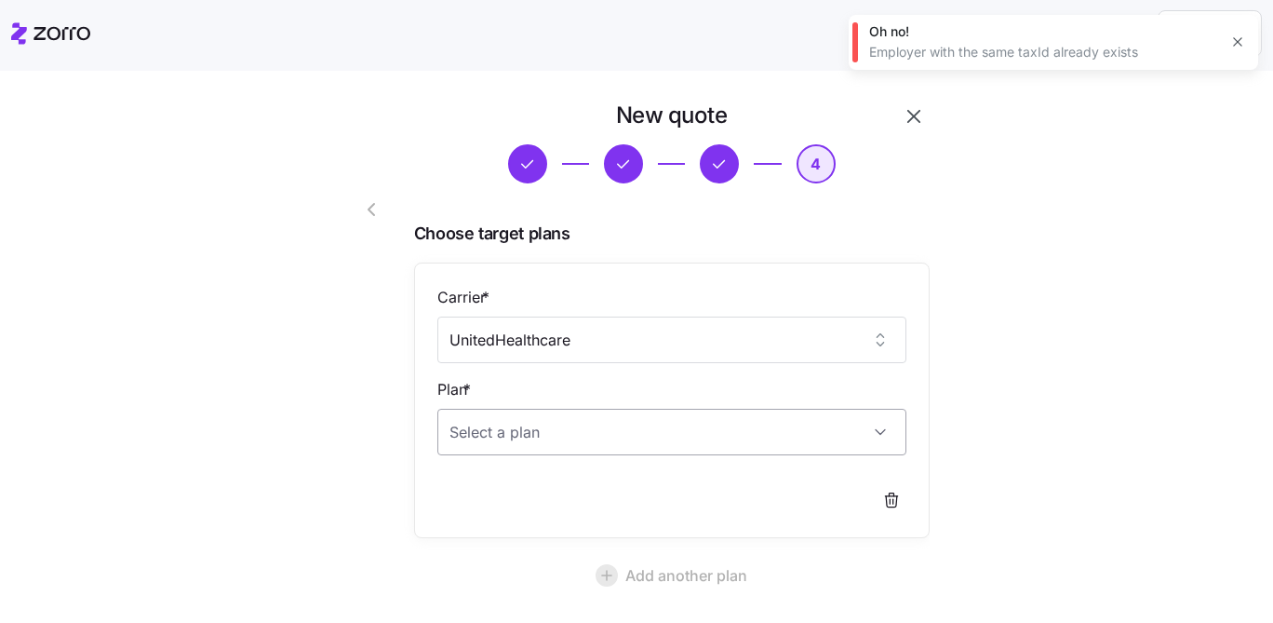
type input "UnitedHealthcare"
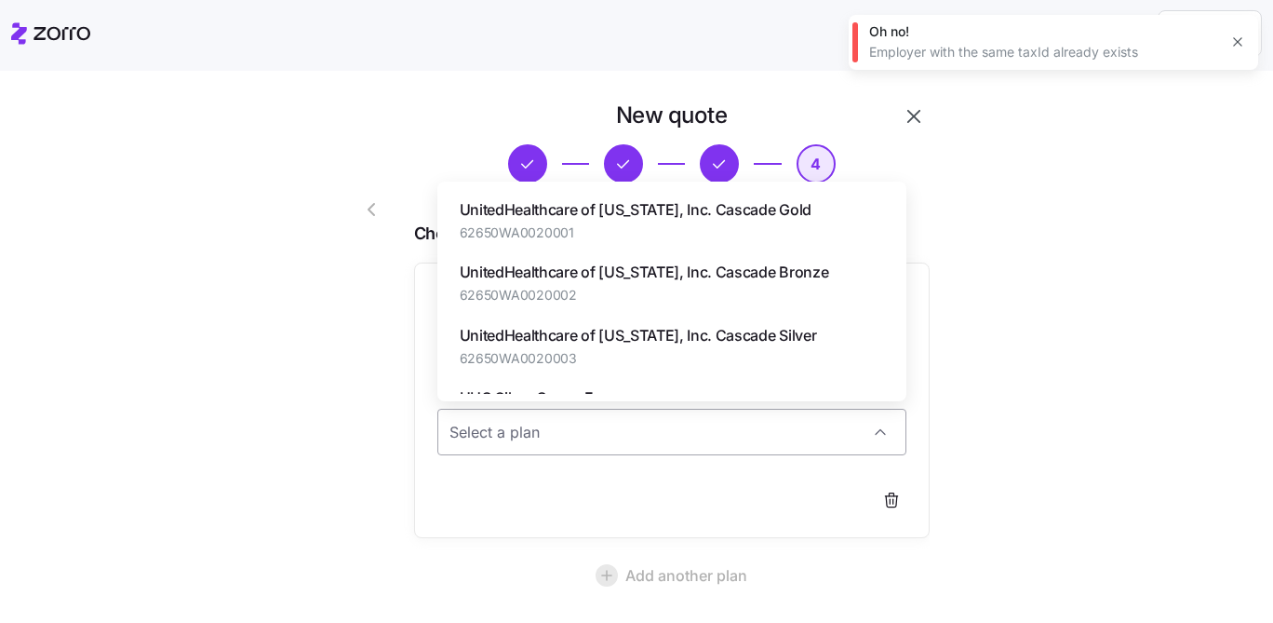
click at [553, 430] on input "Plan *" at bounding box center [671, 432] width 469 height 47
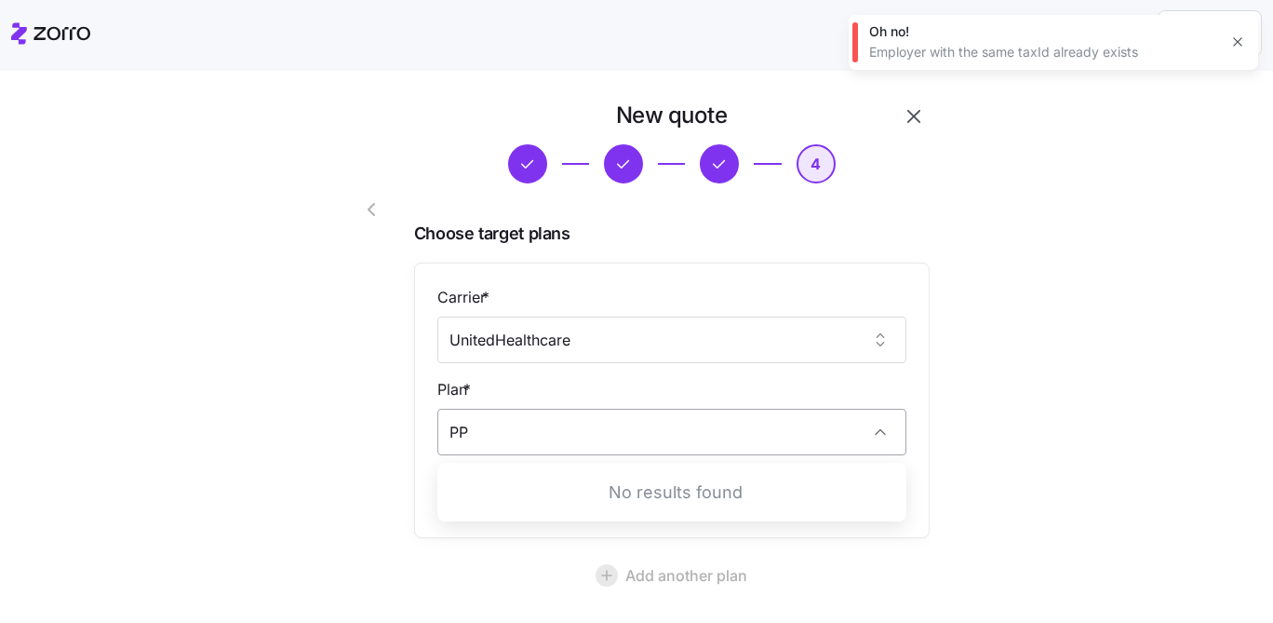
type input "P"
type input "m"
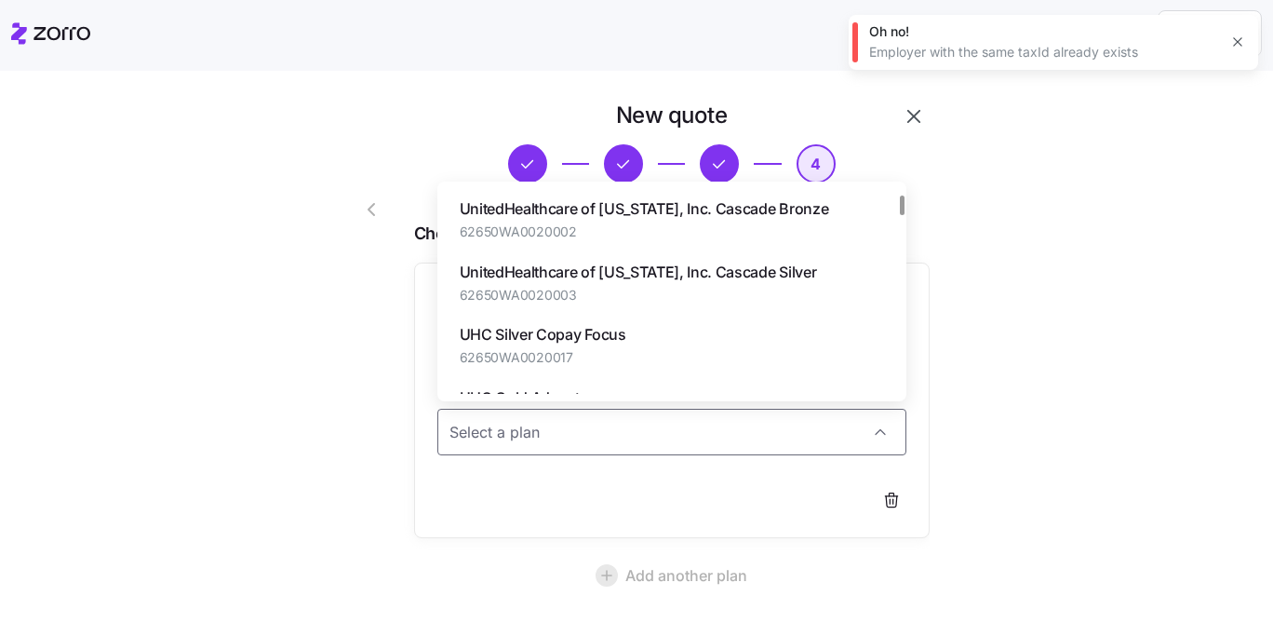
scroll to position [23, 0]
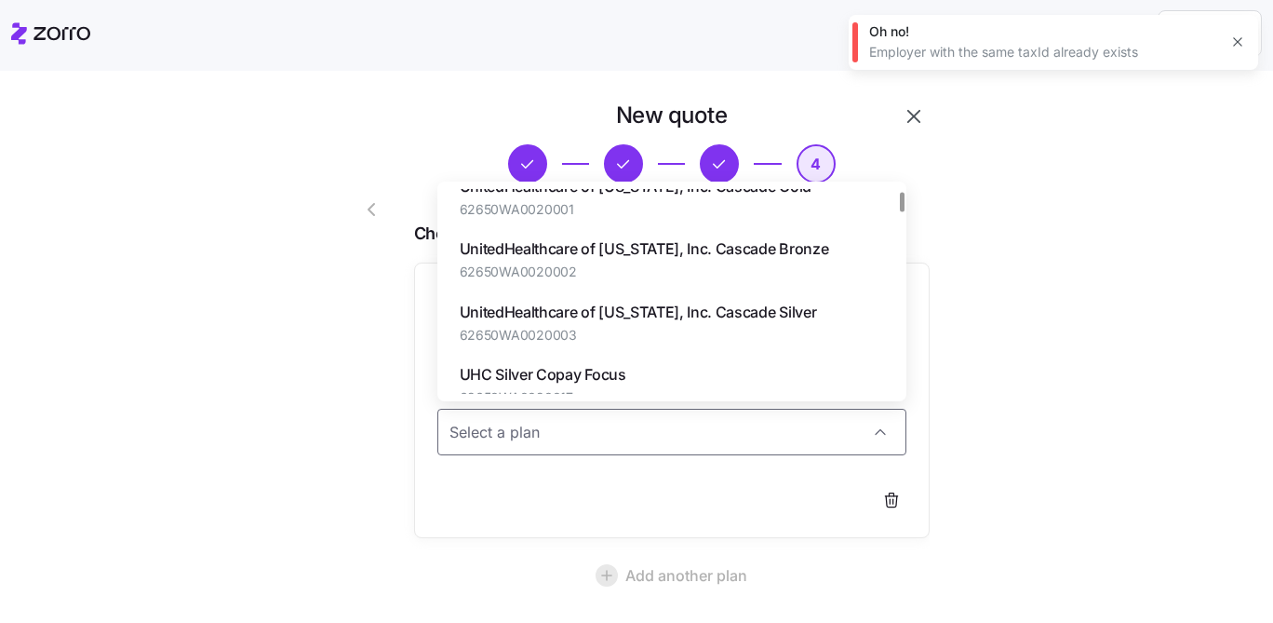
click at [631, 270] on span "62650WA0020002" at bounding box center [645, 271] width 370 height 19
type input "UnitedHealthcare of Oregon, Inc. Cascade Bronze"
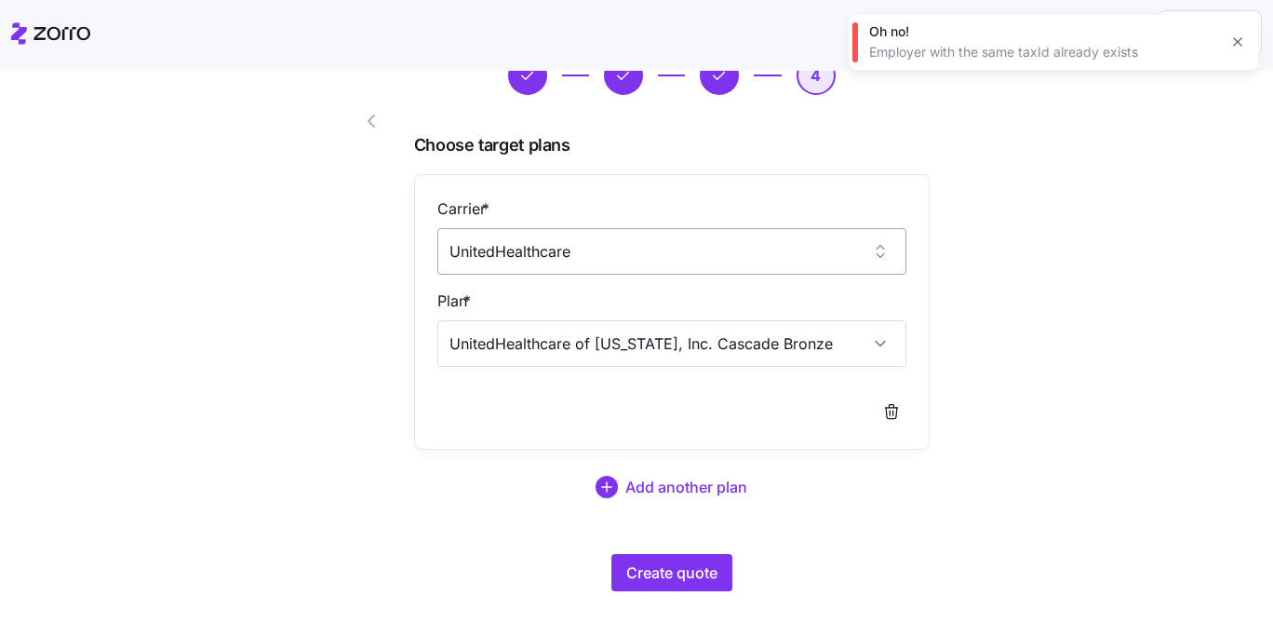
scroll to position [115, 0]
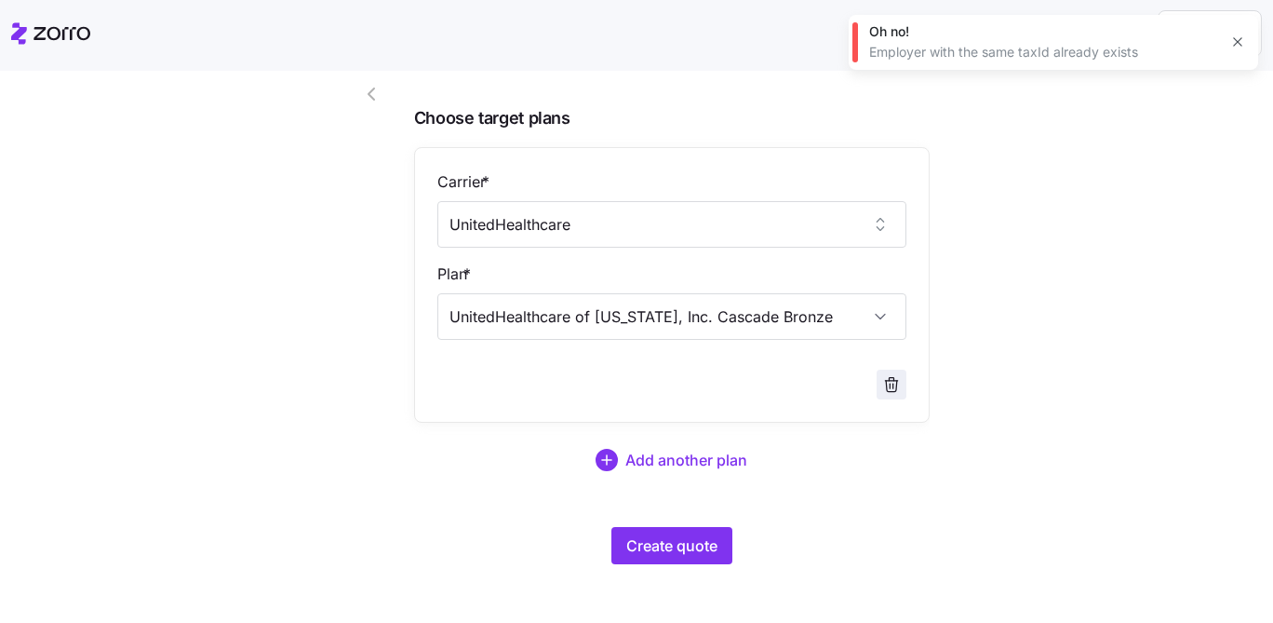
click at [893, 390] on icon "button" at bounding box center [891, 384] width 19 height 19
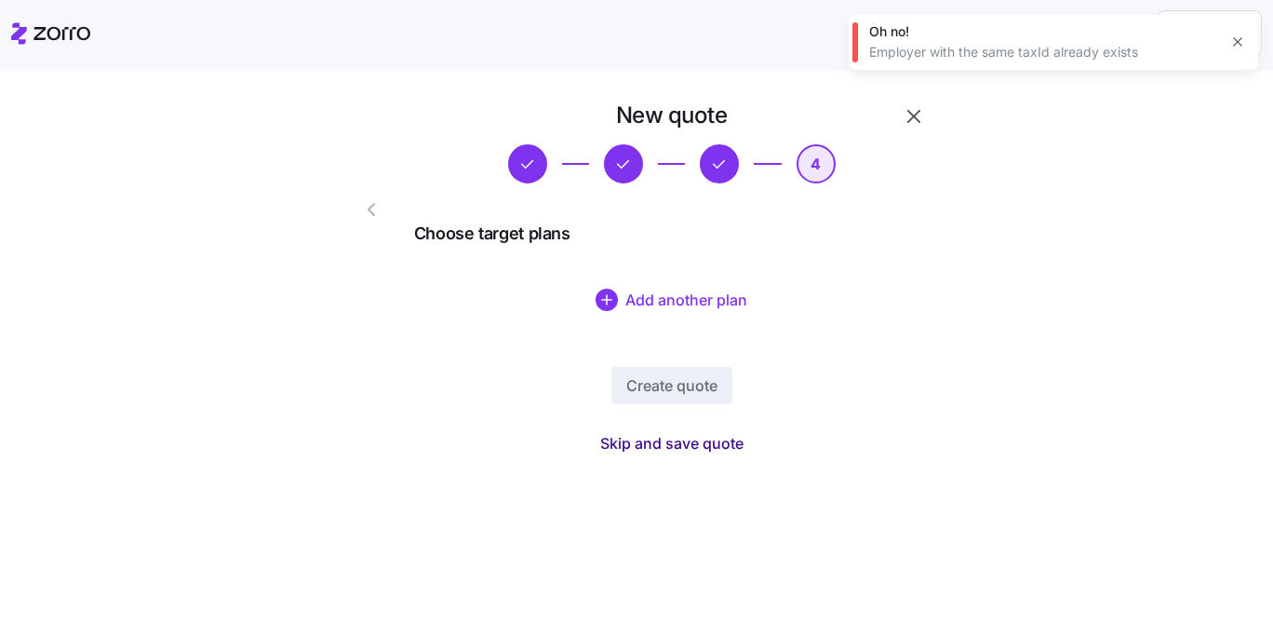
click at [699, 439] on span "Skip and save quote" at bounding box center [671, 443] width 143 height 22
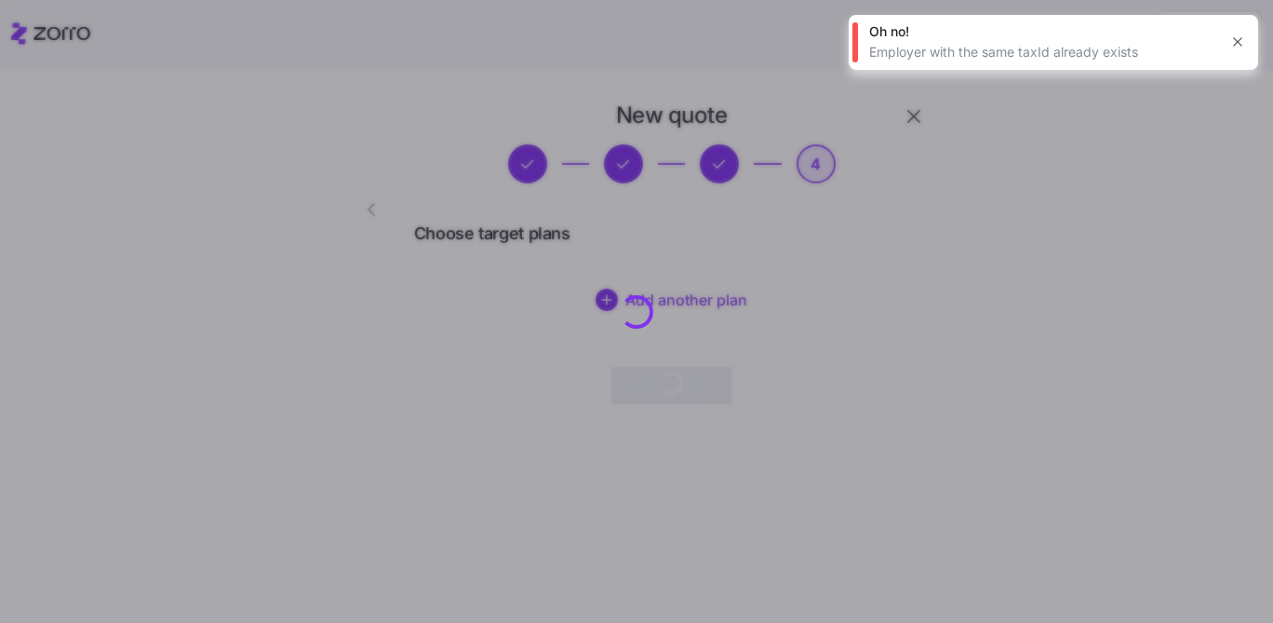
click at [1241, 38] on icon "button" at bounding box center [1237, 42] width 8 height 8
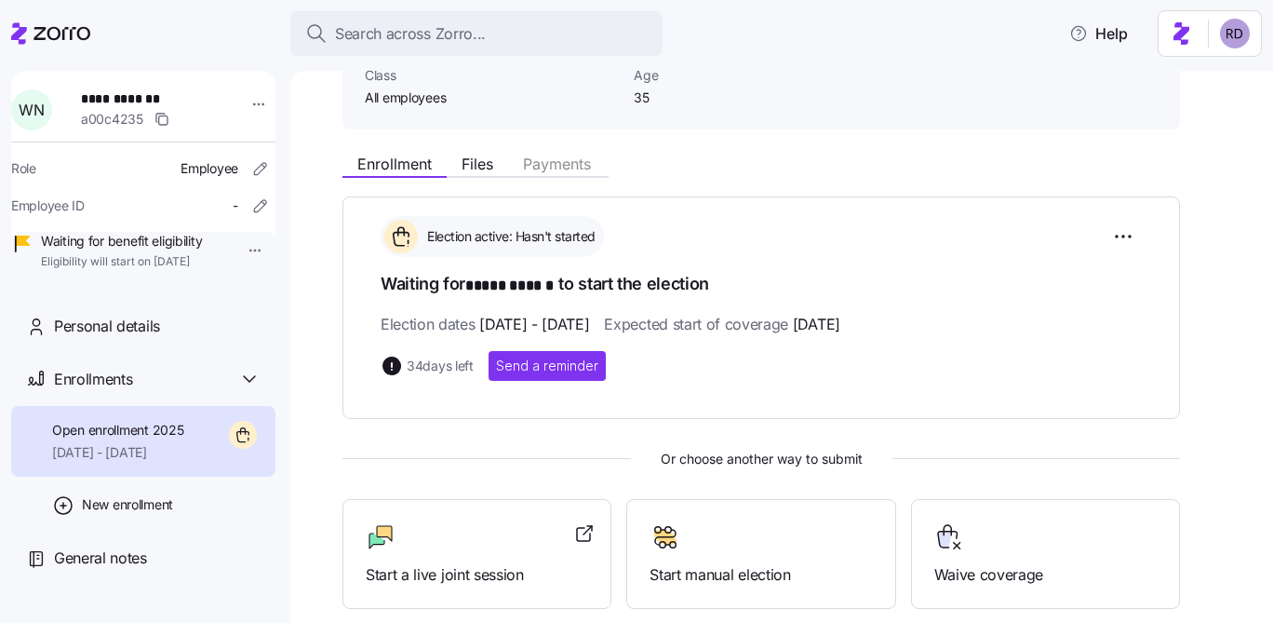
scroll to position [347, 0]
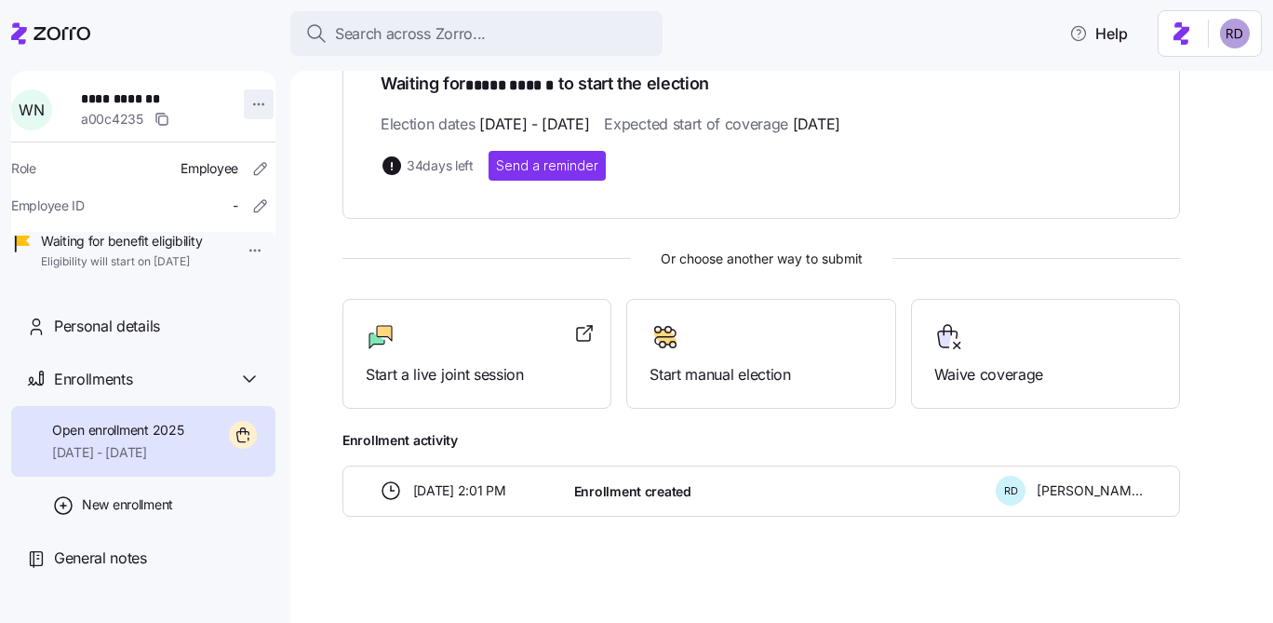
click at [254, 104] on html "**********" at bounding box center [636, 306] width 1273 height 612
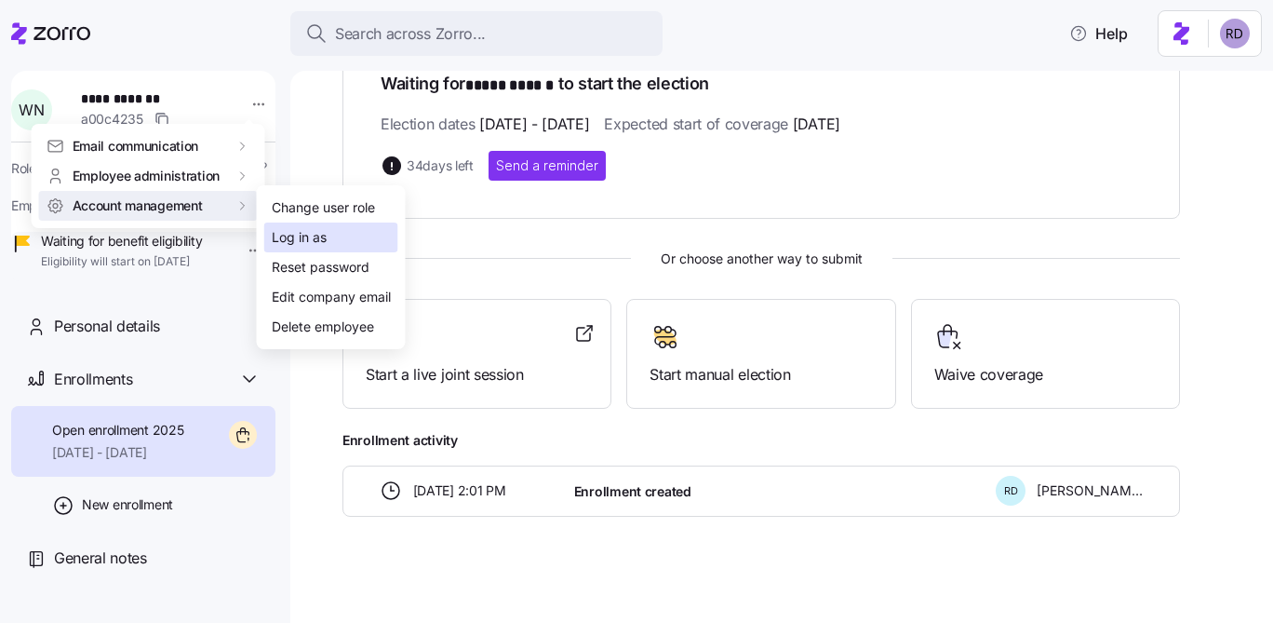
click at [343, 233] on div "Log in as" at bounding box center [331, 237] width 134 height 30
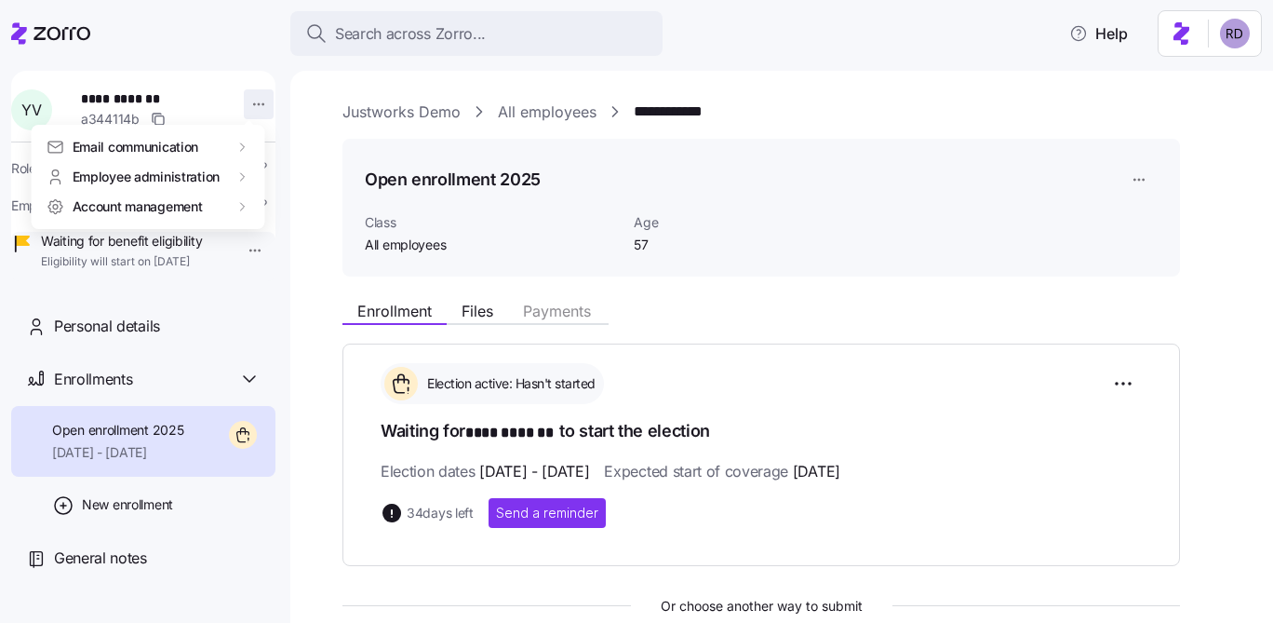
click at [248, 114] on html "**********" at bounding box center [636, 306] width 1273 height 612
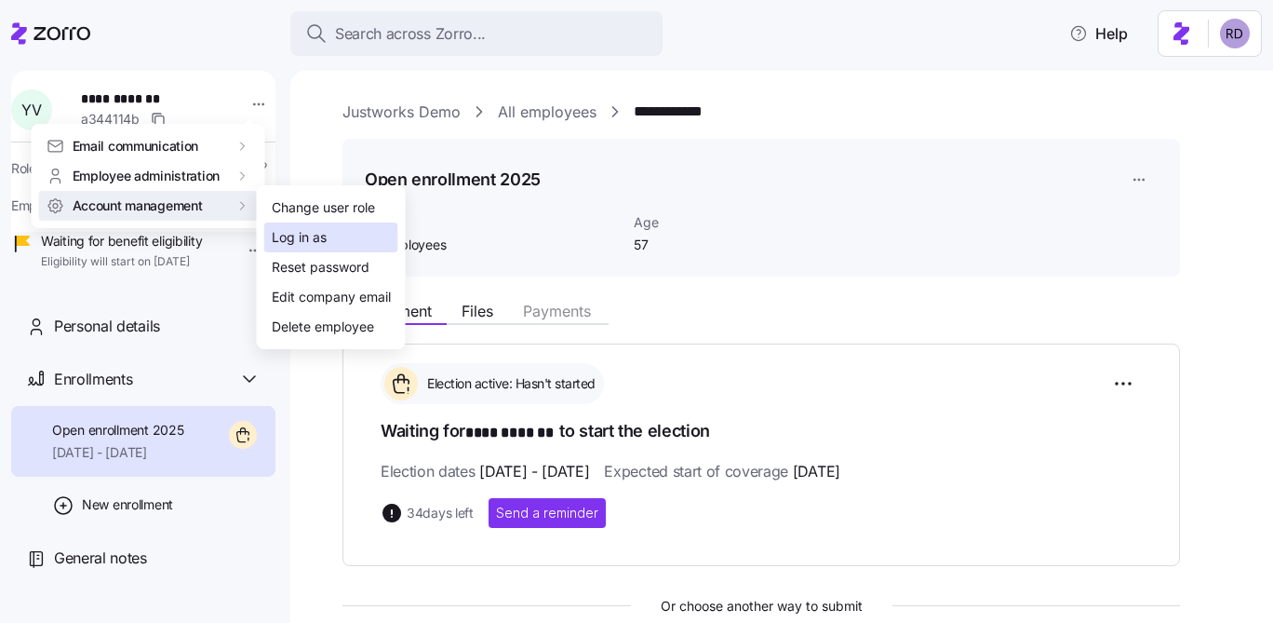
click at [274, 242] on div "Log in as" at bounding box center [299, 237] width 55 height 20
